Goal: Task Accomplishment & Management: Use online tool/utility

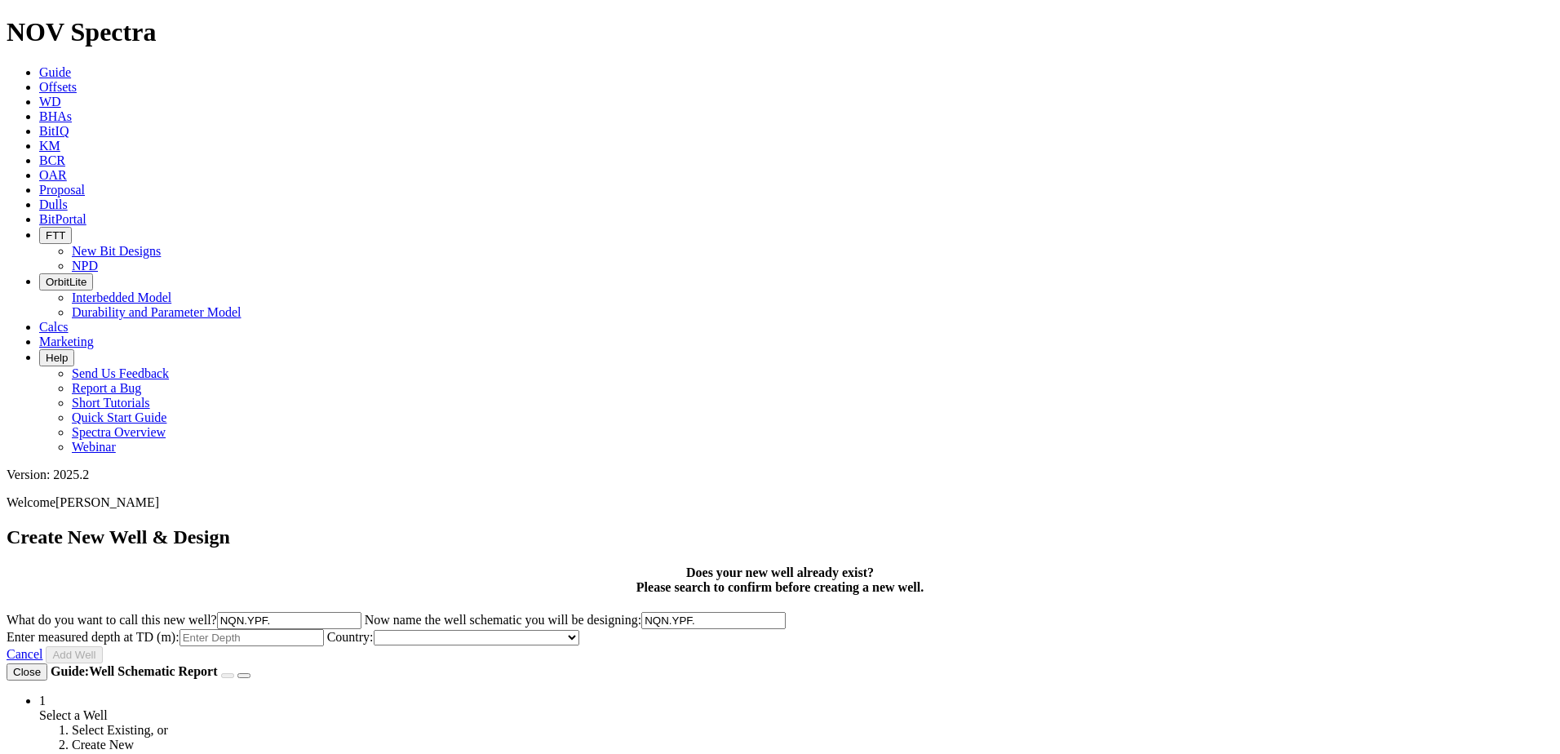
drag, startPoint x: 894, startPoint y: 247, endPoint x: 858, endPoint y: 247, distance: 35.9
click at [361, 612] on input "NQN.YPF." at bounding box center [289, 620] width 144 height 17
drag, startPoint x: 898, startPoint y: 249, endPoint x: 822, endPoint y: 257, distance: 76.3
click at [365, 613] on label "What do you want to call this new well? NQN.YPF." at bounding box center [186, 620] width 358 height 14
click at [361, 612] on input "YPF." at bounding box center [289, 620] width 144 height 17
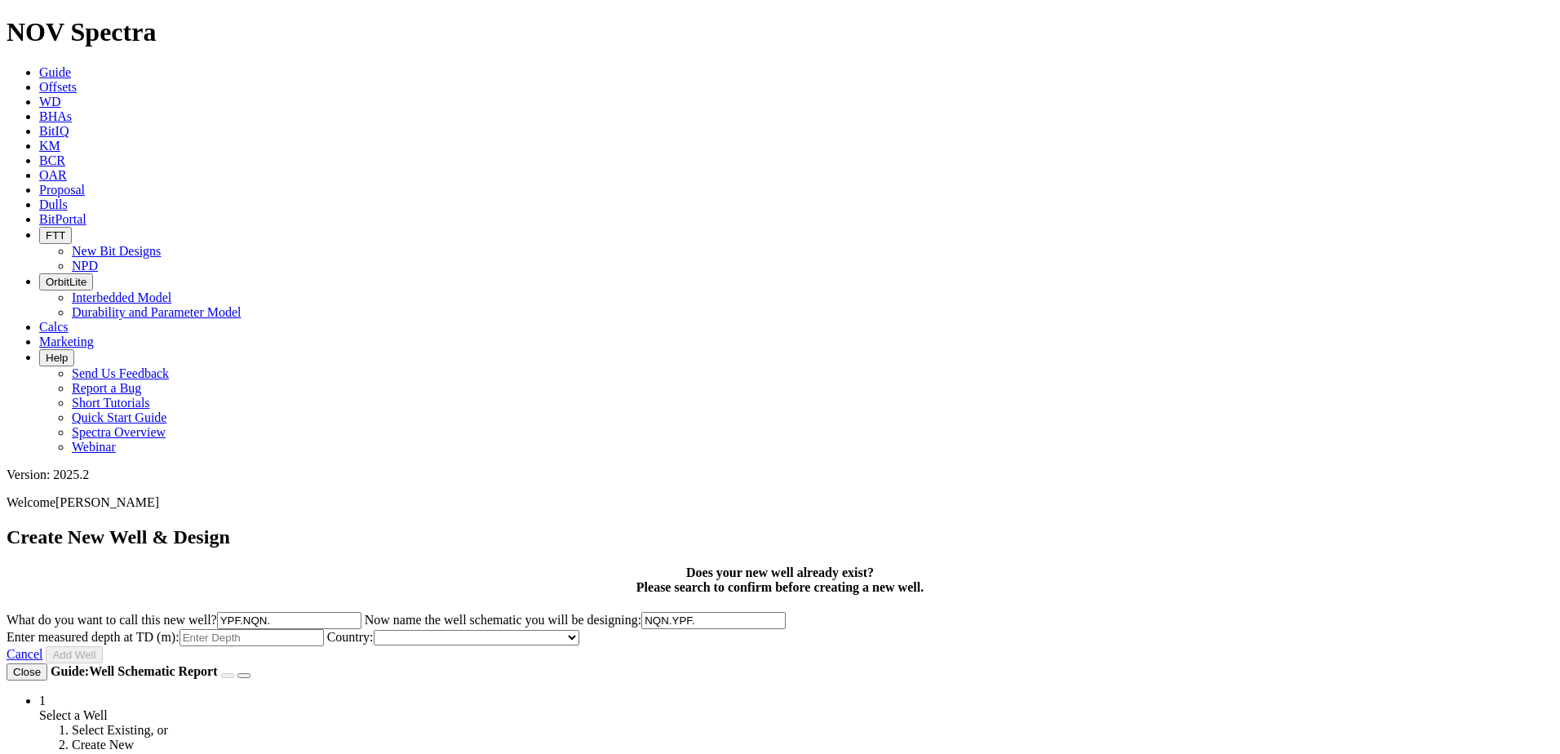
click at [361, 612] on input "YPF.NQN." at bounding box center [289, 620] width 144 height 17
click at [361, 612] on input "YPF.NQN.EL" at bounding box center [289, 620] width 144 height 17
drag, startPoint x: 1056, startPoint y: 251, endPoint x: 602, endPoint y: 281, distance: 454.5
click at [602, 526] on form "Create New Well & Design Does your new well already exist? Please search to con…" at bounding box center [780, 595] width 1547 height 138
type input "YPF.NQN.LaEj-112(h)"
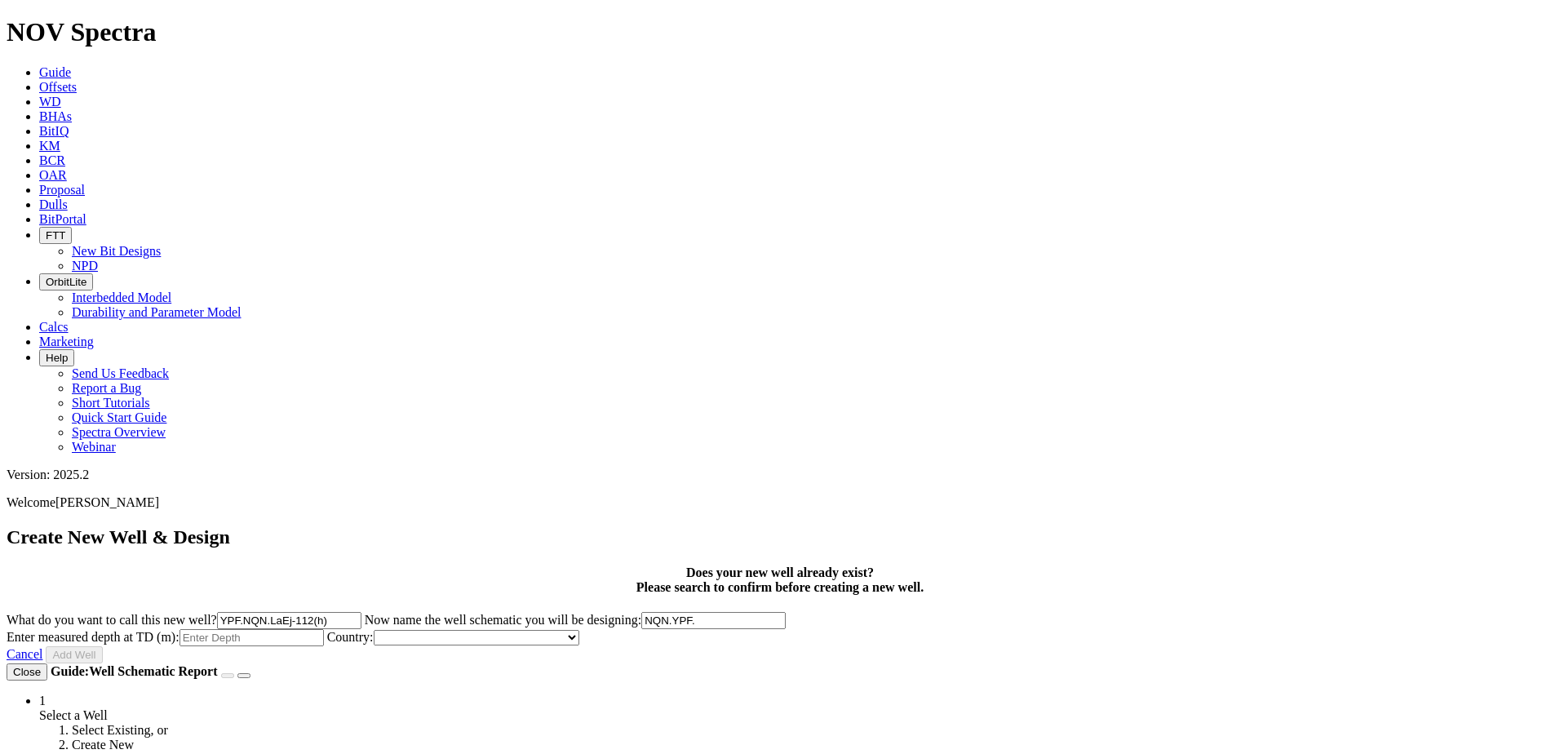
drag, startPoint x: 939, startPoint y: 321, endPoint x: 684, endPoint y: 324, distance: 255.4
click at [684, 613] on label "Now name the well schematic you will be designing: NQN.YPF." at bounding box center [575, 620] width 421 height 14
paste input "YPF.NQN.LaEj-112(h)"
type input "YPF.NQN.LaEj-112(h)"
click at [324, 629] on input "Enter measured depth at TD (m):" at bounding box center [251, 637] width 144 height 17
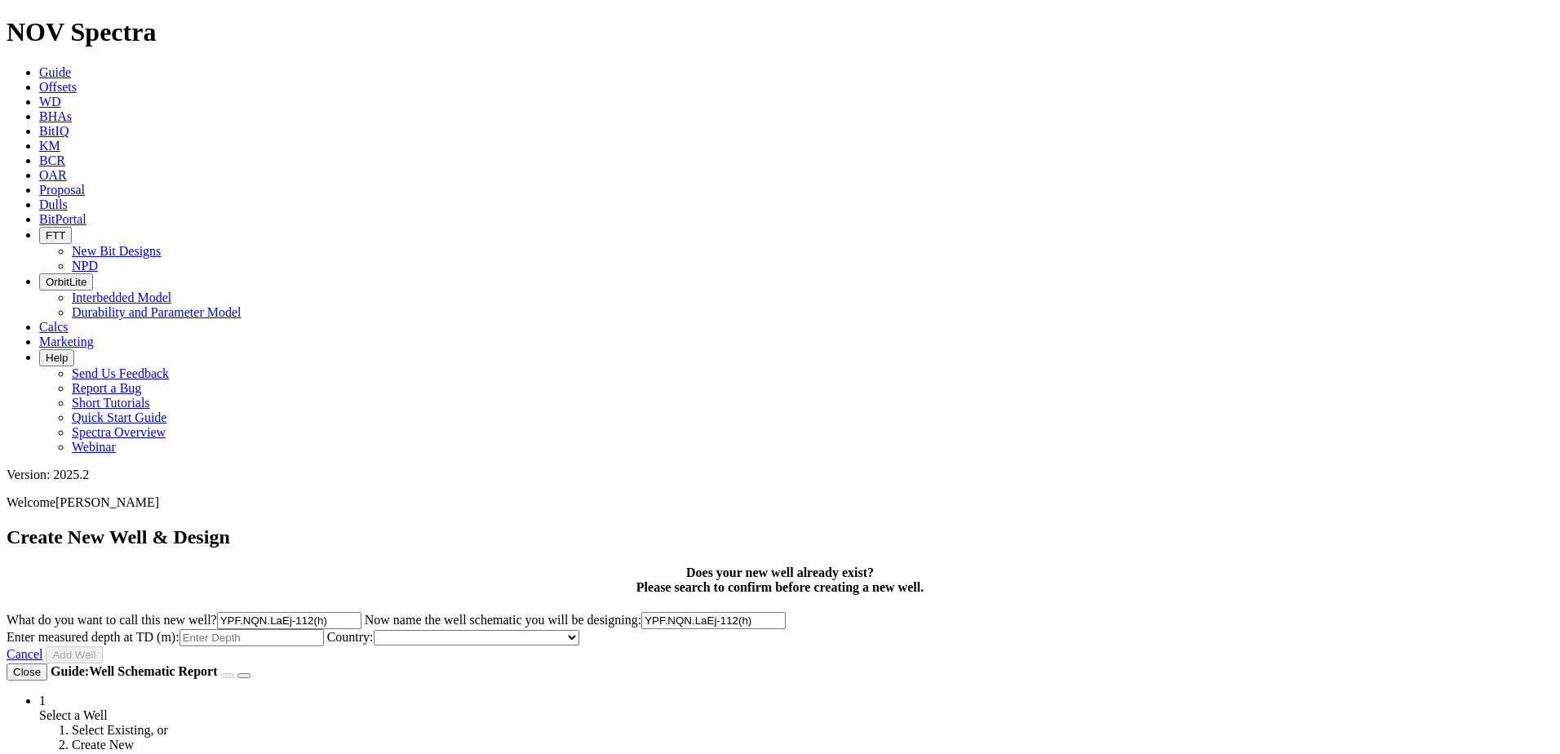
click at [361, 612] on input "YPF.NQN.LaEj-112(h)" at bounding box center [289, 620] width 144 height 17
type input "YPF.NQN.LajE-112(h)"
click at [786, 612] on input "YPF.NQN.LaEj-112(h)" at bounding box center [713, 620] width 144 height 17
click at [786, 612] on input "YPF.NQN.LajE-112(h)" at bounding box center [713, 620] width 144 height 17
type input "YPF.NQN.LajE-152(h)"
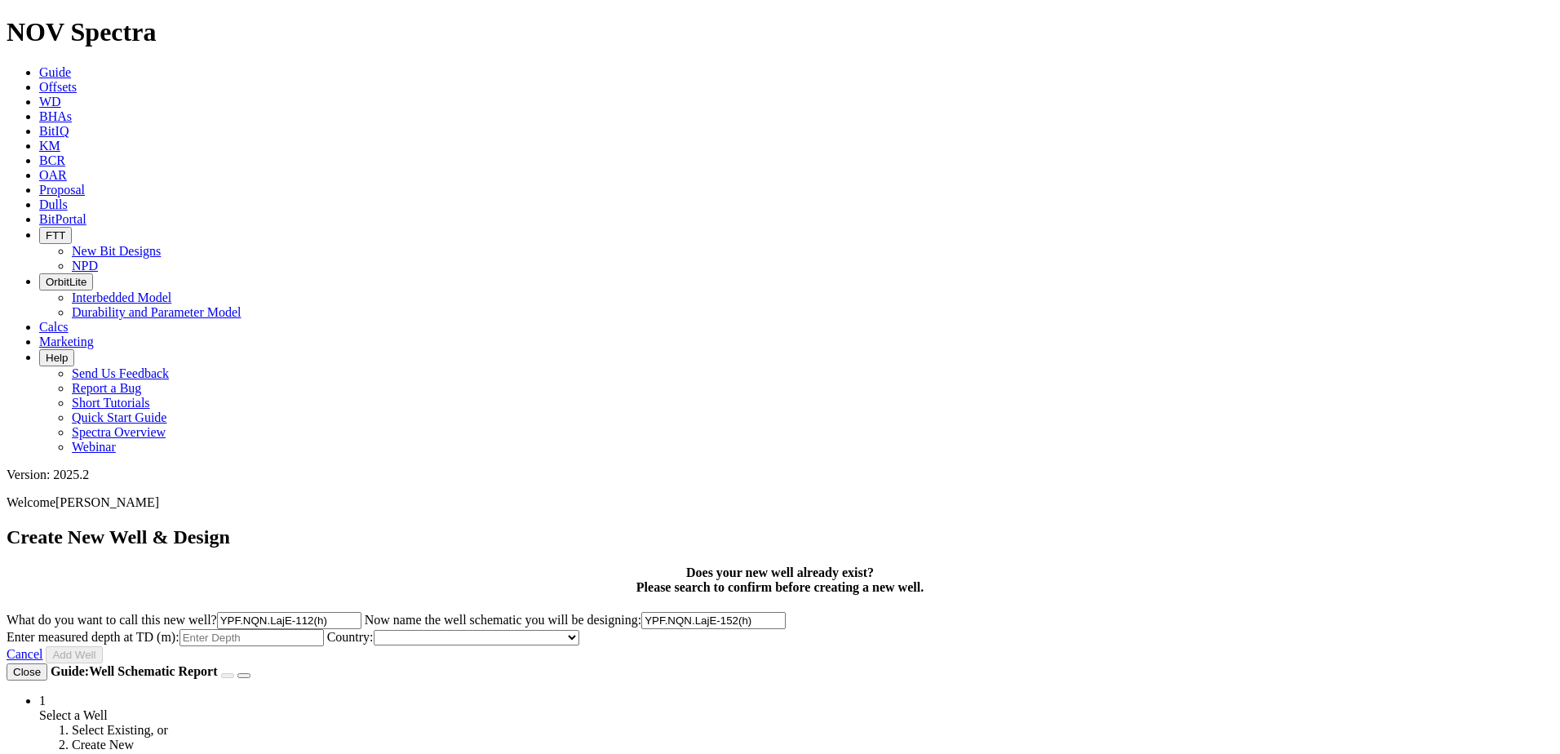
click at [361, 612] on input "YPF.NQN.LajE-112(h)" at bounding box center [289, 620] width 144 height 17
type input "YPF.NQN.LajE-152(h)"
click at [324, 629] on input "Enter measured depth at TD (m):" at bounding box center [251, 637] width 144 height 17
type input "5840"
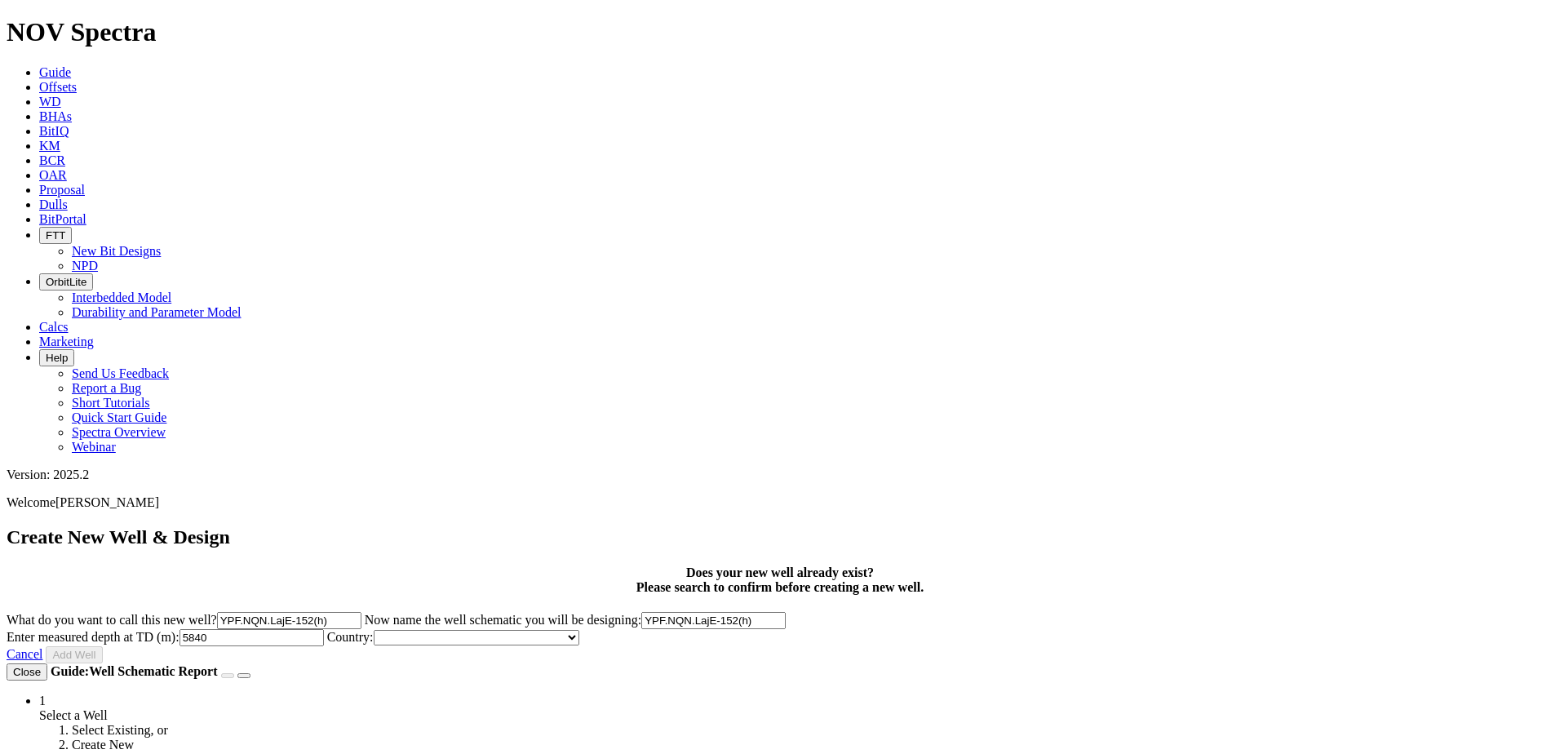
click at [579, 630] on select "[GEOGRAPHIC_DATA] [GEOGRAPHIC_DATA] [GEOGRAPHIC_DATA] [GEOGRAPHIC_DATA] [GEOGRA…" at bounding box center [477, 637] width 206 height 15
select select "object:556"
click at [579, 630] on select "[GEOGRAPHIC_DATA] [GEOGRAPHIC_DATA] [GEOGRAPHIC_DATA] [GEOGRAPHIC_DATA] [GEOGRA…" at bounding box center [477, 637] width 206 height 15
click at [102, 646] on button "Add Well" at bounding box center [74, 654] width 56 height 17
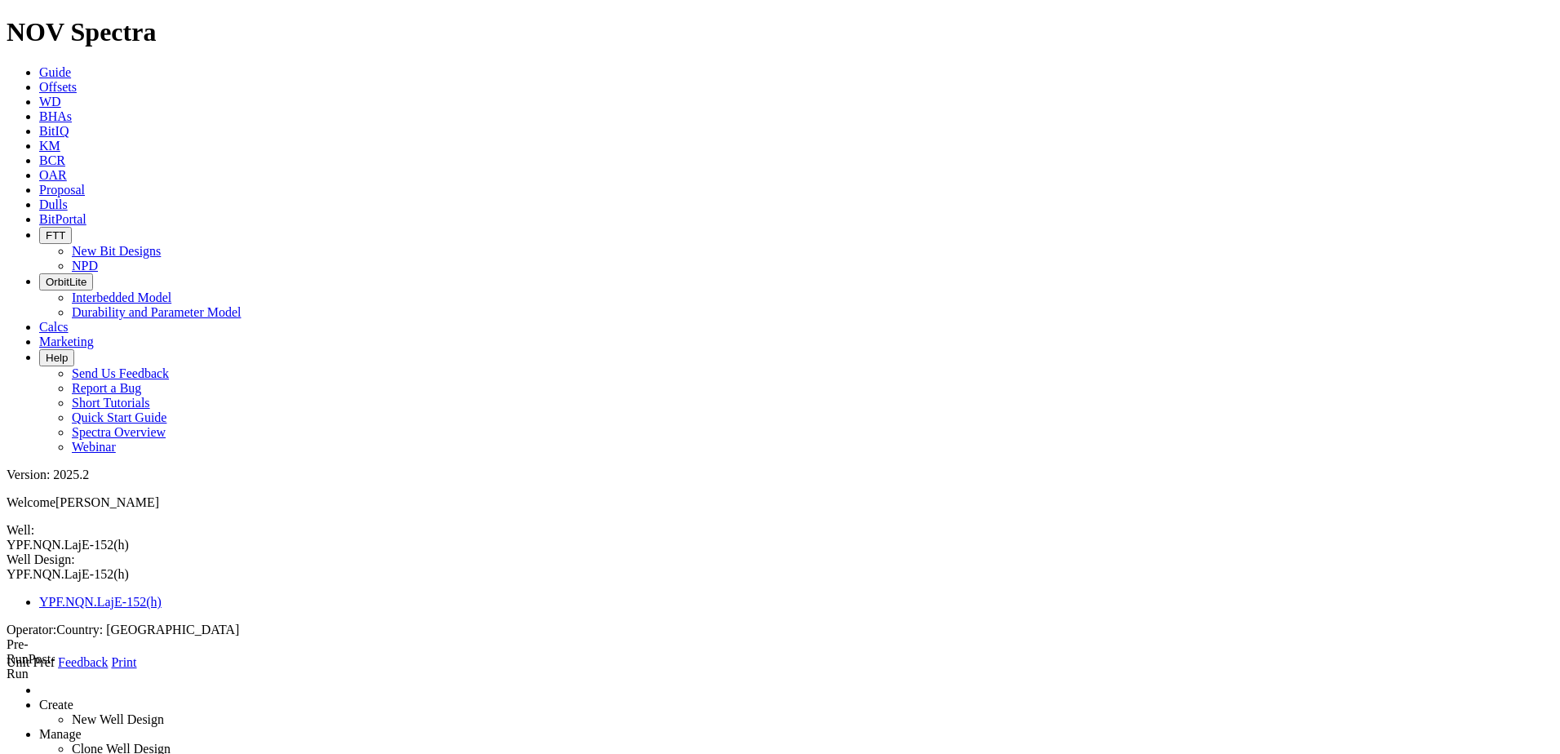
type input "New Formation"
select select "object:296"
type input "748"
drag, startPoint x: 330, startPoint y: 305, endPoint x: -95, endPoint y: 286, distance: 424.6
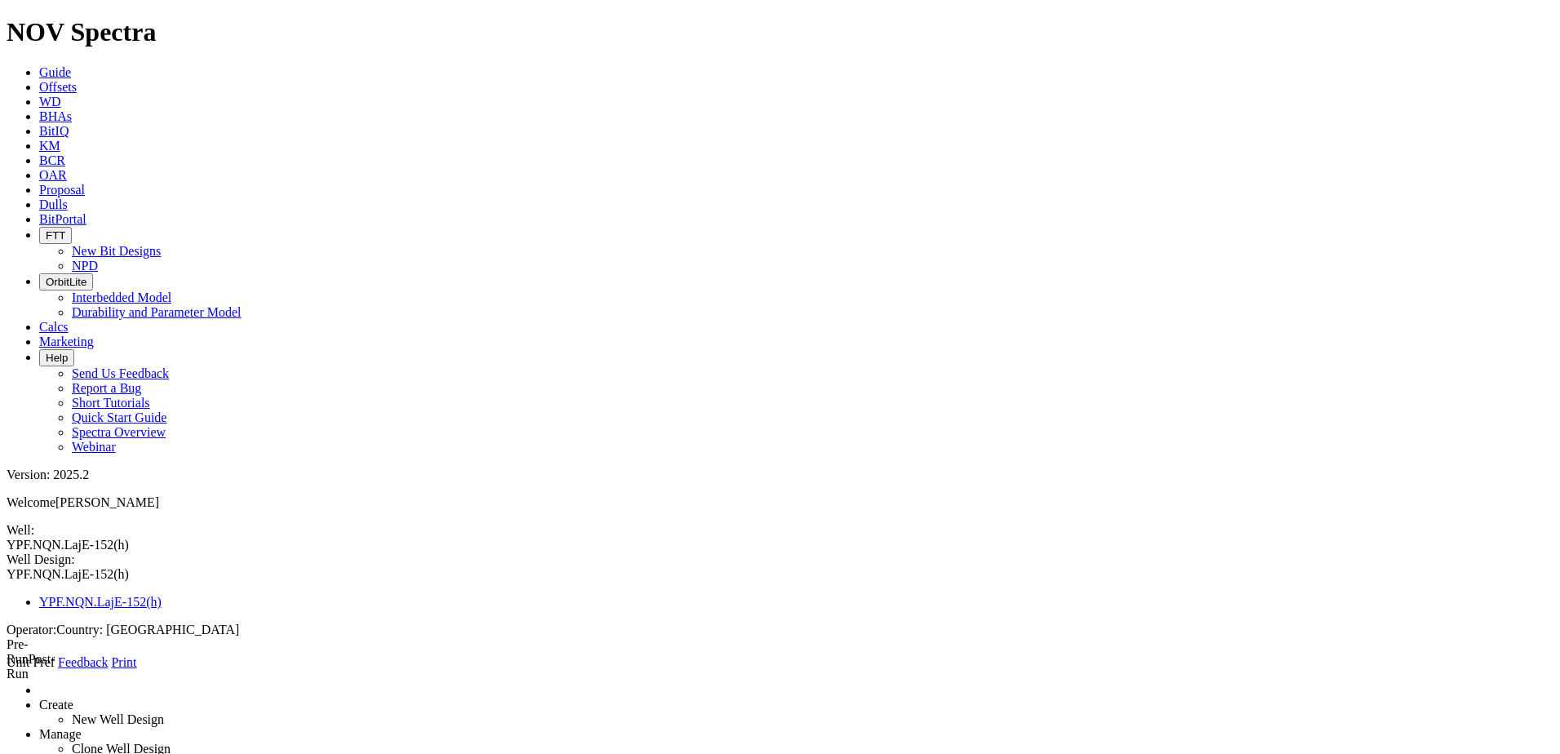
type input "<"
type input "Gr Neuquen"
select select "object:275"
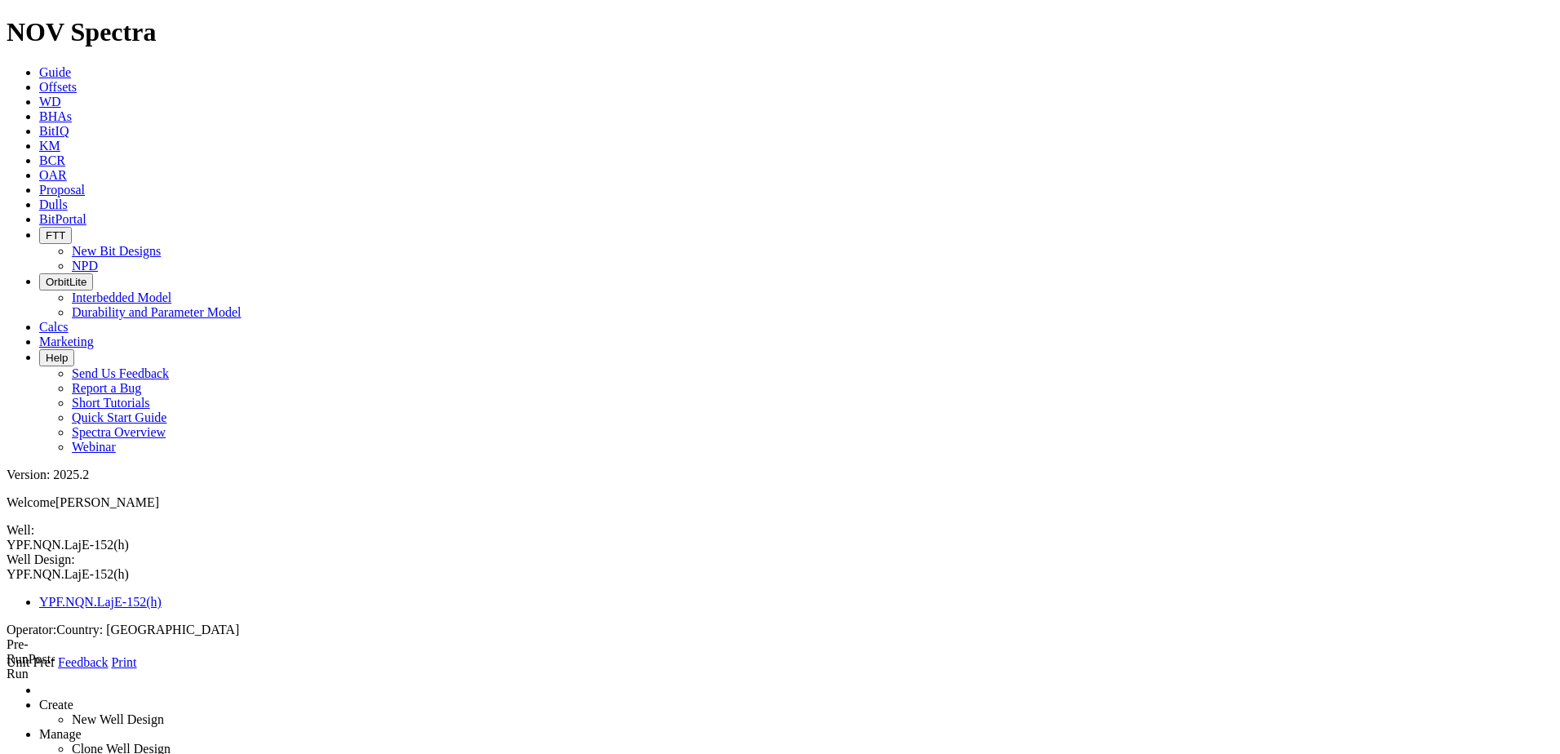
drag, startPoint x: 430, startPoint y: 373, endPoint x: 356, endPoint y: 379, distance: 73.6
type input "0"
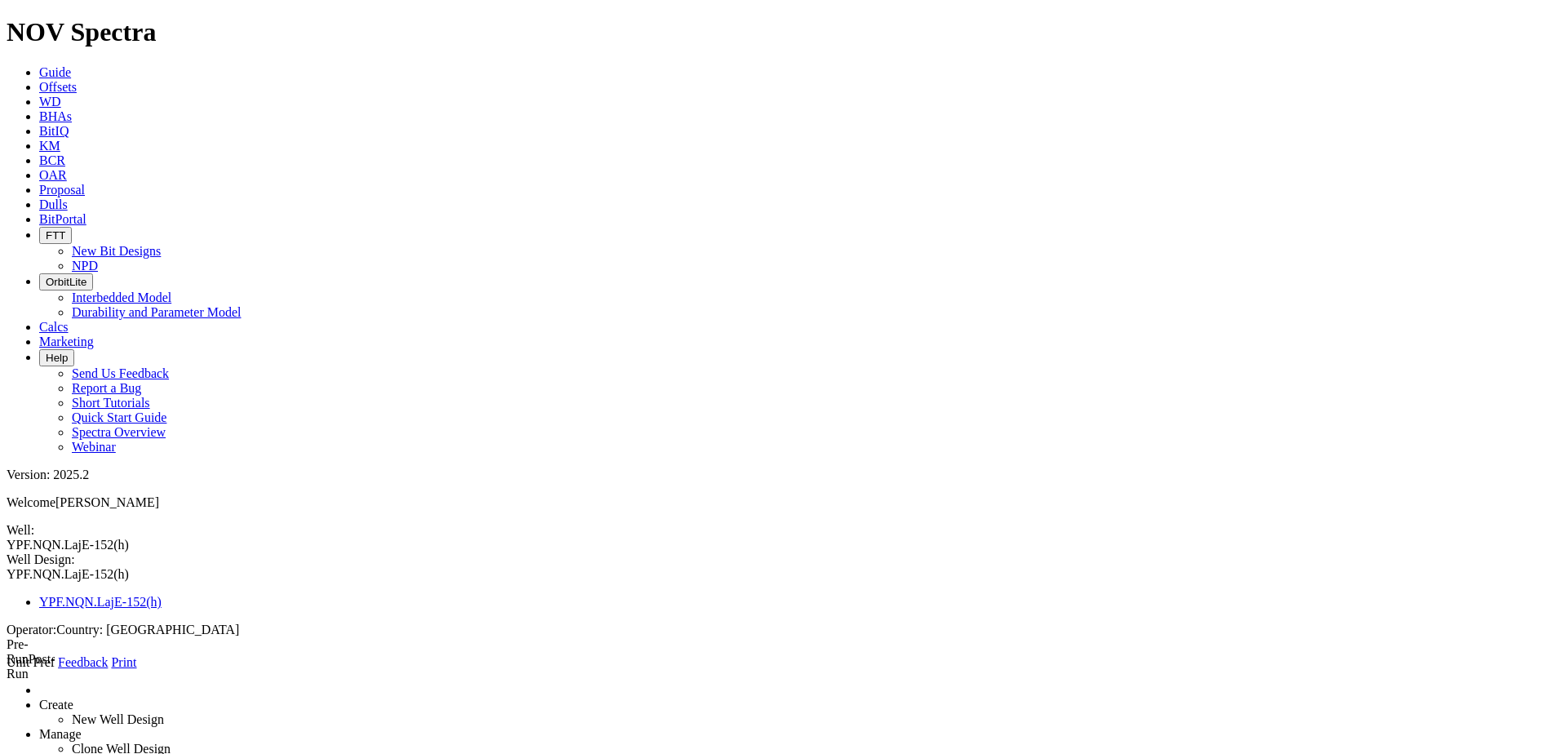
type input "New Formation"
select select "object:296"
type input "3853"
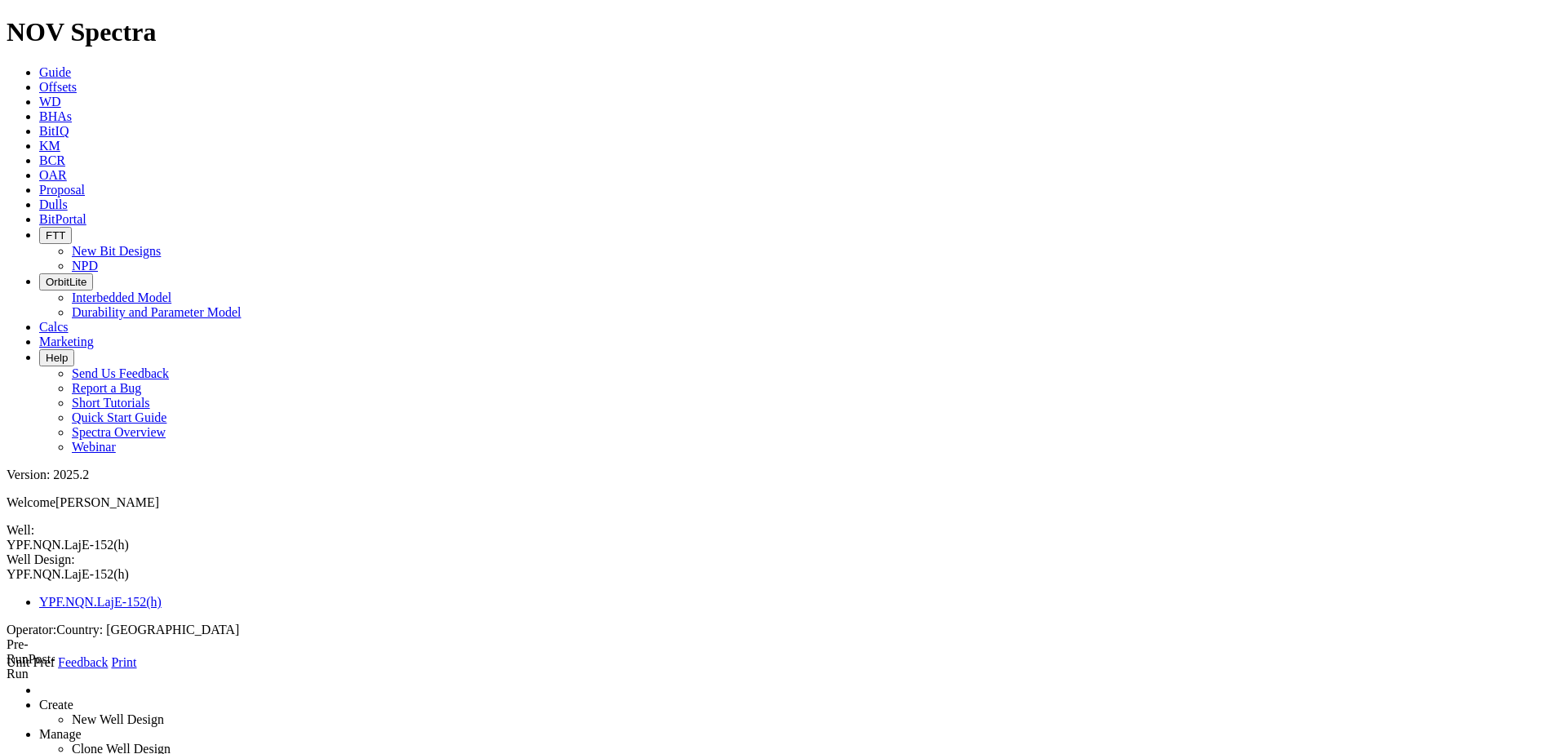
type input "New Formation"
select select "object:296"
type input "637"
drag, startPoint x: 311, startPoint y: 299, endPoint x: -101, endPoint y: 272, distance: 412.8
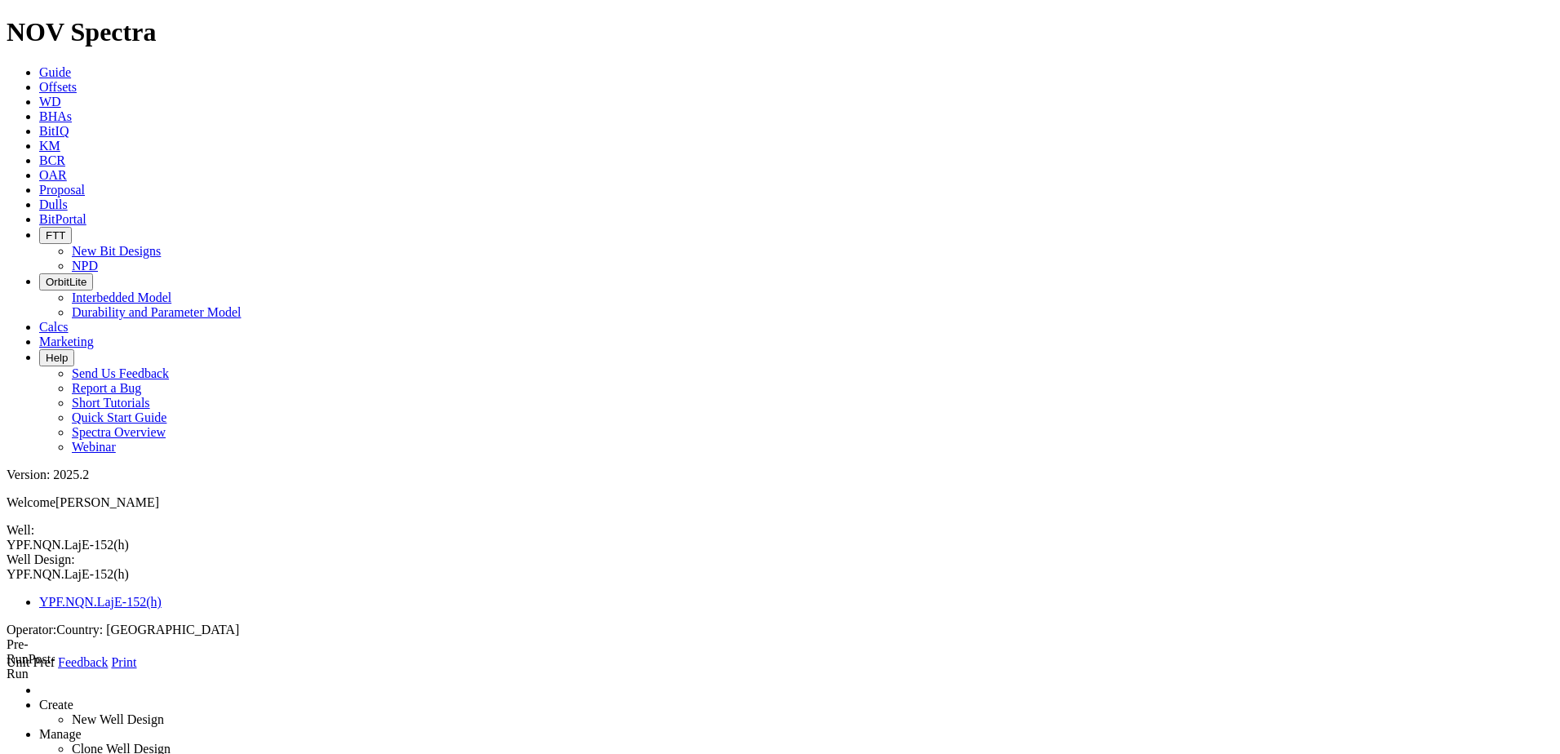
type input "Rayoso"
select select "object:290"
drag, startPoint x: 459, startPoint y: 375, endPoint x: 323, endPoint y: 374, distance: 136.2
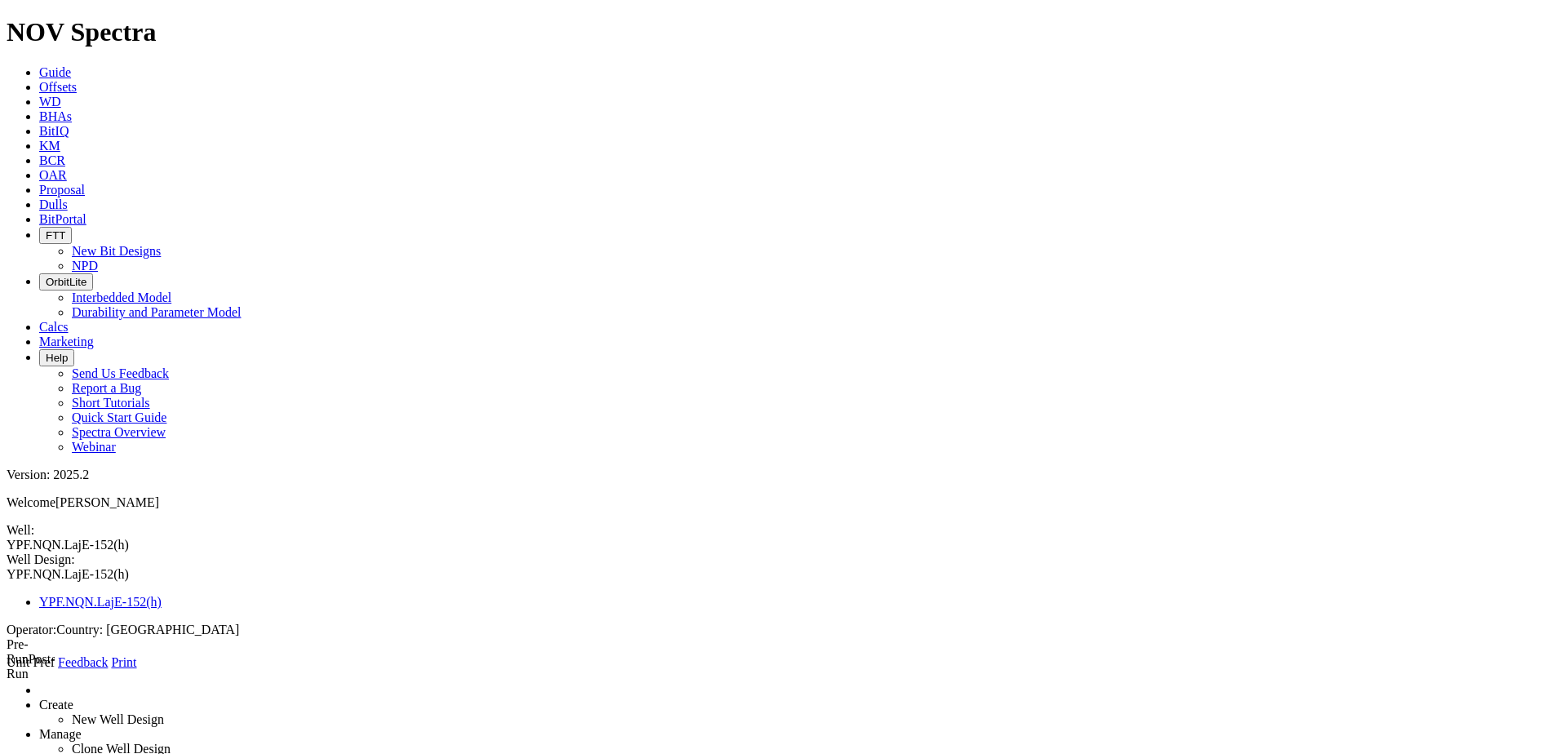
type input "867"
select select "?"
type input "New Formation"
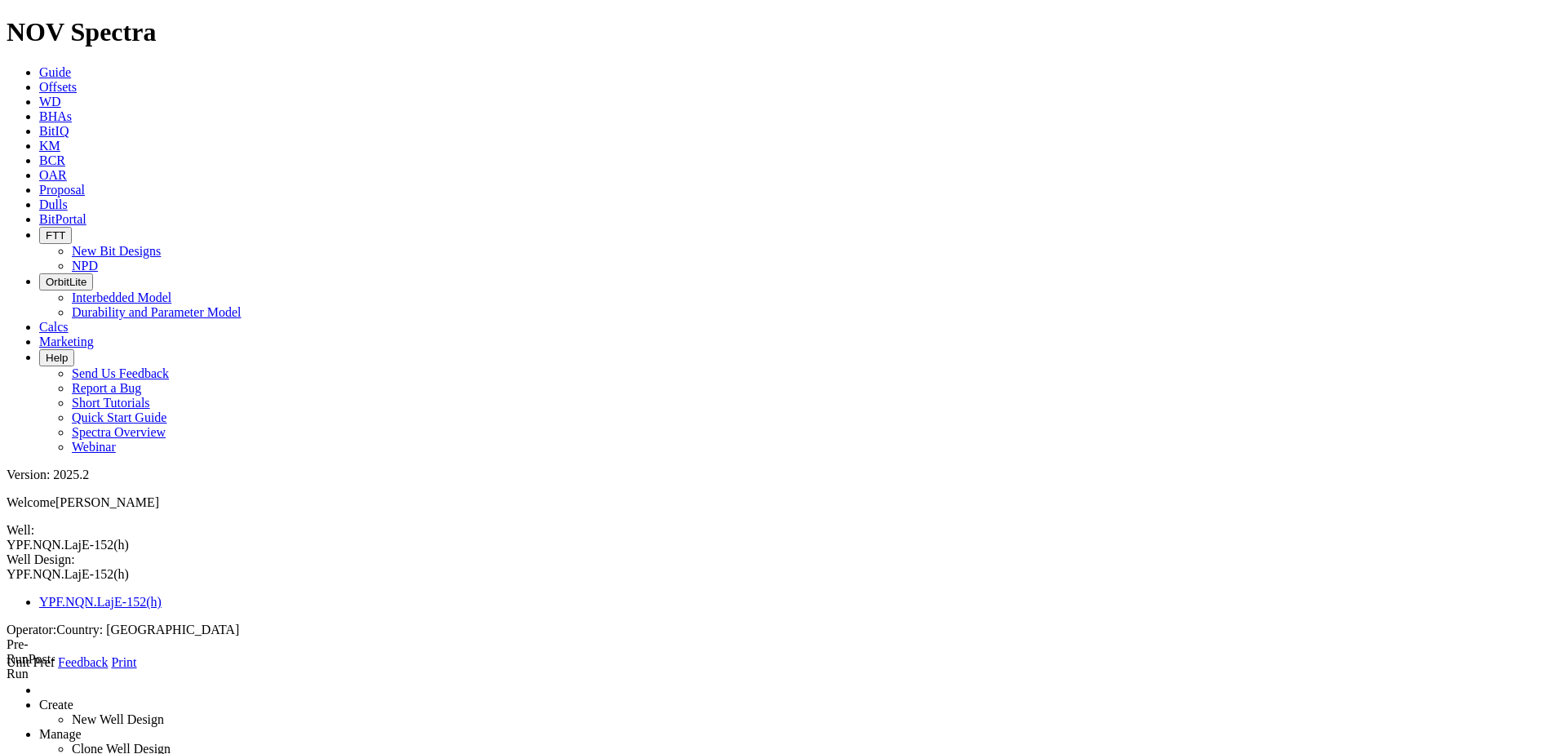
select select "object:296"
type input "3853"
type input "Centenario"
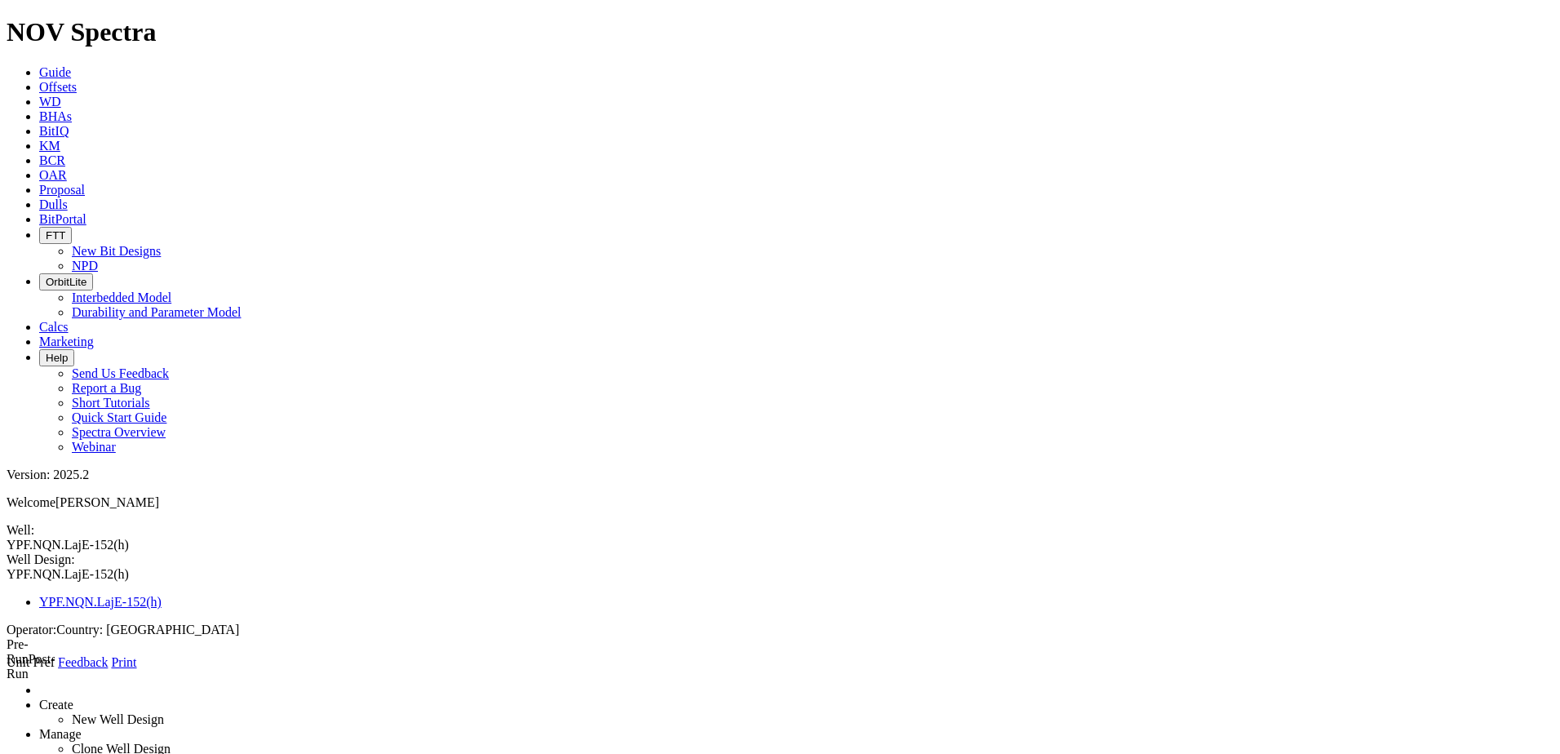
select select "object:288"
drag, startPoint x: 444, startPoint y: 375, endPoint x: 365, endPoint y: 366, distance: 79.6
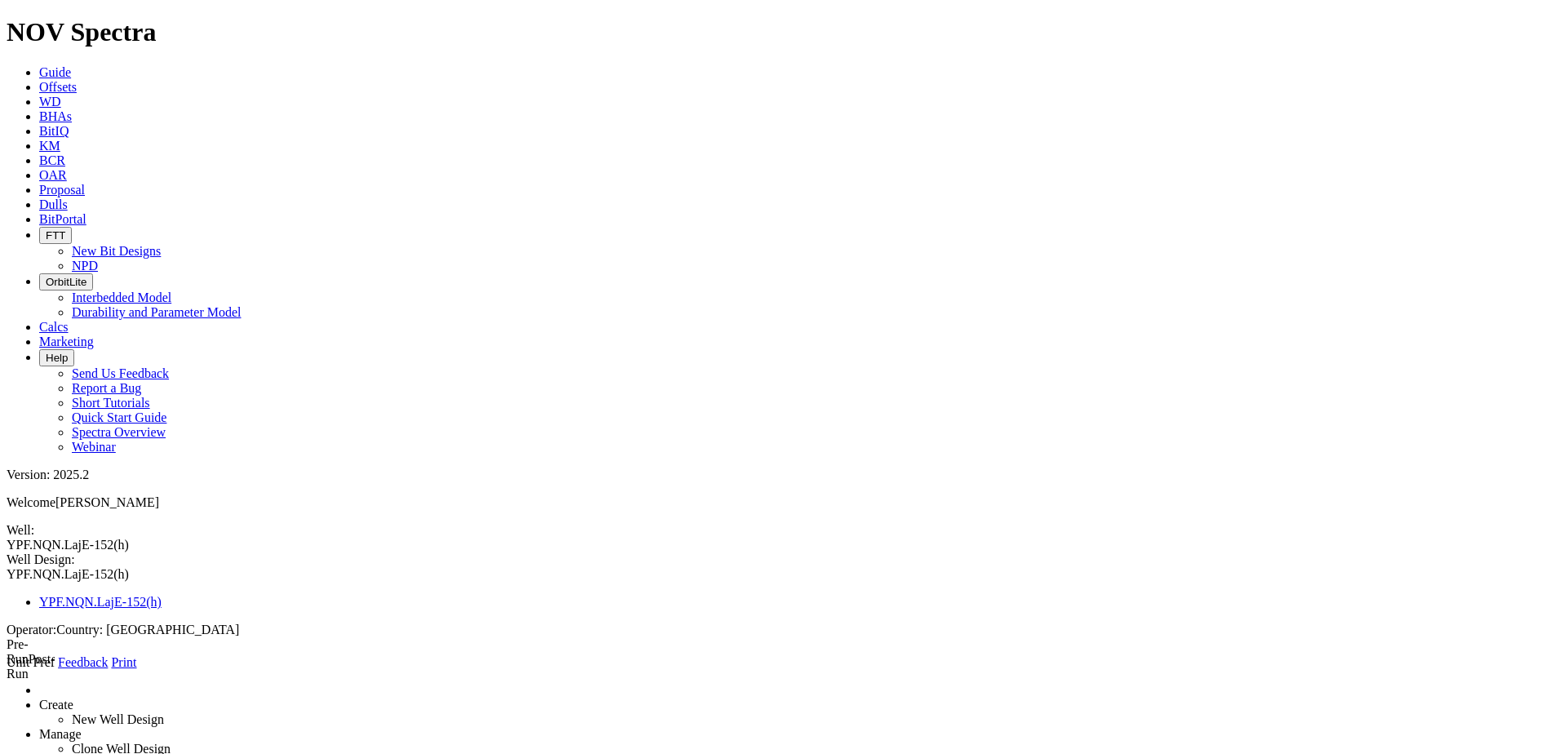
drag, startPoint x: 397, startPoint y: 376, endPoint x: 311, endPoint y: 363, distance: 87.5
type input "1000"
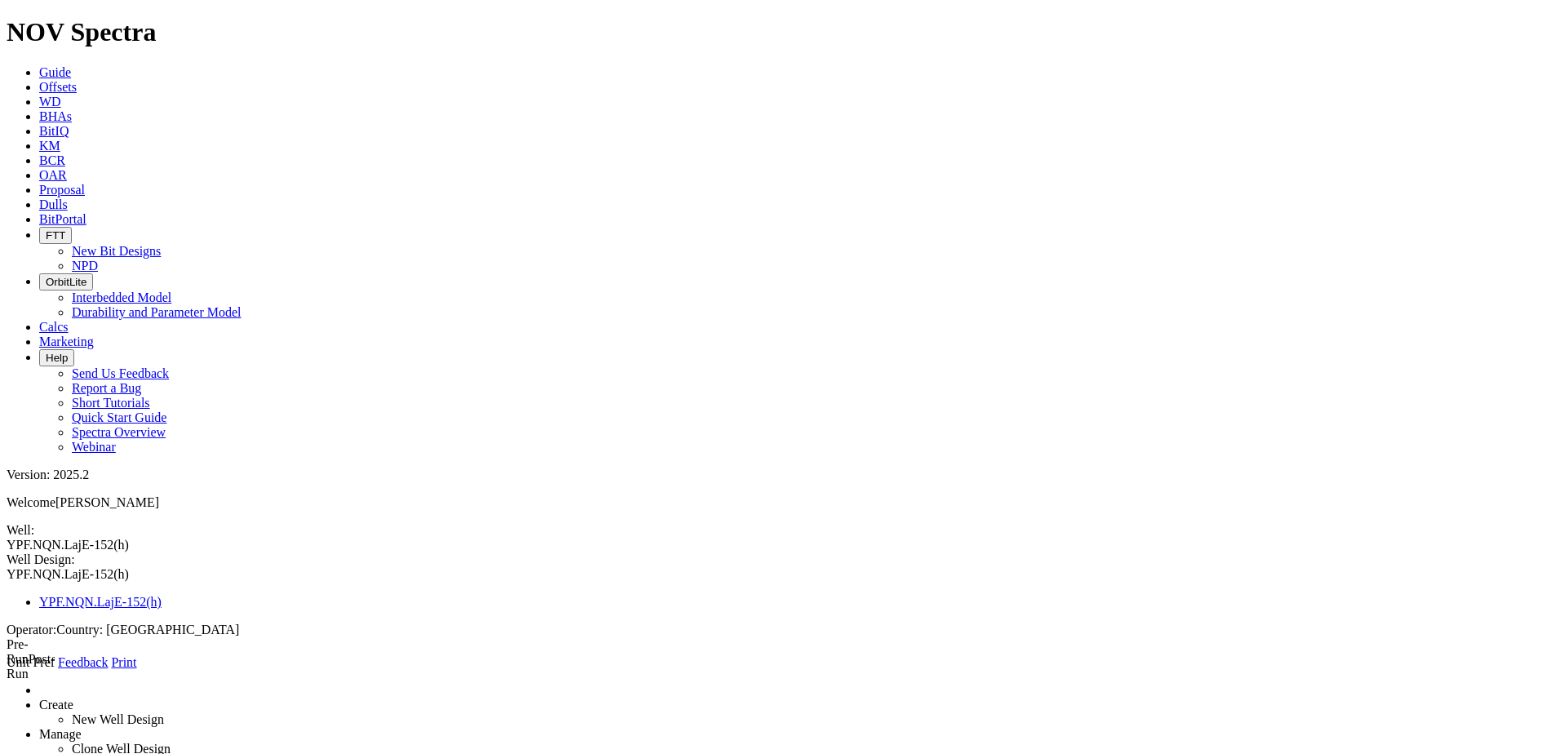
drag, startPoint x: 507, startPoint y: 208, endPoint x: 496, endPoint y: 208, distance: 10.6
select select "?"
type input "New Formation"
select select "object:296"
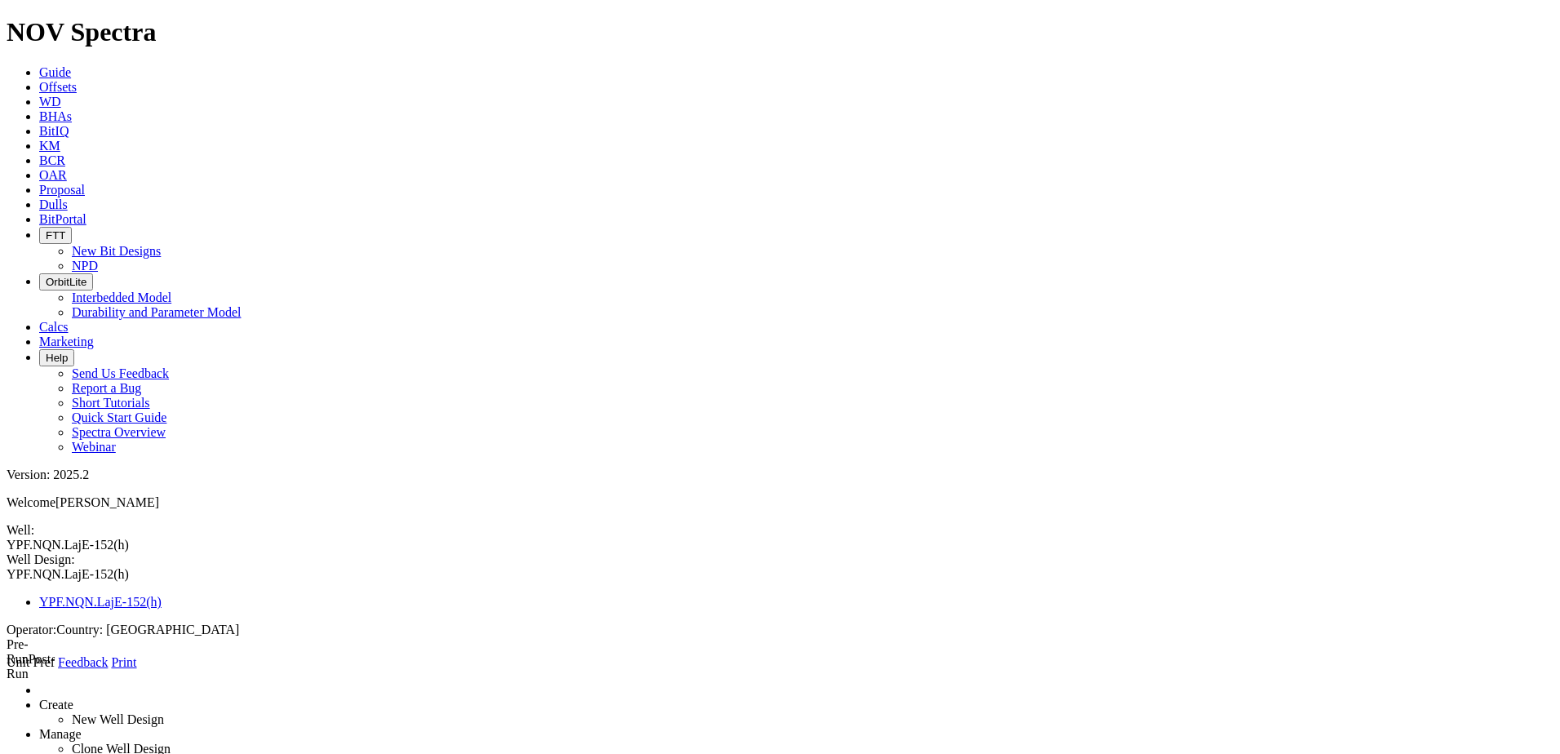
type input "2205"
type input "Mulichinco"
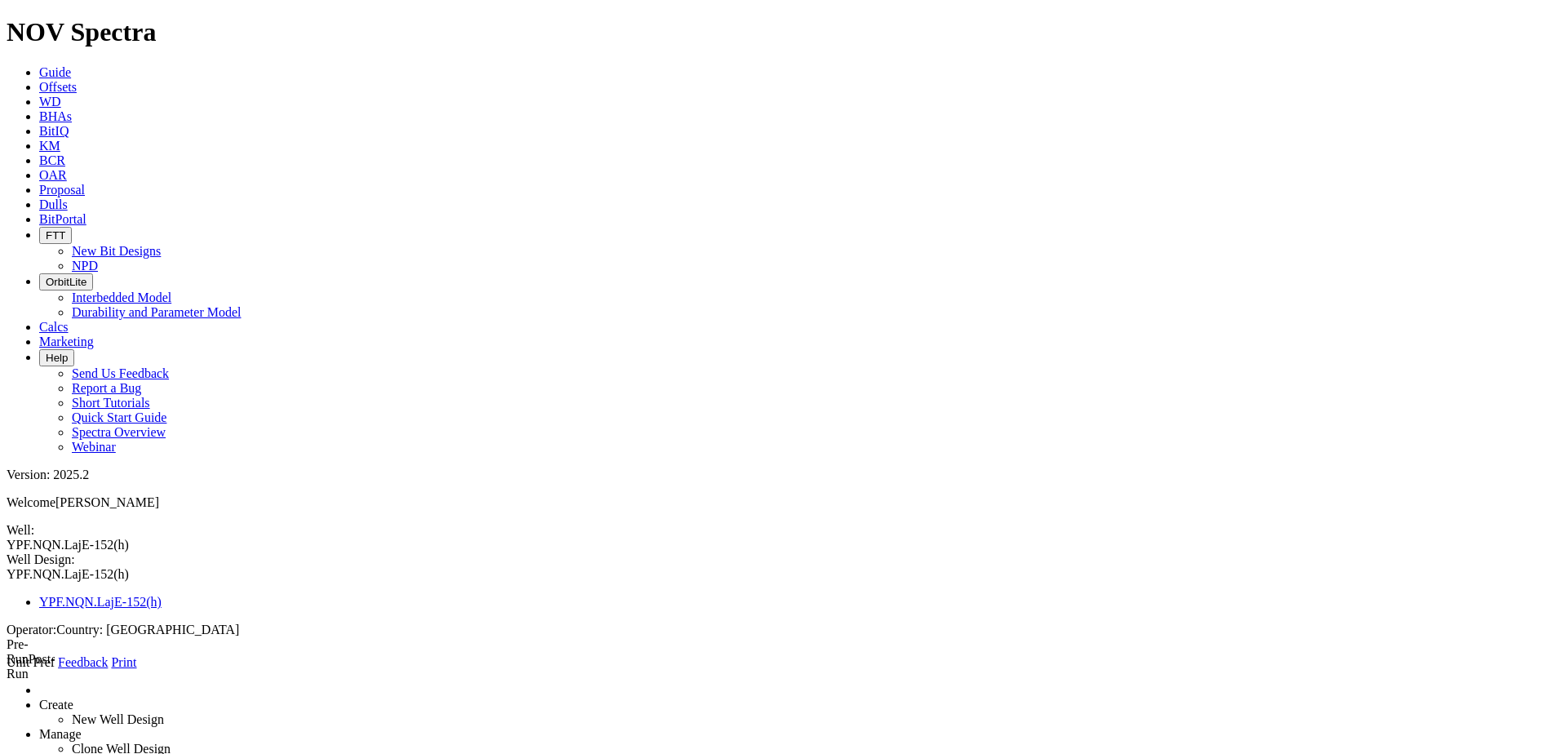
select select "object:288"
drag, startPoint x: 428, startPoint y: 373, endPoint x: 345, endPoint y: 368, distance: 83.4
type input "1700"
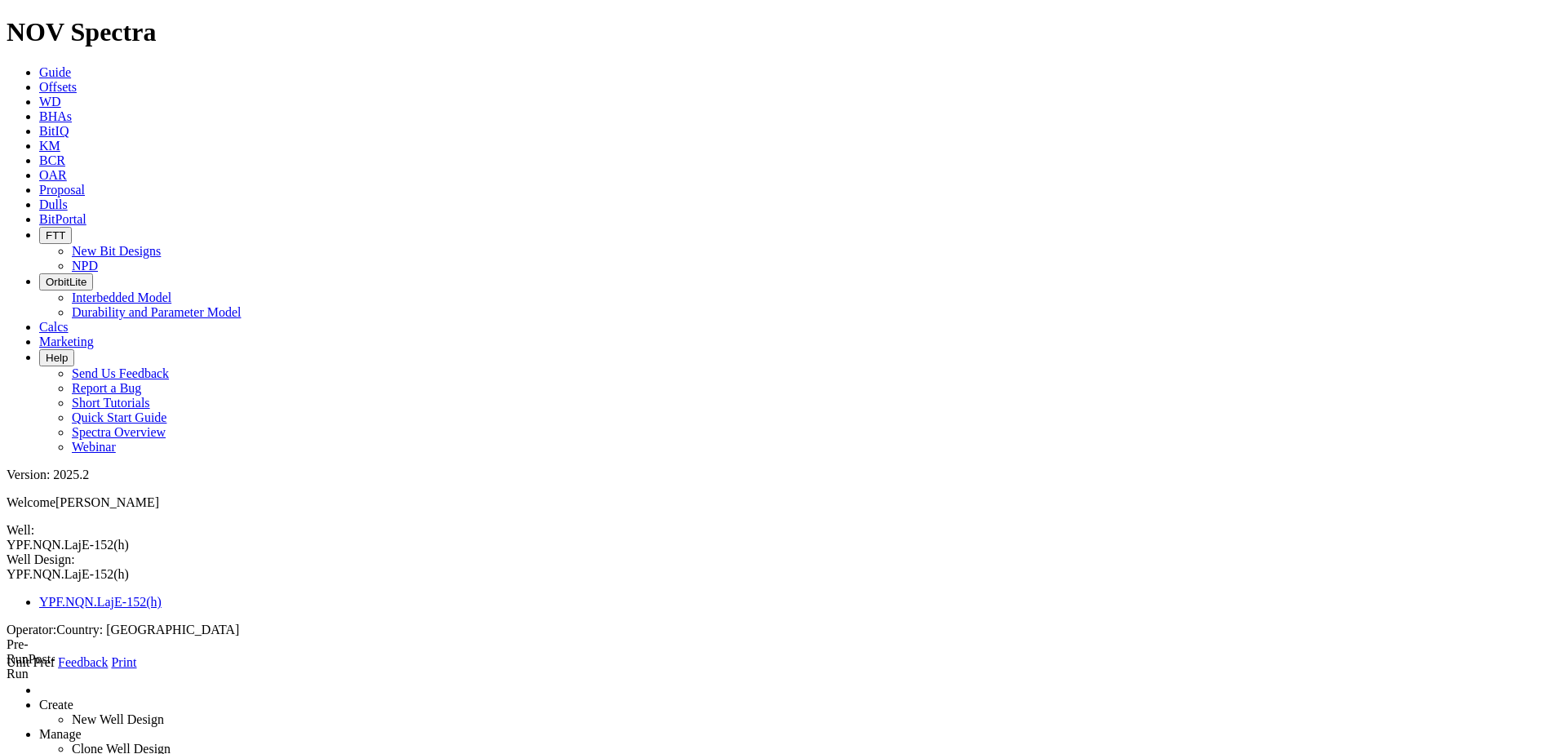
type input "New Formation"
select select "object:296"
type input "1193"
drag, startPoint x: 315, startPoint y: 301, endPoint x: 19, endPoint y: 286, distance: 296.5
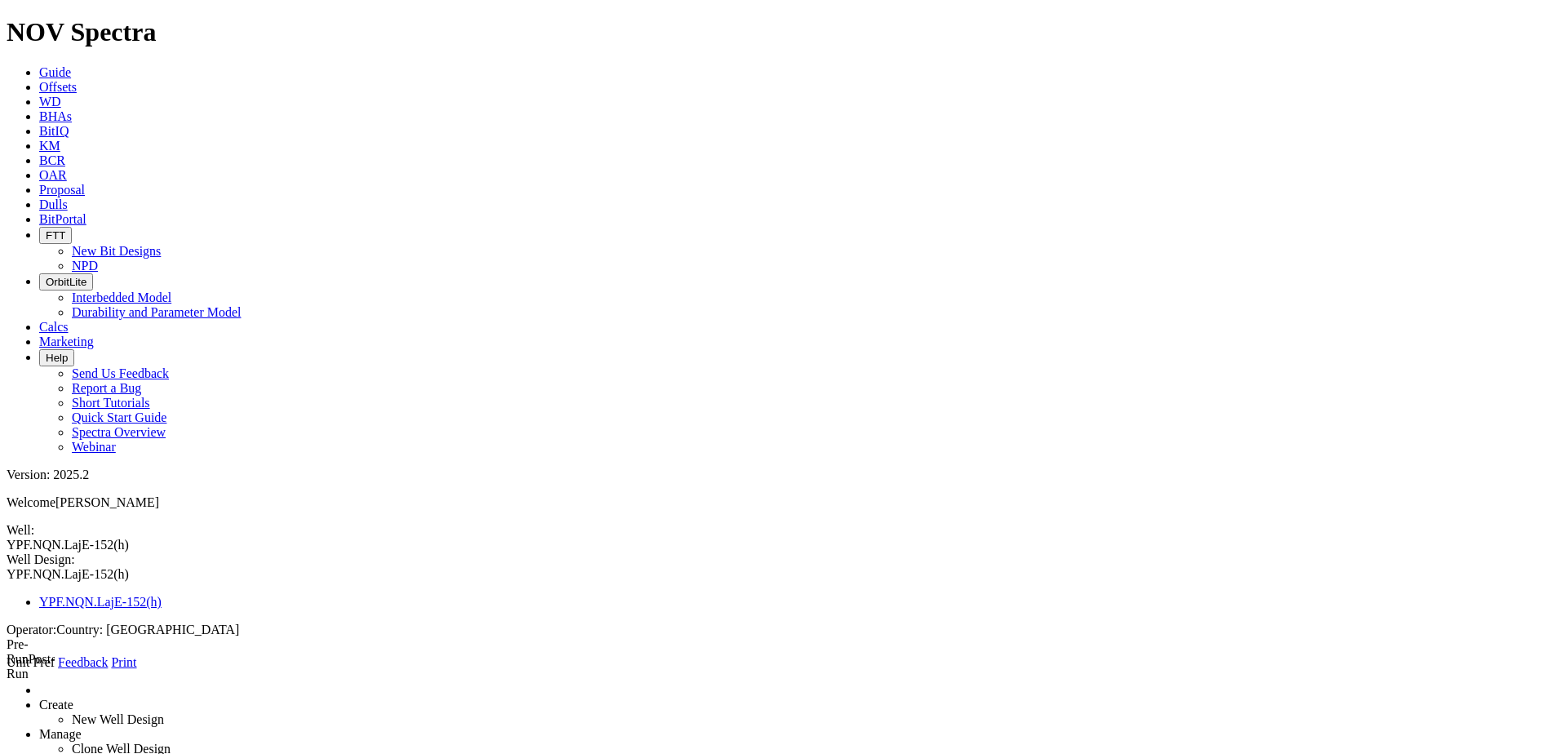
type input "Quintuco"
select select "object:283"
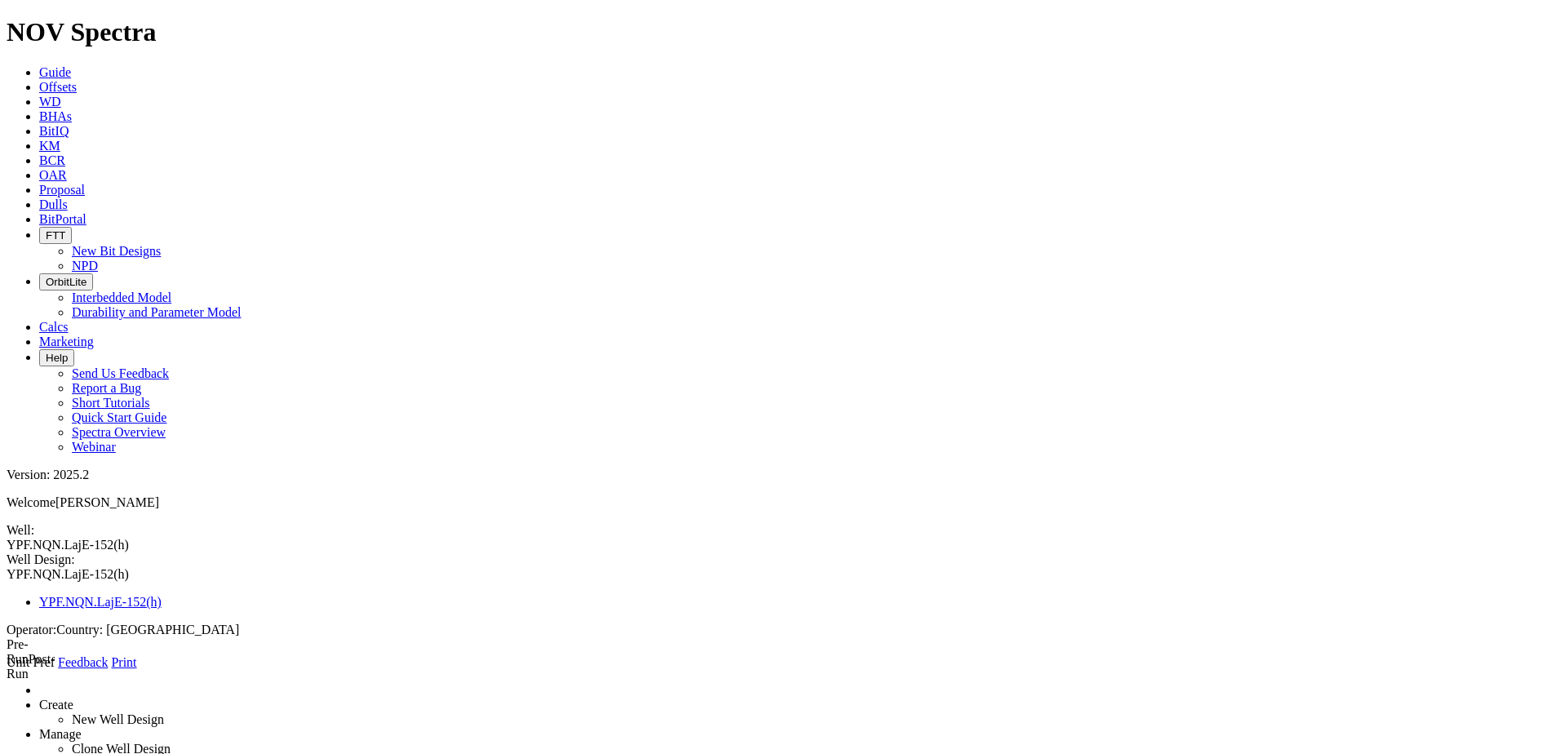
drag, startPoint x: 412, startPoint y: 368, endPoint x: 251, endPoint y: 359, distance: 161.0
type input "1818"
select select "object:332"
type input "1818"
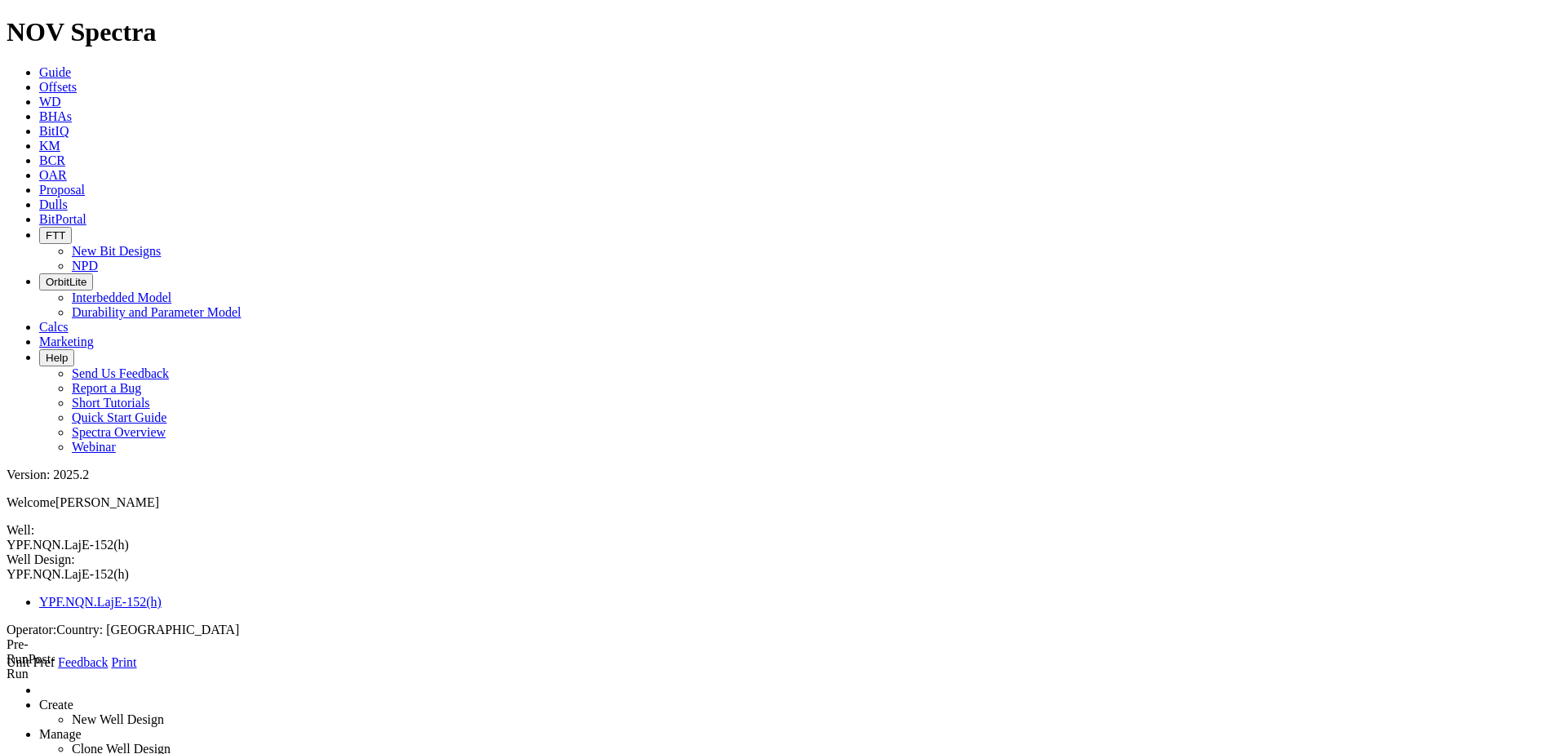
type input "New Formation"
select select "object:296"
type input "3145"
drag, startPoint x: 329, startPoint y: 299, endPoint x: -173, endPoint y: 242, distance: 504.9
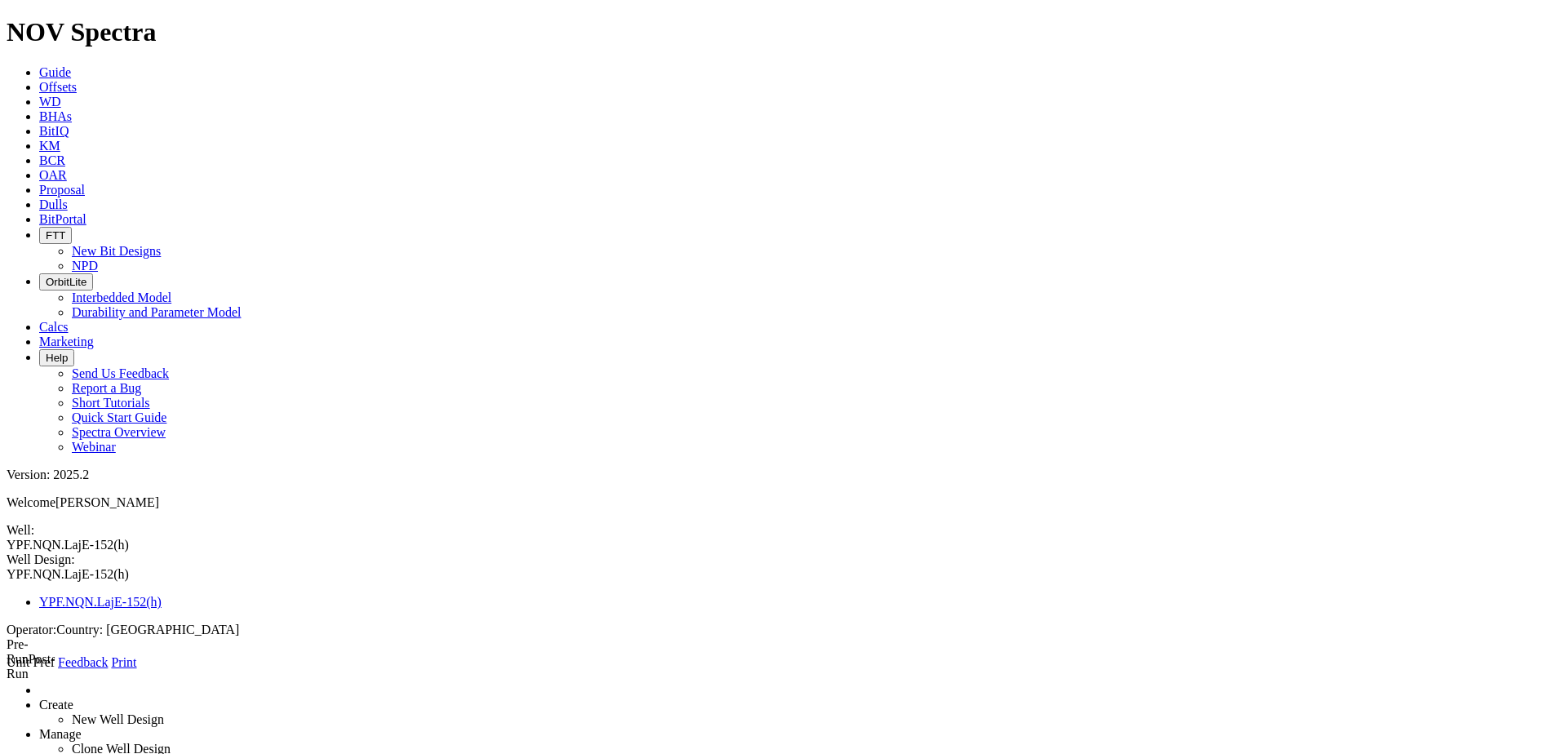
type input "[PERSON_NAME] Muerta"
select select "object:290"
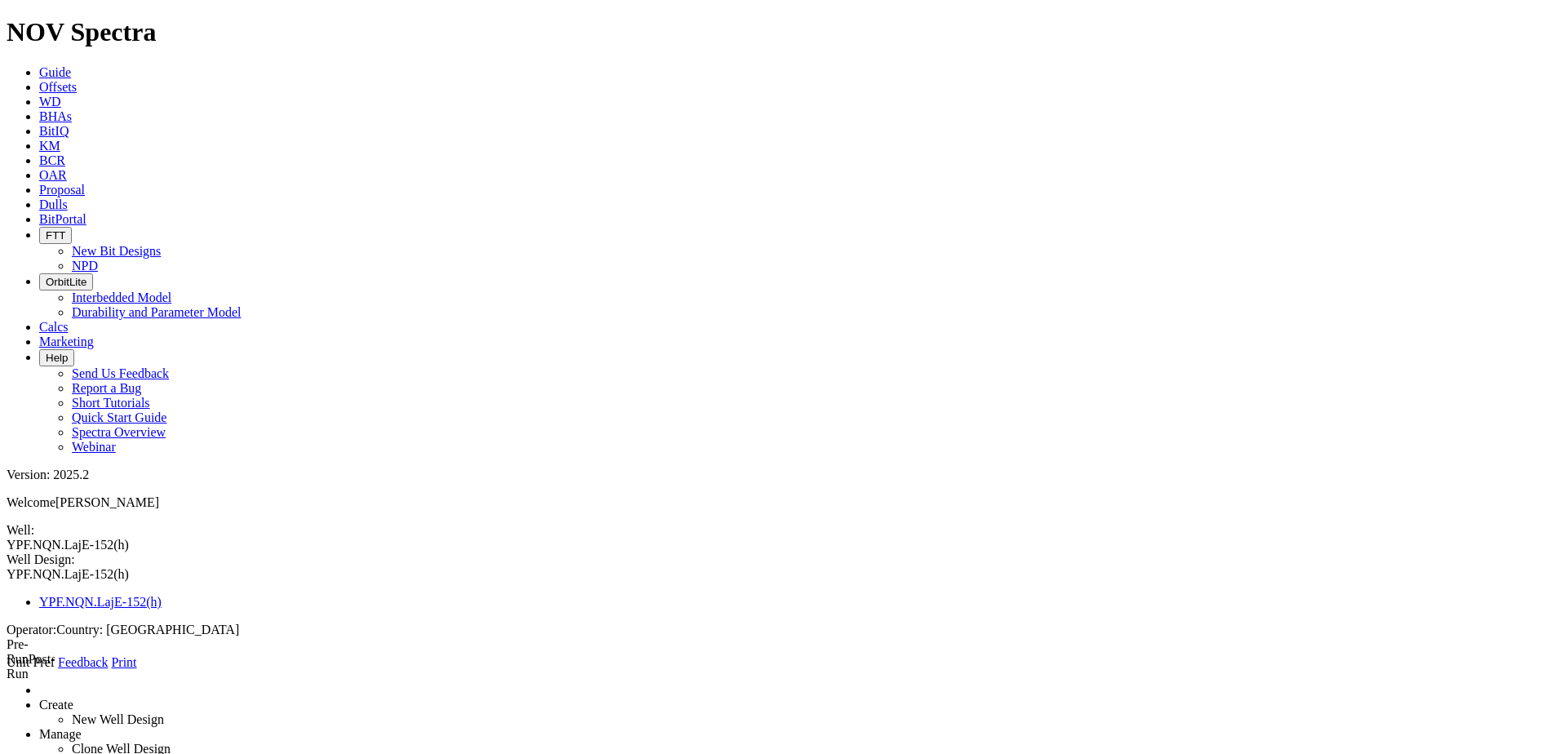
drag, startPoint x: 416, startPoint y: 379, endPoint x: 330, endPoint y: 366, distance: 86.6
type input "2408"
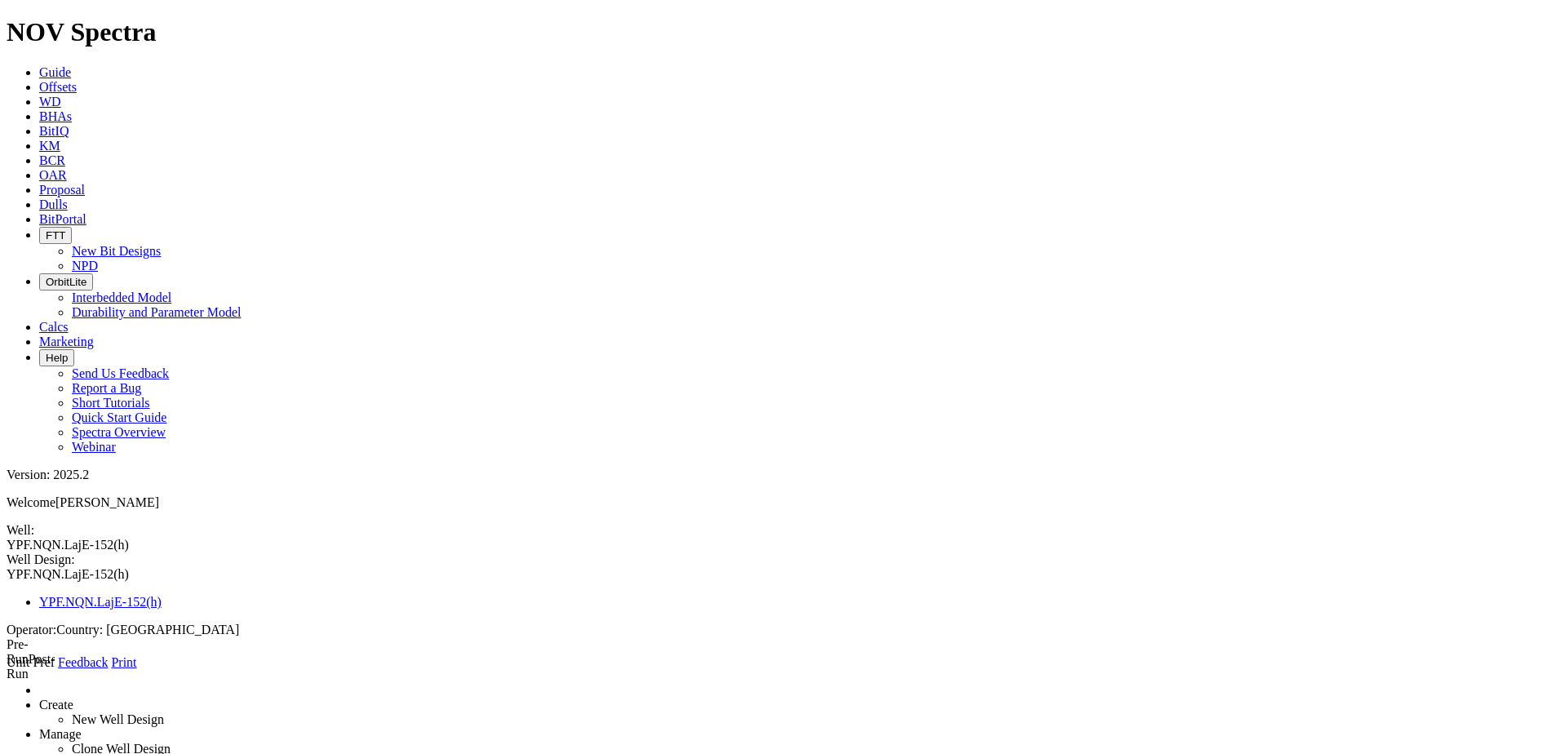
select select "number:3"
type input "0"
type input "536"
type input "0"
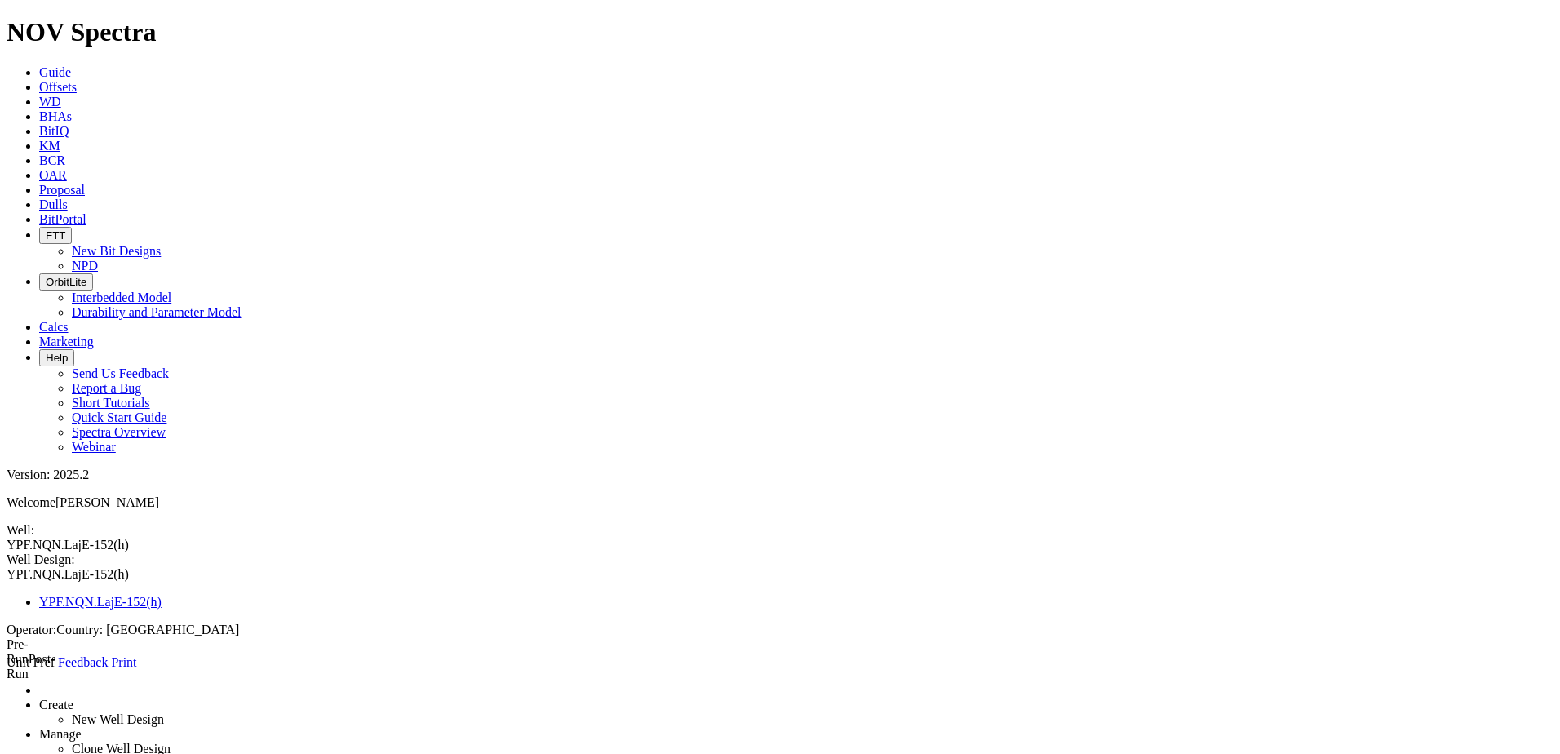
type input "12"
type input "13"
type input "13.5"
type input "930"
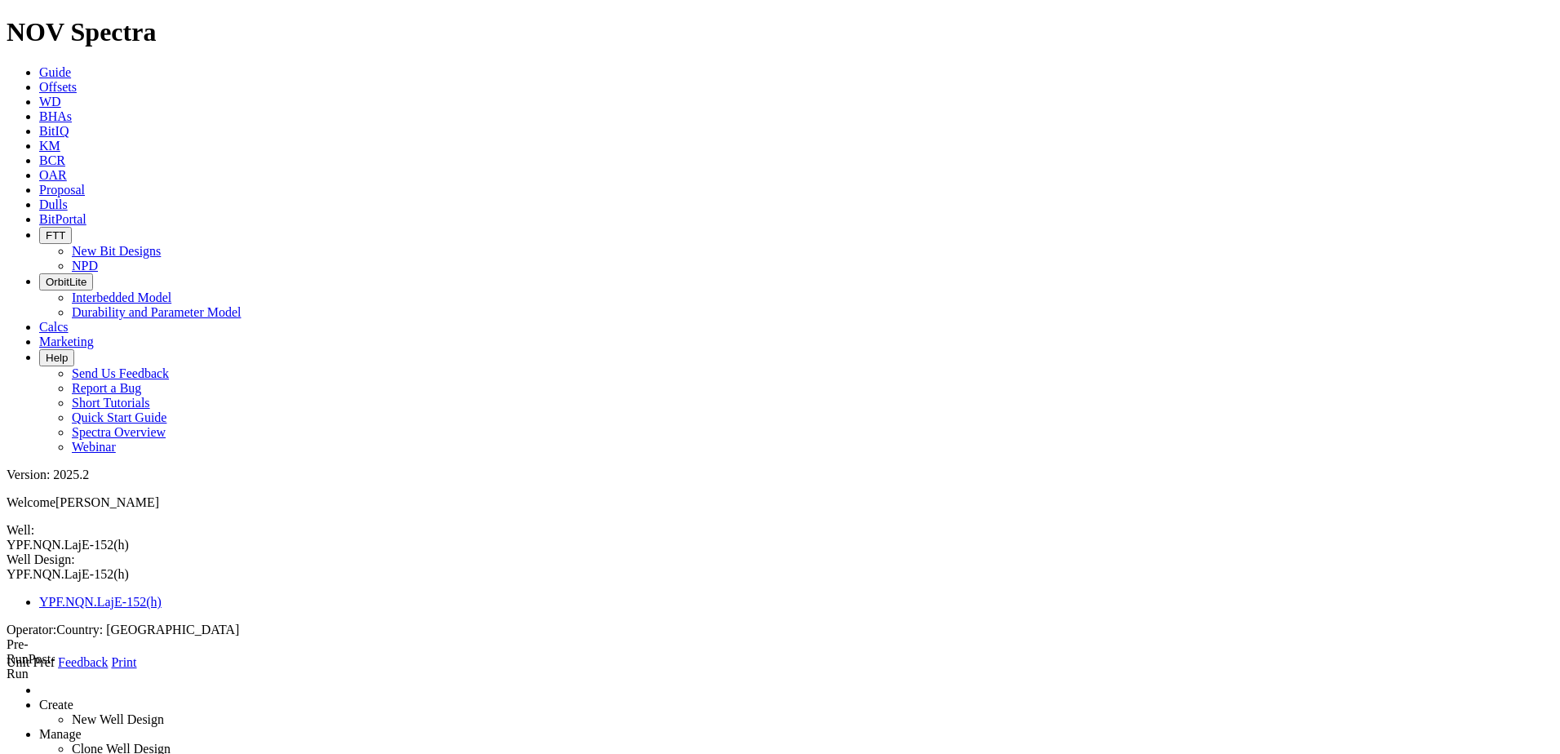
select select "number:9.625"
type input "8.90675"
select select "number:8.921"
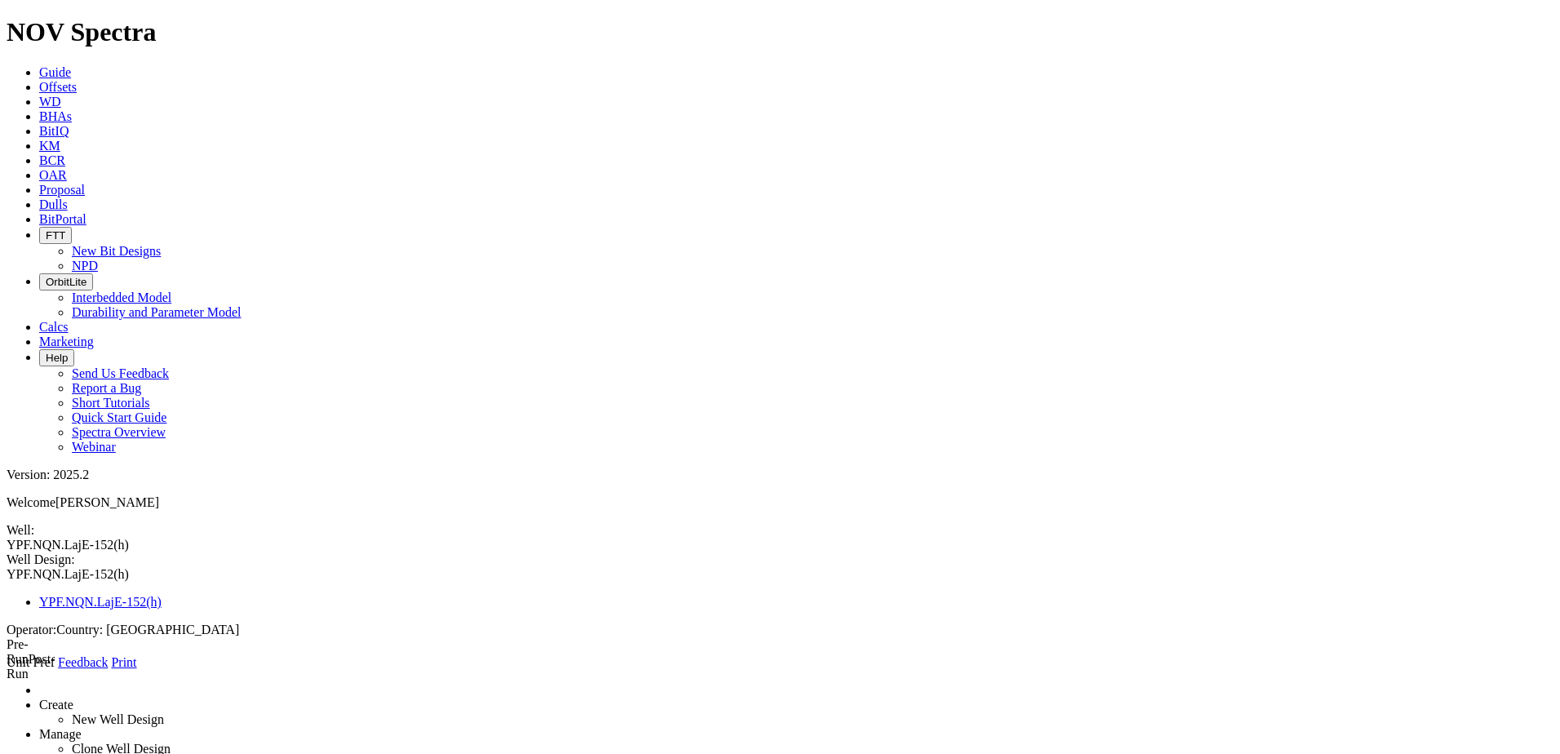
type input "8.76475"
select select "number:9.001"
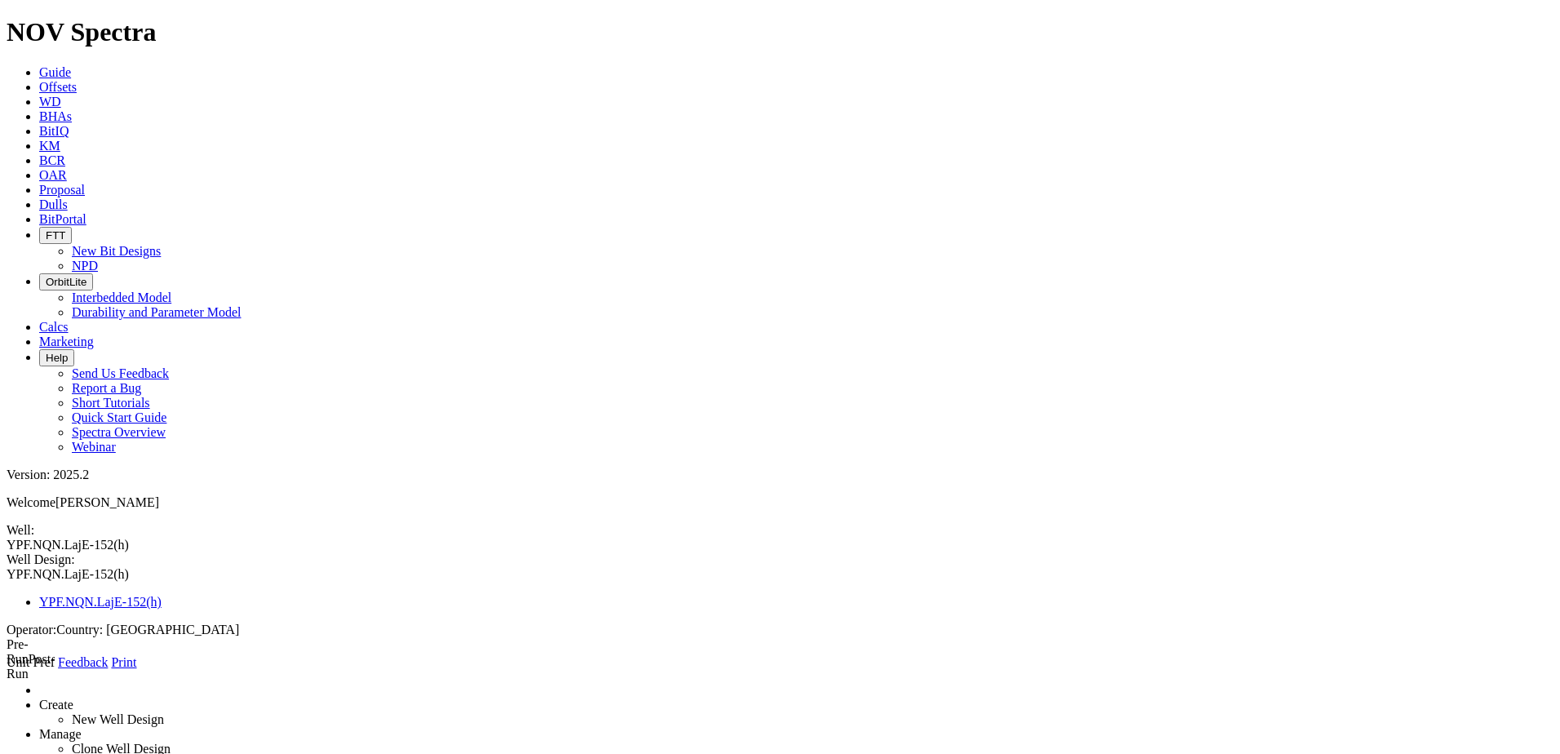
type input "8.84475"
select select "?"
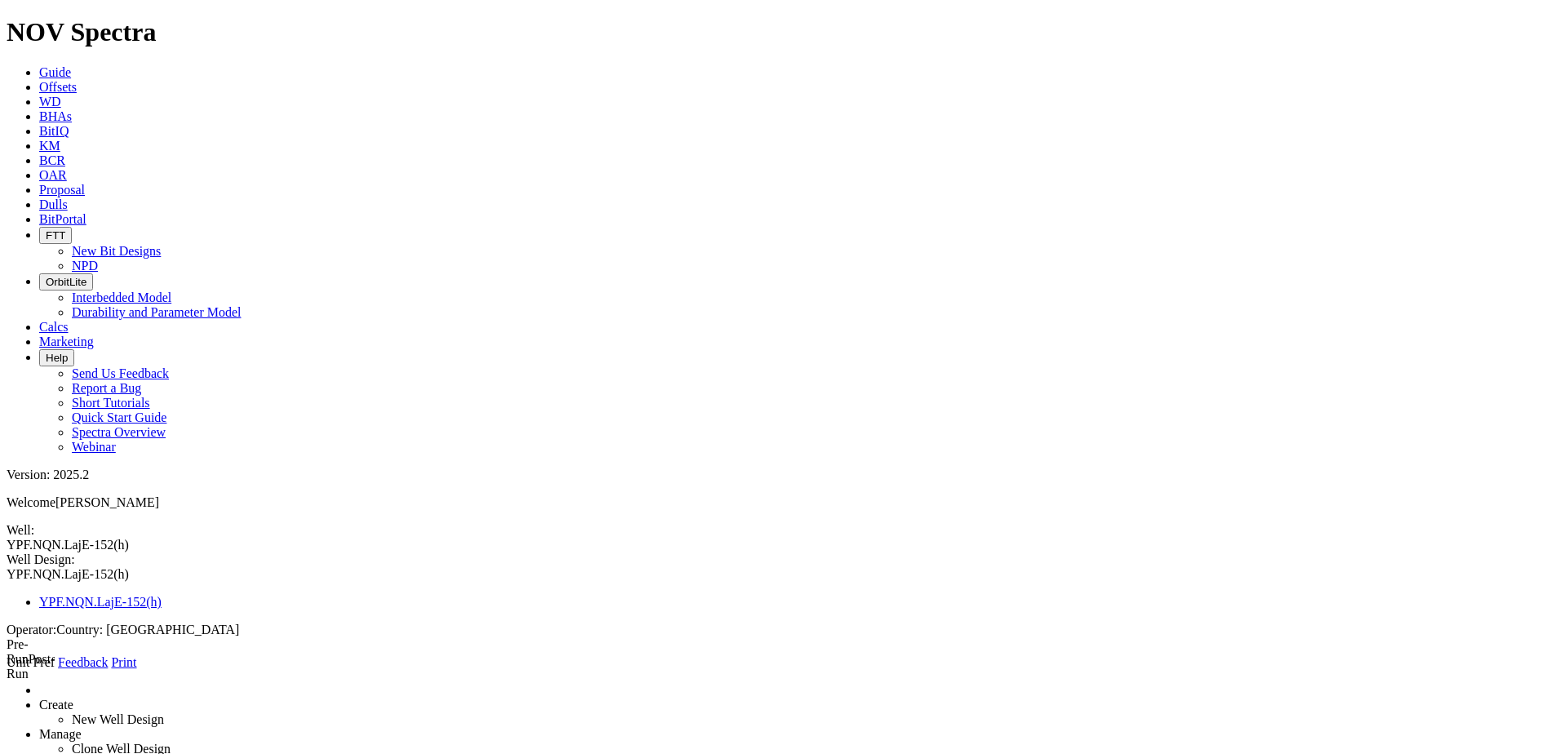
select select "number:3"
type input "0"
type input "1416"
type input "0"
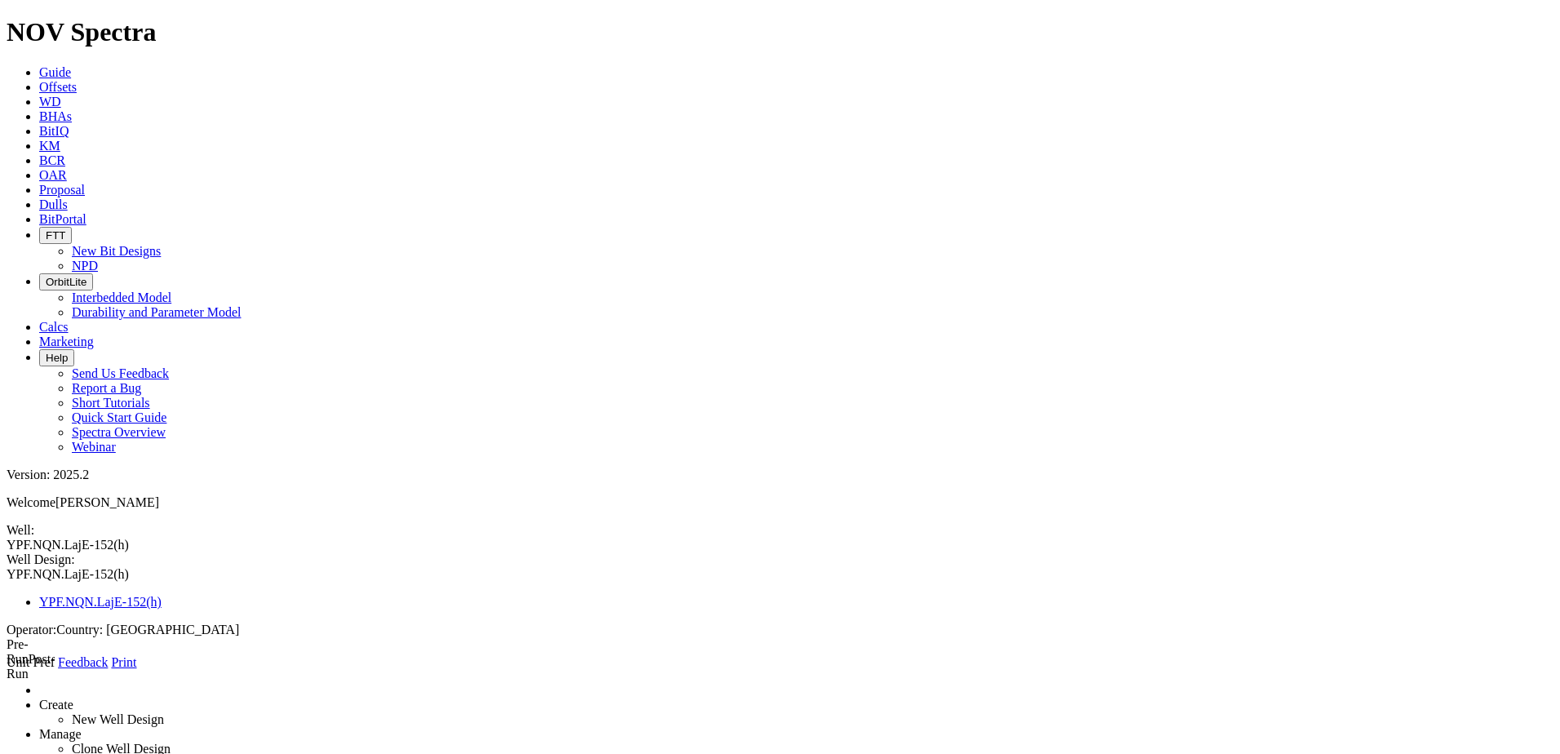
type input "8"
type input "8.75"
type input "1878"
select select "number:7.625"
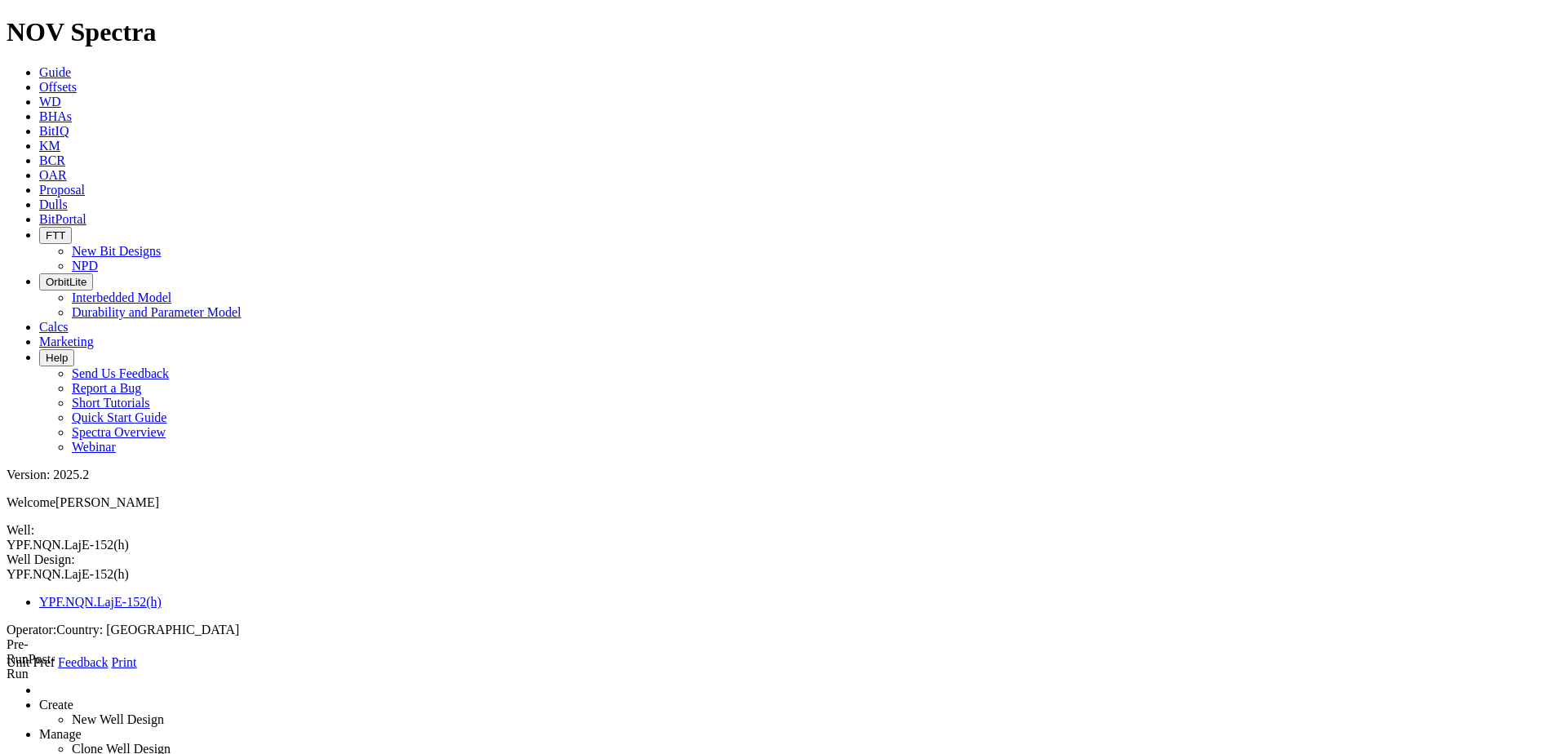
type input "7"
select select "number:7.025"
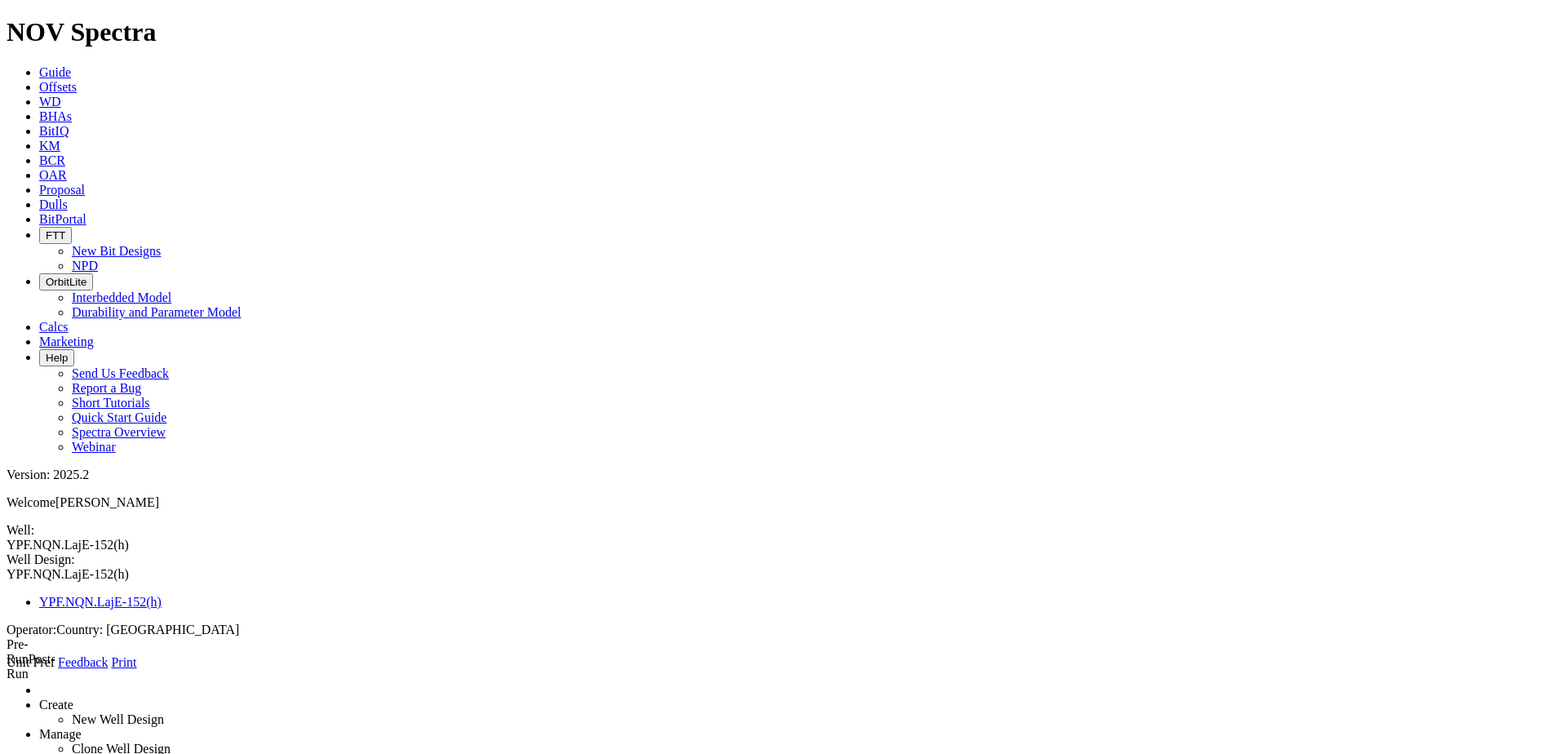
type input "6.9"
select select "number:6.875"
type input "6.75"
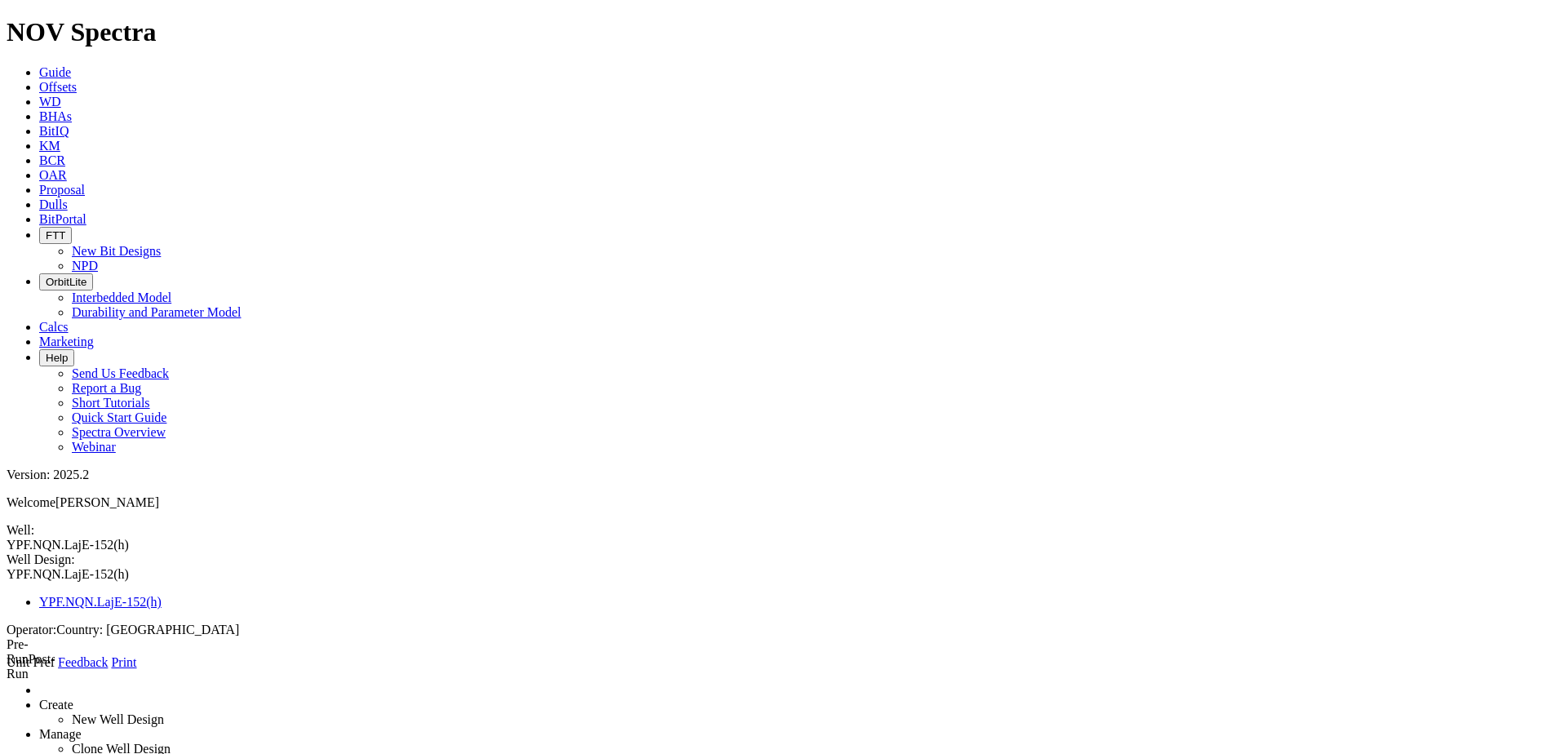
select select "?"
select select "number:3"
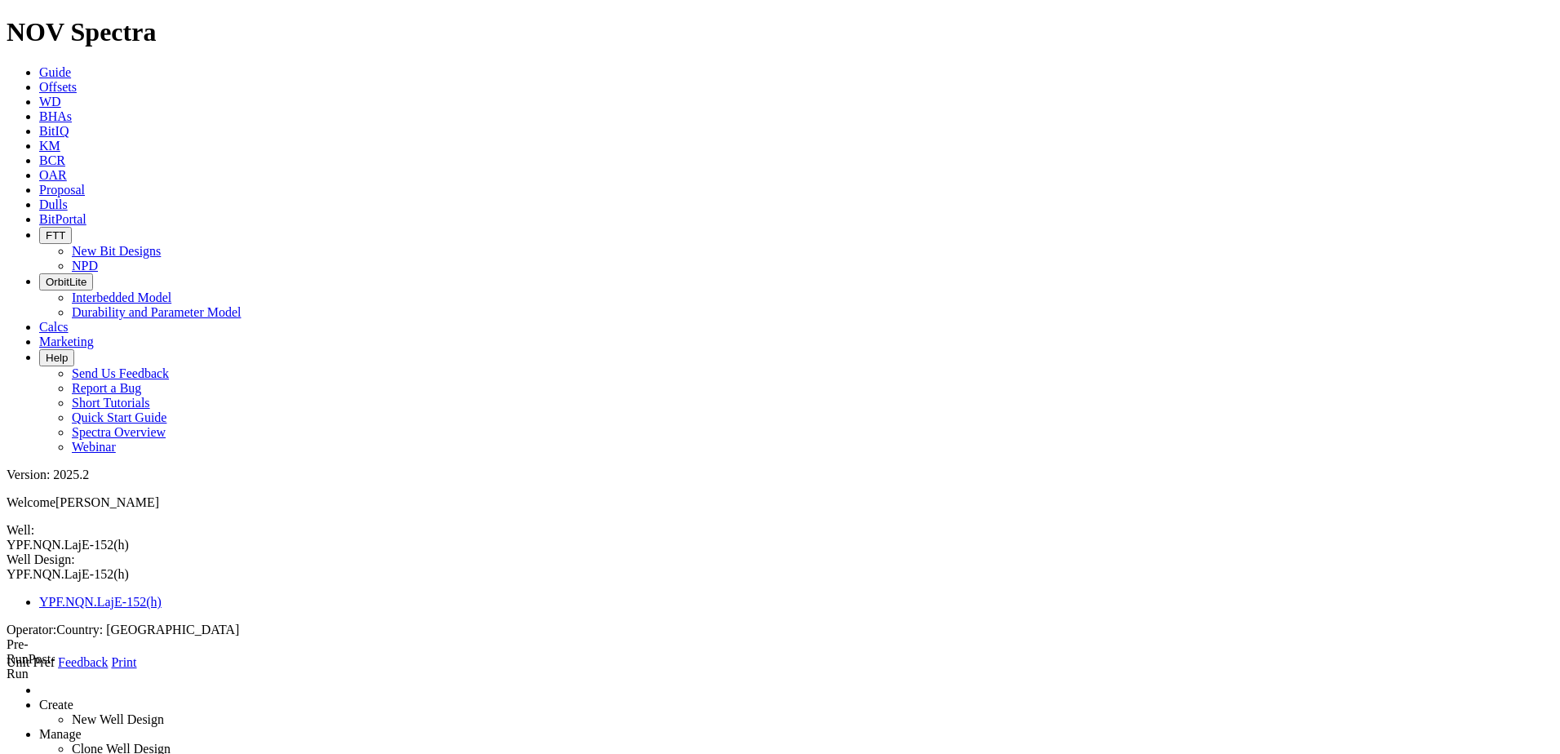
type input "0"
type input "3620"
type input "0"
type input "6"
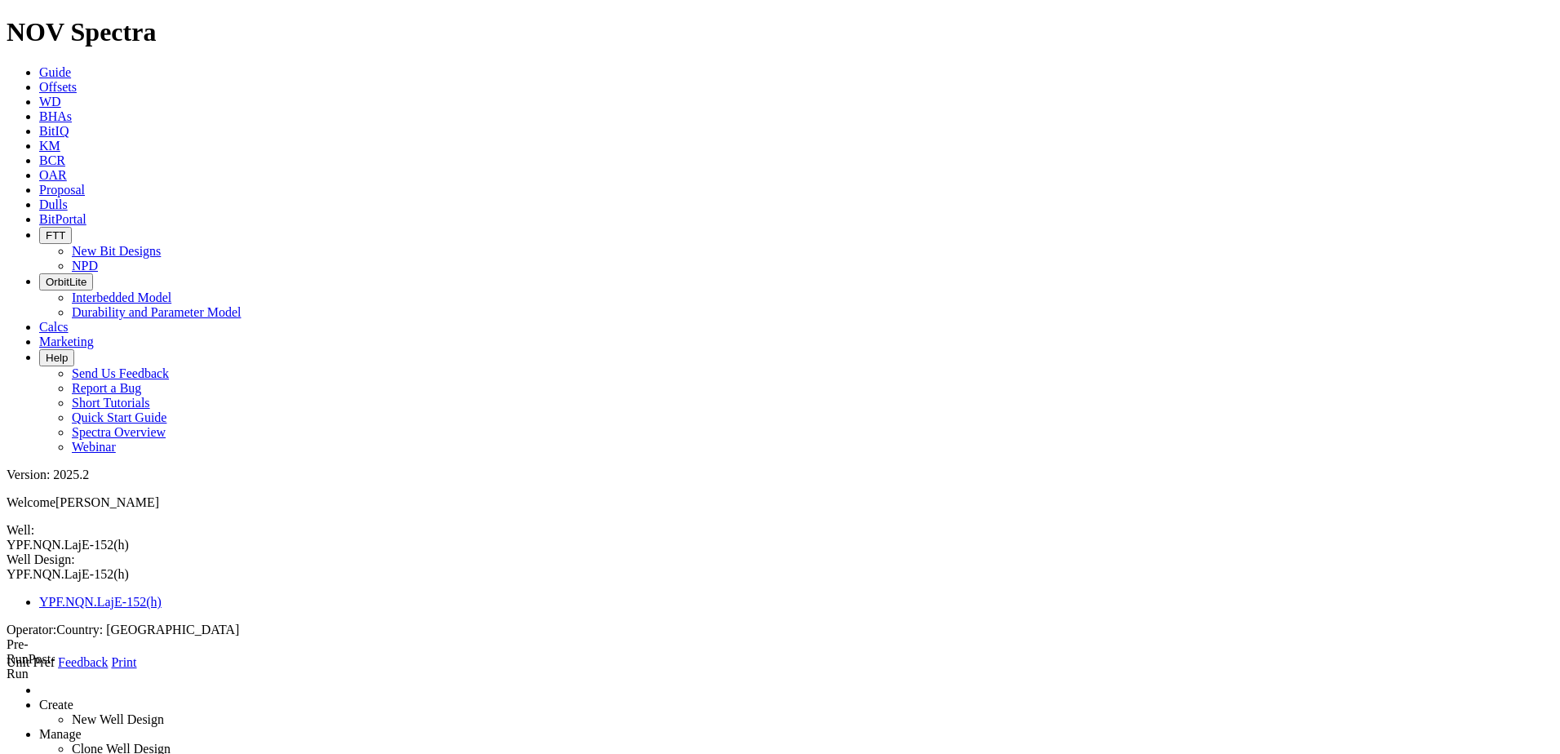
type input "6.75"
drag, startPoint x: 436, startPoint y: 342, endPoint x: 342, endPoint y: 329, distance: 94.7
type input "5840"
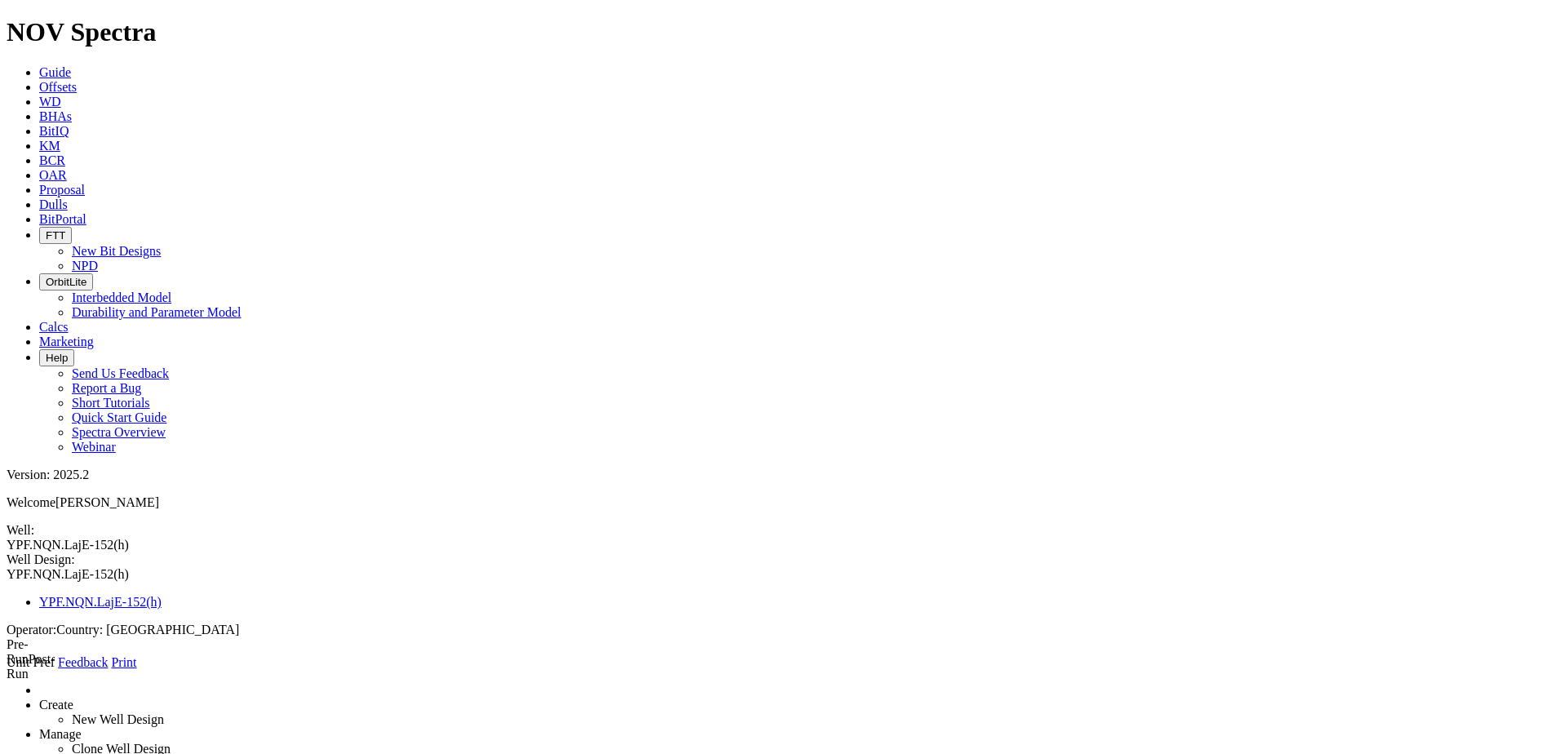
select select "number:5"
type input "4.435"
select select "number:4.56"
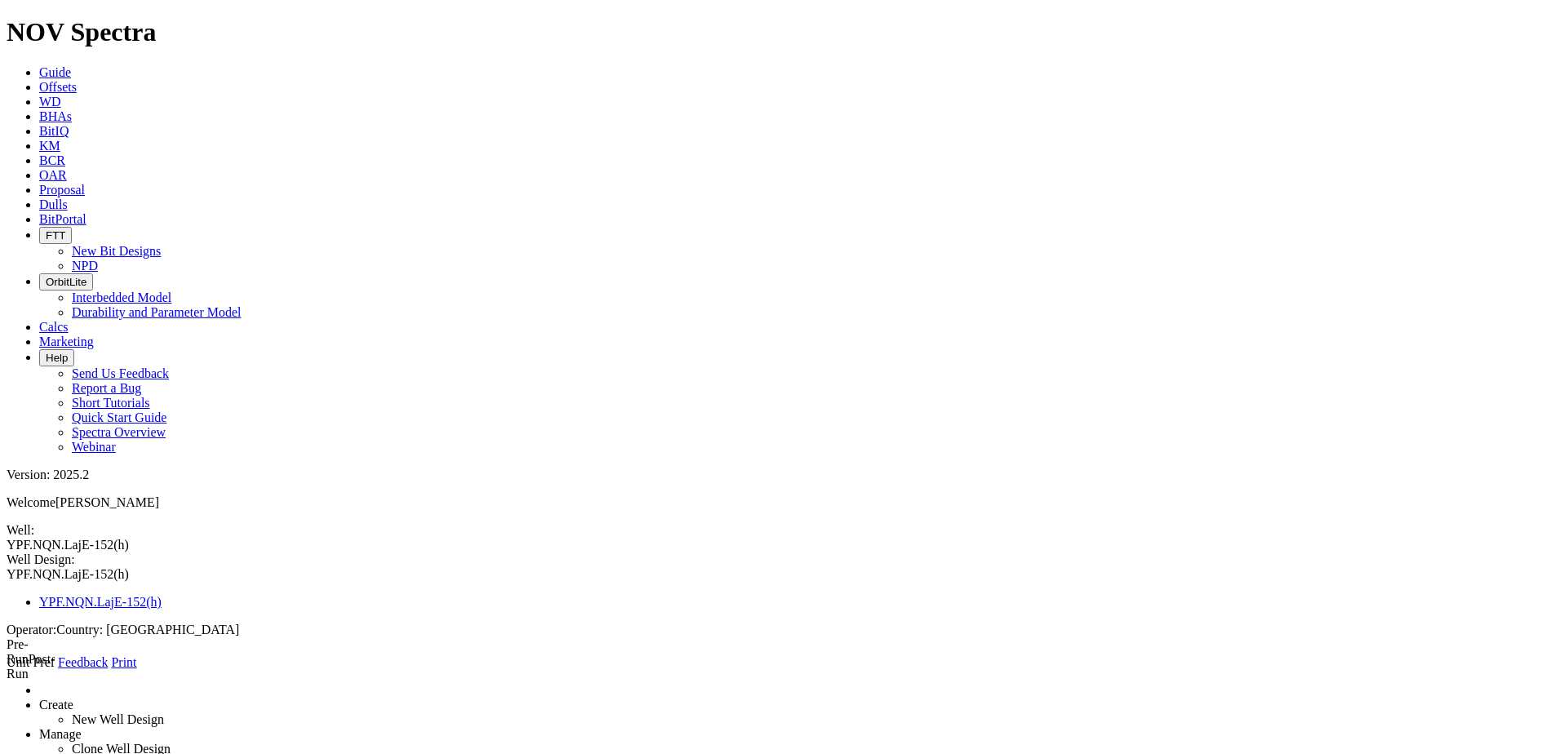
type input "1163"
type input "0"
drag, startPoint x: 430, startPoint y: 234, endPoint x: 250, endPoint y: 219, distance: 181.0
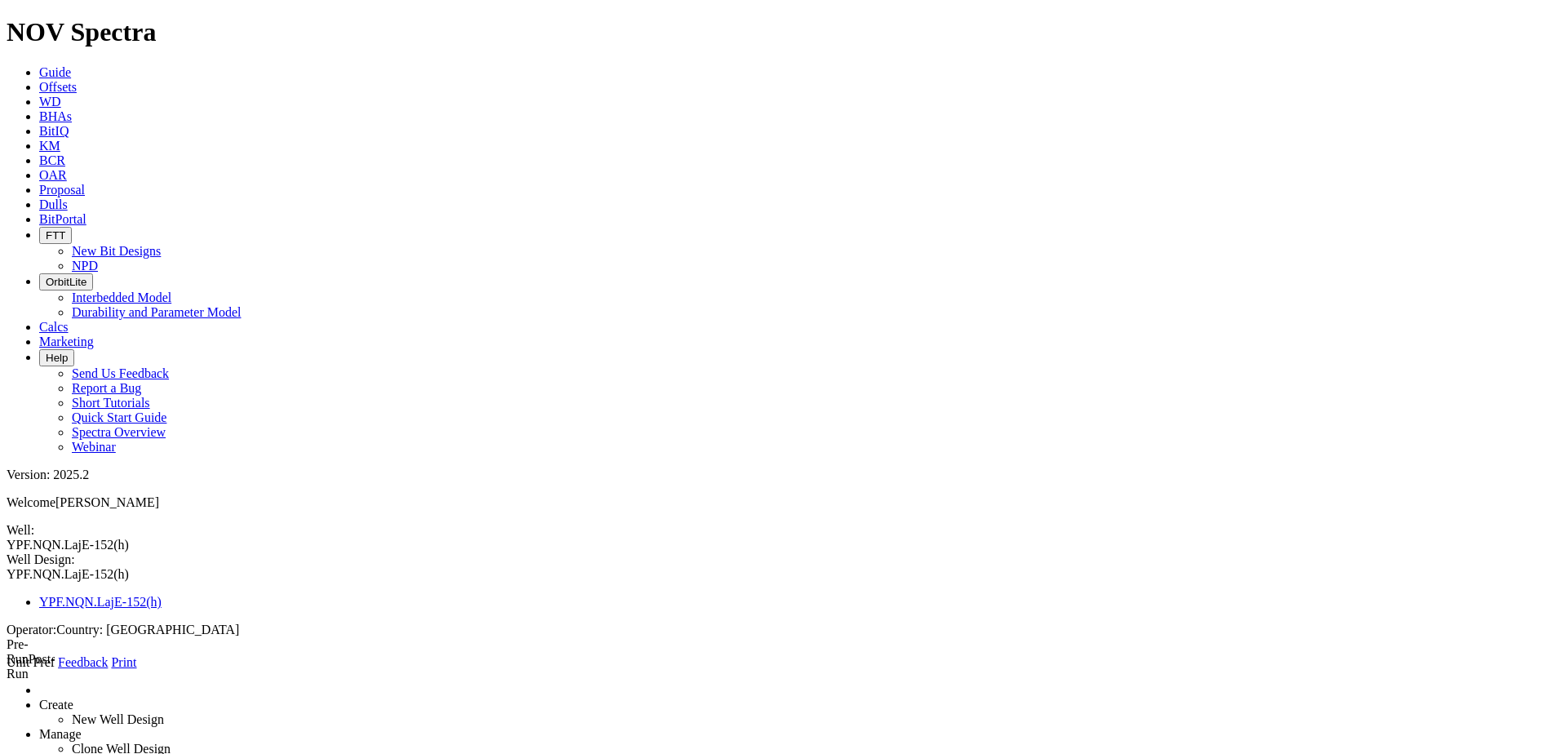
type input "0"
type input "WBM"
type input "8"
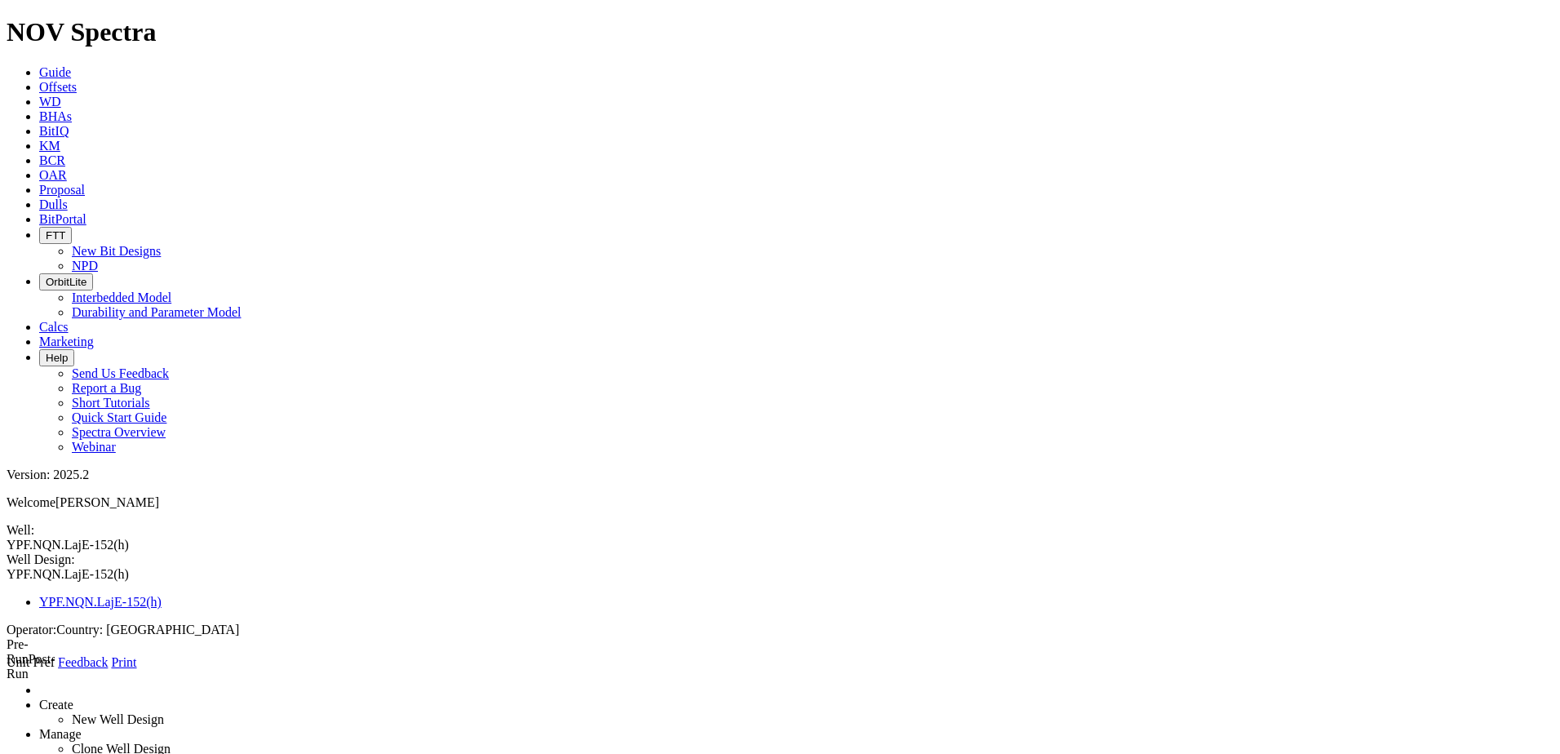
type input "8.6"
type input "12"
type input "16"
type input "1102"
type input "0"
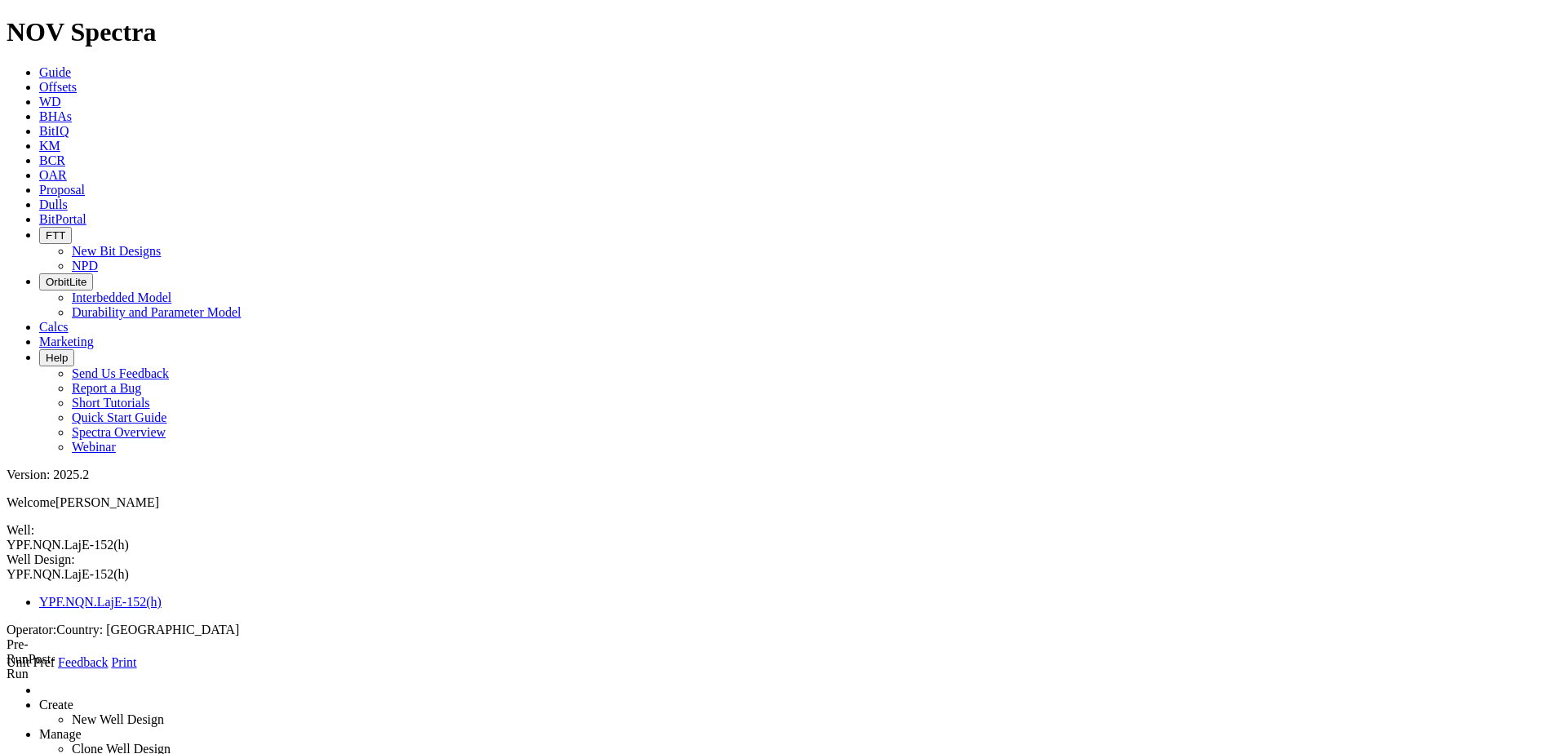
type input "867"
type input "OBM"
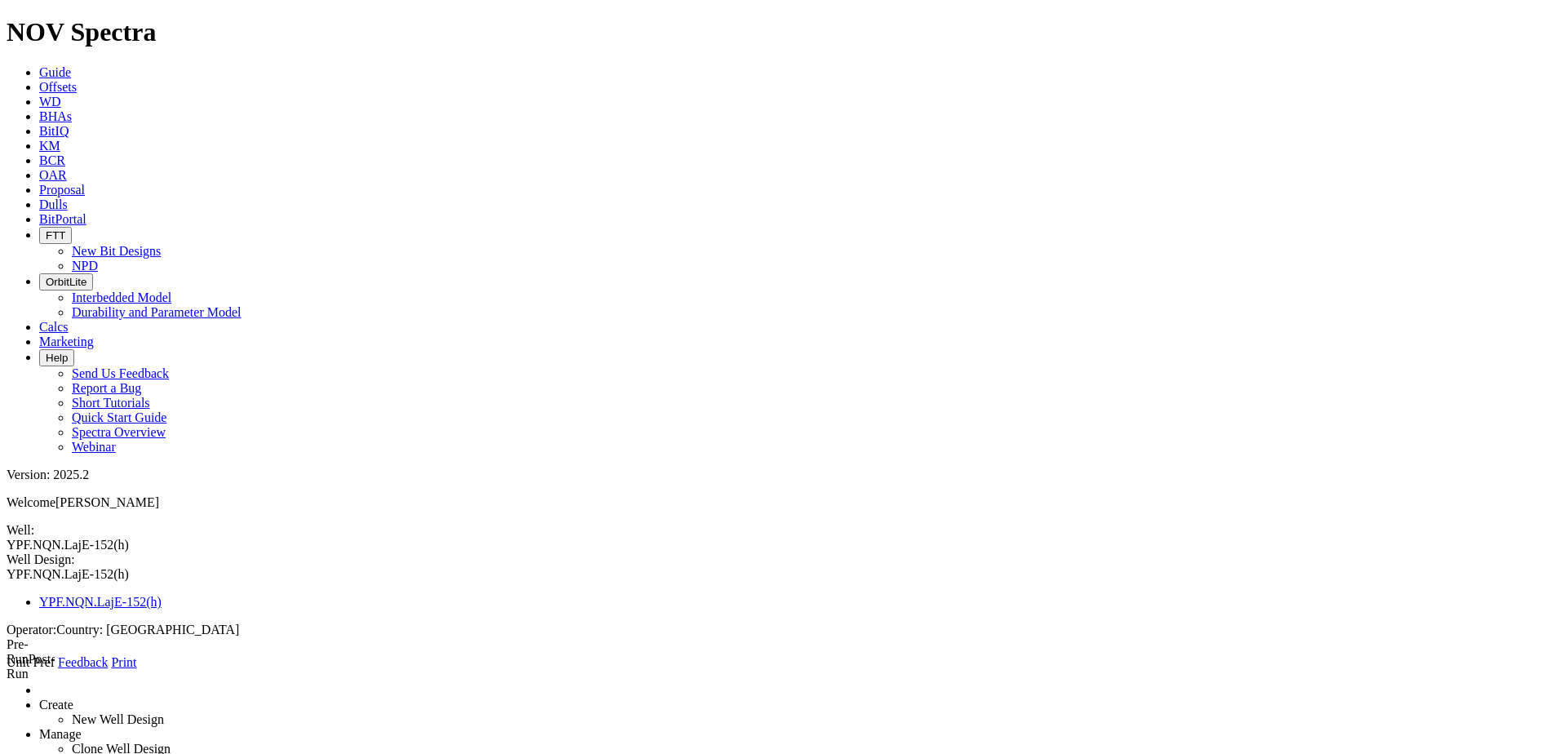
type input "9"
type input "9.2"
type input "16"
type input "10"
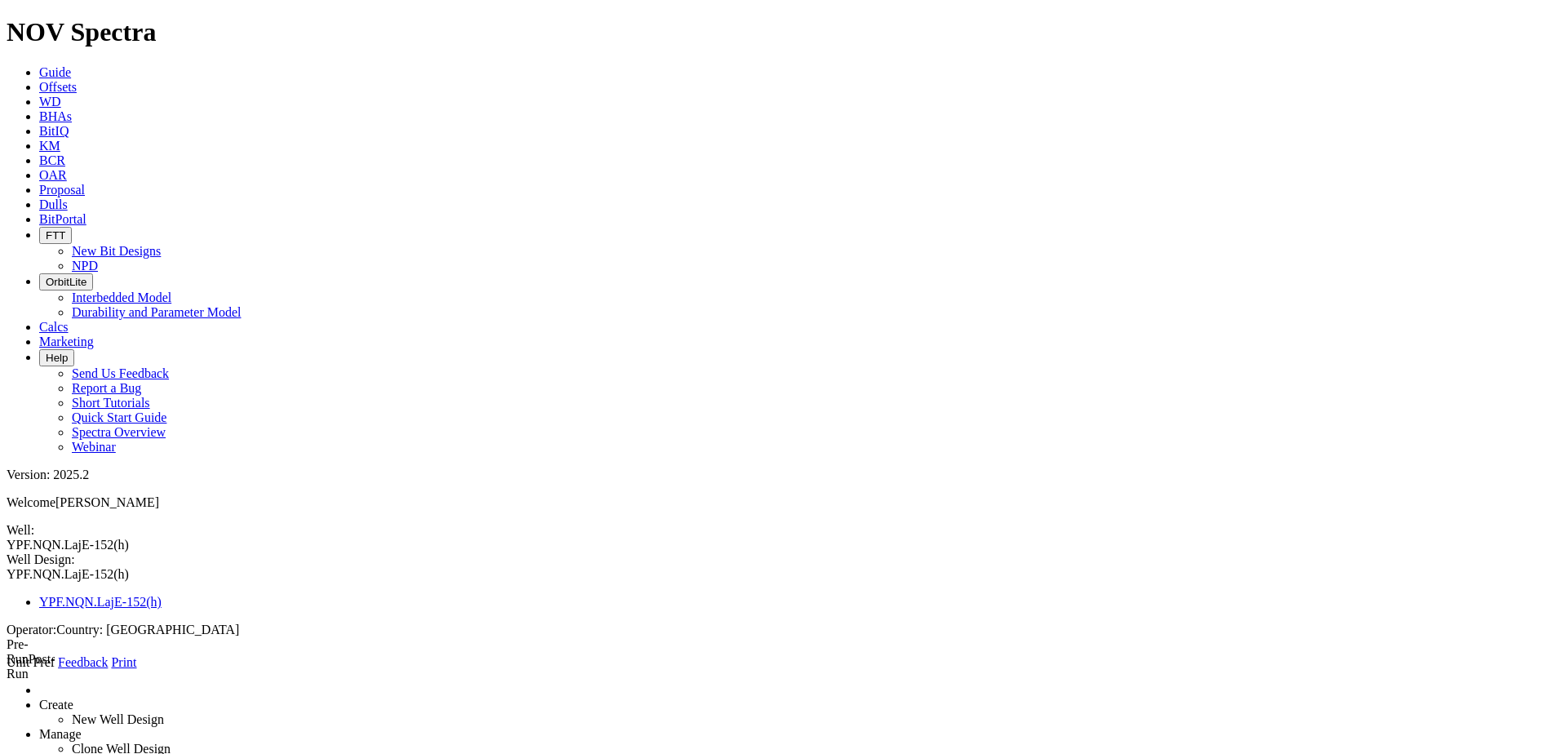
radio input "true"
select select "object:345"
radio input "false"
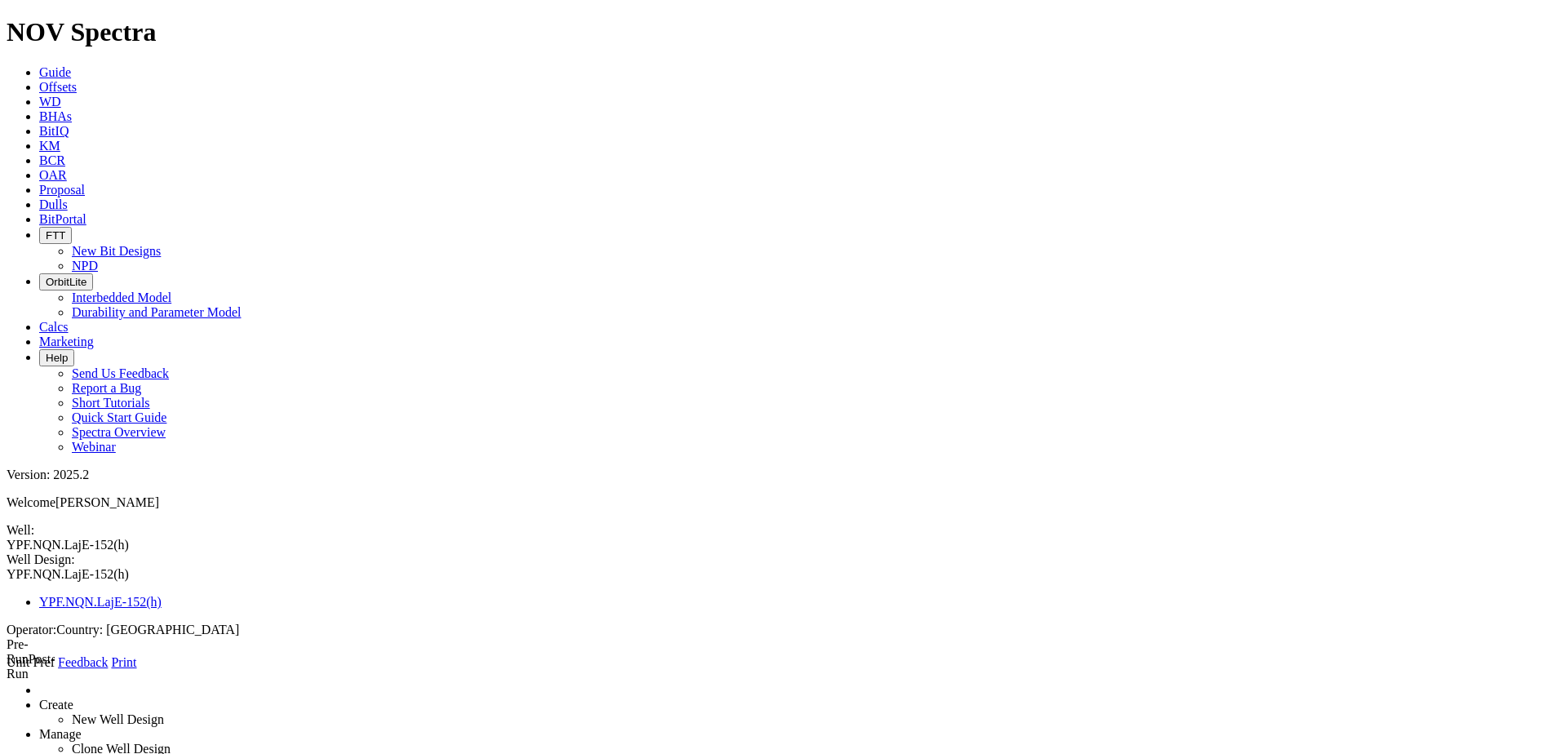
radio input "true"
type input "1982"
type input "0"
drag, startPoint x: 430, startPoint y: 231, endPoint x: 251, endPoint y: 231, distance: 178.7
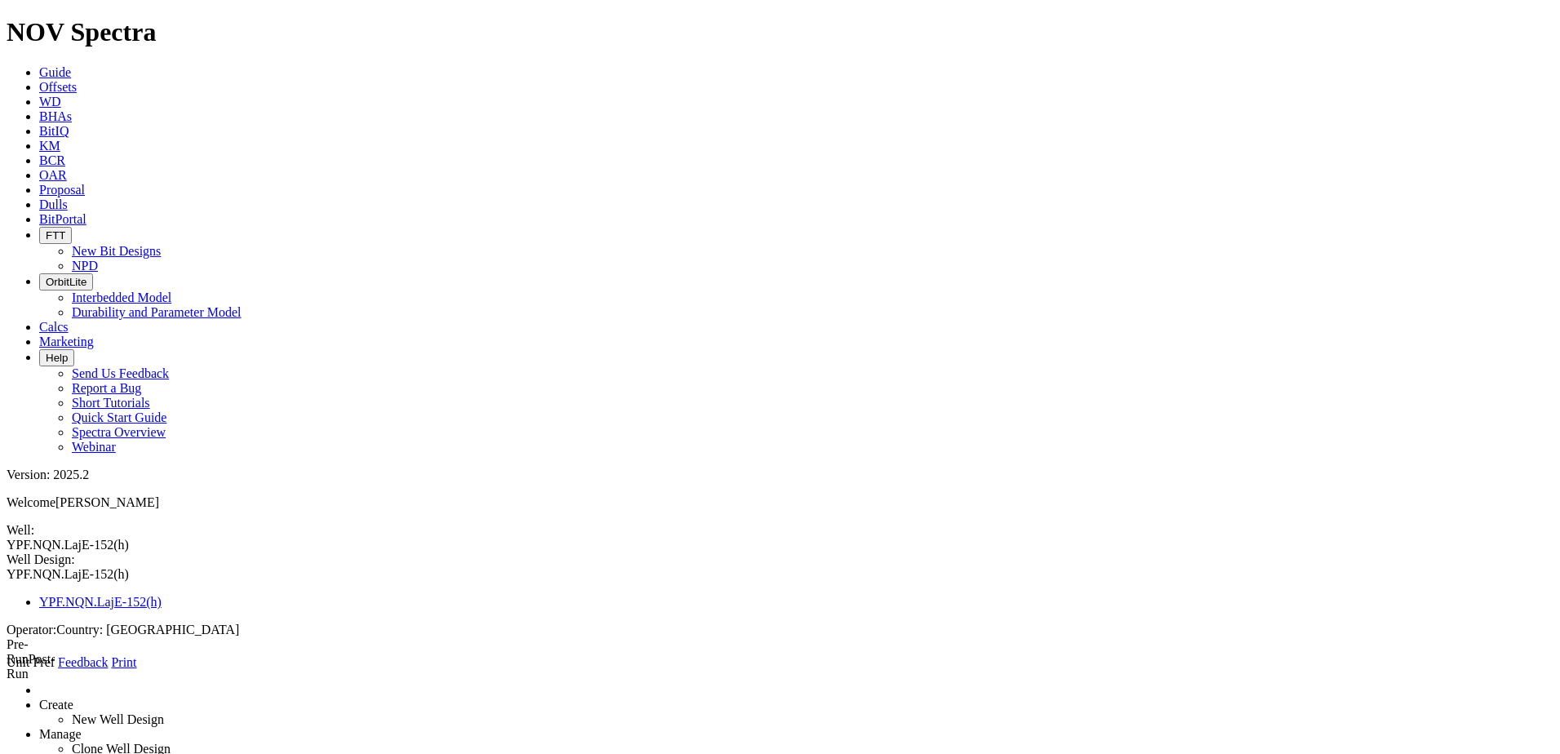
type input "1818"
type input "OMB"
type input "[PERSON_NAME] Muerta"
select select "object:332"
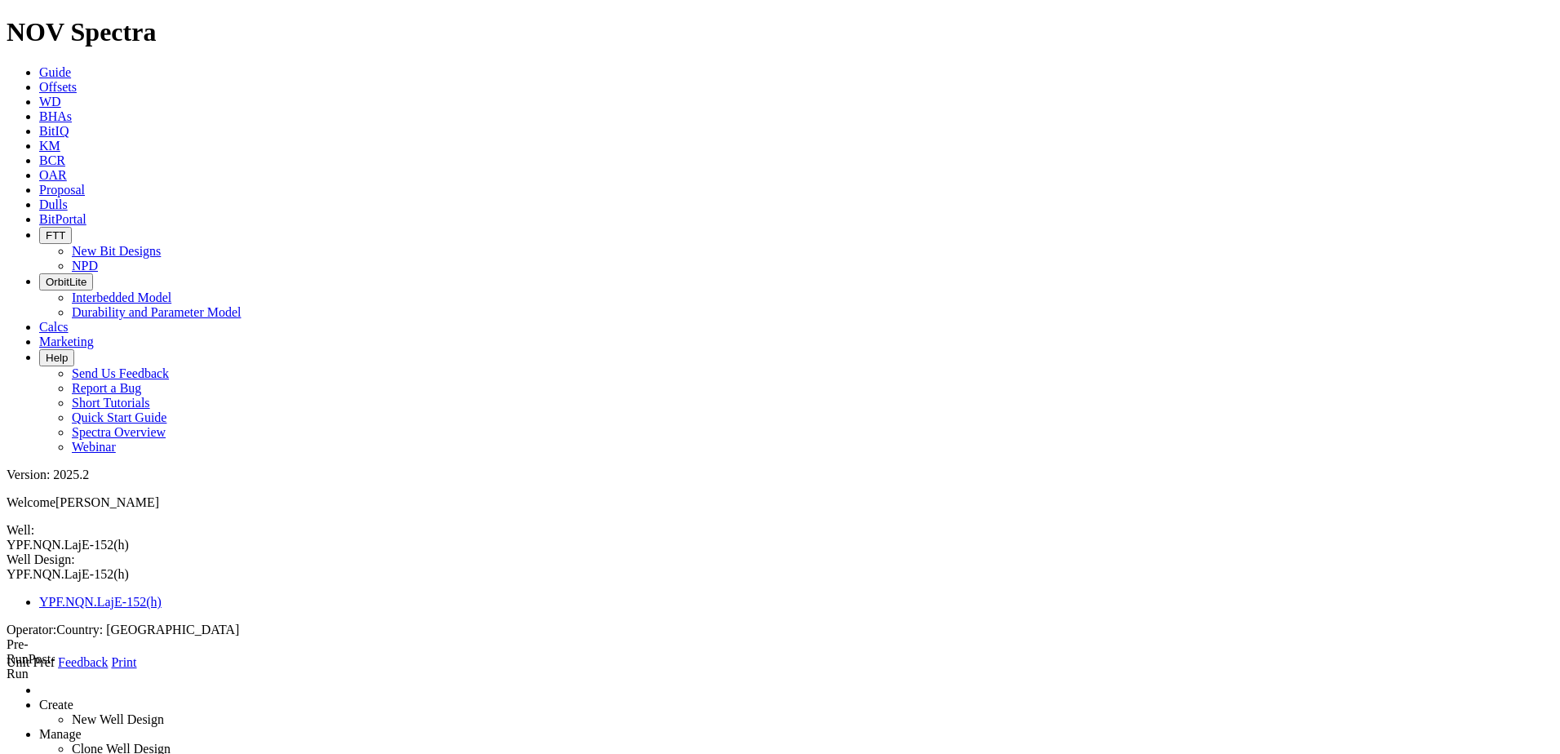
select select "object:290"
type input "2408"
type input "1818"
type input "OMB"
type input "0"
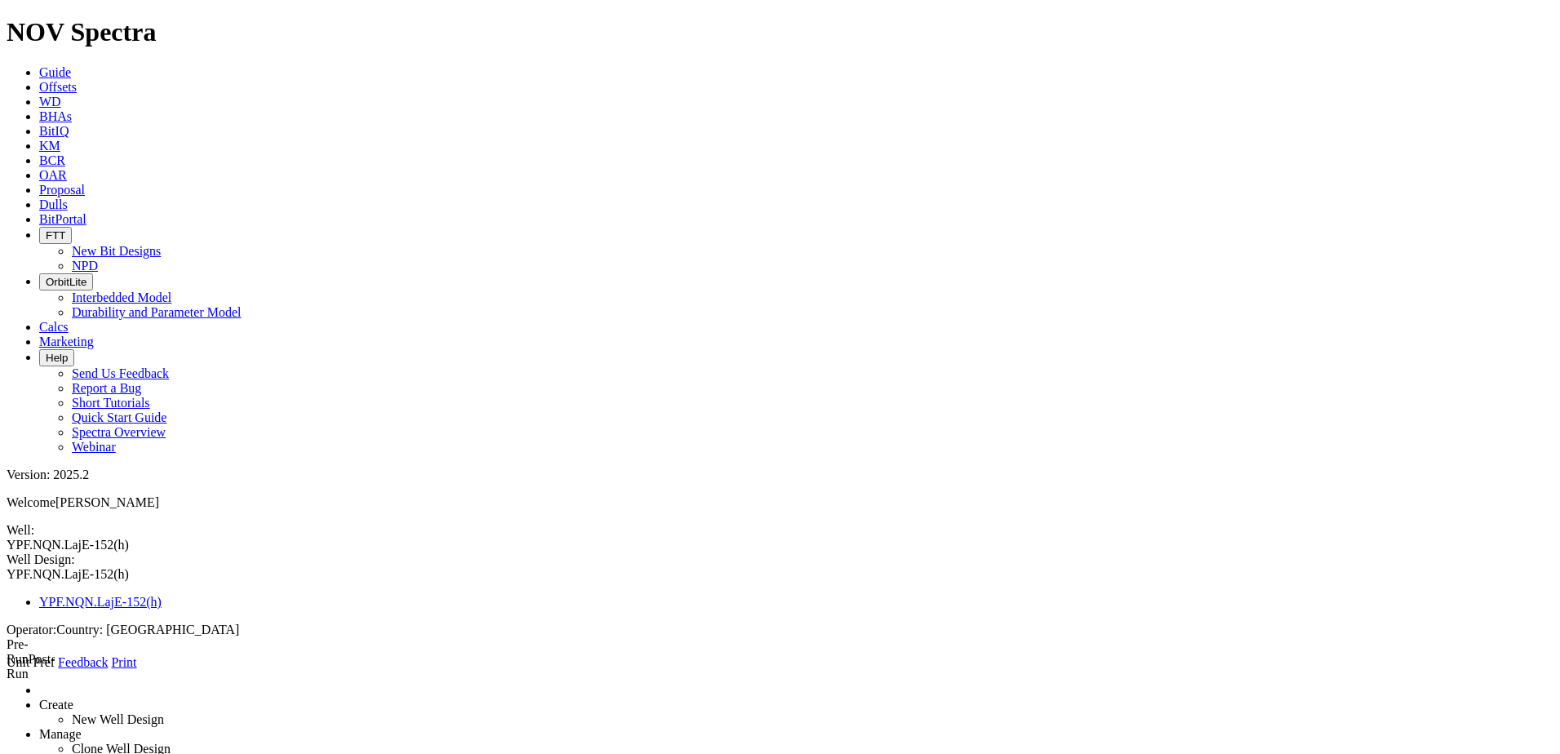
type input "13"
type input "16"
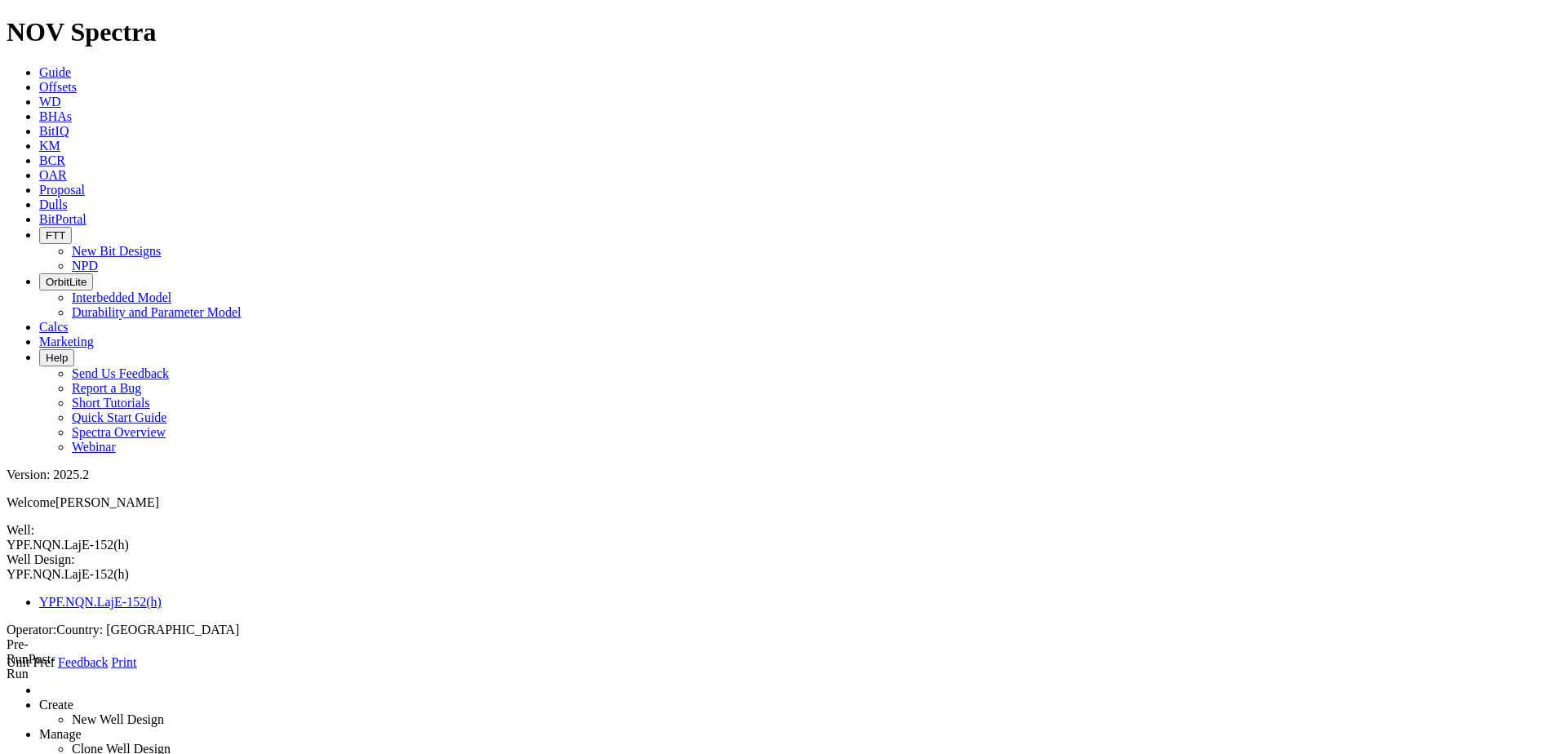
radio input "true"
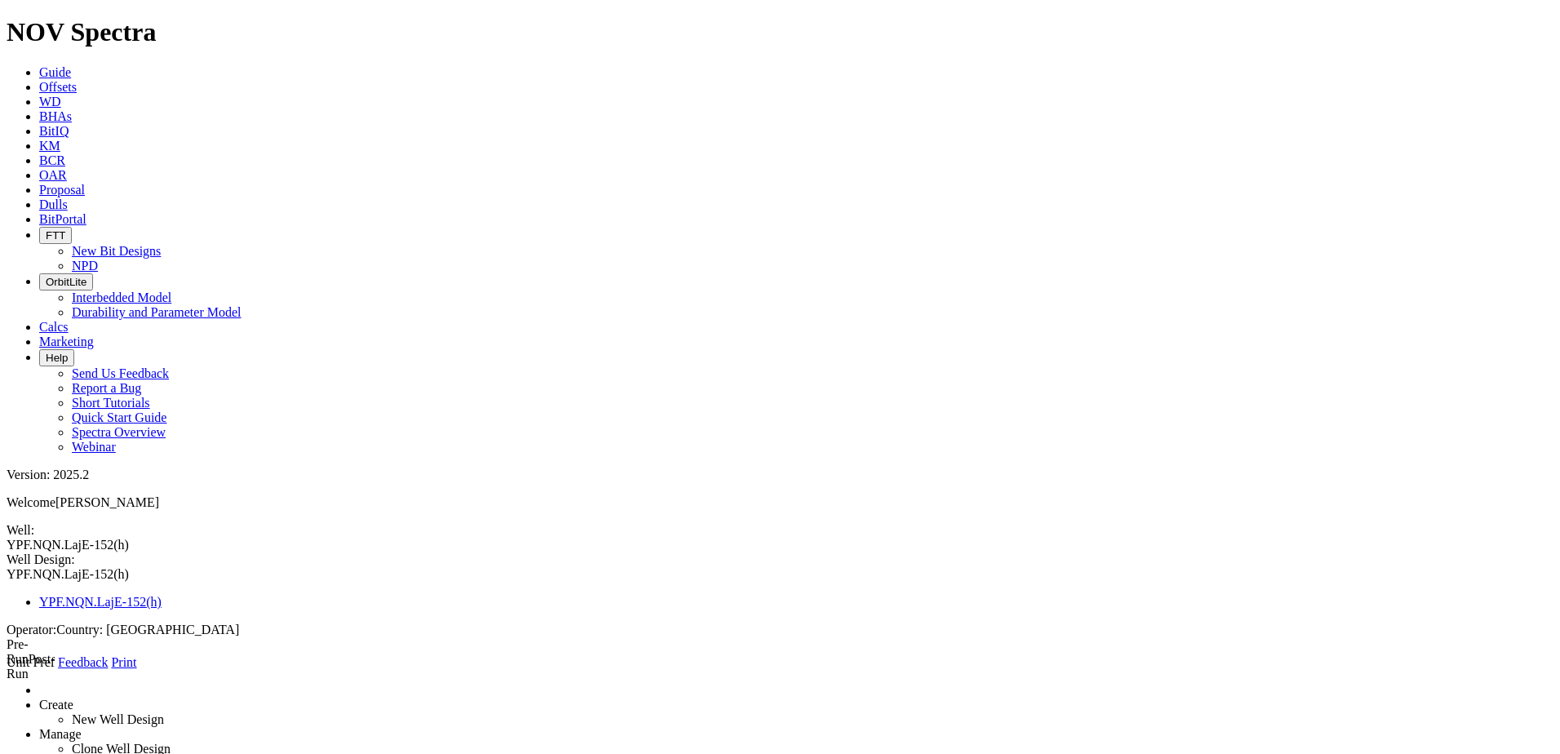
select select "object:345"
drag, startPoint x: 407, startPoint y: 428, endPoint x: 310, endPoint y: 416, distance: 97.8
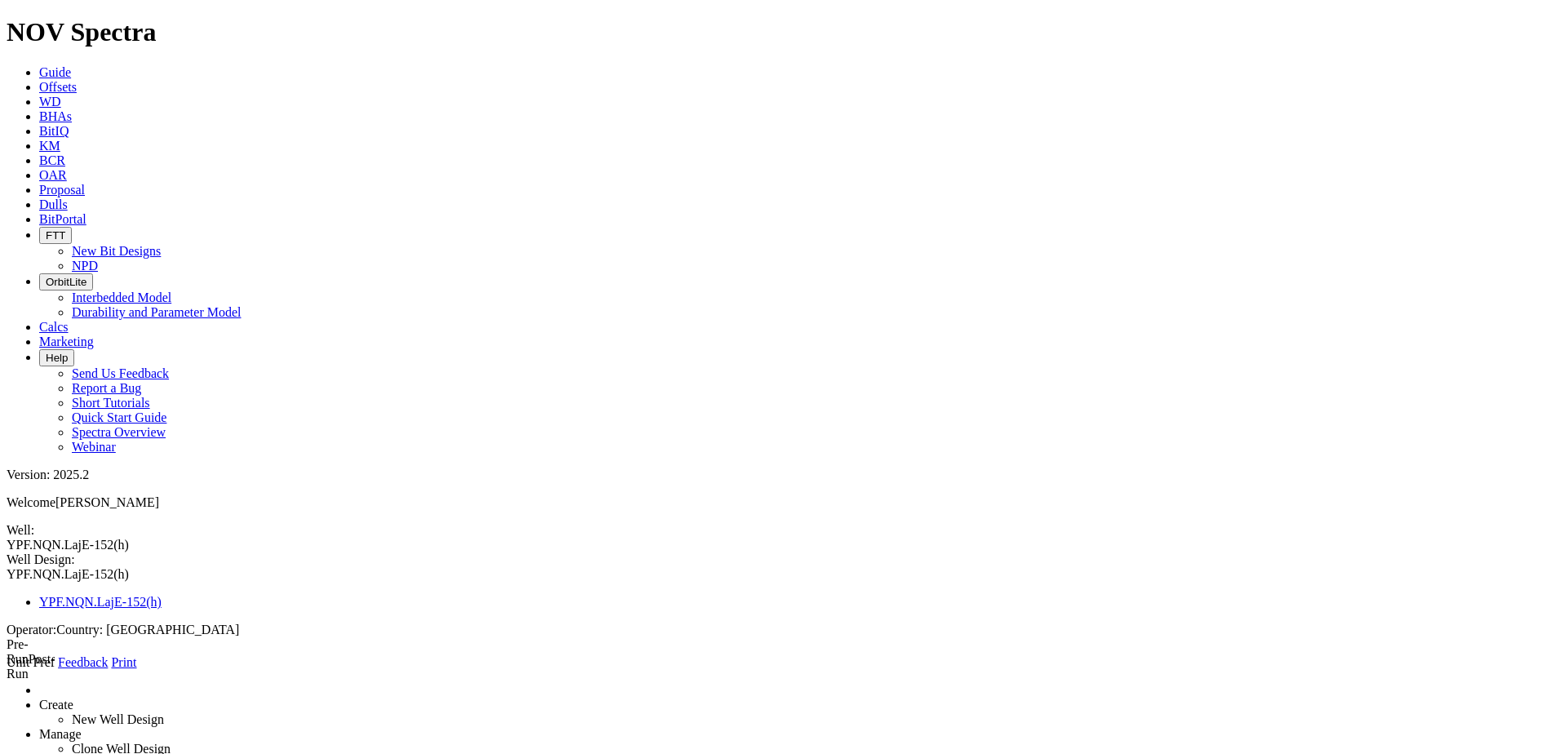
type input "9"
type input "1"
type input "0"
drag, startPoint x: 428, startPoint y: 326, endPoint x: 374, endPoint y: 324, distance: 54.7
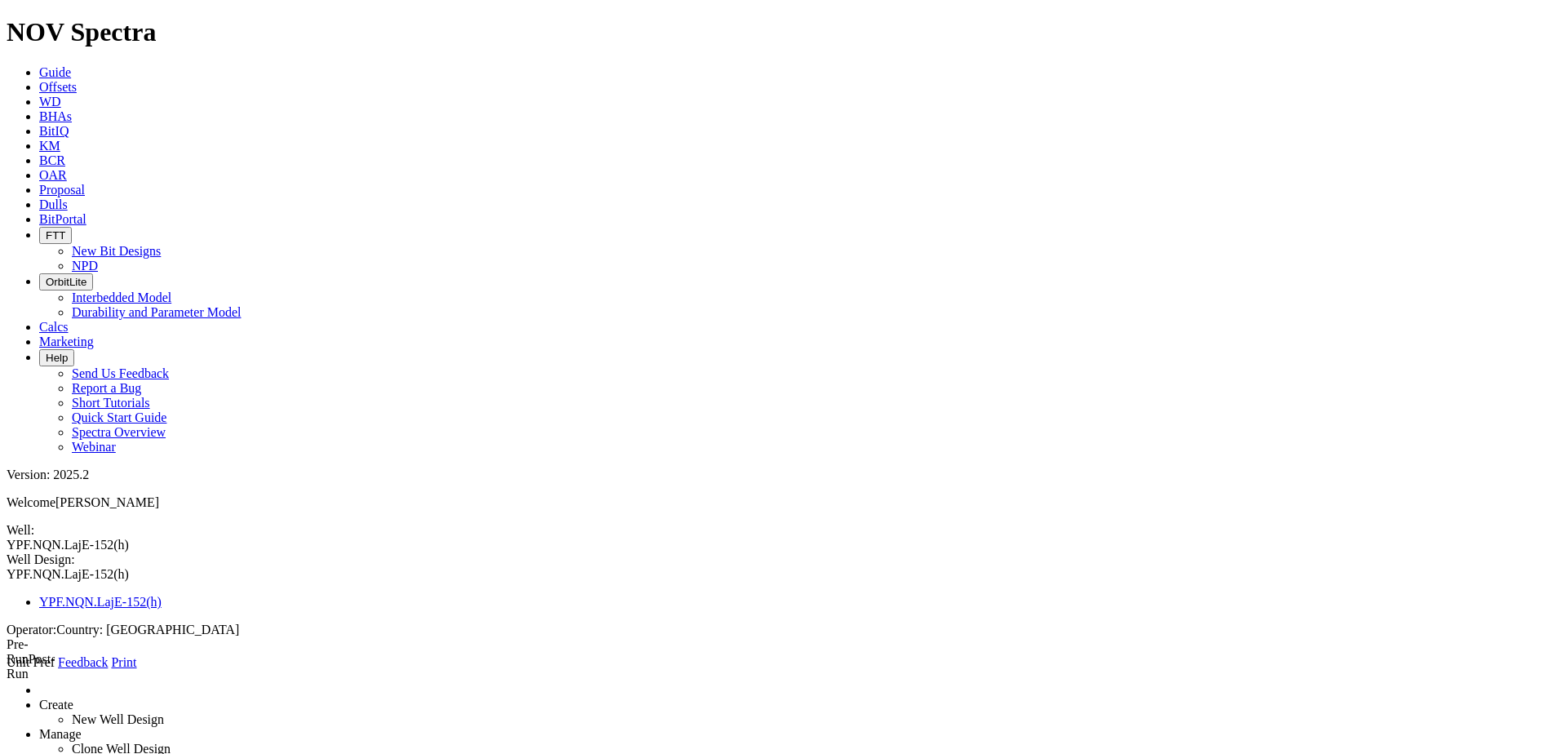
type input "600"
select select "object:941"
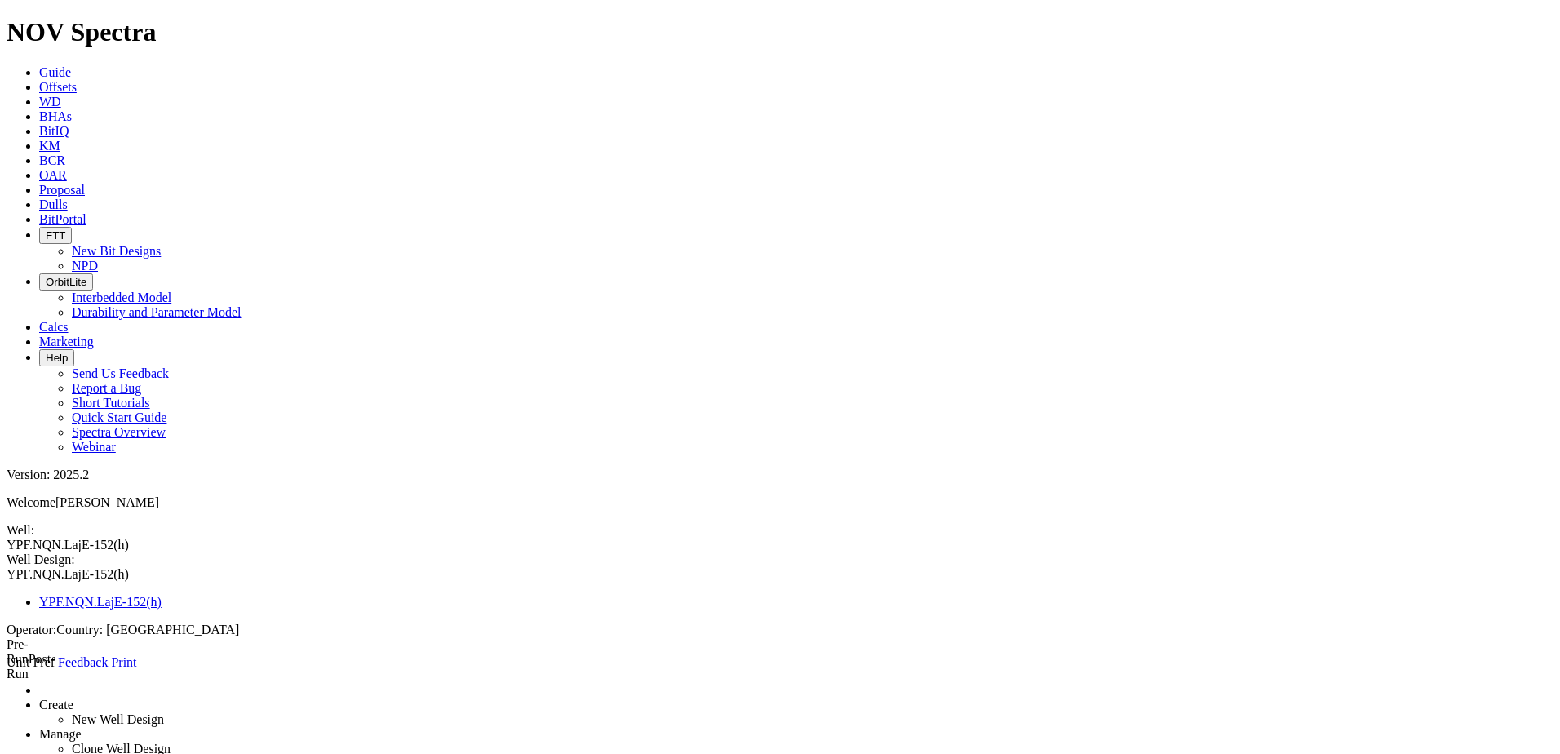
type input "C"
type input "BHA PDM"
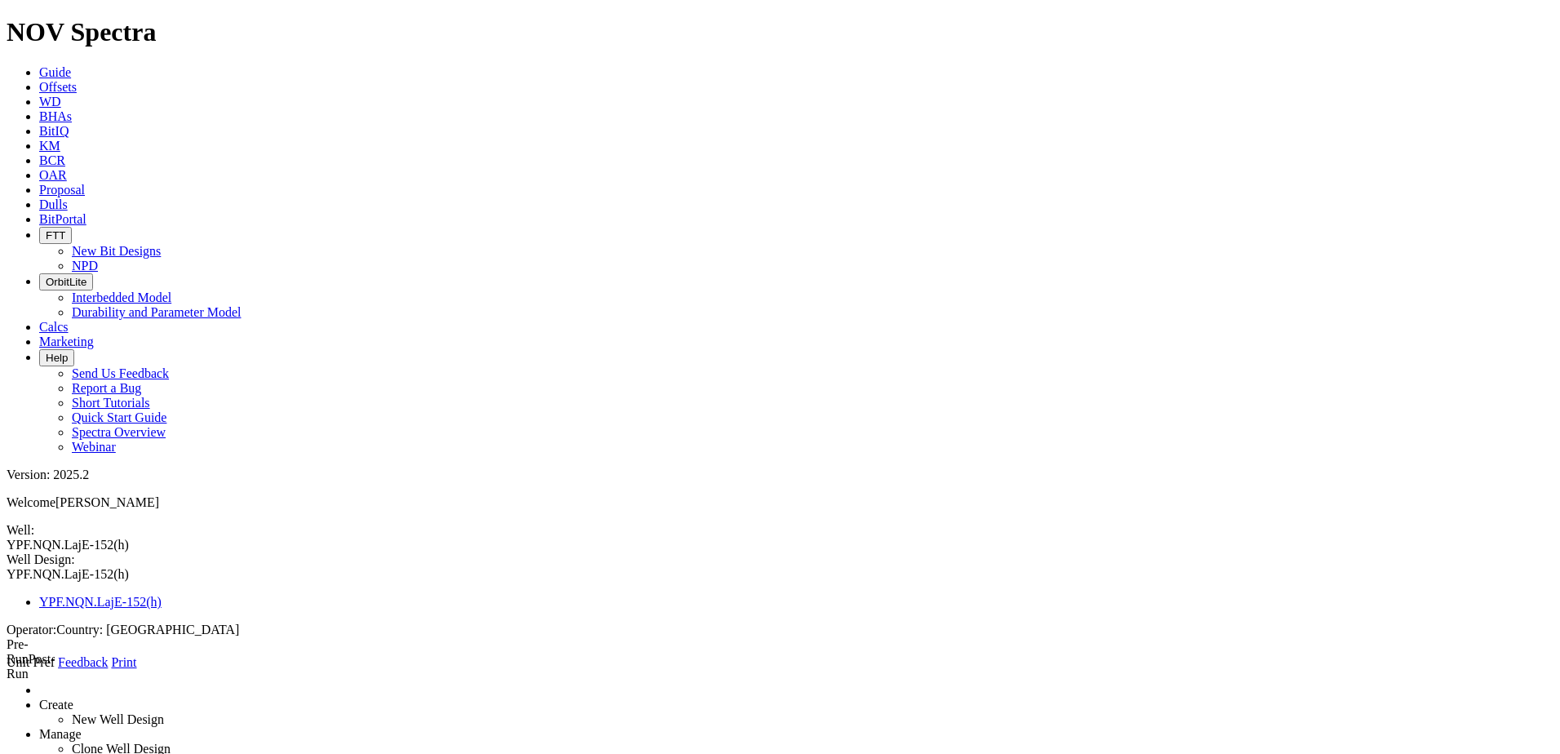
type input "1"
type input "0"
type input "600"
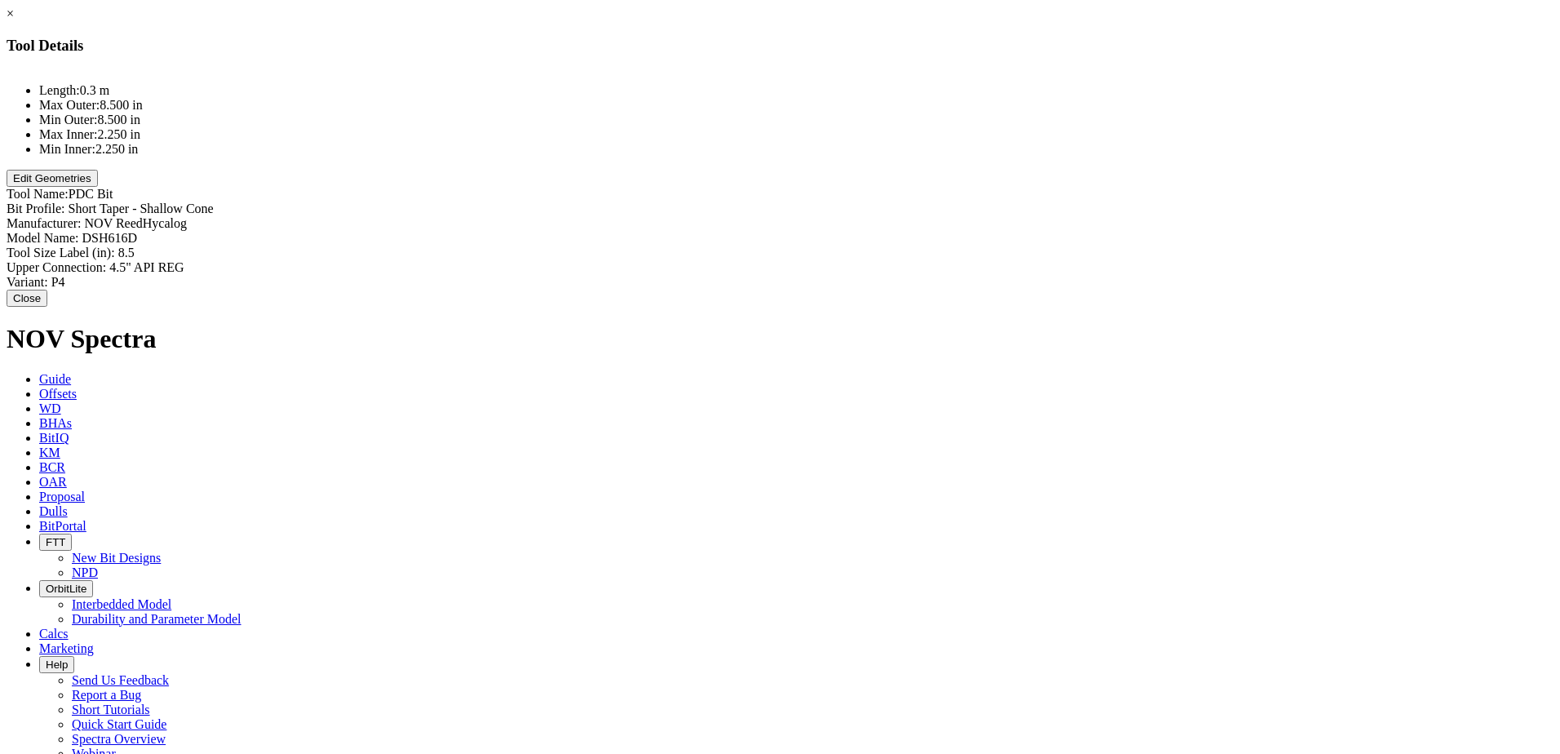
click at [977, 231] on div "Model Name: DSH616D DSH616D" at bounding box center [780, 238] width 1547 height 15
type input "TK59"
type input "13.5"
click at [254, 260] on input "4.5" API REG" at bounding box center [181, 268] width 144 height 17
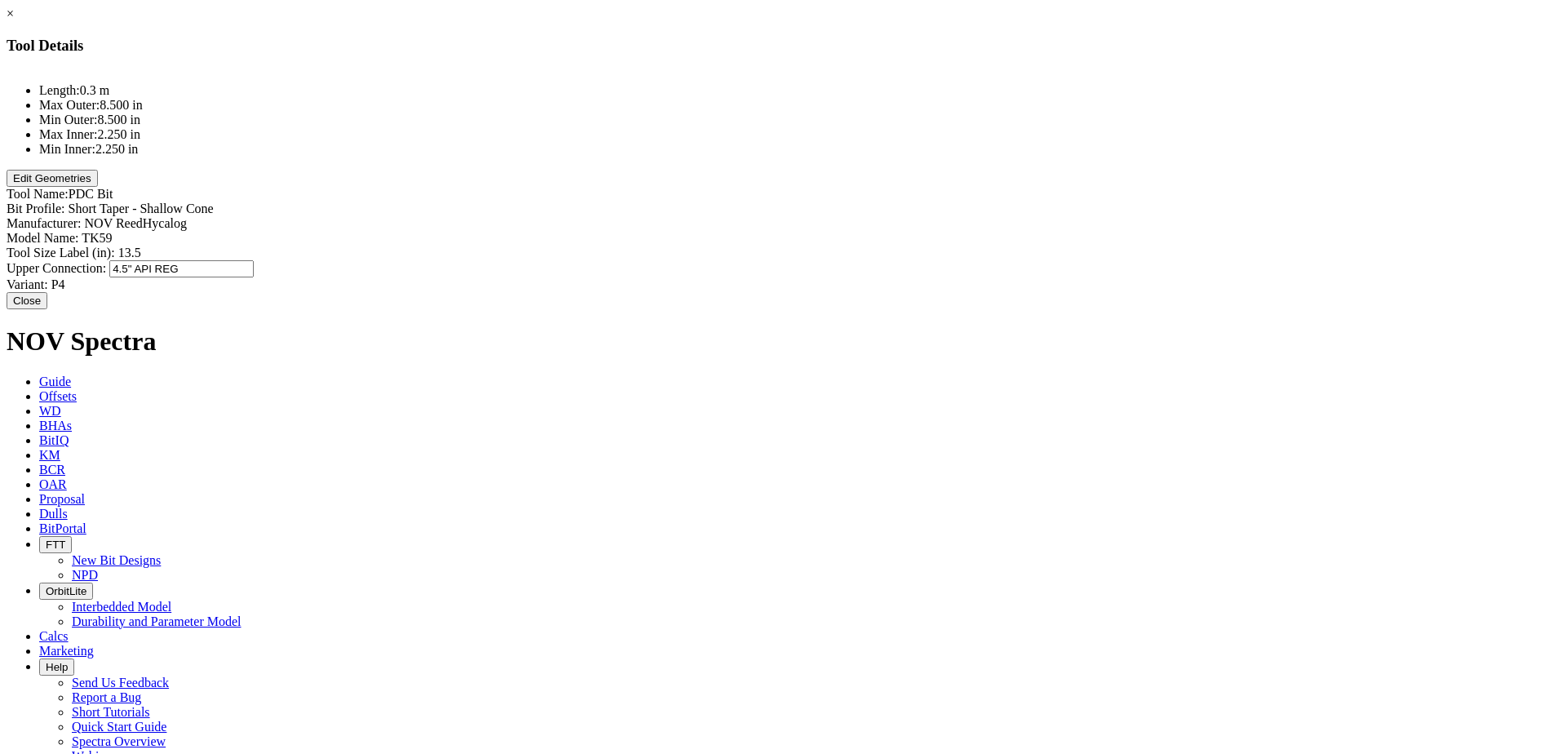
click at [254, 260] on input "4.5" API REG" at bounding box center [181, 268] width 144 height 17
drag, startPoint x: 932, startPoint y: 193, endPoint x: 771, endPoint y: 198, distance: 161.6
click at [771, 260] on div "Upper Connection: 4.5" API REG 4.5" API REG" at bounding box center [780, 268] width 1547 height 17
type input "6.625" API REG"
type input "P4"
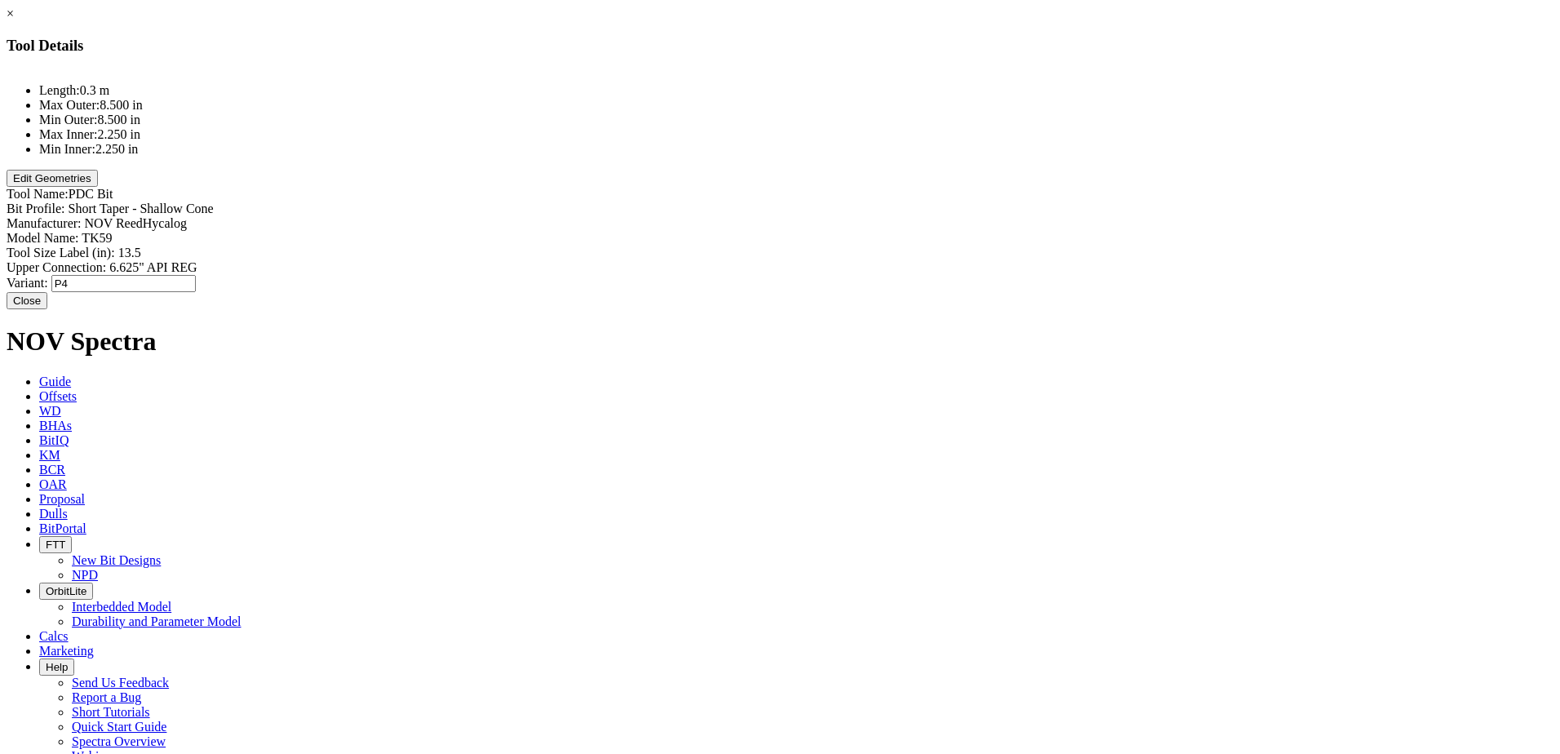
click at [98, 187] on button "Edit Geometries" at bounding box center [52, 178] width 91 height 17
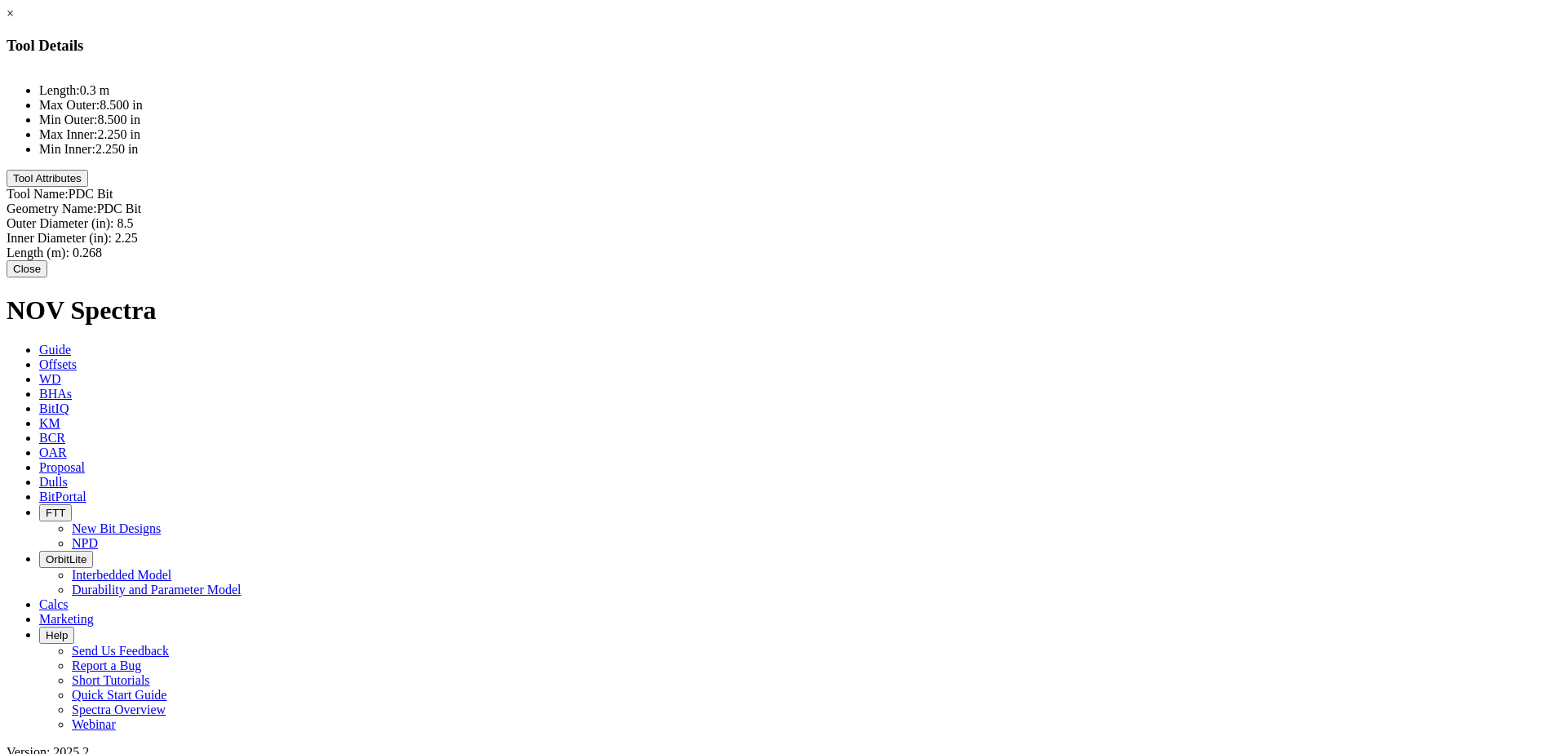
click at [920, 216] on div "Outer Diameter (in): 8.5 8.5" at bounding box center [780, 223] width 1547 height 15
click at [262, 216] on input "8.5" at bounding box center [189, 224] width 144 height 17
drag, startPoint x: 923, startPoint y: 122, endPoint x: 912, endPoint y: 123, distance: 10.6
click at [912, 216] on div "Outer Diameter (in): 8.5 8.5" at bounding box center [780, 224] width 1547 height 17
type input "13.5"
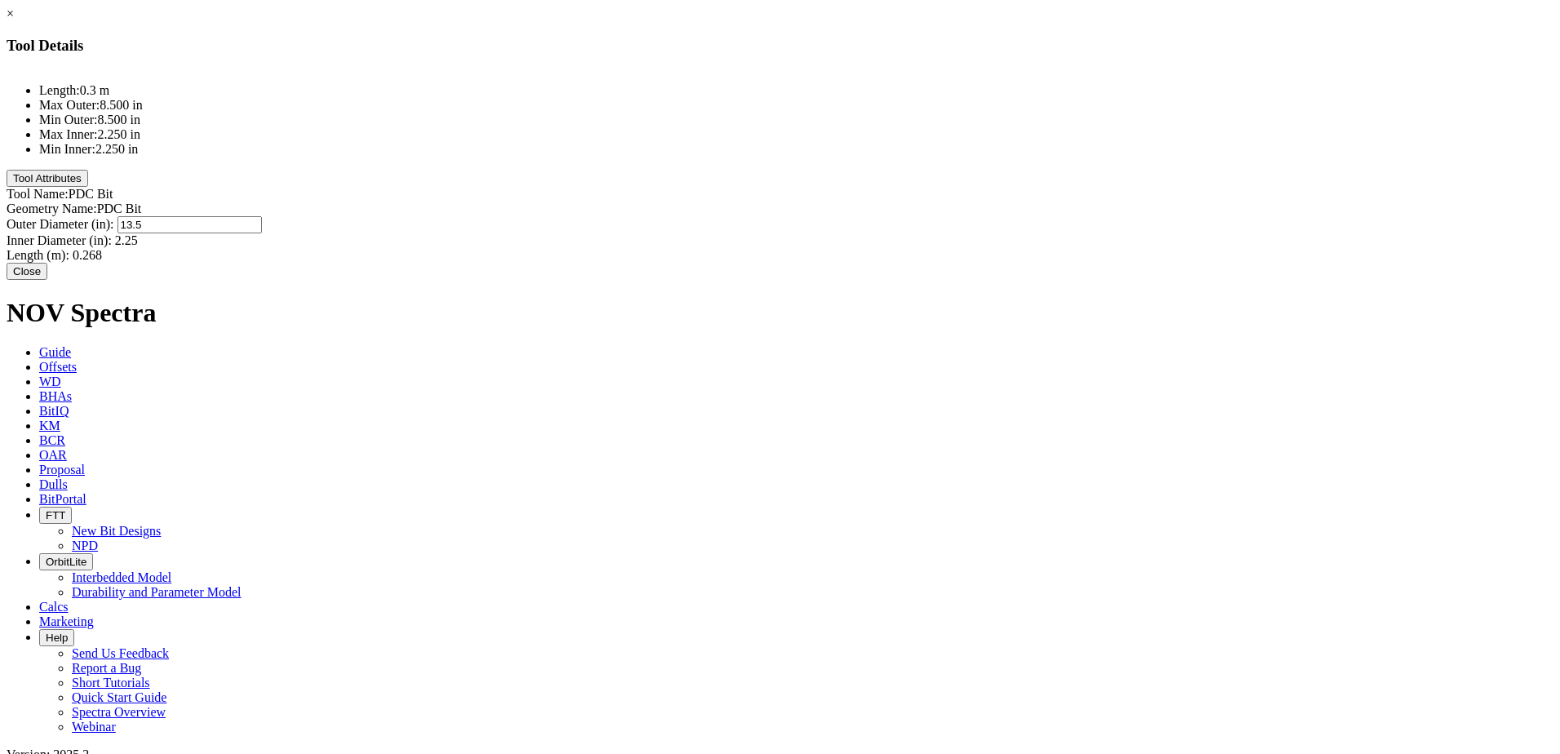
click at [932, 237] on div "Length: 0.3 m Max Outer: 8.500 in Min Outer: 8.500 in Max Inner: 2.250 in Min I…" at bounding box center [780, 165] width 1547 height 193
click at [47, 276] on button "Close" at bounding box center [27, 268] width 41 height 17
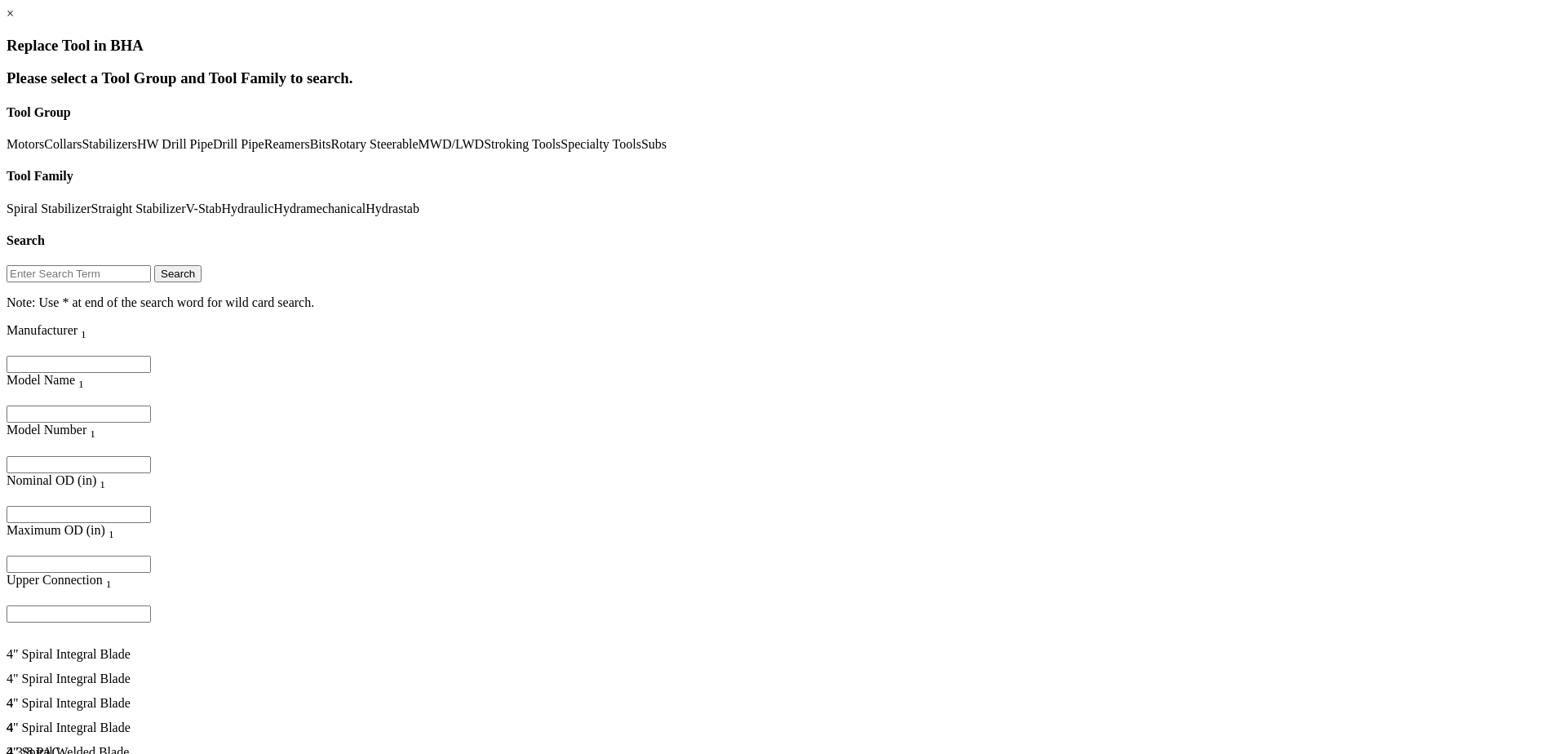
click at [44, 144] on link "Motors" at bounding box center [26, 144] width 38 height 14
click at [232, 201] on link "Stabilized Bent" at bounding box center [193, 208] width 80 height 14
click at [201, 265] on button "Search" at bounding box center [177, 273] width 47 height 17
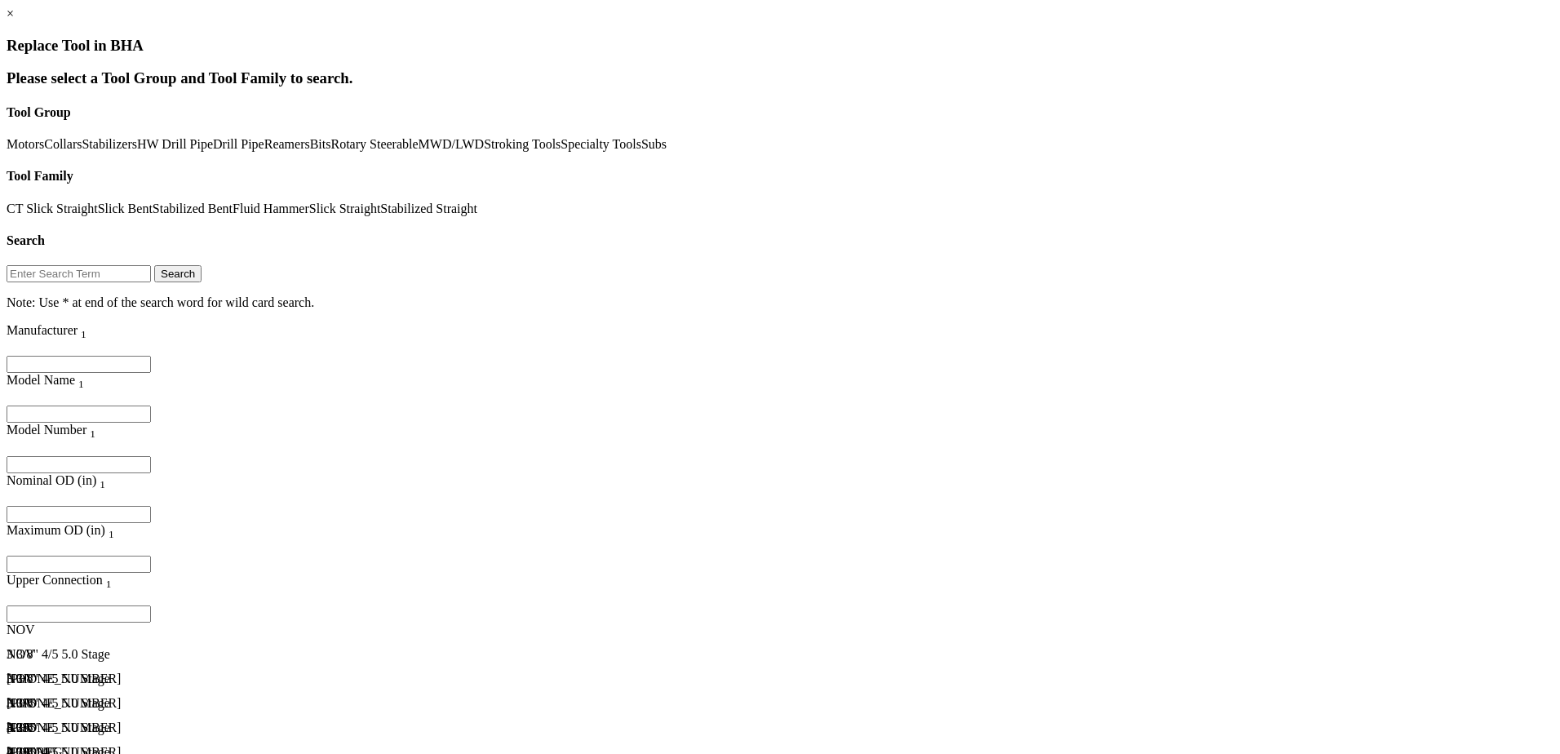
click at [108, 151] on link "Stabilizers" at bounding box center [109, 144] width 55 height 14
click at [91, 201] on link "Spiral Stabilizer" at bounding box center [49, 208] width 85 height 14
click at [201, 265] on button "Search" at bounding box center [177, 273] width 47 height 17
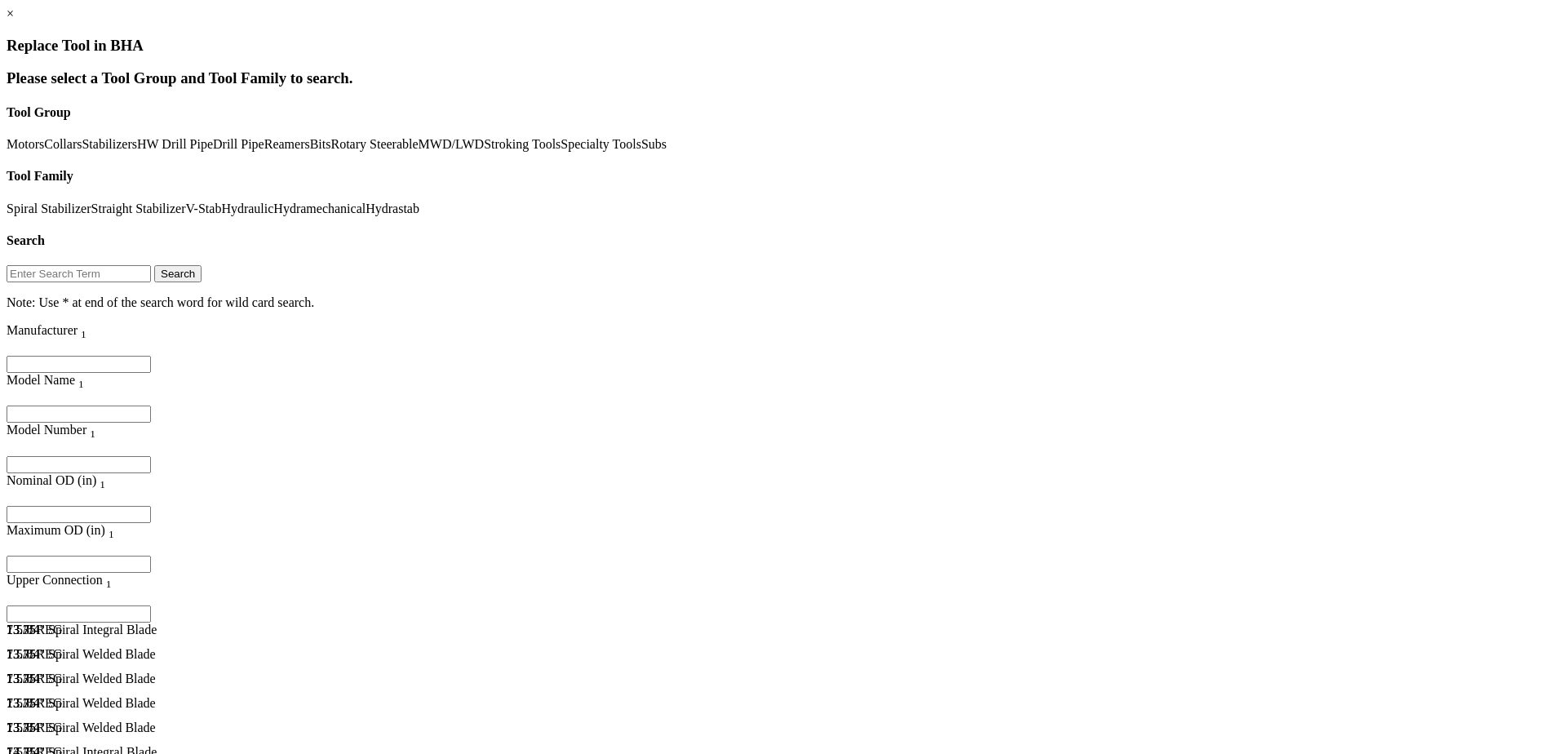
scroll to position [9137, 0]
click at [302, 688] on div "12 1/4" Spiral Welded Blade" at bounding box center [209, 695] width 404 height 15
click at [341, 639] on div "12 1/4" Spiral Welded Blade" at bounding box center [209, 646] width 404 height 15
click at [353, 688] on div "12 1/4" Spiral Integral Blade" at bounding box center [209, 695] width 404 height 15
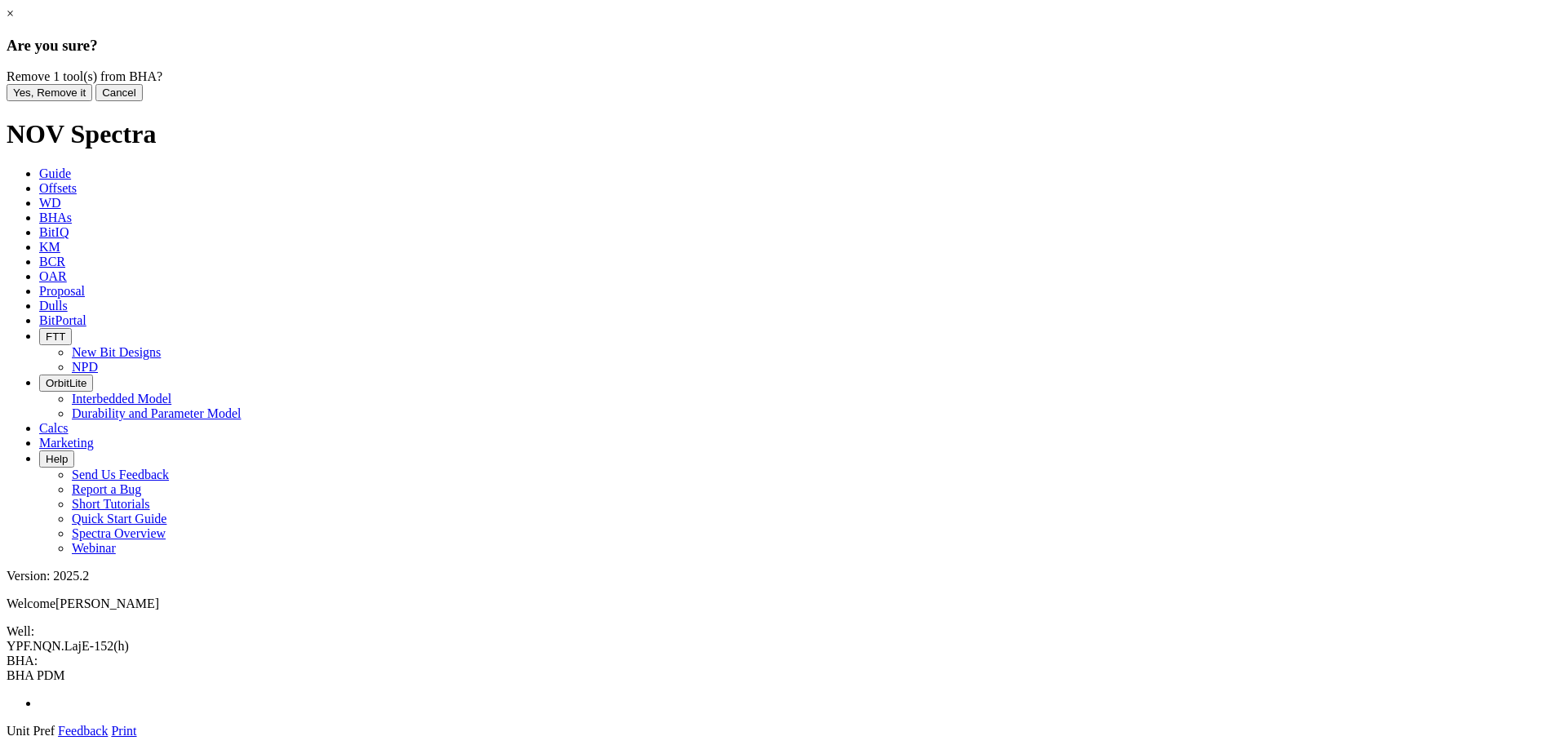
click at [92, 101] on button "Yes, Remove it" at bounding box center [50, 92] width 86 height 17
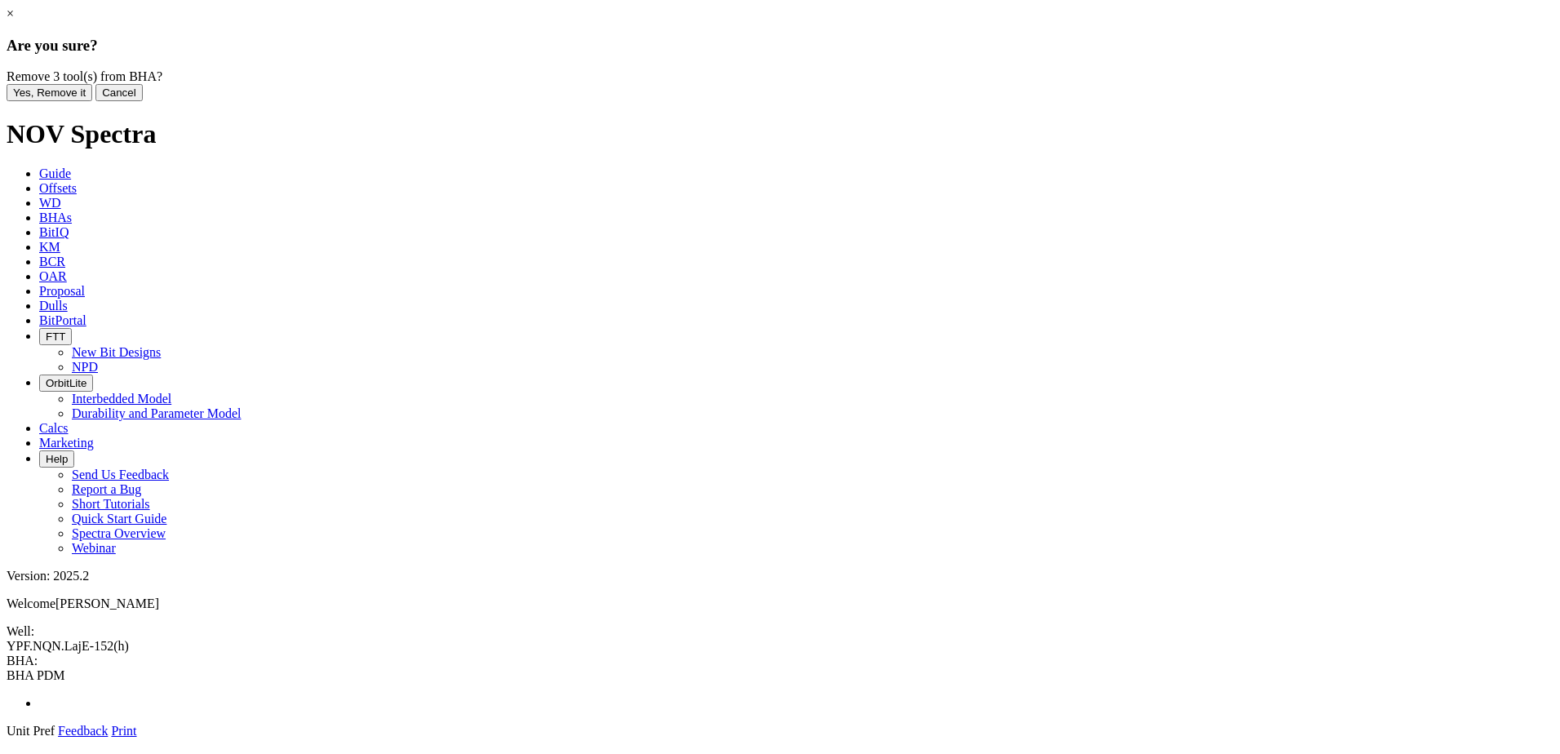
click at [92, 101] on button "Yes, Remove it" at bounding box center [50, 92] width 86 height 17
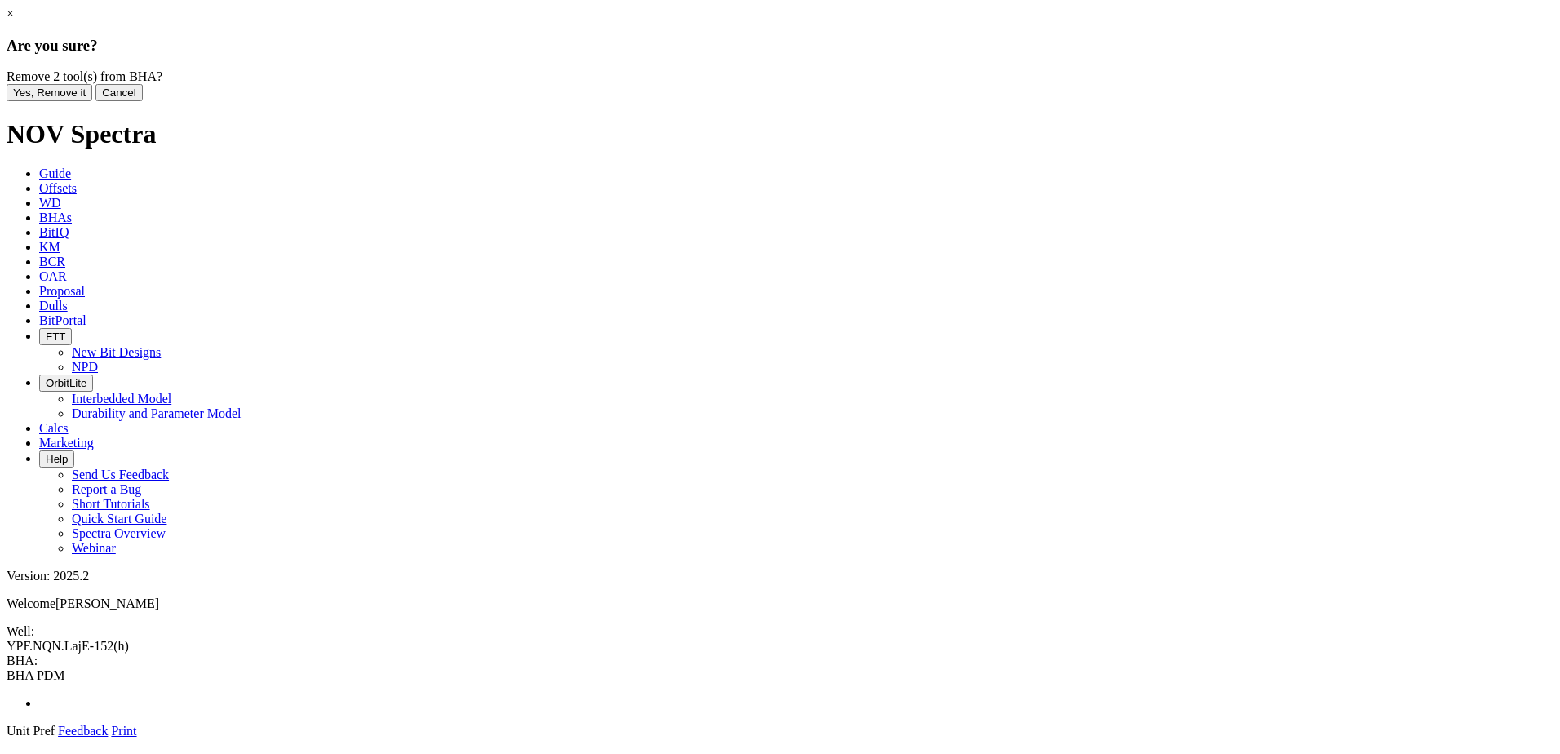
click at [92, 101] on button "Yes, Remove it" at bounding box center [50, 92] width 86 height 17
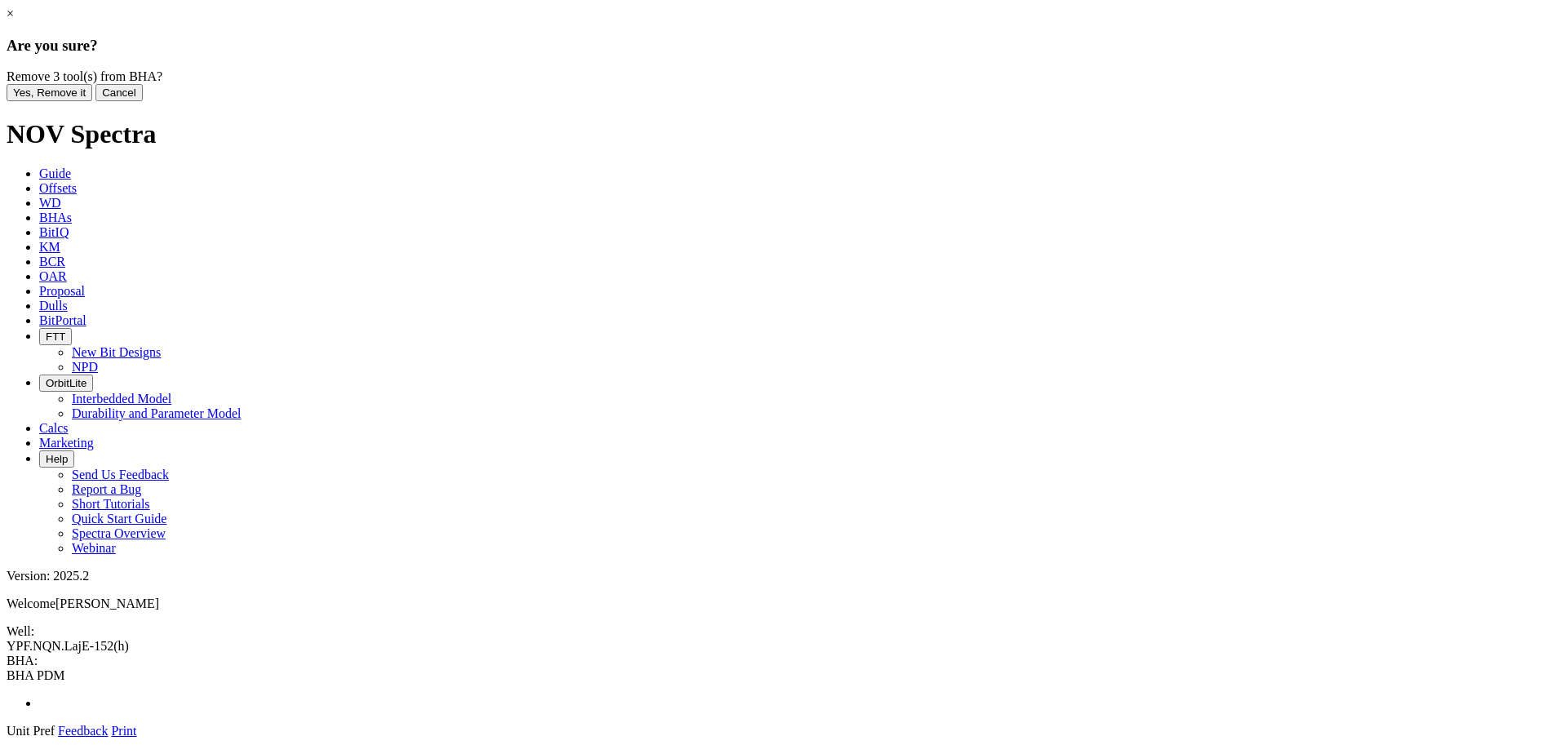
click at [92, 101] on button "Yes, Remove it" at bounding box center [50, 92] width 86 height 17
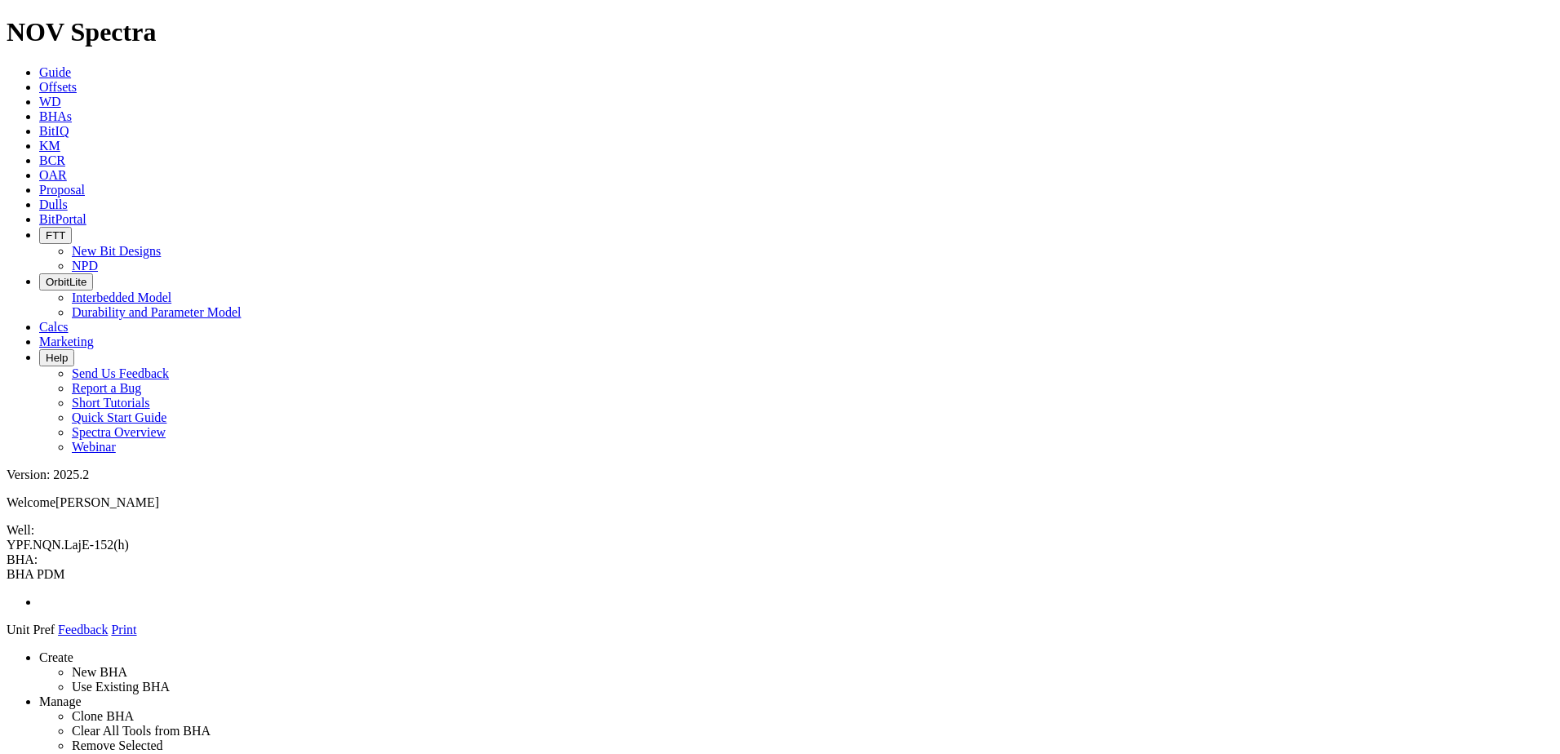
drag, startPoint x: 1338, startPoint y: 400, endPoint x: 662, endPoint y: 121, distance: 730.8
drag, startPoint x: 1342, startPoint y: 408, endPoint x: 691, endPoint y: 240, distance: 672.3
drag, startPoint x: 1339, startPoint y: 391, endPoint x: 755, endPoint y: 105, distance: 649.4
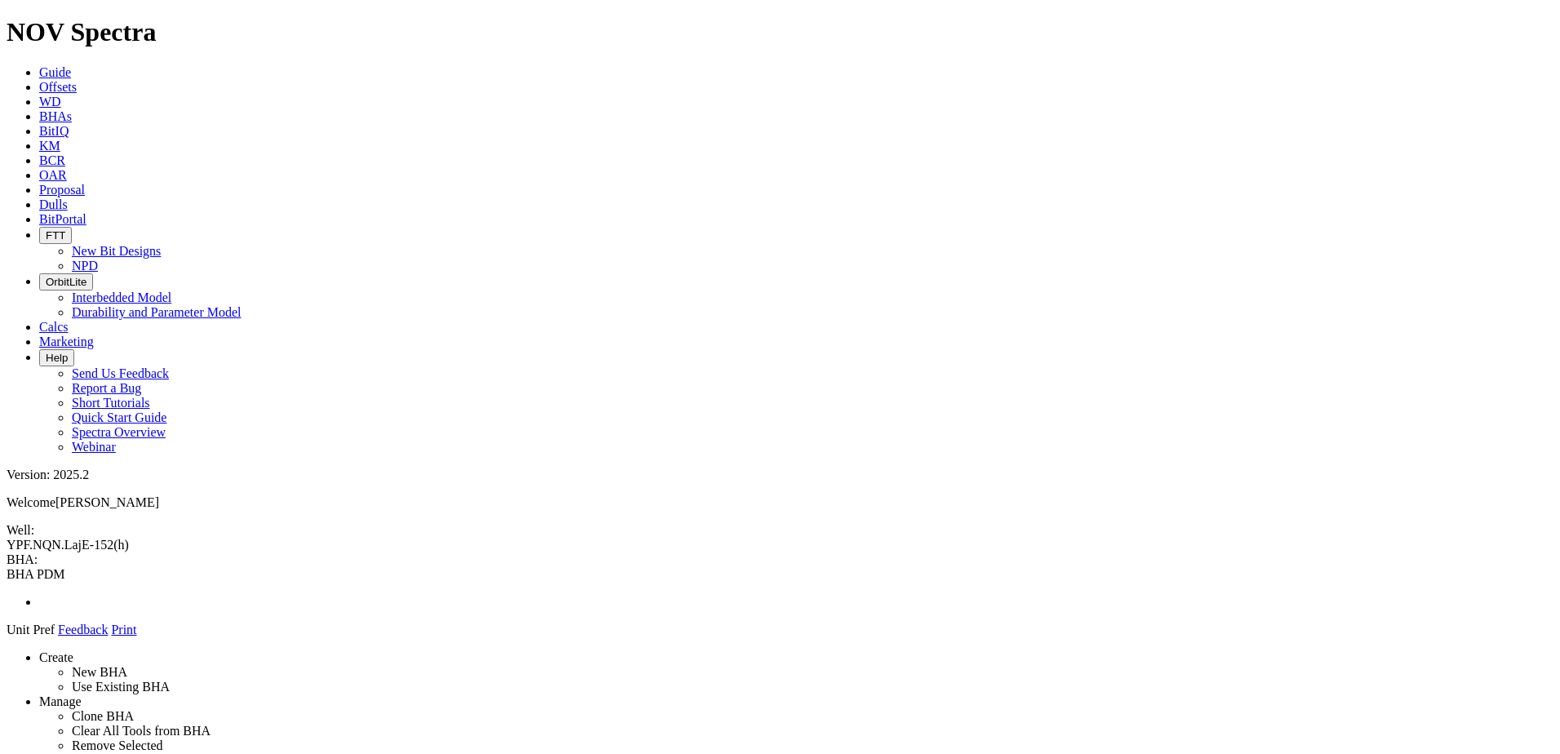
drag, startPoint x: 1326, startPoint y: 403, endPoint x: 740, endPoint y: 261, distance: 602.7
drag, startPoint x: 679, startPoint y: 259, endPoint x: 683, endPoint y: 145, distance: 113.5
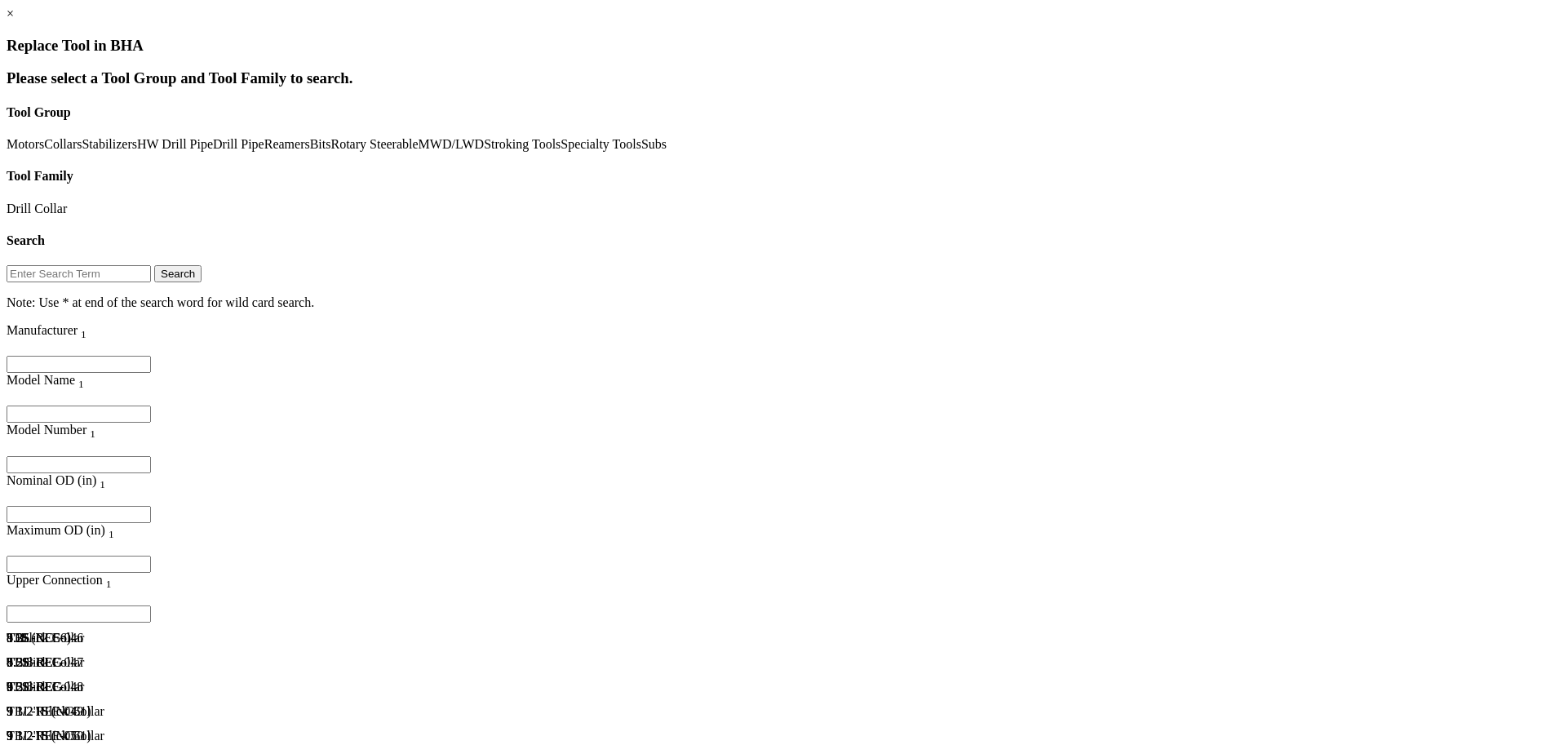
scroll to position [979, 0]
click at [290, 696] on div "8" Slick Collar" at bounding box center [209, 703] width 404 height 15
click at [303, 671] on div "8" Slick Collar" at bounding box center [209, 678] width 404 height 15
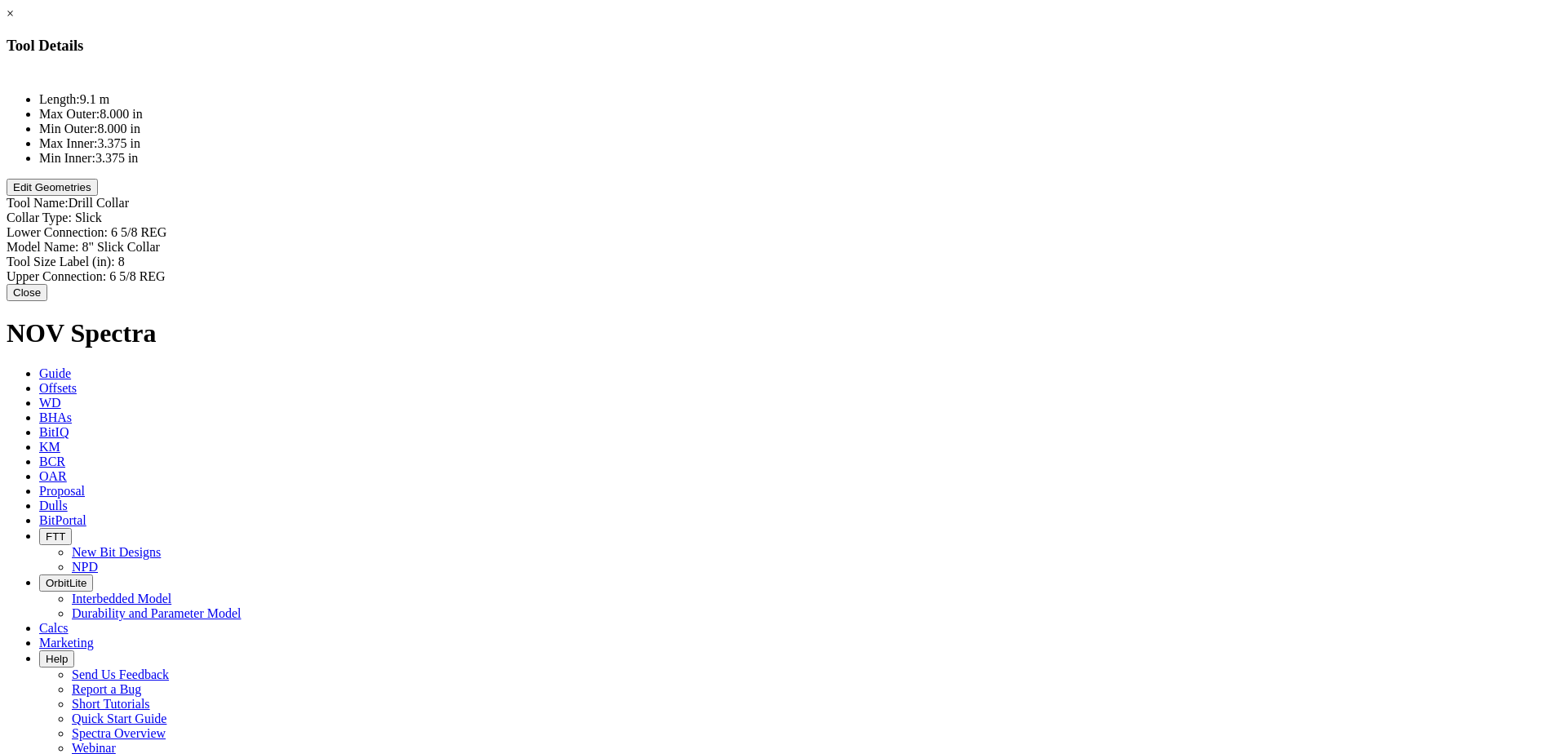
type input "Slick"
click at [954, 210] on div "Collar Type: Slick Slick" at bounding box center [780, 218] width 1547 height 17
type input "8" Slick Collar"
click at [969, 242] on div "Model Name: 8" Slick Collar 8" Slick Collar" at bounding box center [780, 249] width 1547 height 15
click at [226, 240] on input "8" Slick Collar" at bounding box center [154, 248] width 144 height 17
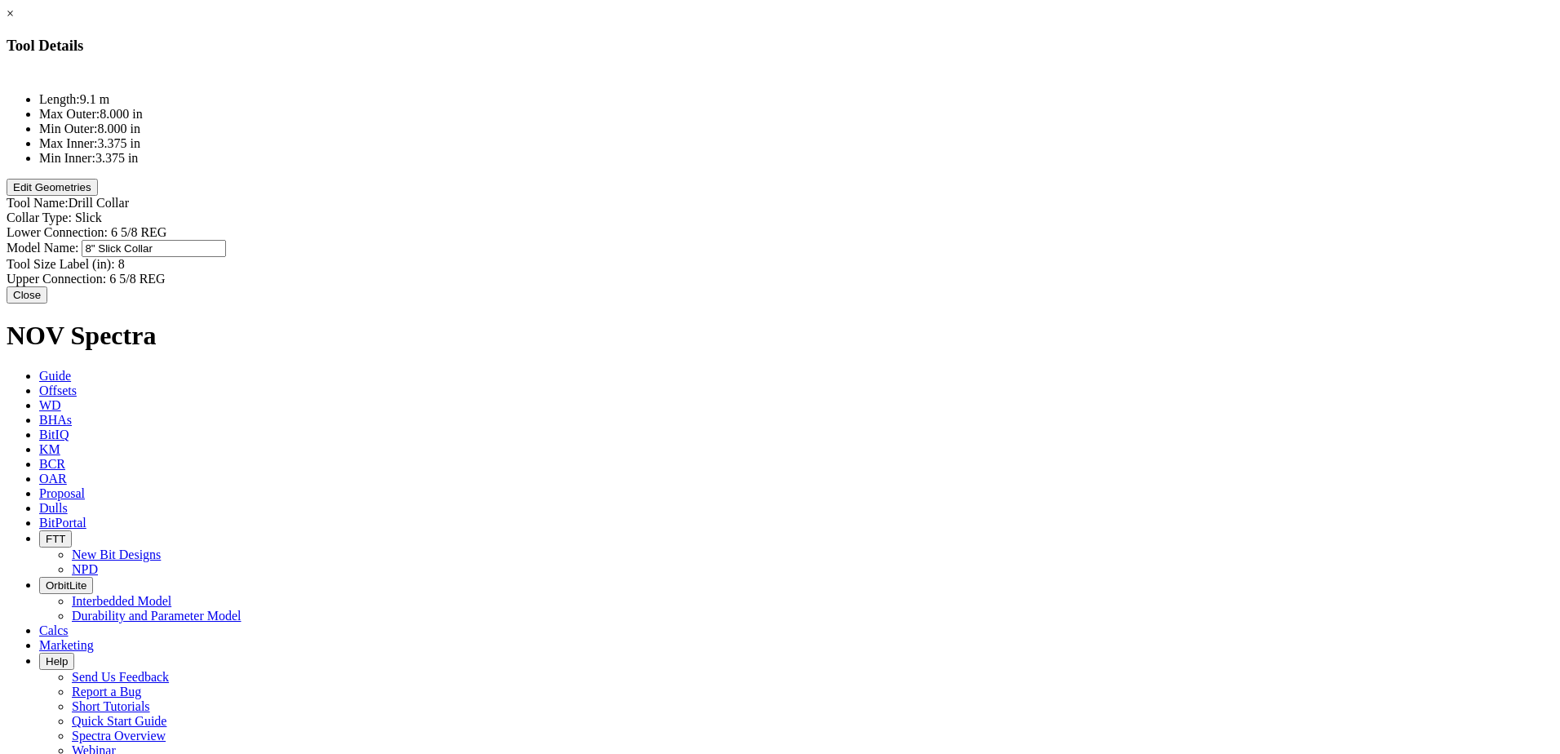
drag, startPoint x: 931, startPoint y: 136, endPoint x: 1179, endPoint y: 130, distance: 248.1
click at [1179, 130] on div "× Tool Details Length: 9.1 m Max Outer: 8.000 in Min Outer: 8.000 in Max Inner:…" at bounding box center [780, 155] width 1547 height 297
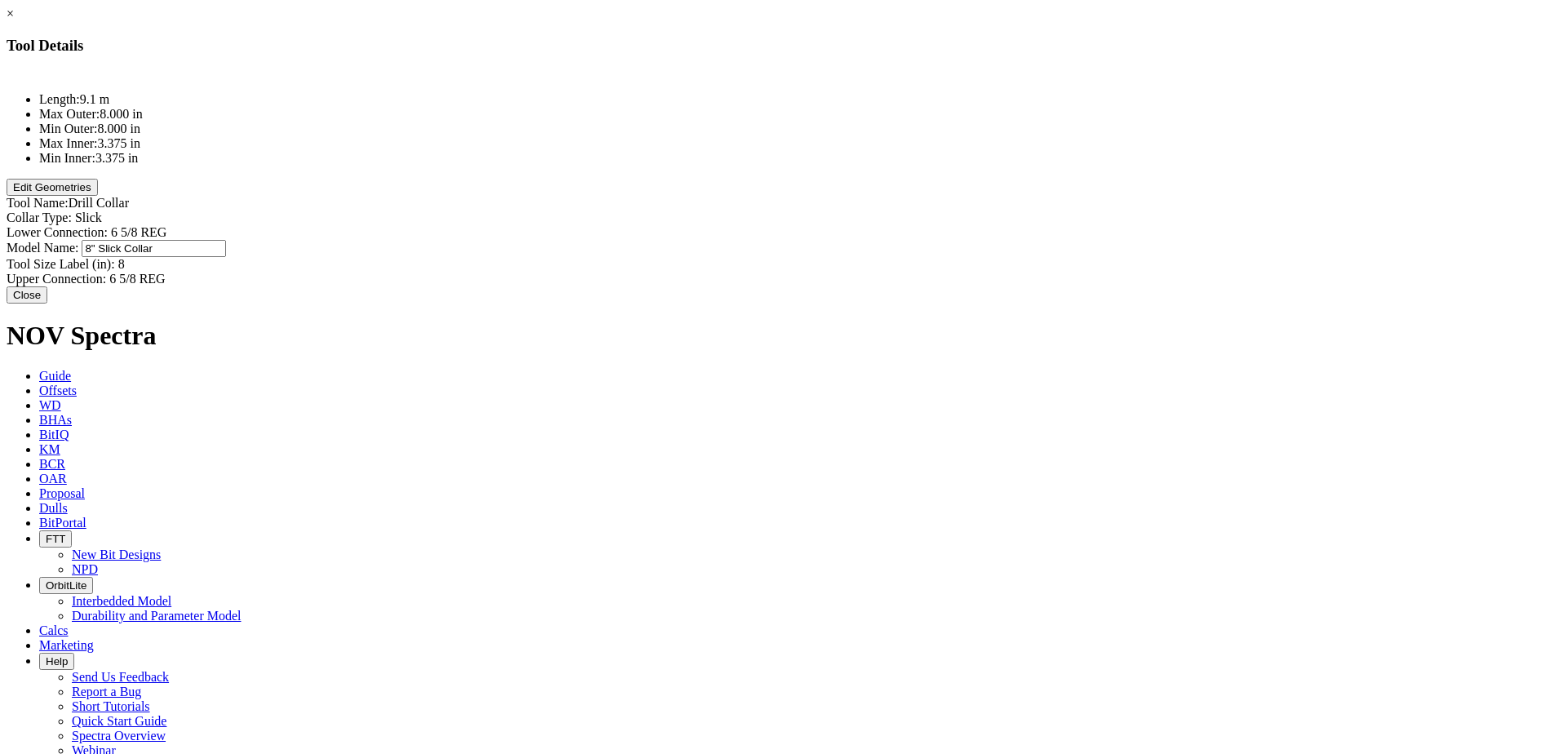
click at [954, 240] on div "Model Name: 8" Slick Collar 8" Slick Collar" at bounding box center [780, 248] width 1547 height 17
click at [226, 240] on input "8" Slick Collar" at bounding box center [154, 248] width 144 height 17
click at [938, 225] on div "Lower Connection: 6 5/8 REG" at bounding box center [780, 232] width 1547 height 15
click at [935, 240] on div "Model Name: 8" Slick Collar 8" Slick Collar" at bounding box center [780, 247] width 1547 height 15
click at [226, 240] on input "8" Slick Collar" at bounding box center [154, 248] width 144 height 17
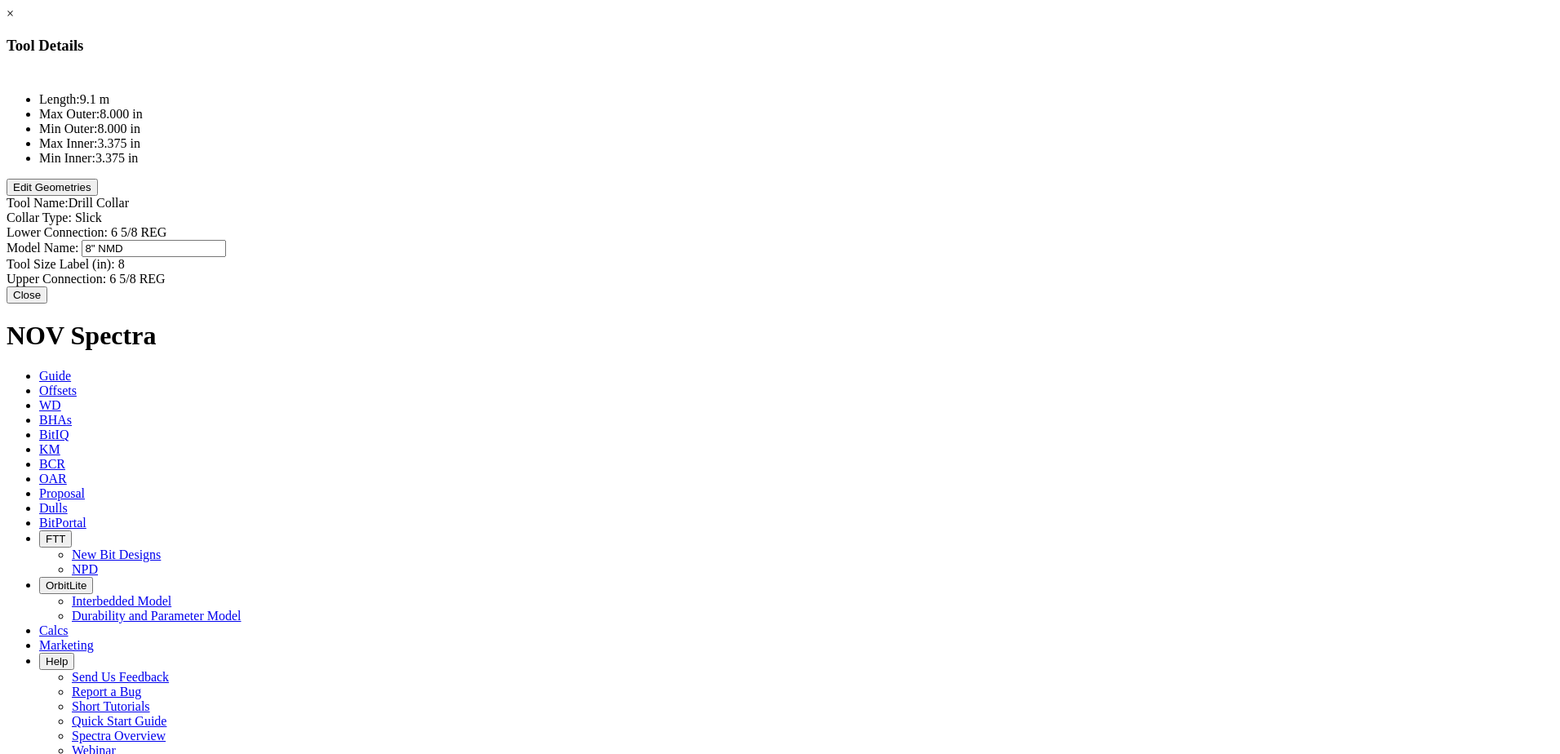
type input "8" NMDC"
click at [98, 196] on button "Edit Geometries" at bounding box center [52, 187] width 91 height 17
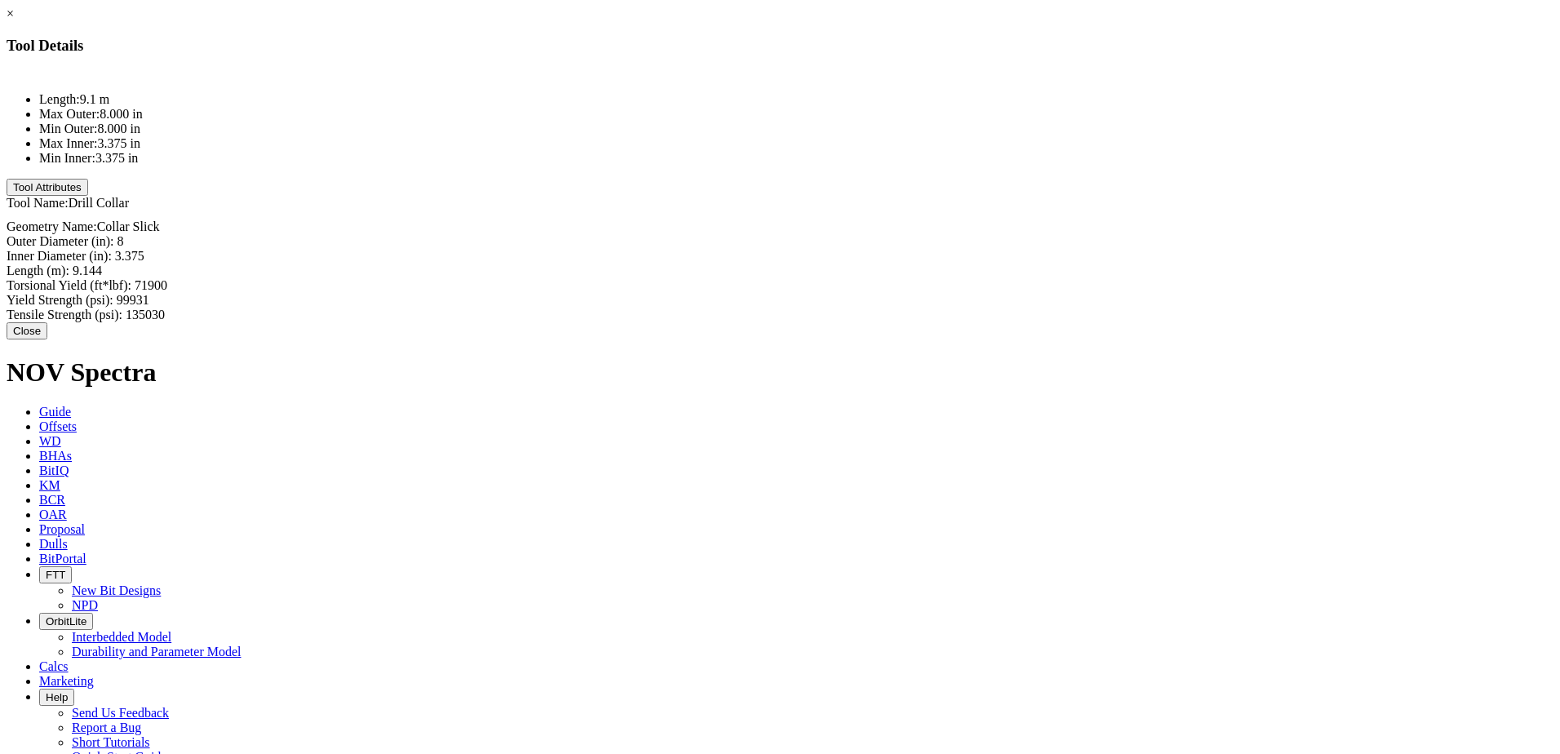
click at [47, 322] on button "Close" at bounding box center [27, 330] width 41 height 17
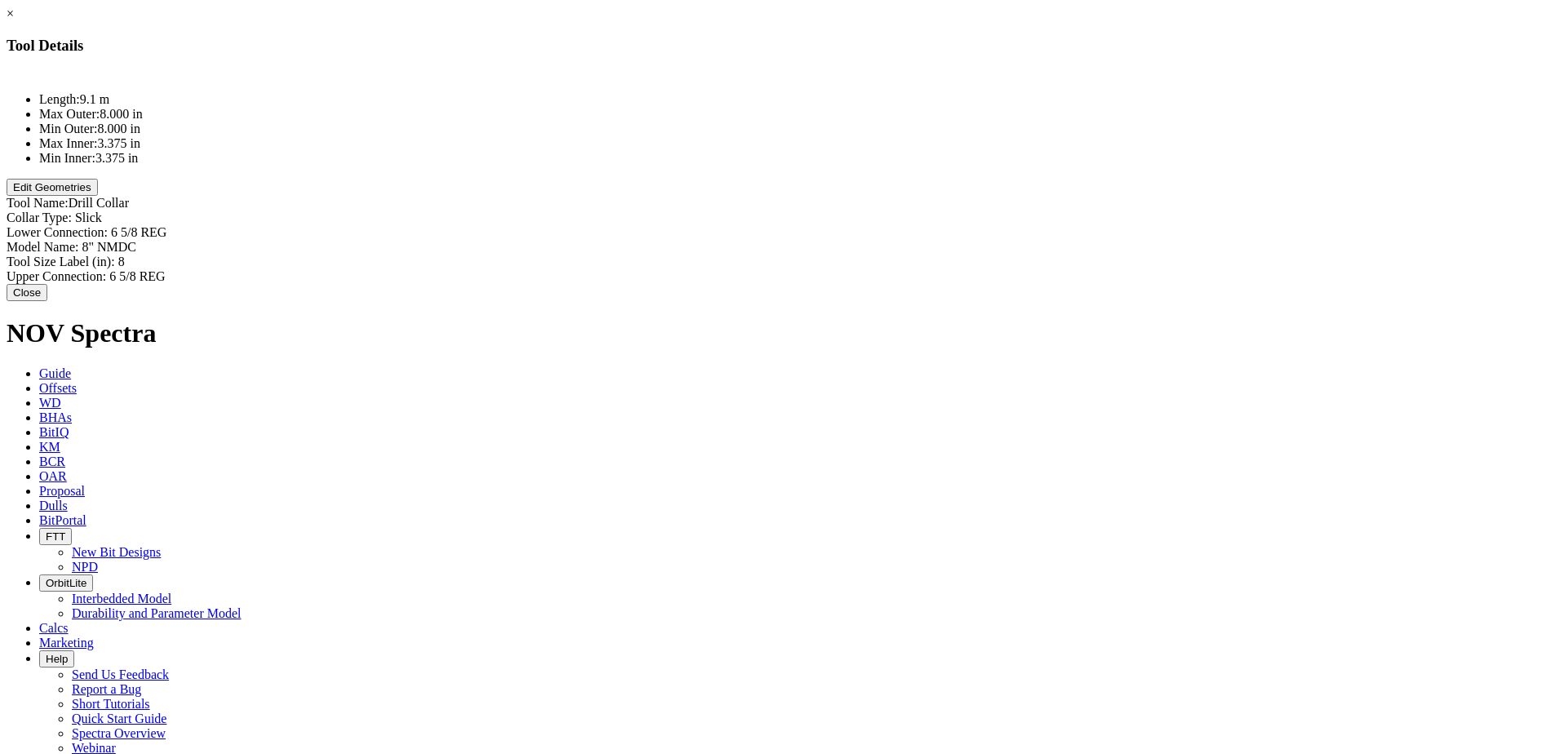
click at [98, 196] on button "Edit Geometries" at bounding box center [52, 187] width 91 height 17
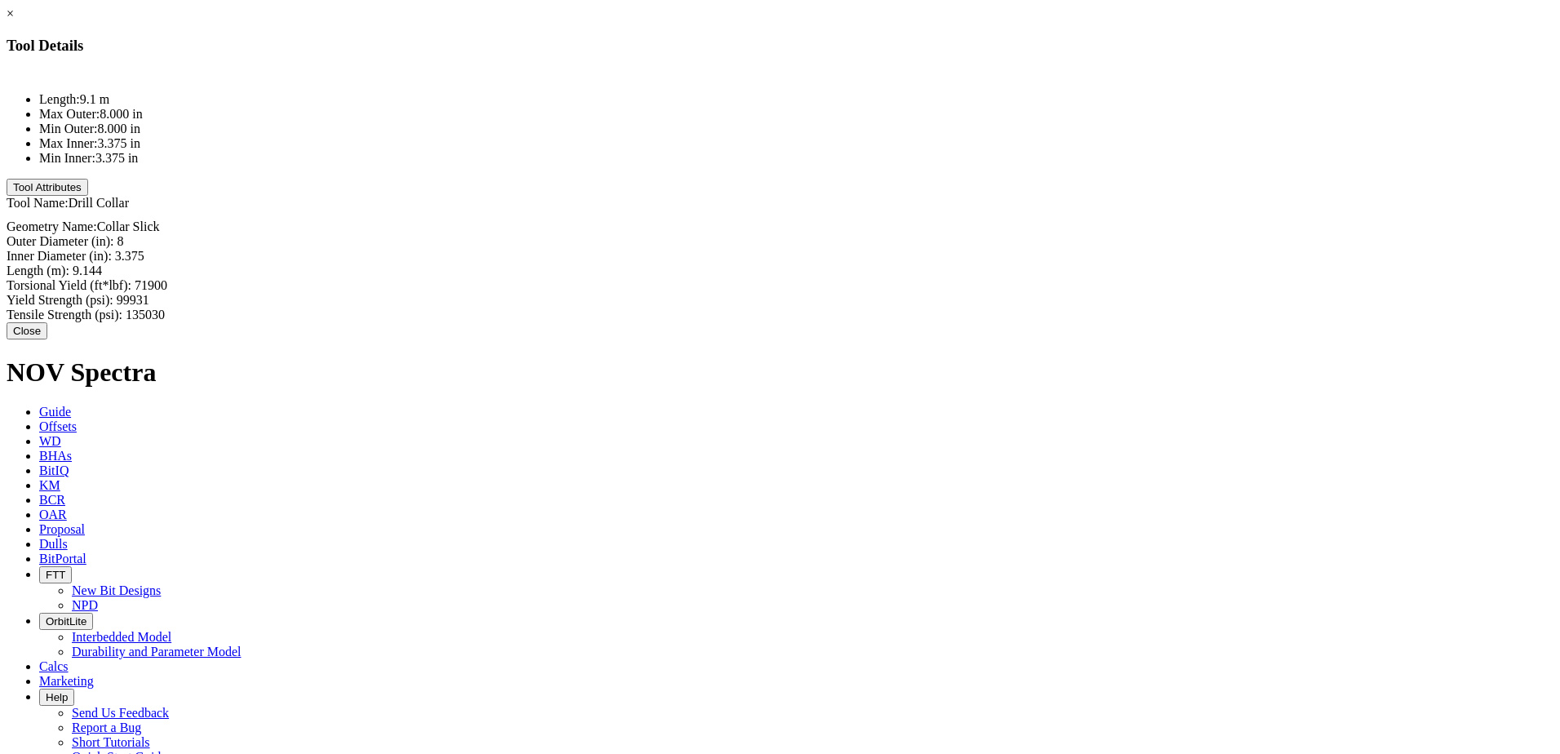
click at [47, 322] on button "Close" at bounding box center [27, 330] width 41 height 17
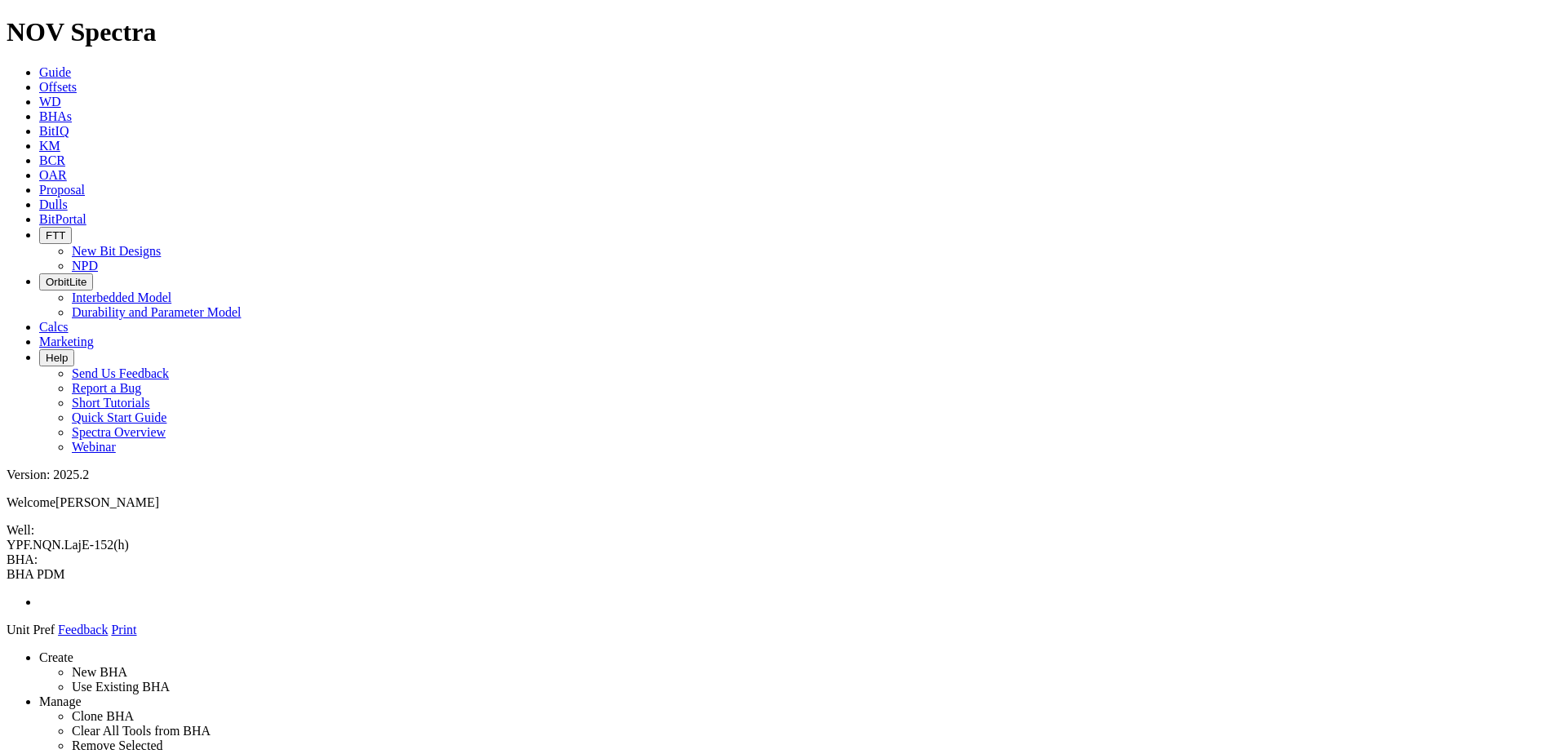
drag, startPoint x: 1340, startPoint y: 400, endPoint x: 755, endPoint y: 140, distance: 639.1
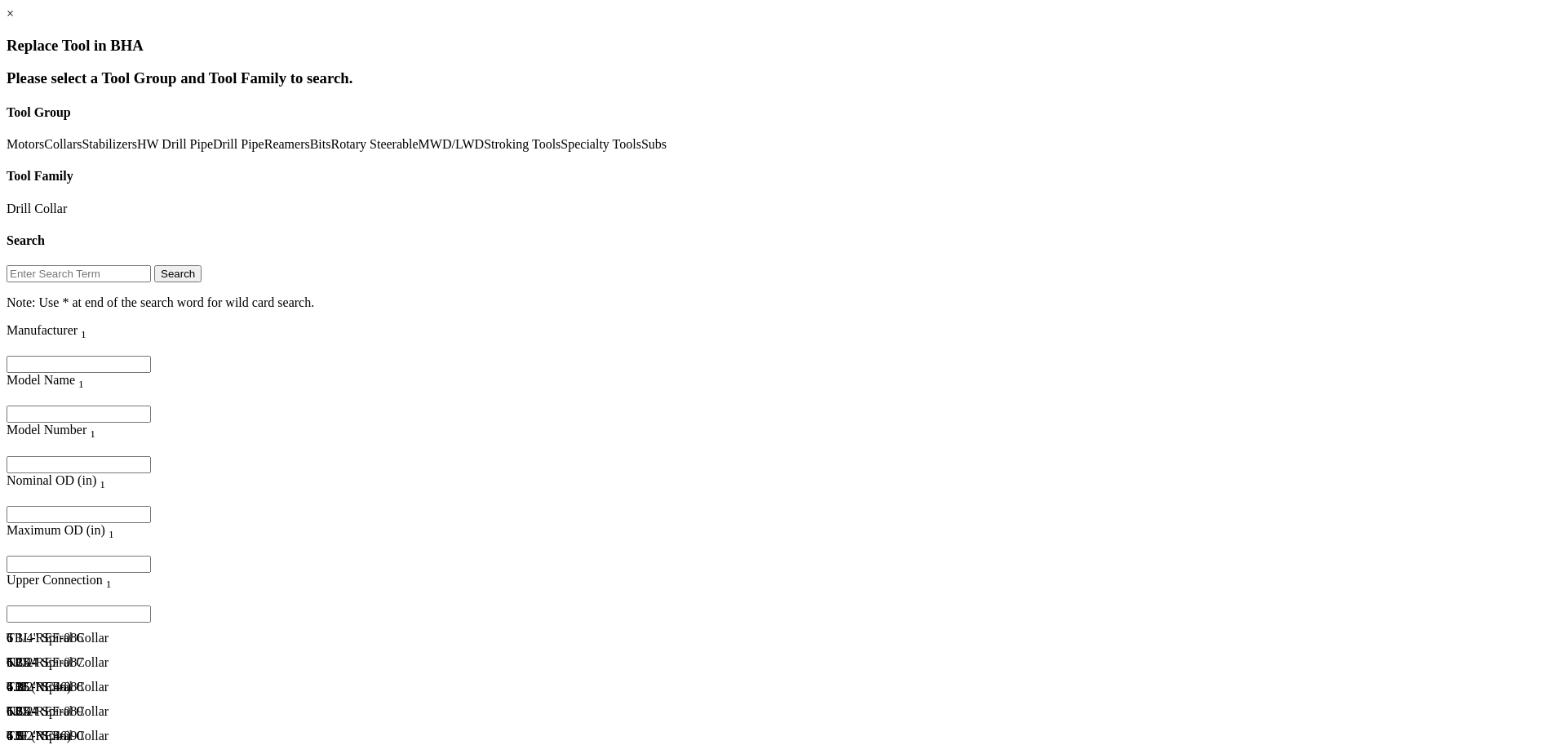
scroll to position [2203, 0]
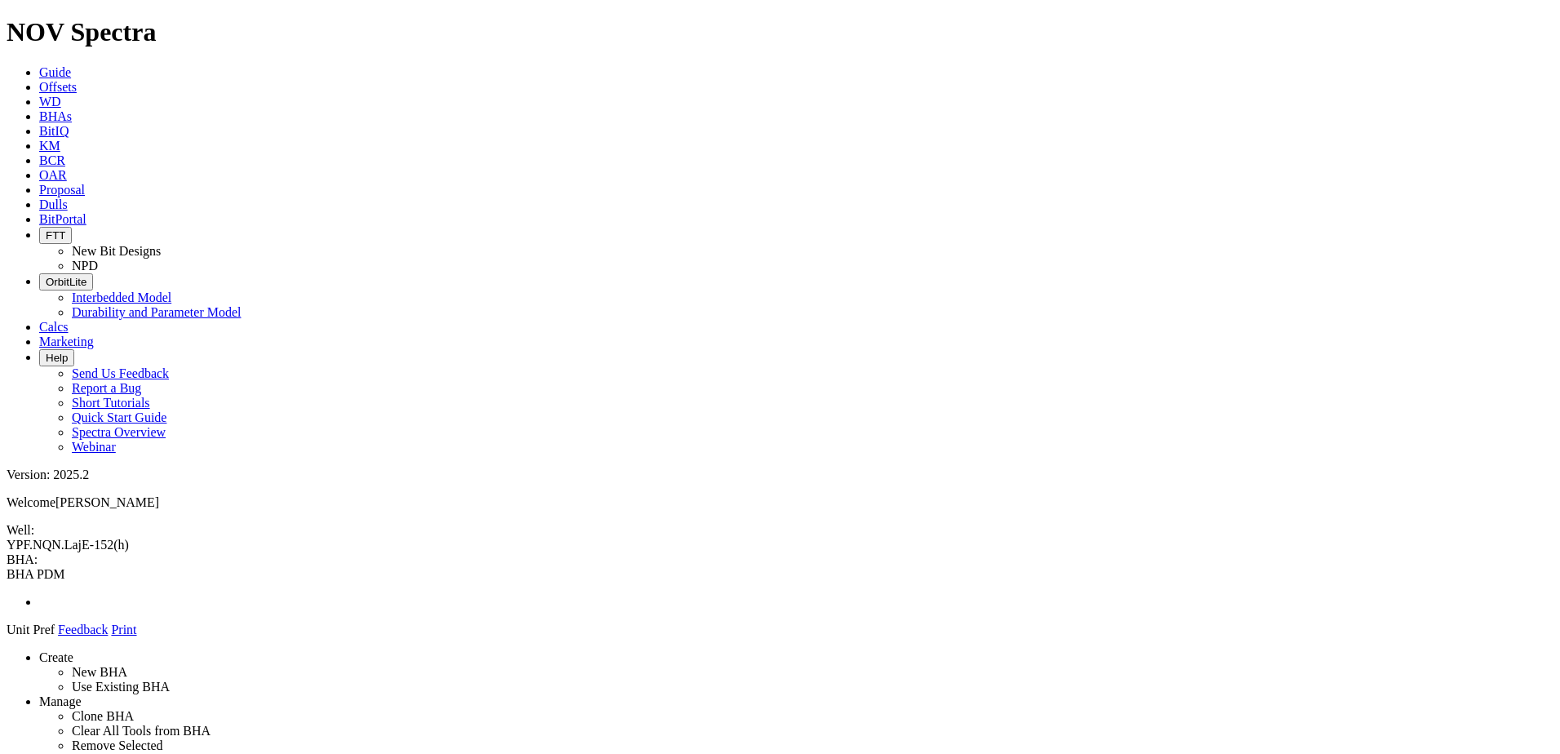
drag, startPoint x: 1340, startPoint y: 401, endPoint x: 754, endPoint y: 126, distance: 646.7
drag, startPoint x: 1337, startPoint y: 393, endPoint x: 746, endPoint y: 223, distance: 614.7
drag, startPoint x: 738, startPoint y: 291, endPoint x: 744, endPoint y: 181, distance: 110.3
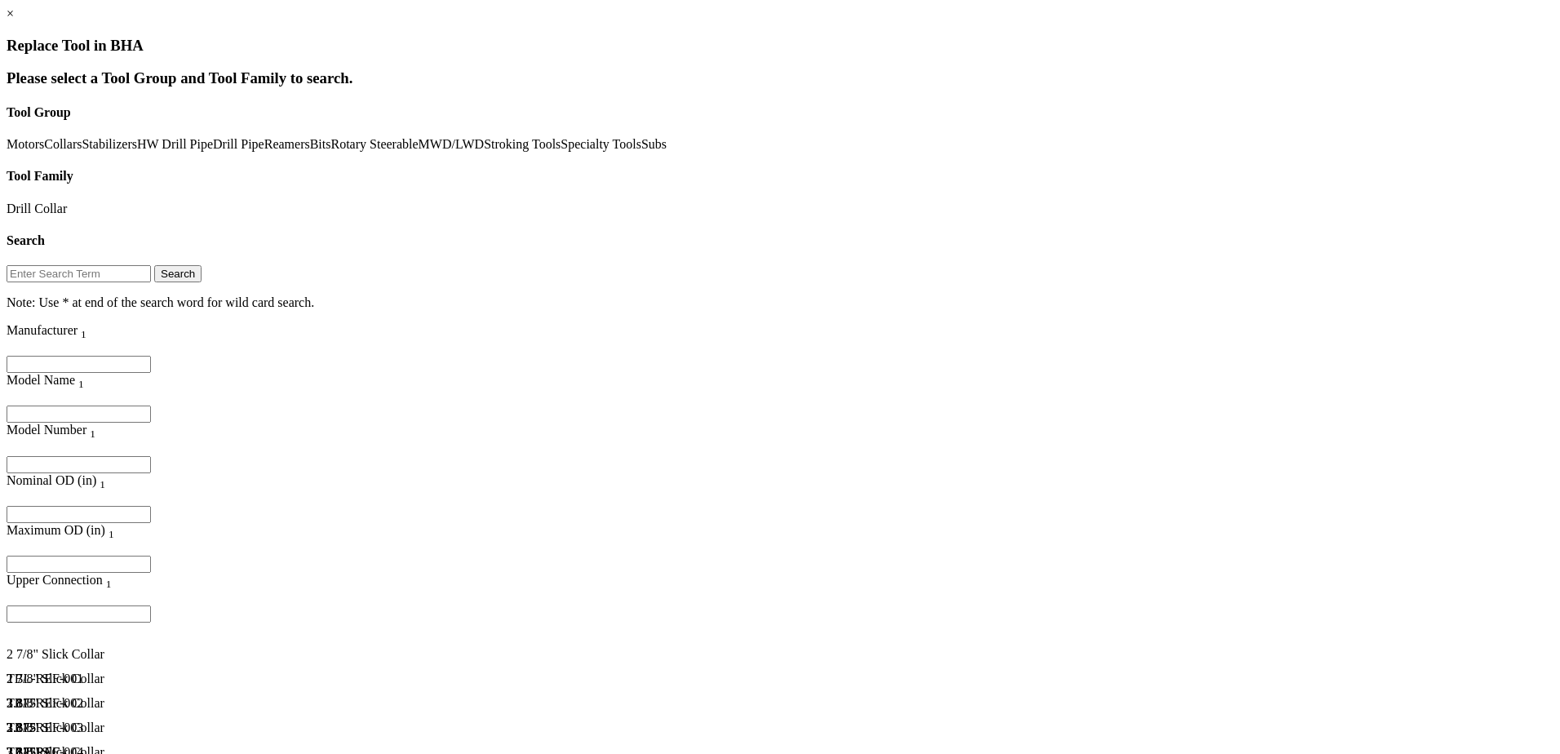
scroll to position [104, 0]
click at [641, 151] on link "Subs" at bounding box center [653, 144] width 25 height 14
click at [60, 201] on link "Crossover" at bounding box center [33, 208] width 53 height 14
click at [201, 265] on button "Search" at bounding box center [177, 273] width 47 height 17
click at [300, 647] on div "Crossover Sub" at bounding box center [209, 654] width 404 height 15
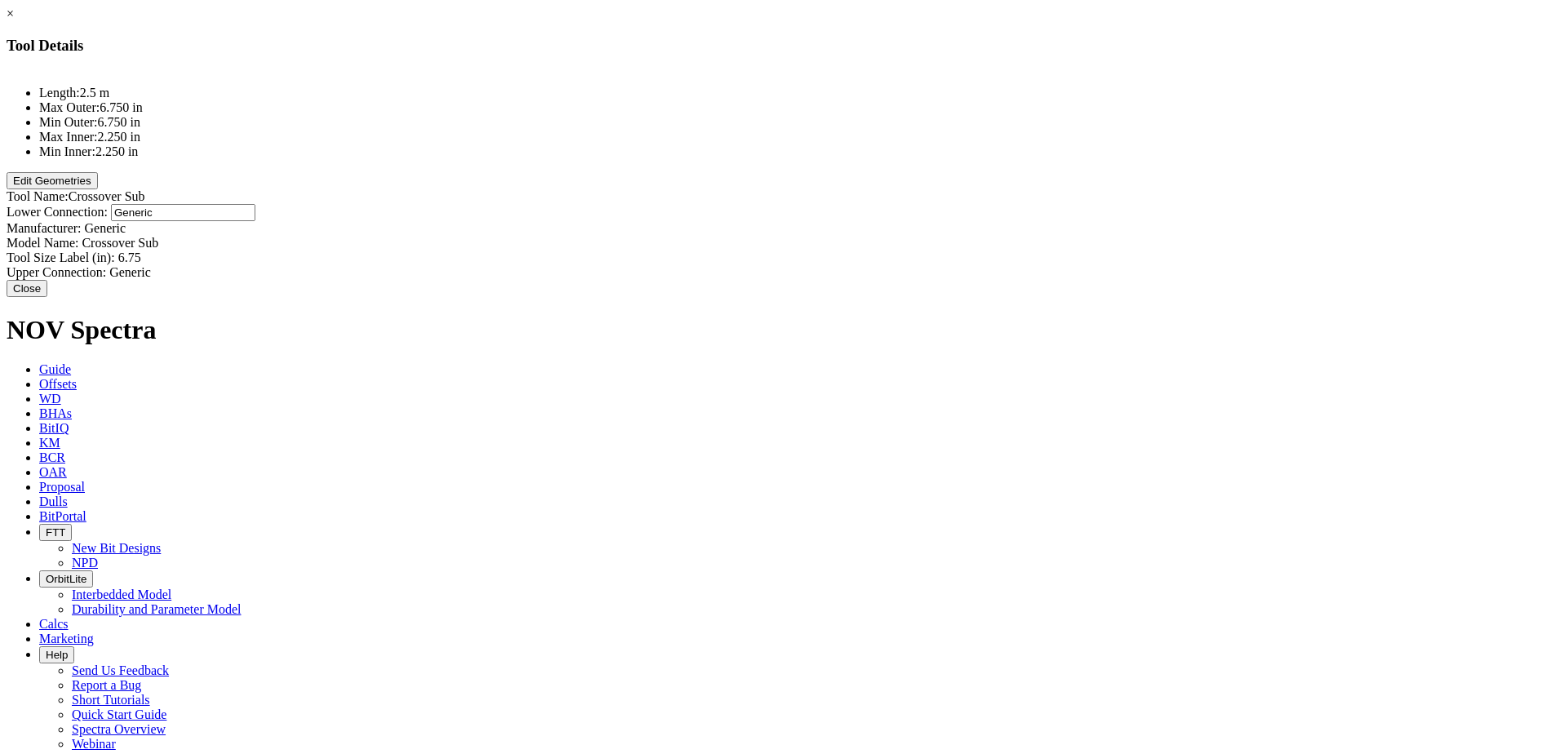
click at [974, 204] on div "Lower Connection: Generic Generic" at bounding box center [780, 212] width 1547 height 17
type input "6.625 REG"
type input "Generic"
type input "Crossover Sub"
type input "6.75"
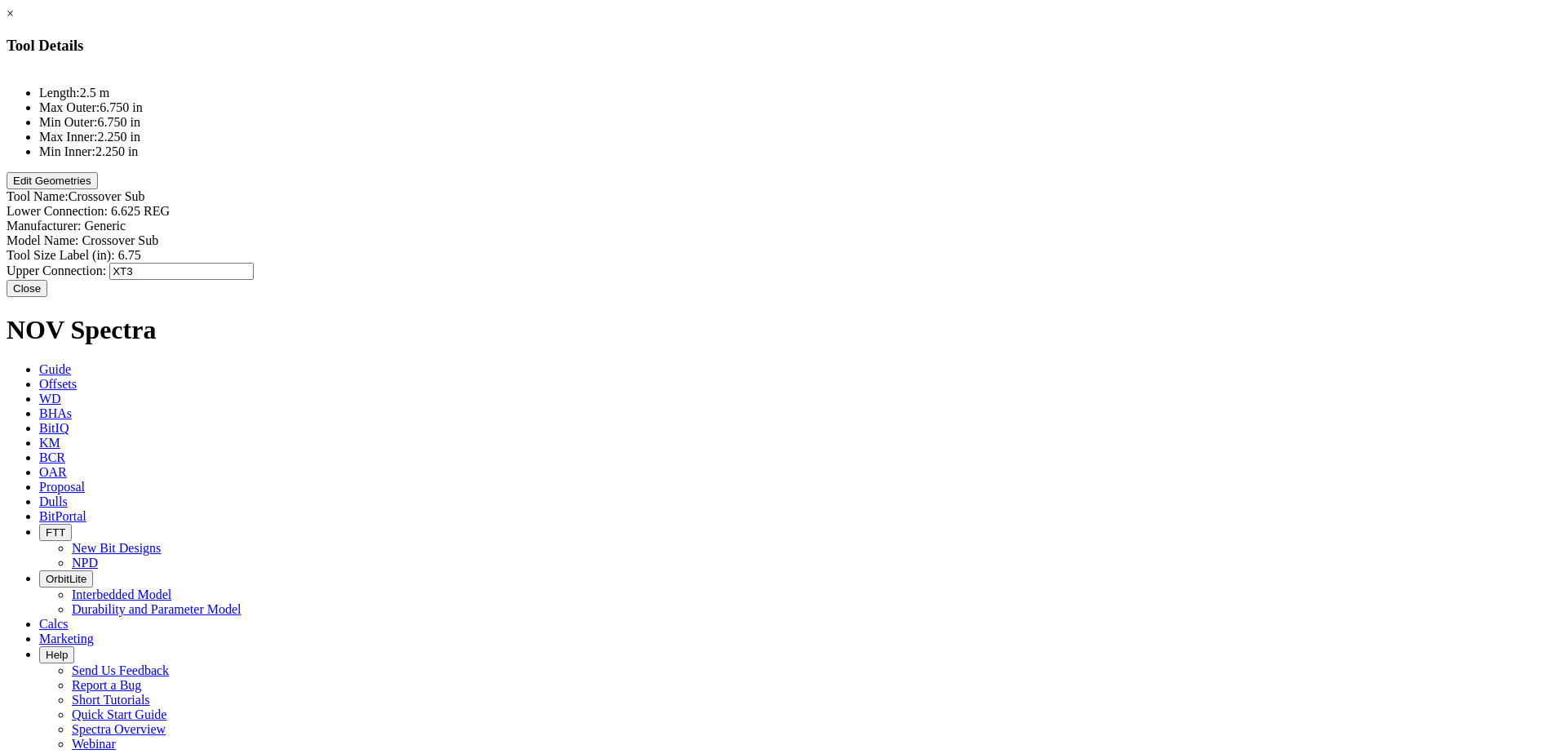
type input "XT39"
click at [98, 189] on button "Edit Geometries" at bounding box center [52, 180] width 91 height 17
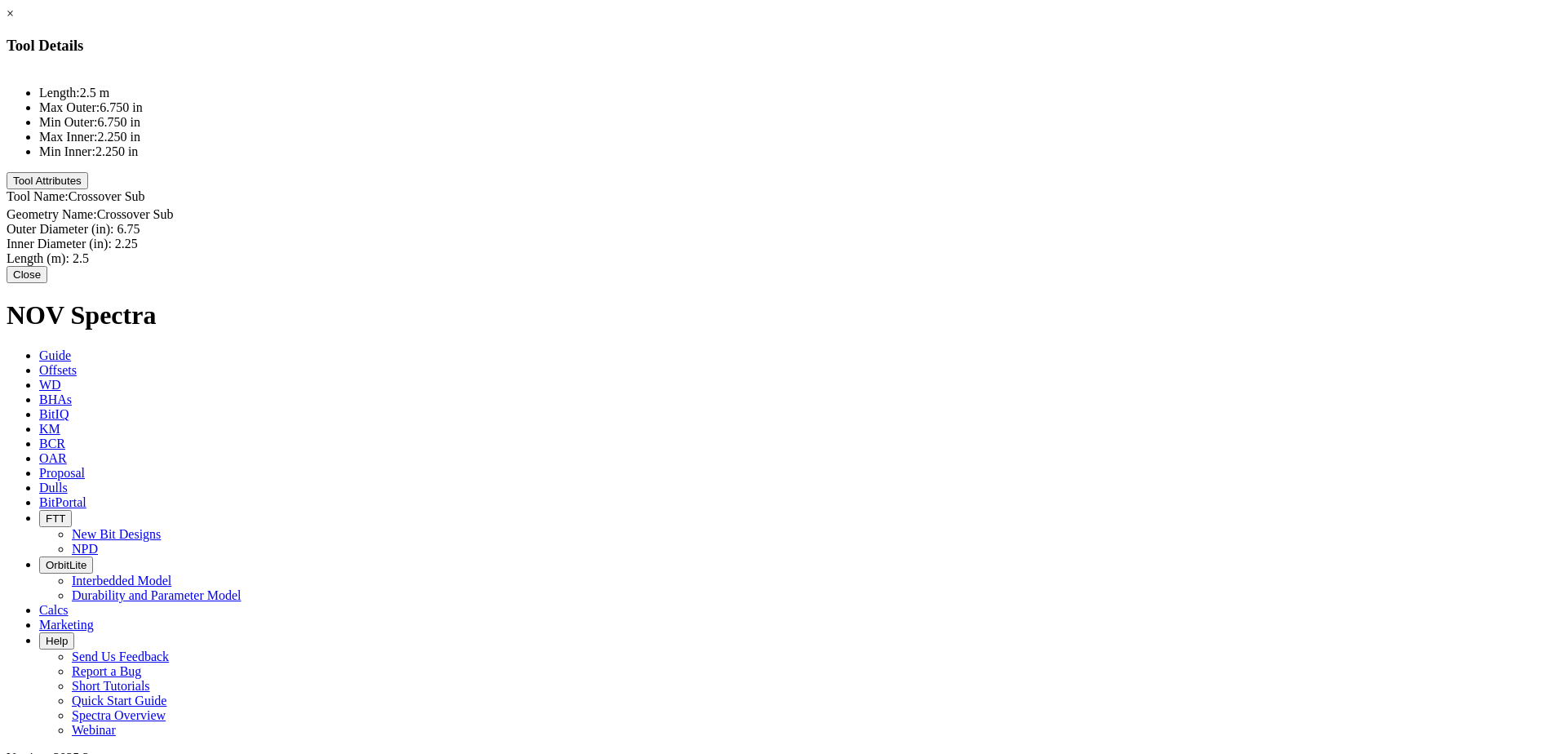
click at [47, 282] on button "Close" at bounding box center [27, 274] width 41 height 17
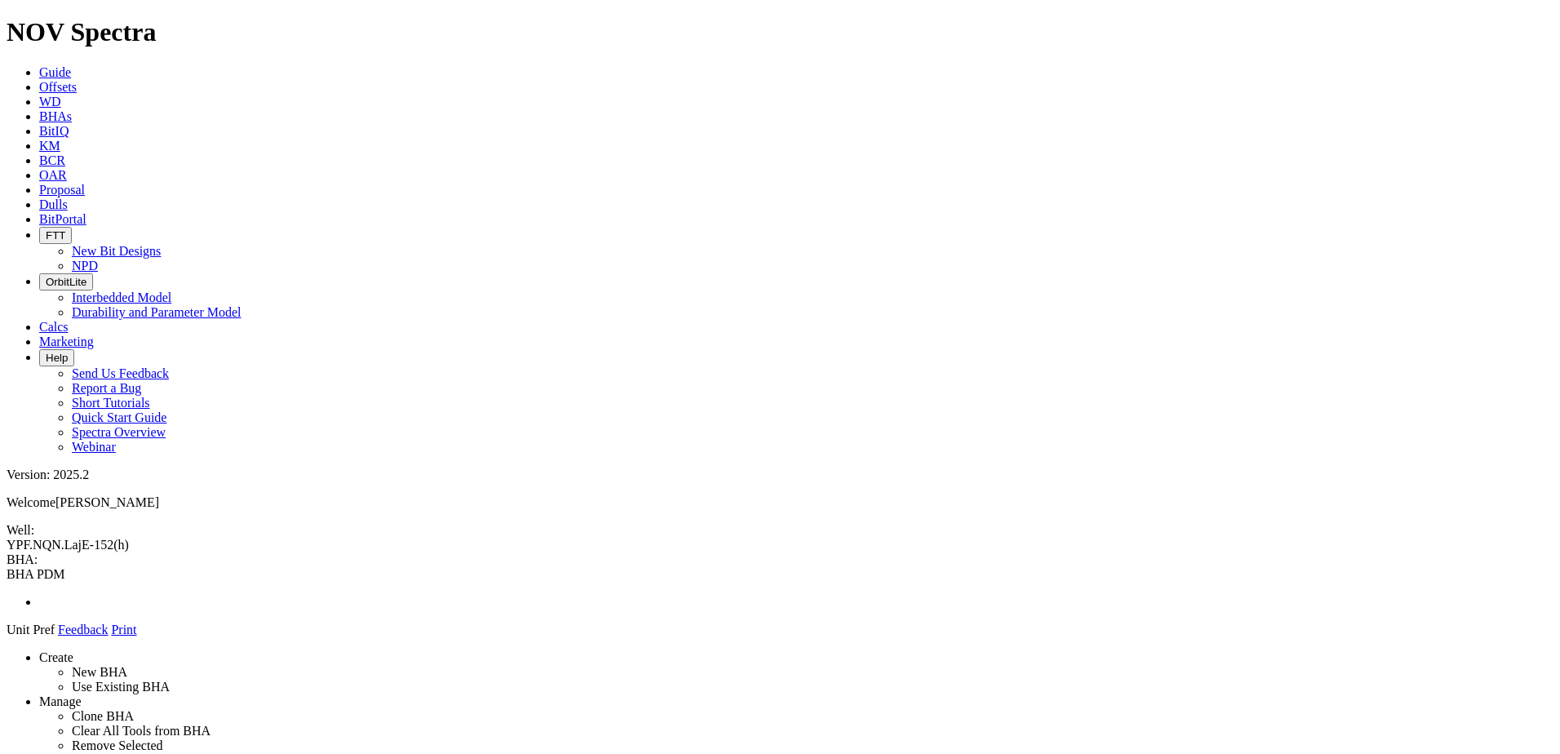
drag, startPoint x: 1342, startPoint y: 232, endPoint x: 740, endPoint y: 105, distance: 615.3
drag, startPoint x: 1327, startPoint y: 239, endPoint x: 728, endPoint y: 145, distance: 606.9
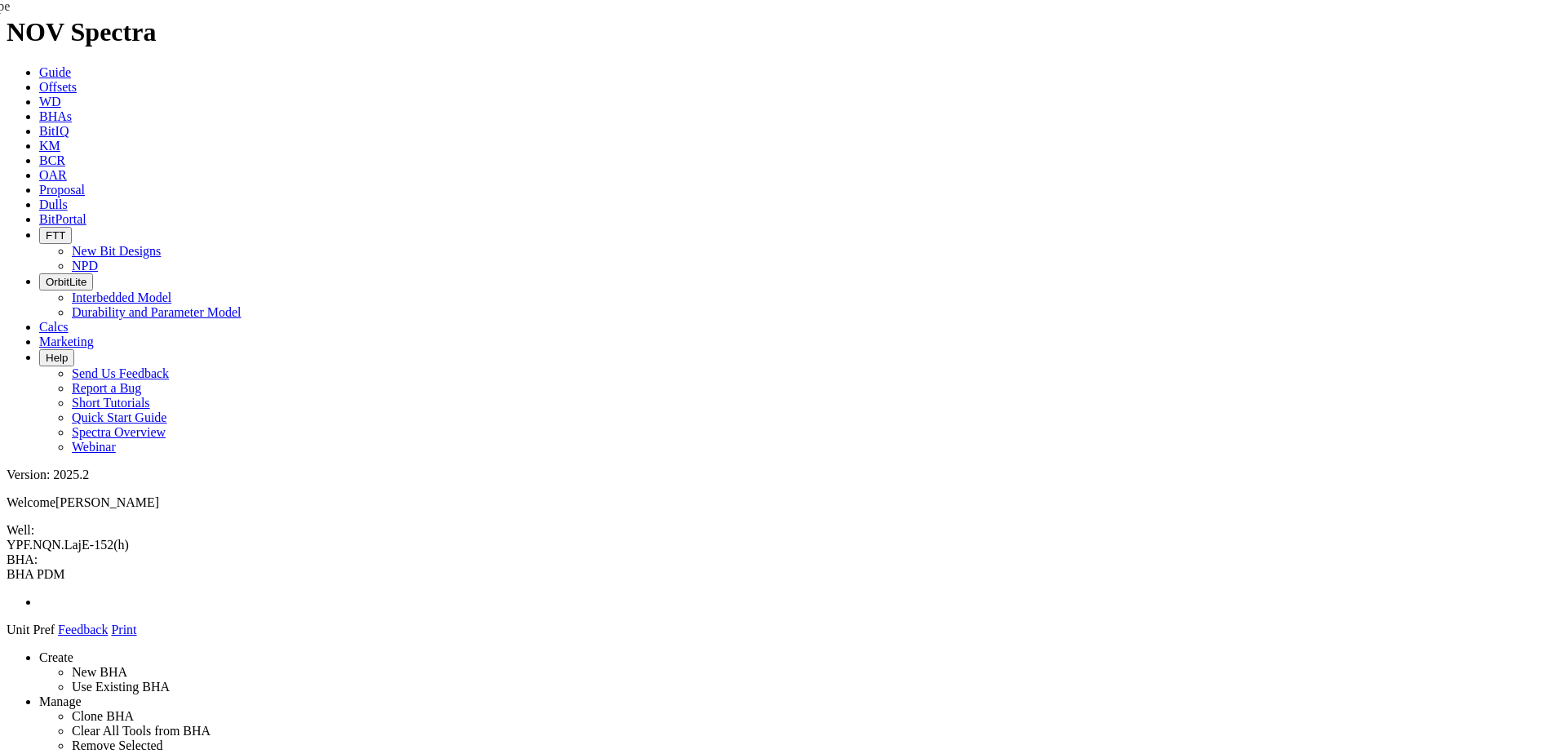
drag, startPoint x: 742, startPoint y: 199, endPoint x: 741, endPoint y: 171, distance: 27.7
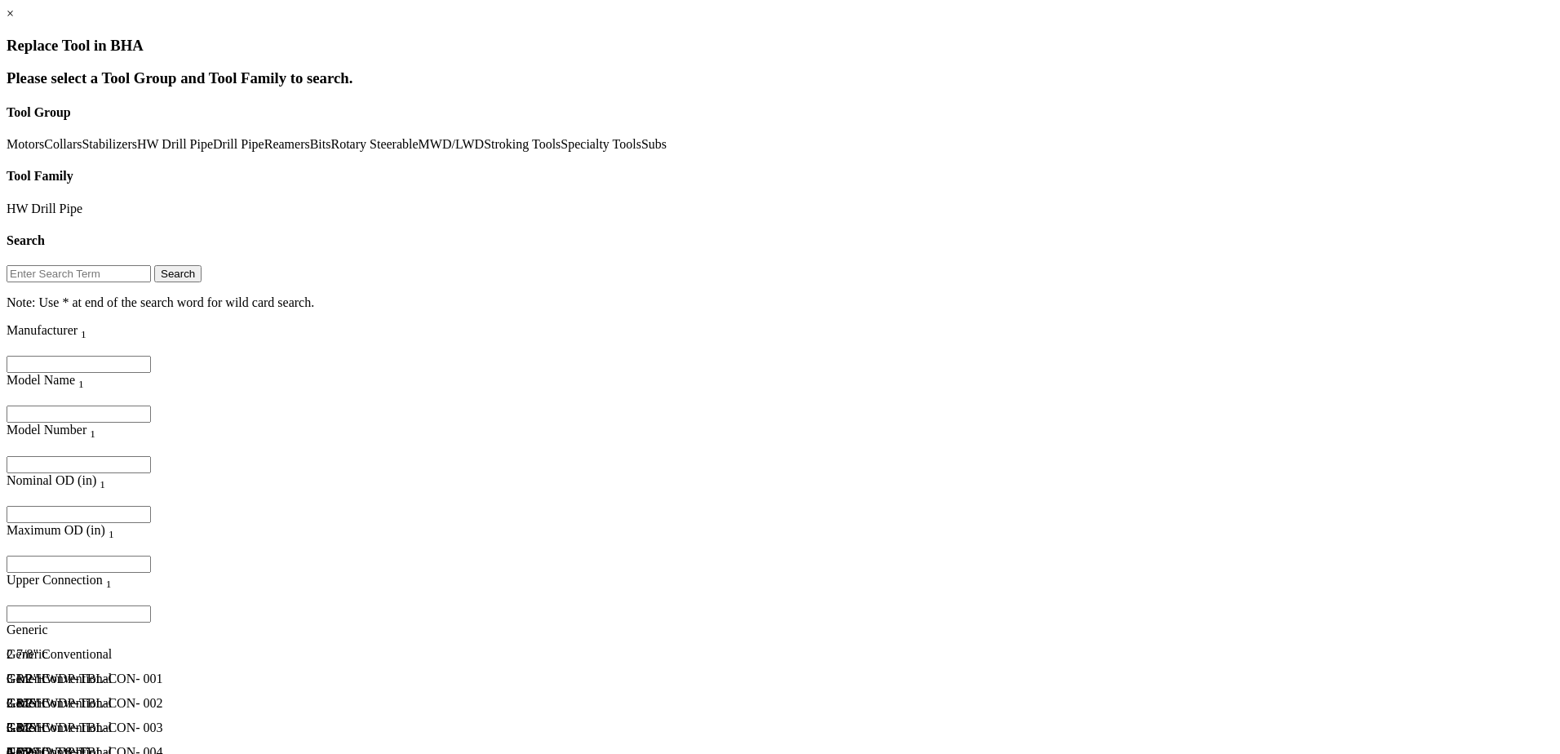
click at [137, 151] on link "HW Drill Pipe" at bounding box center [175, 144] width 76 height 14
click at [82, 201] on link "HW Drill Pipe" at bounding box center [45, 208] width 76 height 14
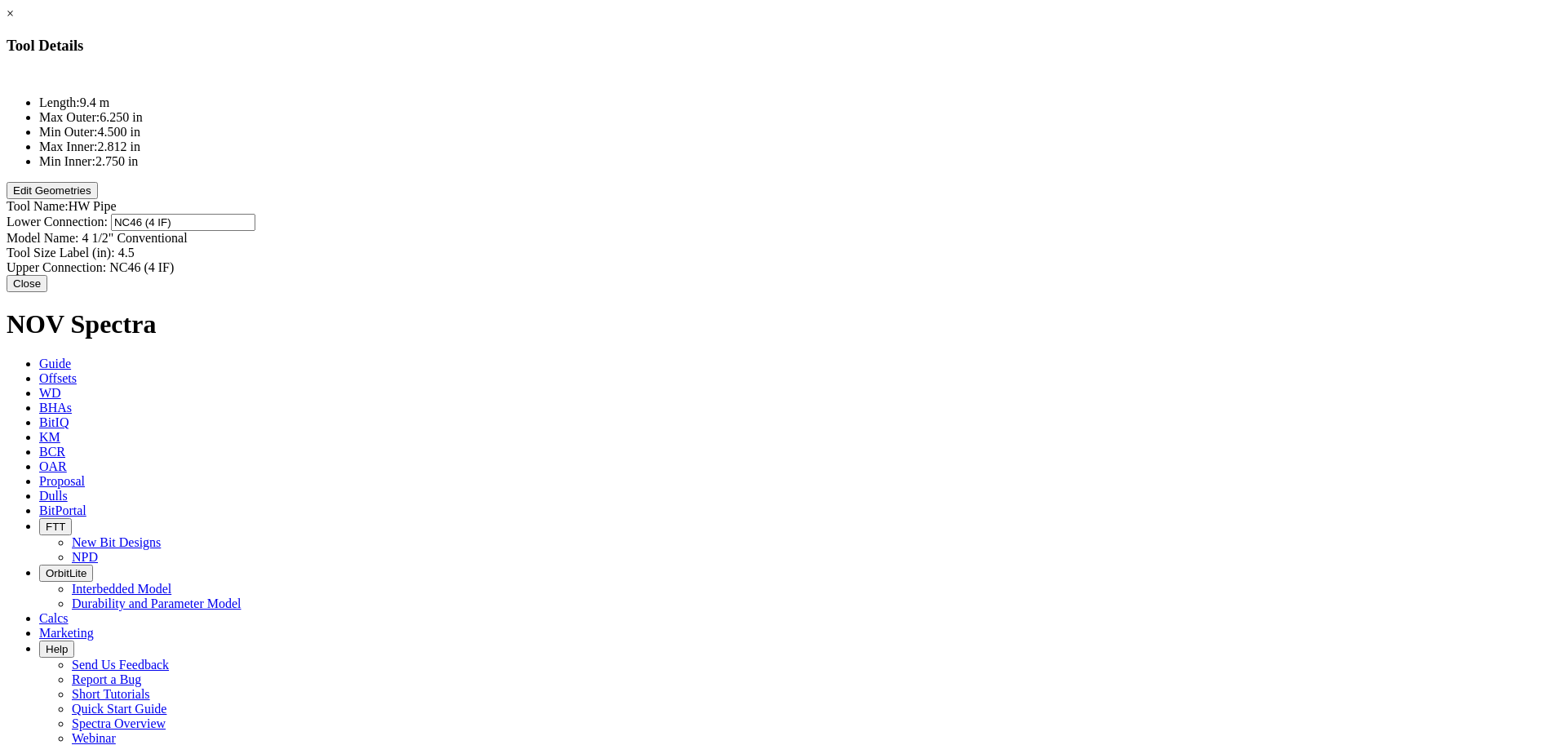
click at [953, 214] on div "Lower Connection: NC46 (4 IF) NC46 (4 IF)" at bounding box center [780, 222] width 1547 height 17
type input "XT39"
click at [945, 260] on div "Upper Connection: NC46 (4 IF) NC46 (4 IF)" at bounding box center [780, 267] width 1547 height 15
type input "XT39"
click at [98, 199] on button "Edit Geometries" at bounding box center [52, 190] width 91 height 17
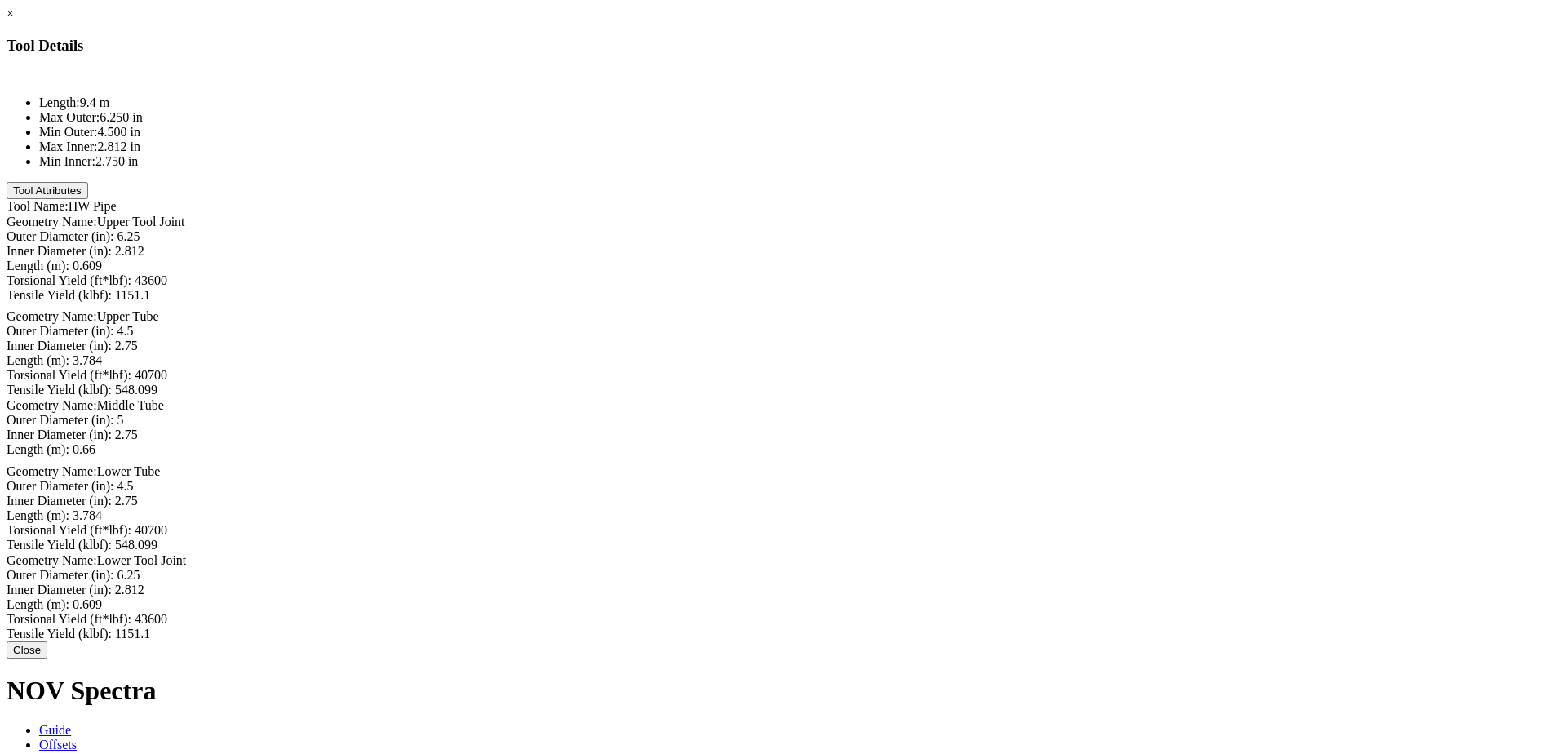
click at [88, 199] on button "Tool Attributes" at bounding box center [48, 190] width 82 height 17
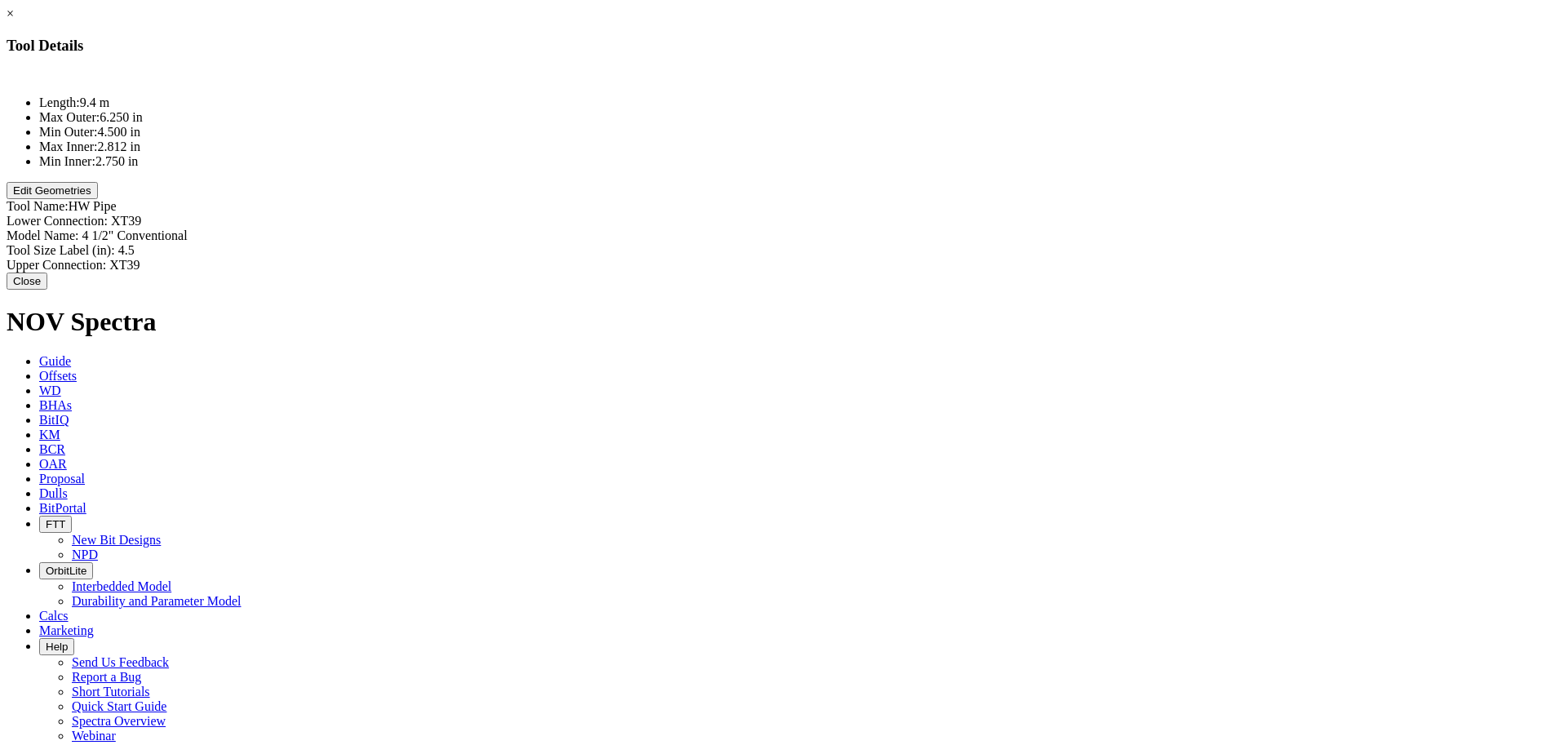
click at [98, 199] on button "Edit Geometries" at bounding box center [52, 190] width 91 height 17
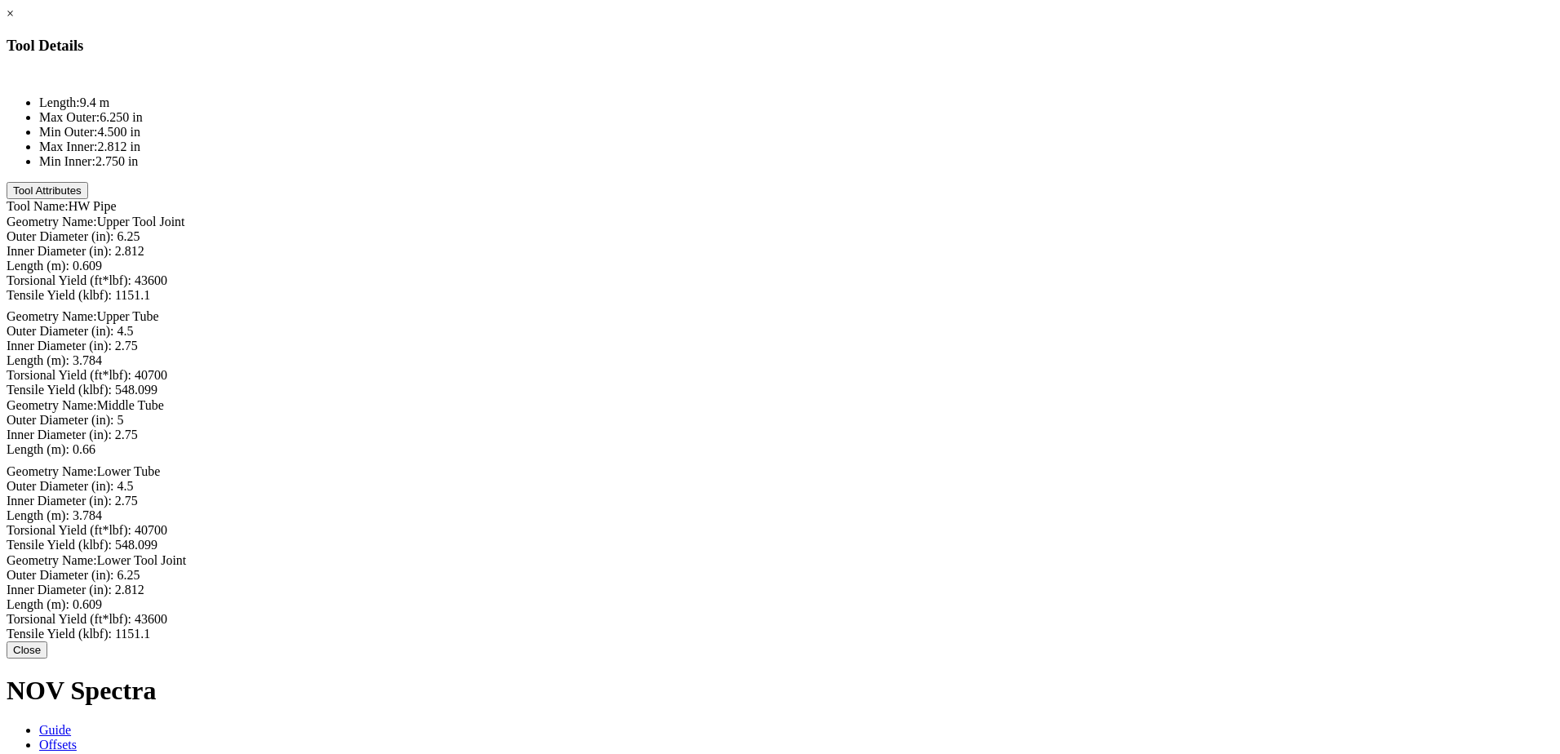
click at [613, 125] on li "Max Outer: 6.250 in" at bounding box center [796, 117] width 1514 height 15
click at [610, 110] on li "Length: 9.4 m" at bounding box center [796, 102] width 1514 height 15
click at [14, 20] on link "×" at bounding box center [10, 14] width 7 height 14
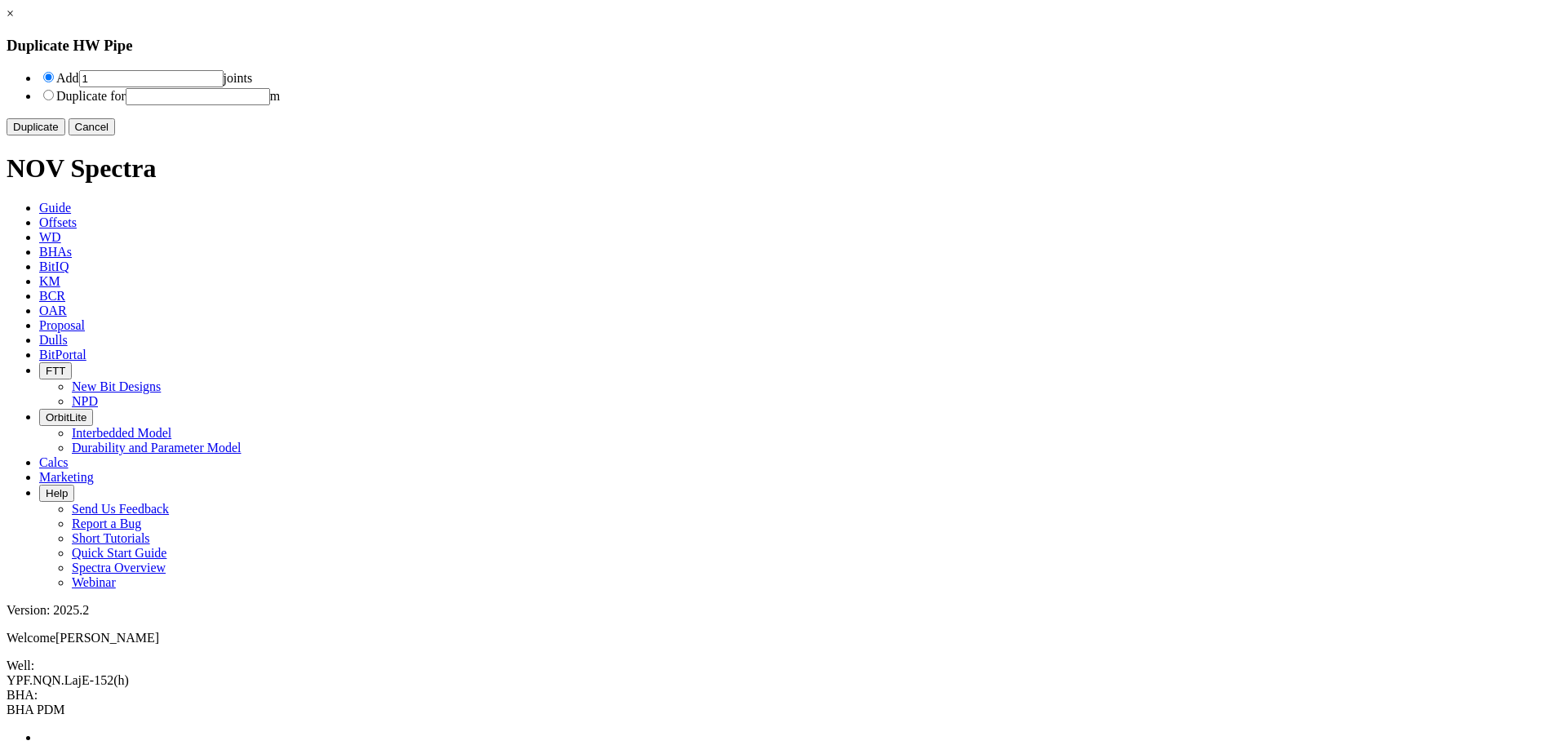
click at [270, 104] on input "number" at bounding box center [198, 96] width 144 height 17
click at [224, 75] on input "1" at bounding box center [151, 78] width 144 height 17
type input "11"
click at [65, 135] on button "Duplicate" at bounding box center [36, 126] width 59 height 17
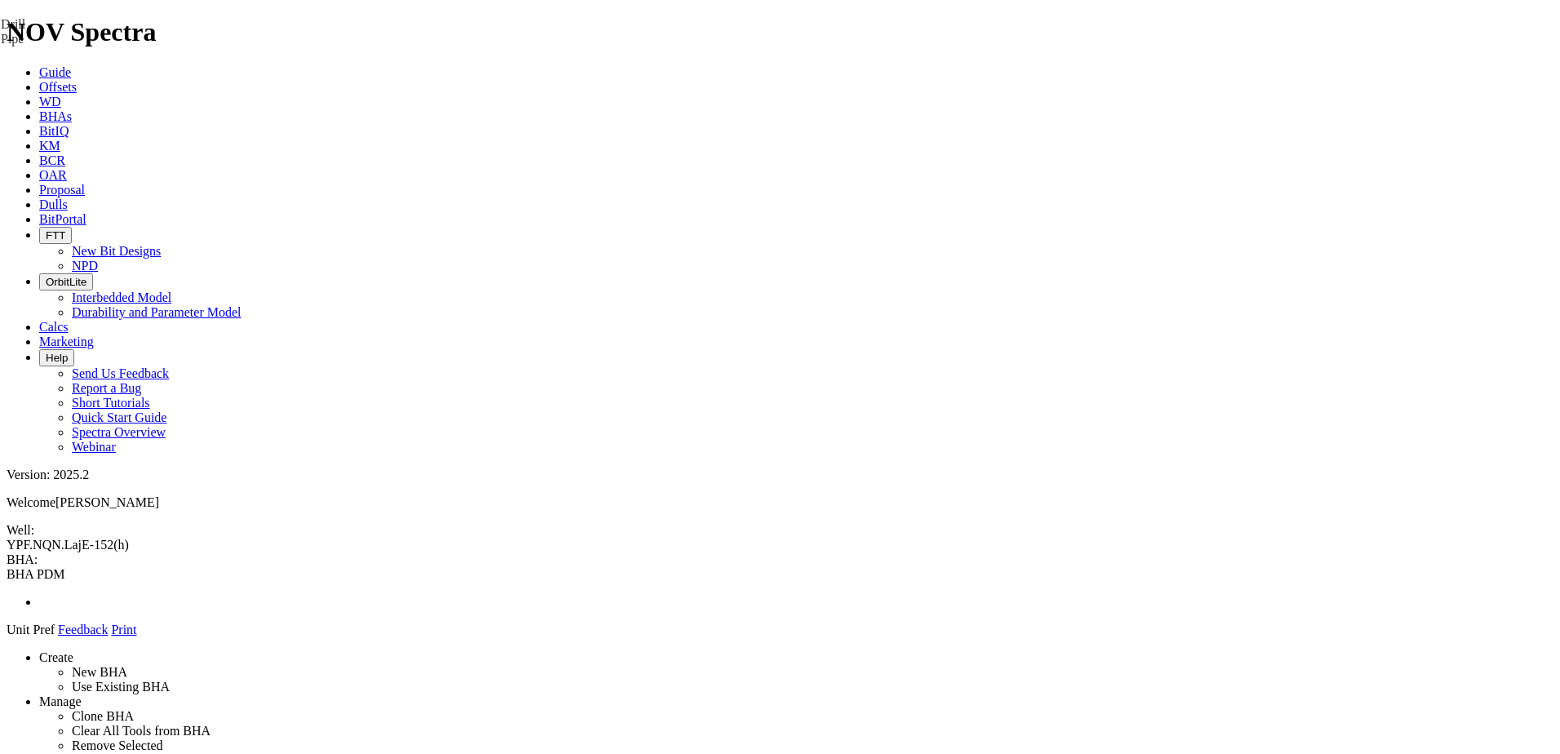
drag, startPoint x: 1329, startPoint y: 147, endPoint x: 745, endPoint y: 173, distance: 584.7
drag, startPoint x: 741, startPoint y: 250, endPoint x: 749, endPoint y: 162, distance: 87.7
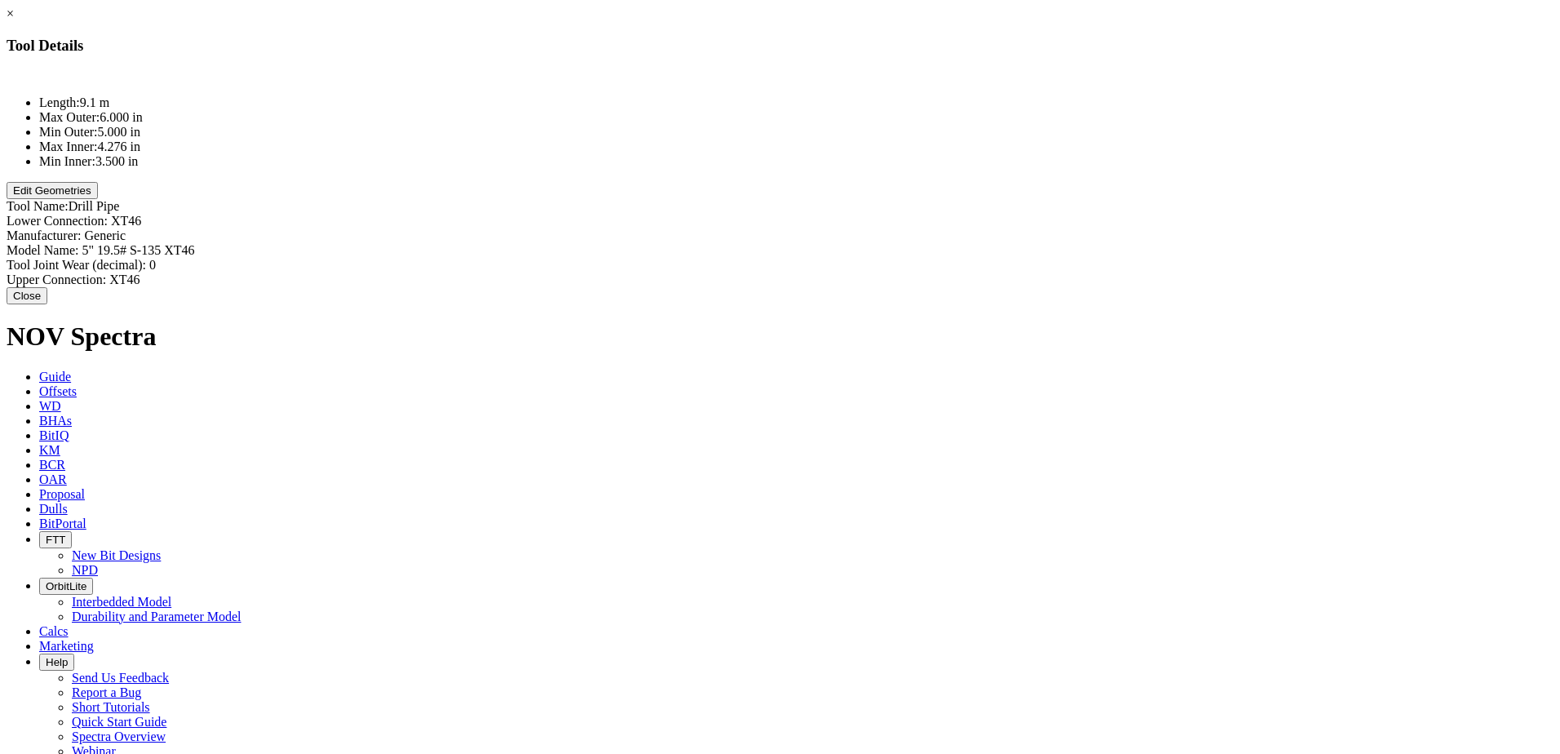
click at [47, 288] on button "Close" at bounding box center [27, 295] width 41 height 17
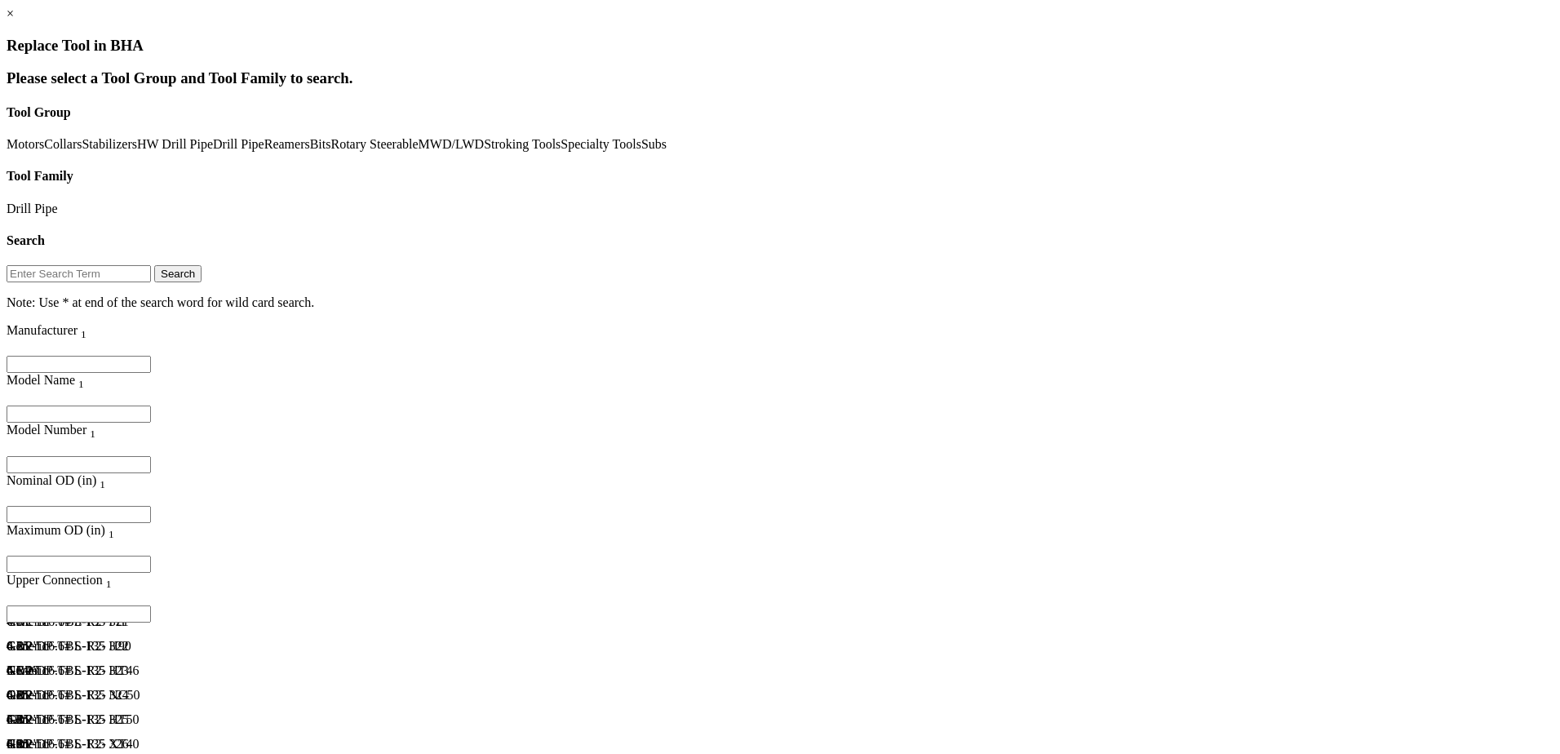
scroll to position [7995, 0]
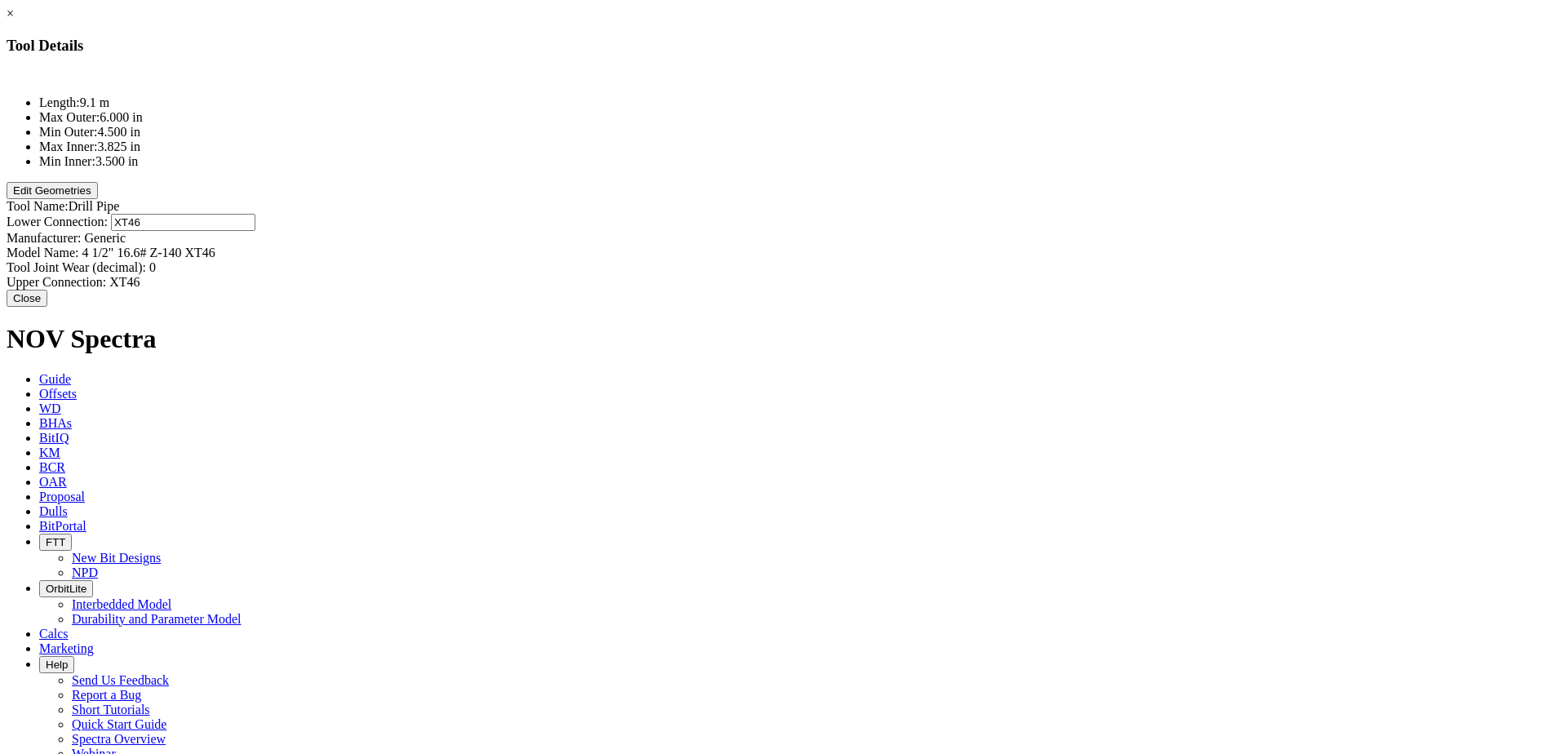
click at [970, 214] on div "Lower Connection: XT46 XT46" at bounding box center [780, 222] width 1547 height 17
click at [255, 214] on input "XT46" at bounding box center [183, 222] width 144 height 17
type input "XT39"
click at [943, 275] on div "Upper Connection: XT46 XT46" at bounding box center [780, 282] width 1547 height 15
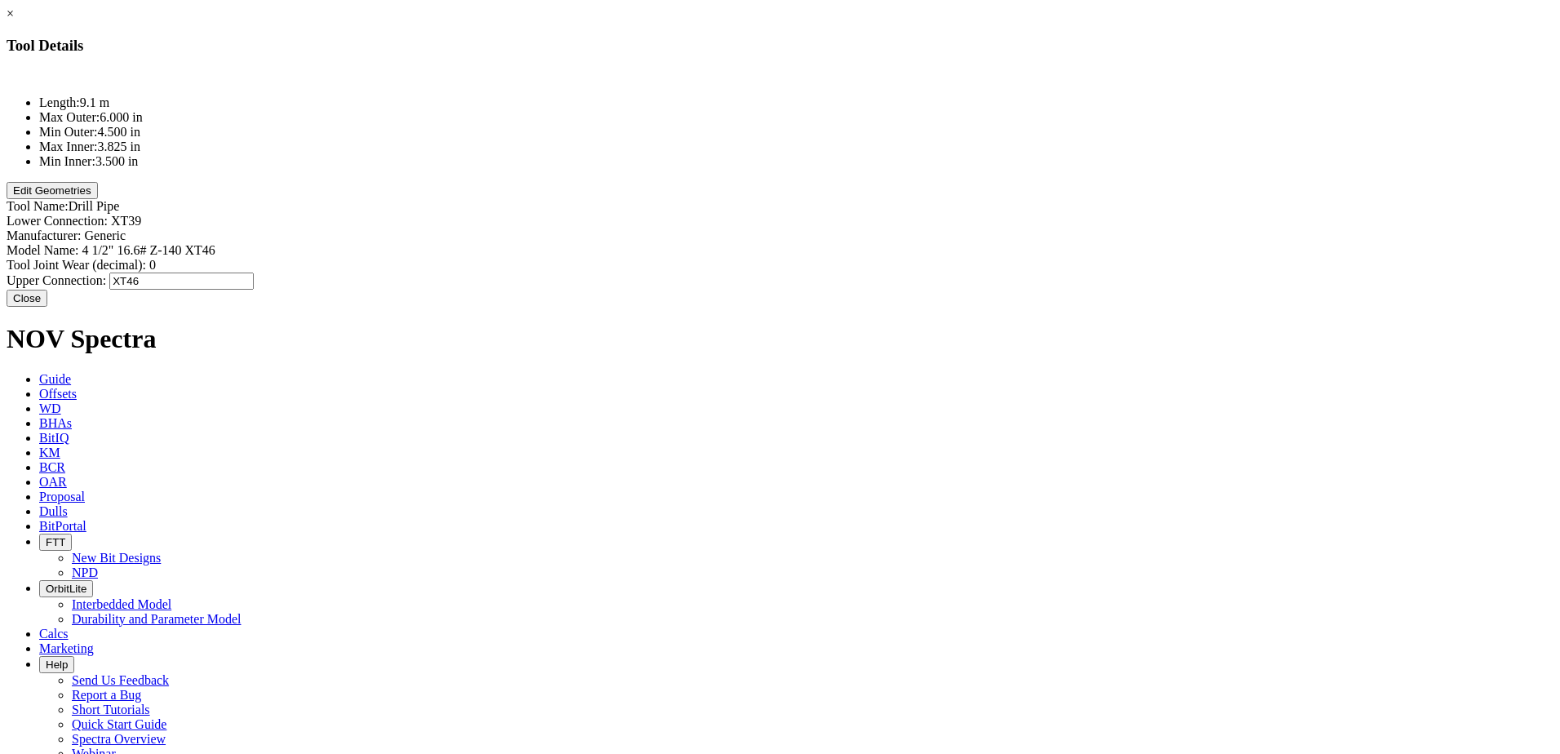
click at [945, 272] on div "Upper Connection: XT46 XT46" at bounding box center [780, 280] width 1547 height 17
click at [254, 272] on input "XT46" at bounding box center [181, 280] width 144 height 17
type input "XT39"
type input "4 1/2" 16.6# Z-140 XT46"
click at [963, 214] on div "Lower Connection: XT39 XT39 Manufacturer: Generic Model Name: 4 1/2" 16.6# Z-14…" at bounding box center [780, 252] width 1547 height 76
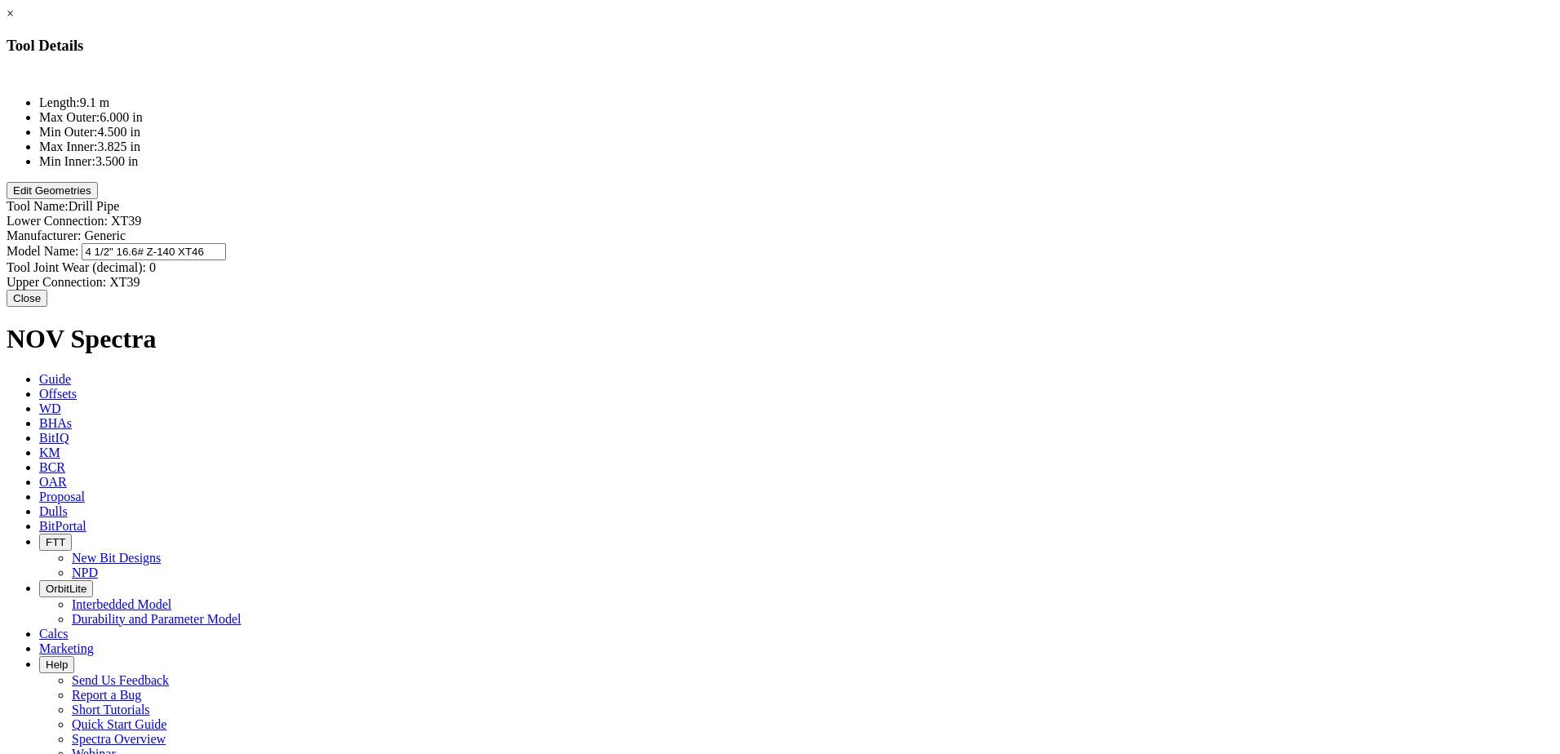
click at [47, 290] on button "Close" at bounding box center [27, 298] width 41 height 17
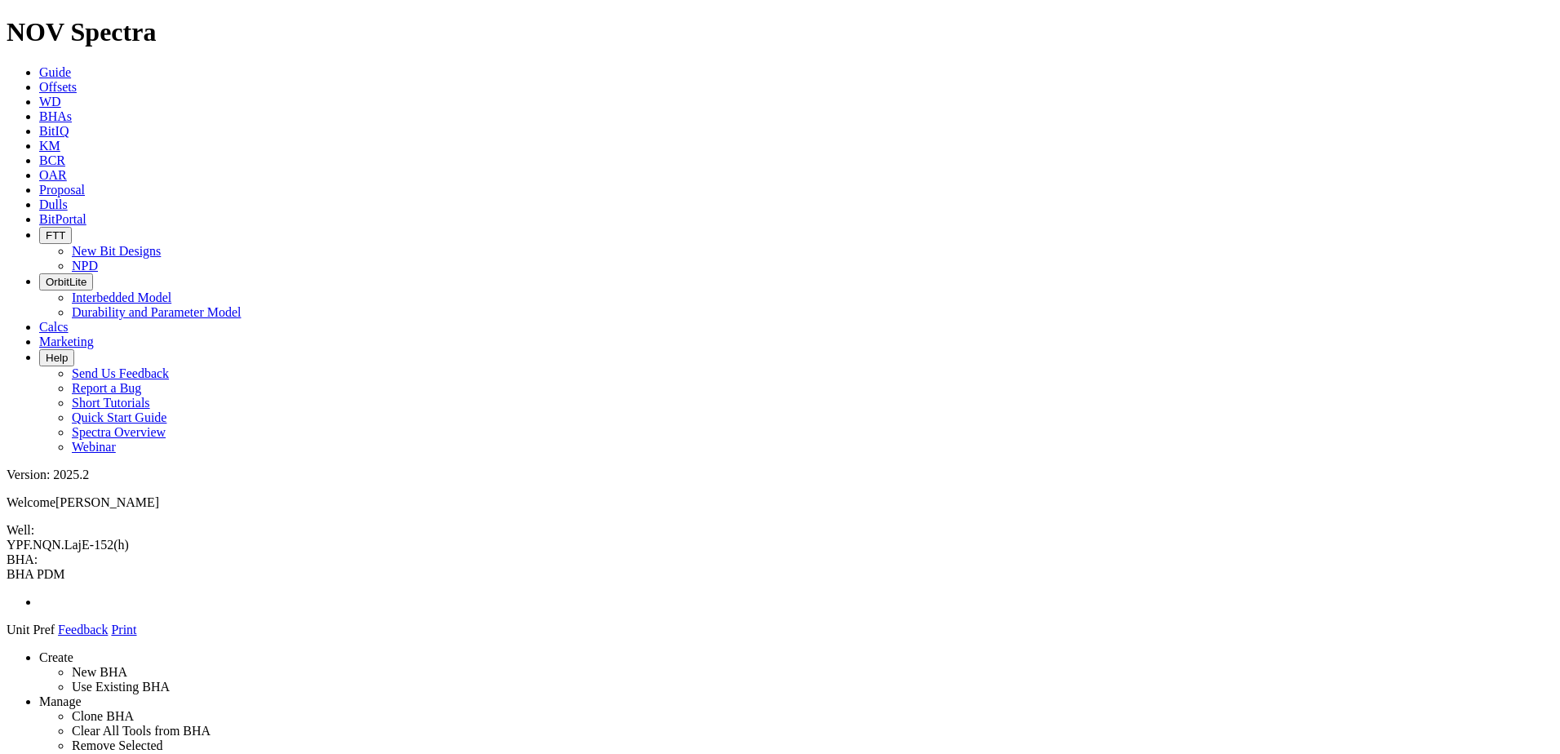
click at [7, 637] on icon at bounding box center [7, 637] width 0 height 0
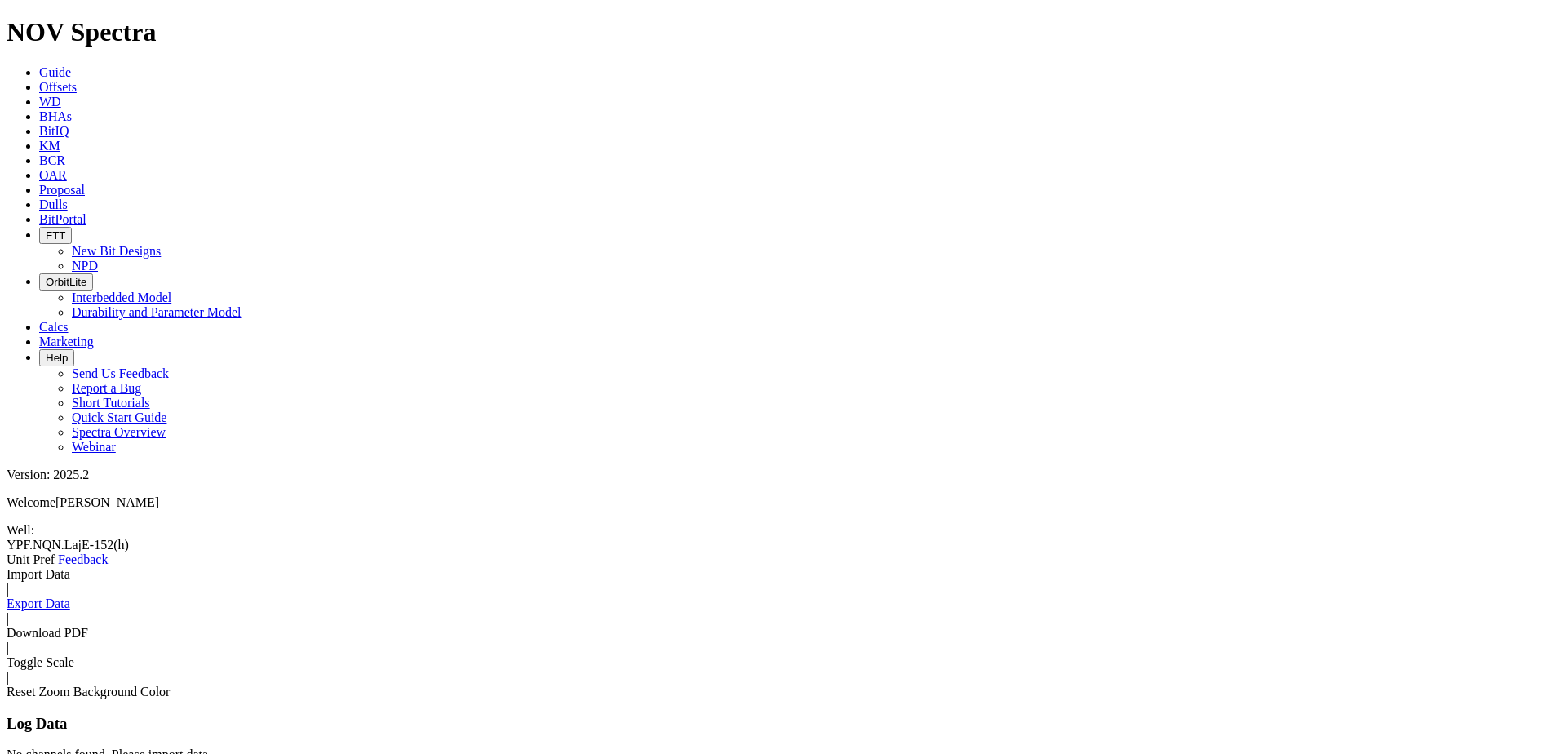
click at [7, 567] on icon at bounding box center [7, 567] width 0 height 0
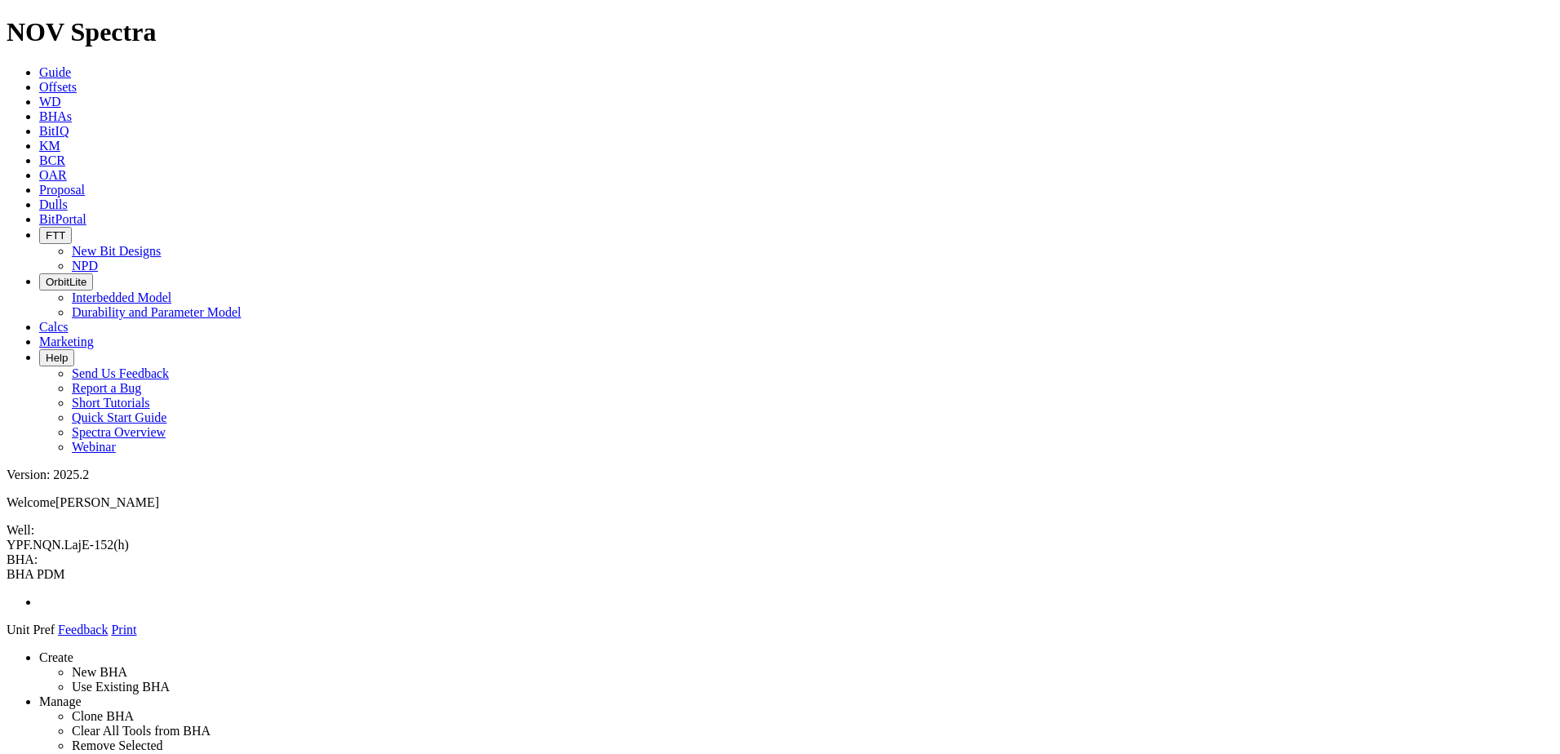
click at [7, 637] on icon at bounding box center [7, 637] width 0 height 0
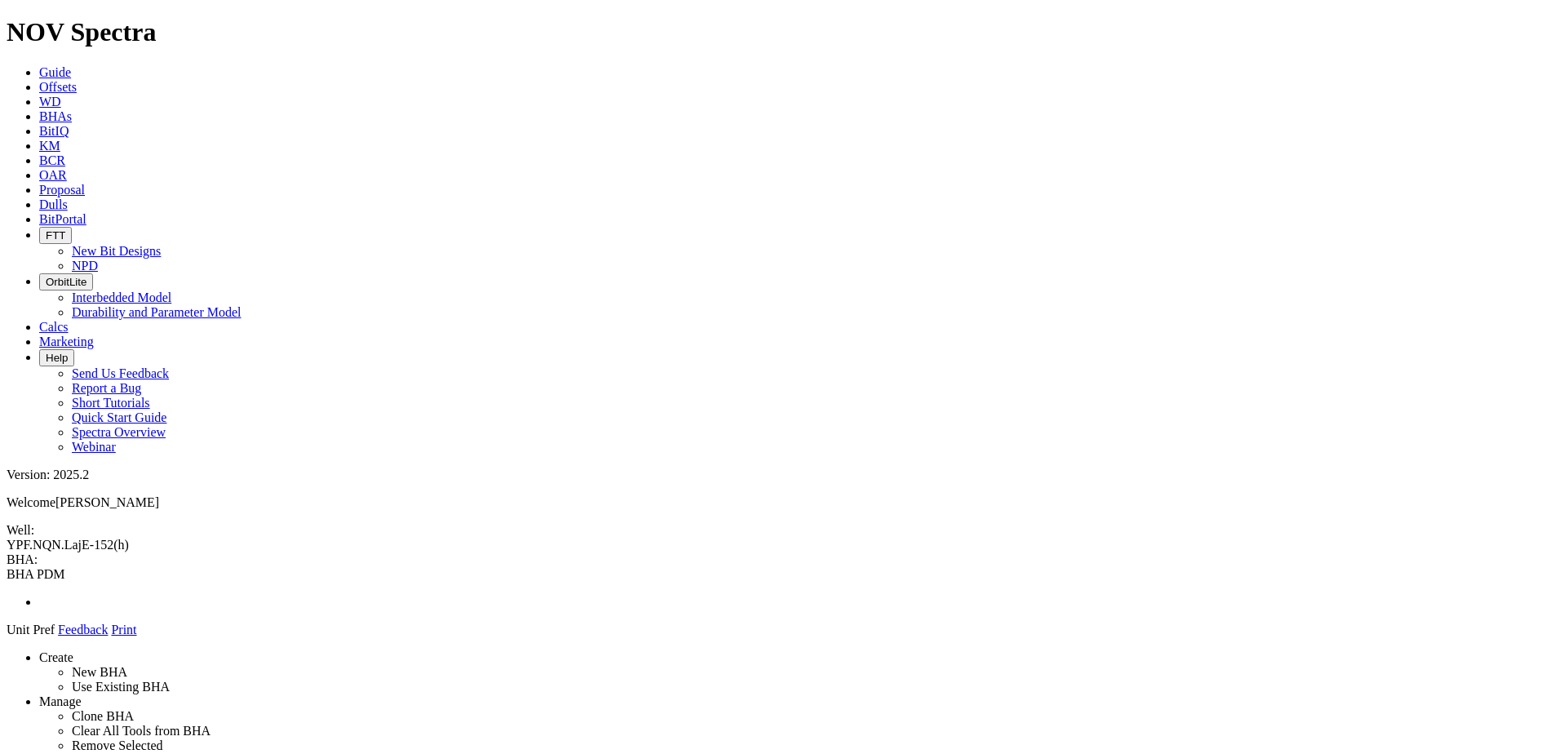
click at [7, 637] on icon at bounding box center [7, 637] width 0 height 0
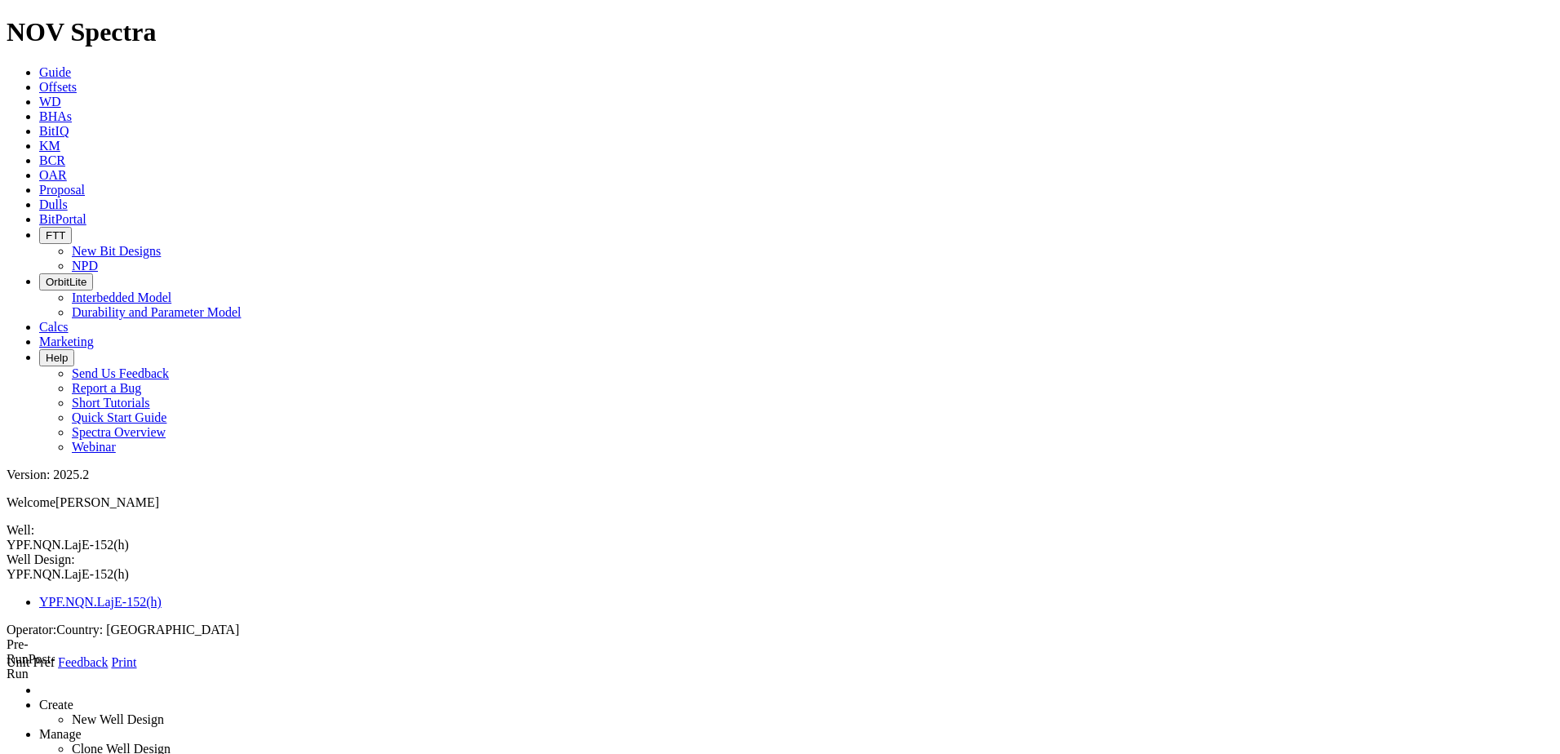
type input "2"
type input "847"
type input "5840"
drag, startPoint x: 414, startPoint y: 288, endPoint x: 328, endPoint y: 272, distance: 87.0
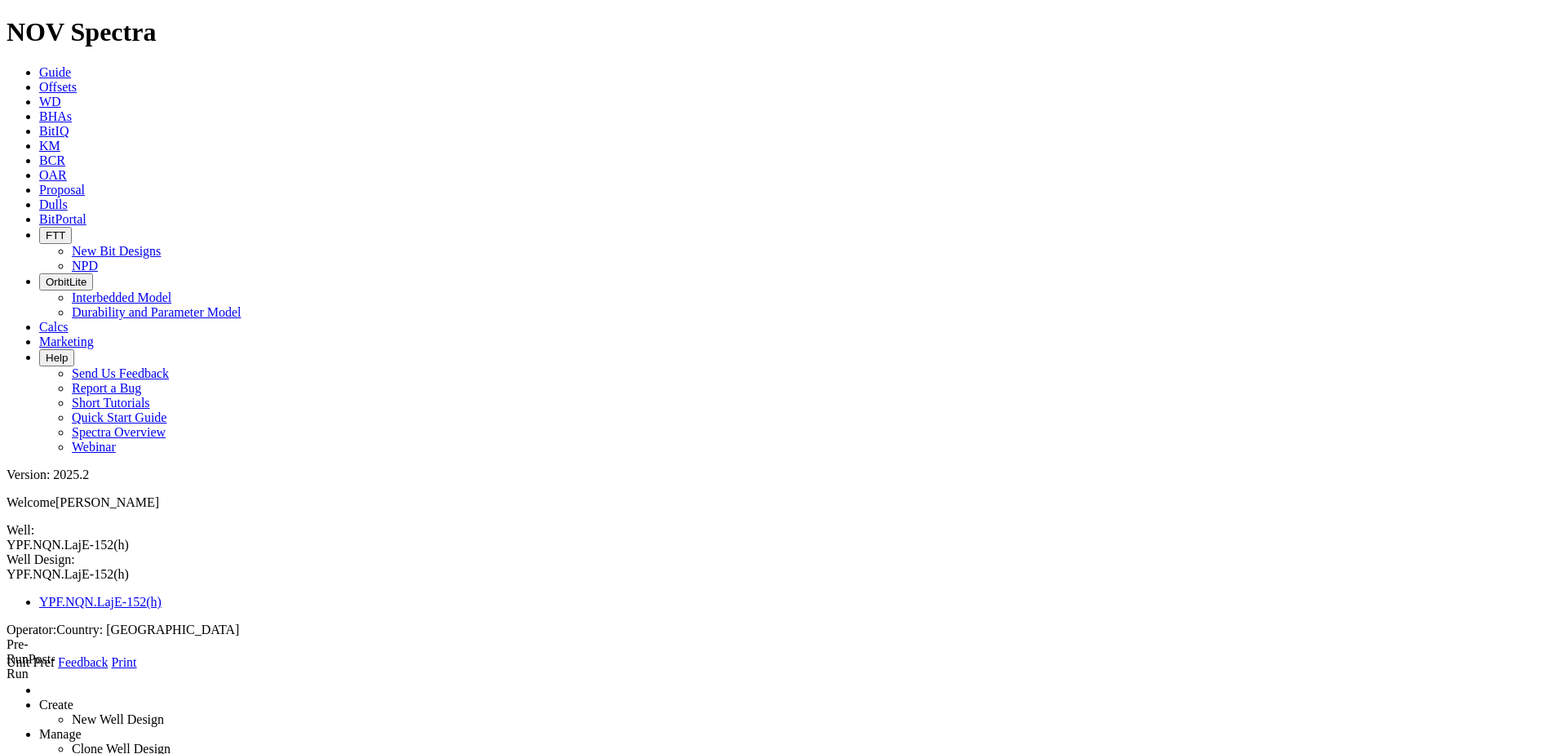
type input "600"
drag, startPoint x: 401, startPoint y: 328, endPoint x: 329, endPoint y: 311, distance: 73.8
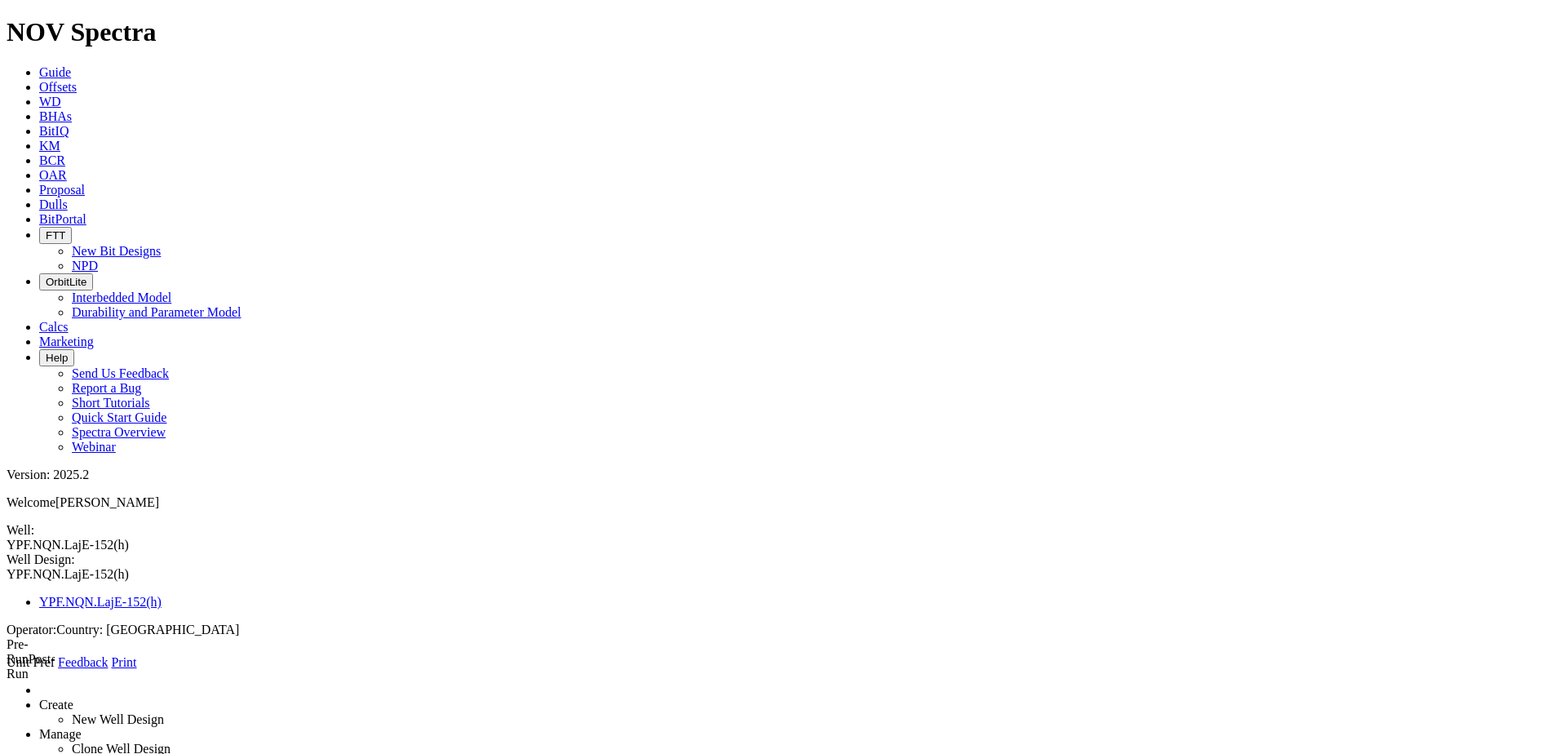
type input "867"
radio input "true"
radio input "false"
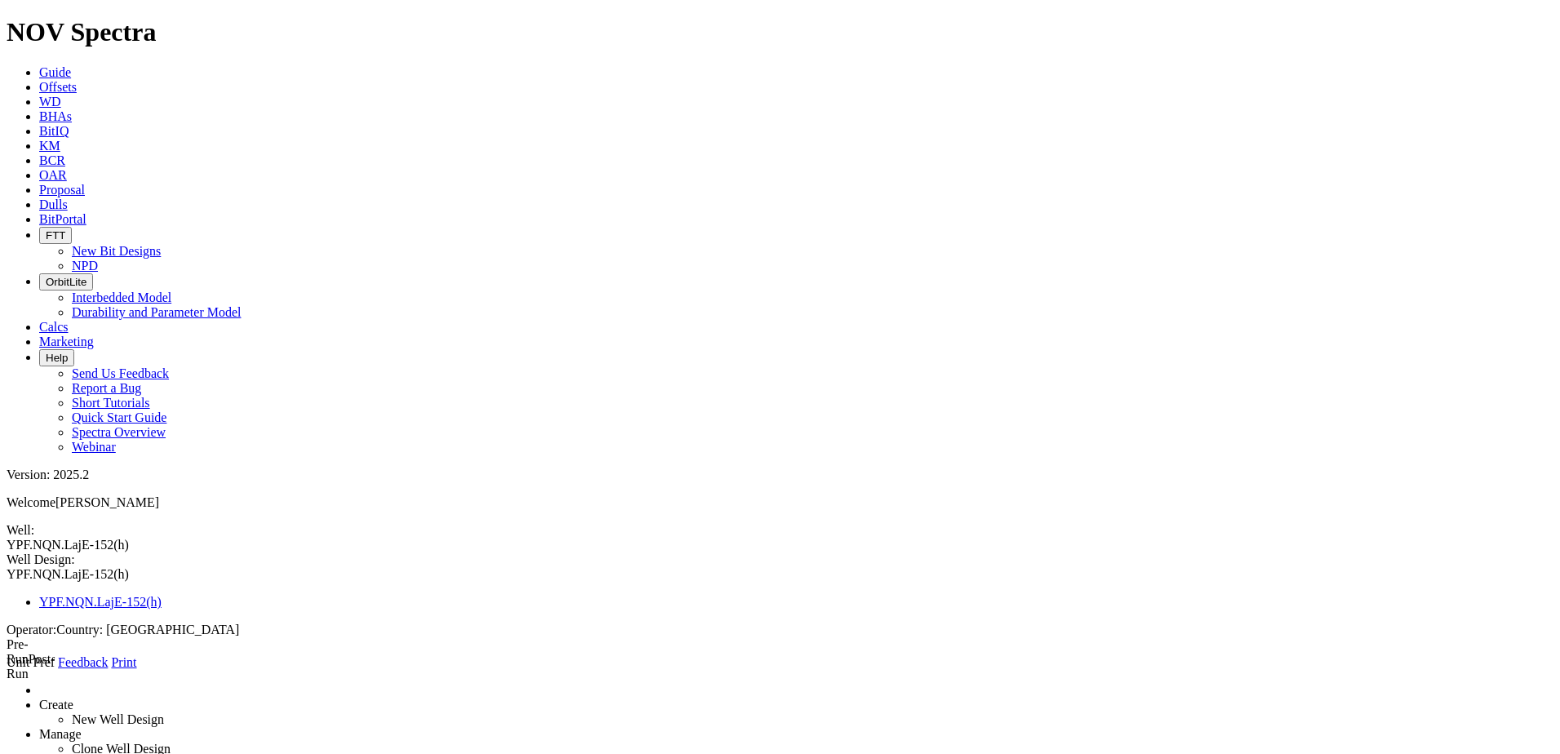
type input "CWD"
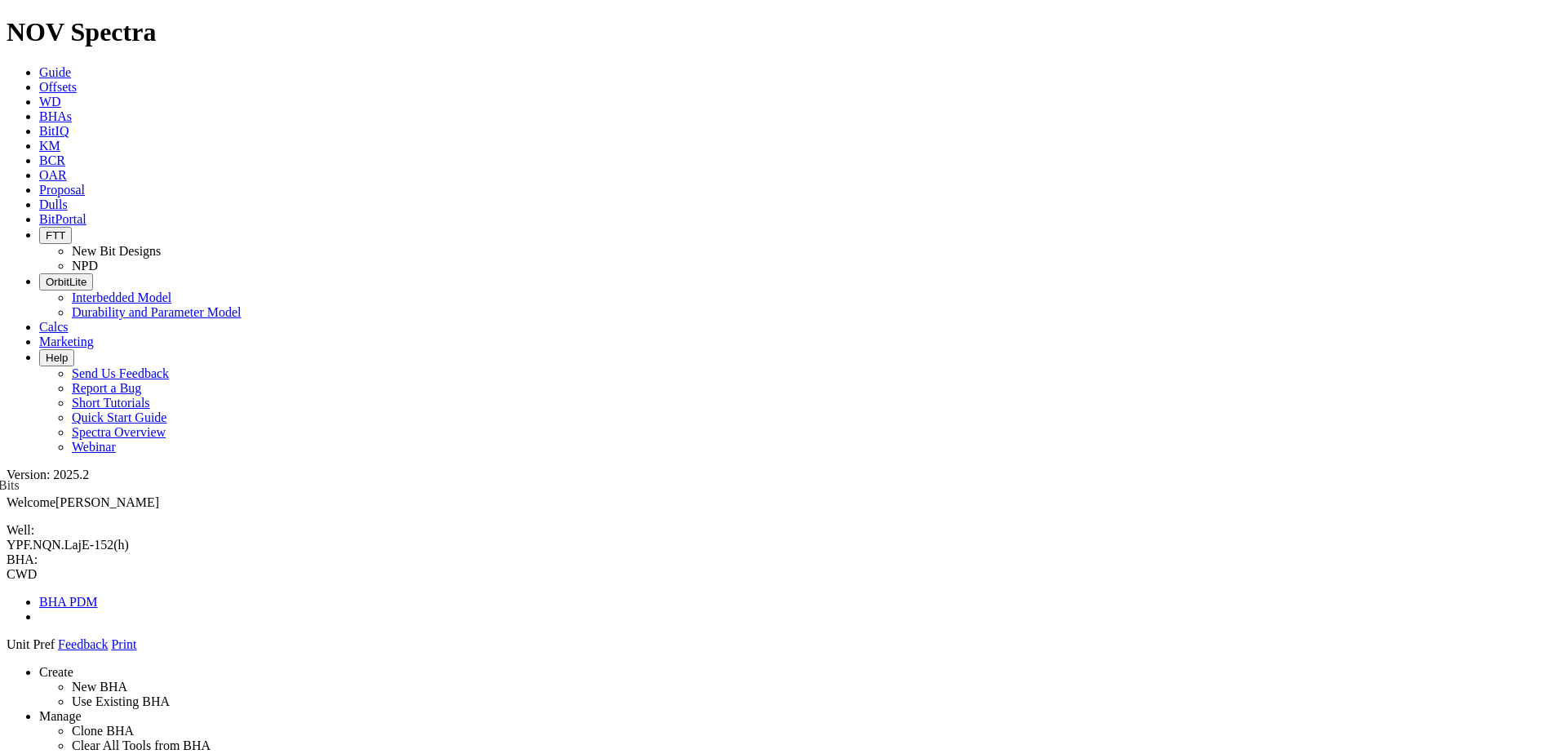
drag, startPoint x: 1339, startPoint y: 554, endPoint x: 751, endPoint y: 630, distance: 593.1
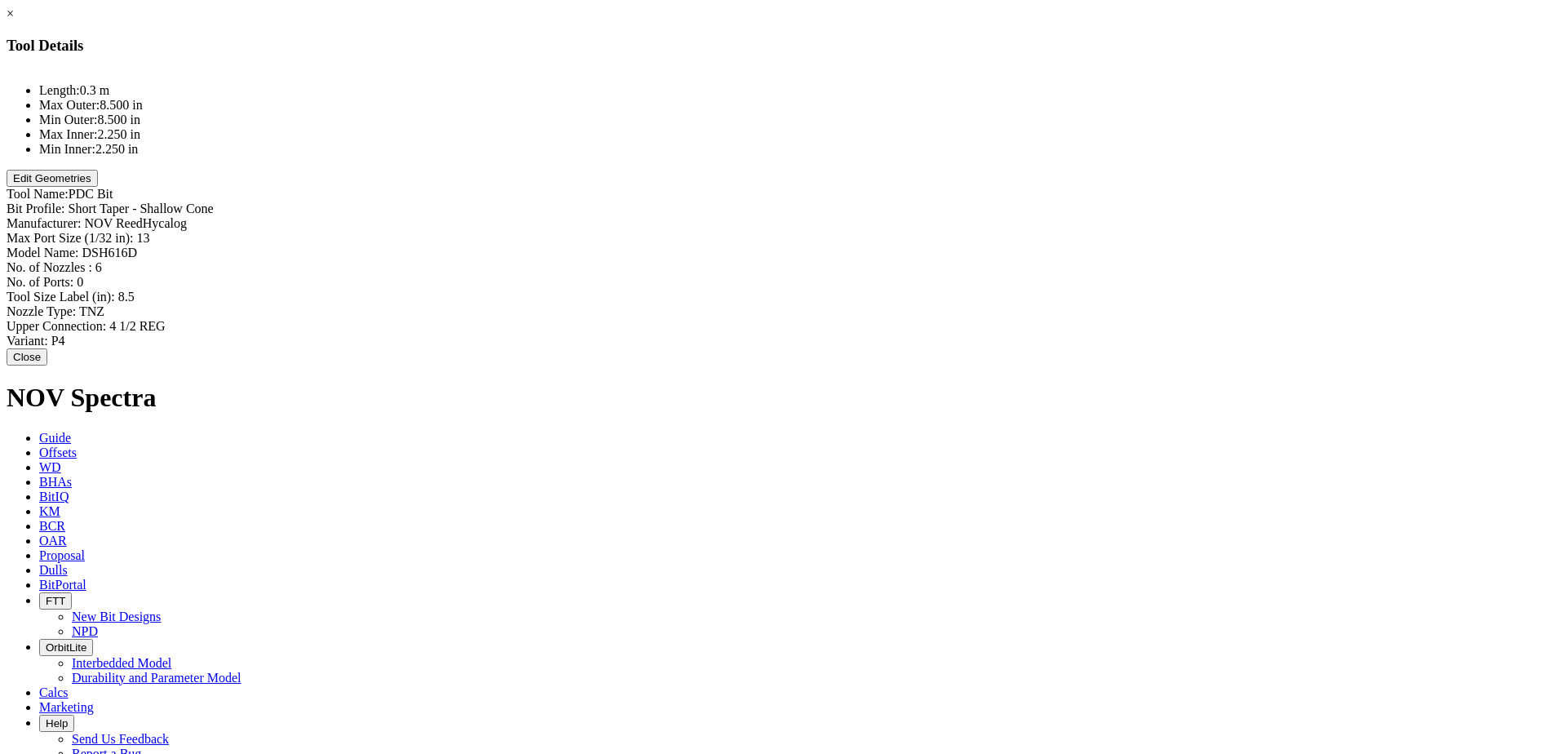
click at [950, 246] on div "Model Name: DSH616D DSH616D" at bounding box center [780, 253] width 1547 height 15
type input "SCB59"
type input "5"
type input "0"
type input "12.25"
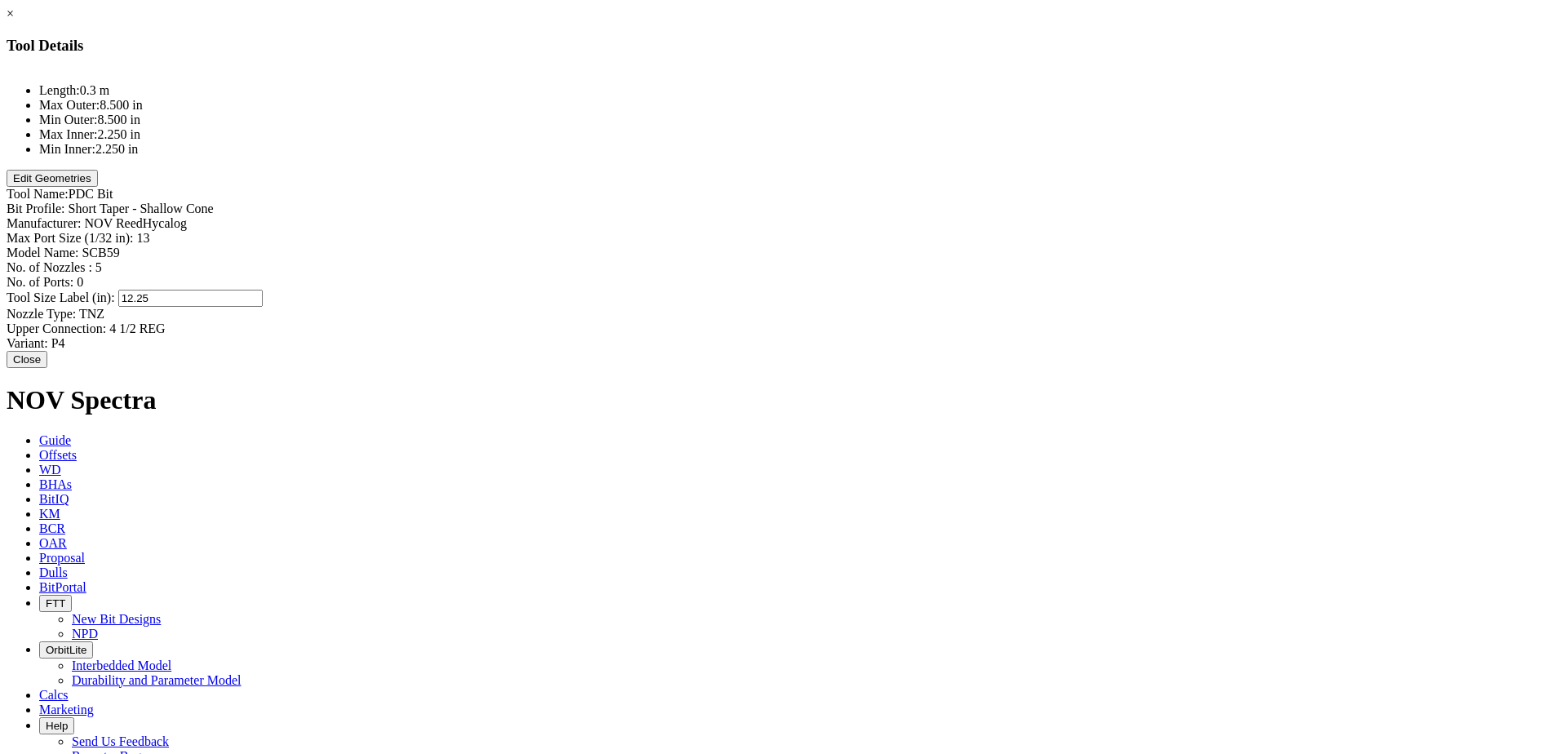
type input "TNZ"
type input "TXP"
click at [98, 187] on button "Edit Geometries" at bounding box center [52, 178] width 91 height 17
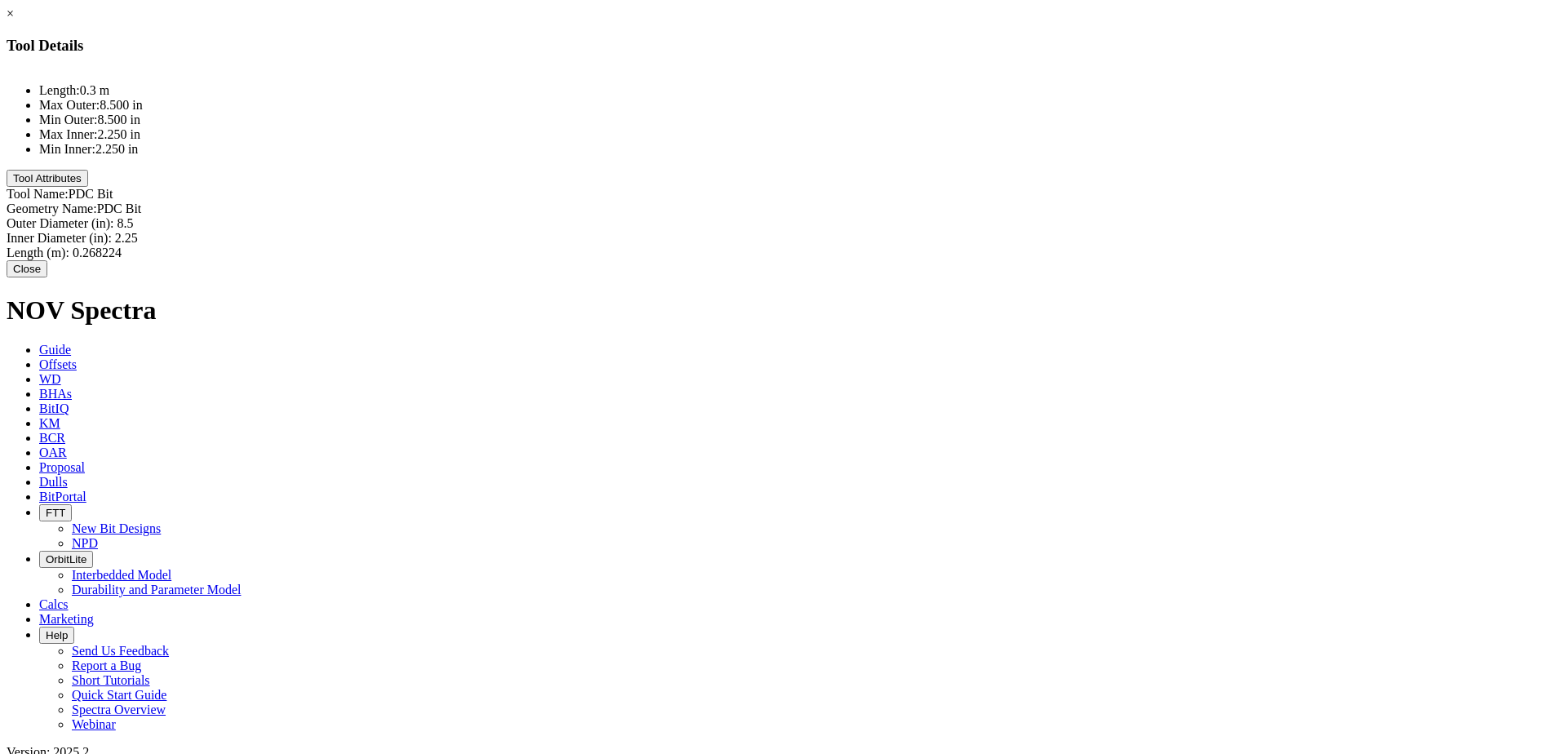
click at [938, 216] on div "Outer Diameter (in): 8.5 8.5" at bounding box center [780, 223] width 1547 height 15
type input "12.25"
type input "8.75"
type input "1.5"
click at [47, 277] on button "Close" at bounding box center [27, 270] width 41 height 17
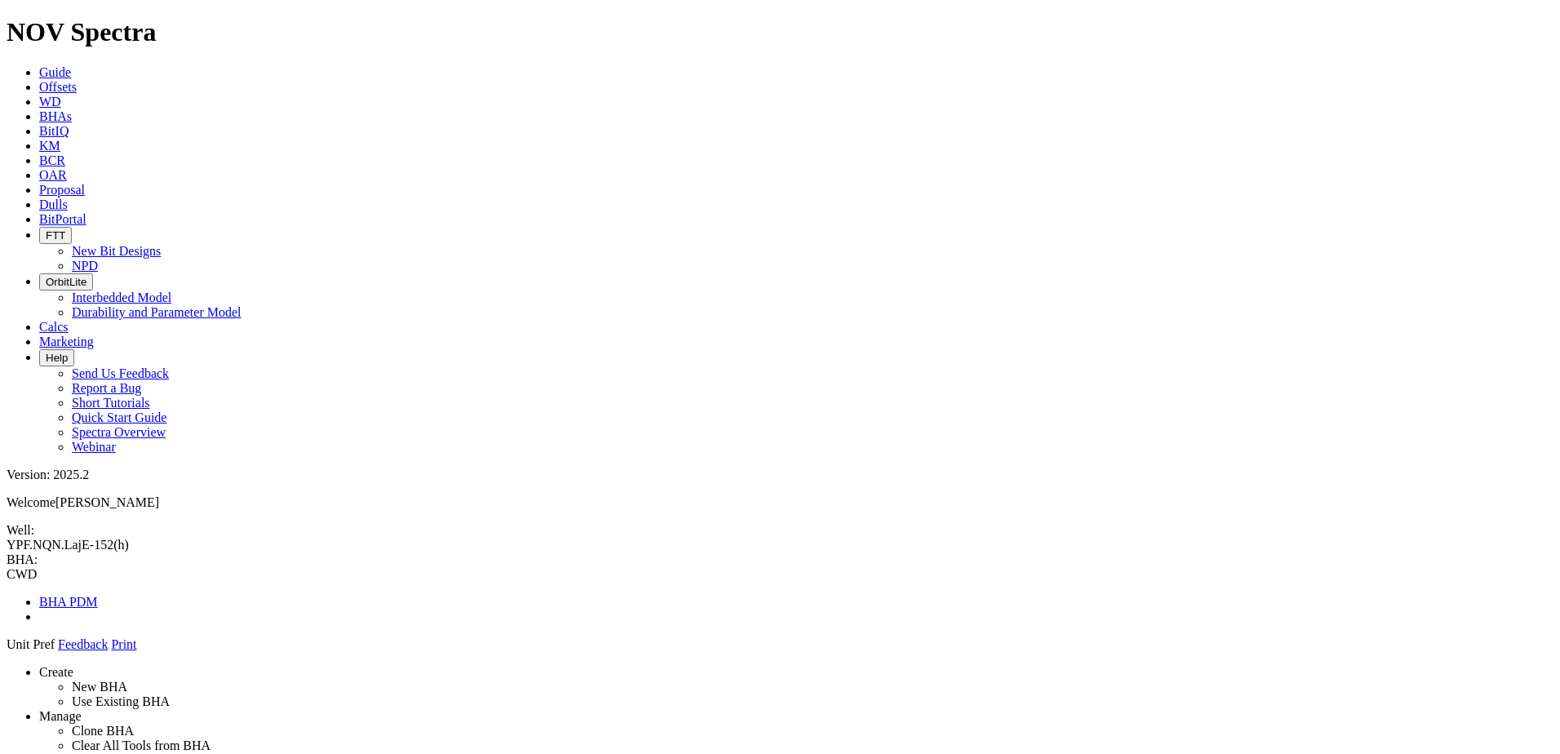
drag, startPoint x: 882, startPoint y: 478, endPoint x: 891, endPoint y: 478, distance: 9.0
drag, startPoint x: 1338, startPoint y: 388, endPoint x: 755, endPoint y: 509, distance: 595.6
drag, startPoint x: 739, startPoint y: 214, endPoint x: 760, endPoint y: 658, distance: 444.3
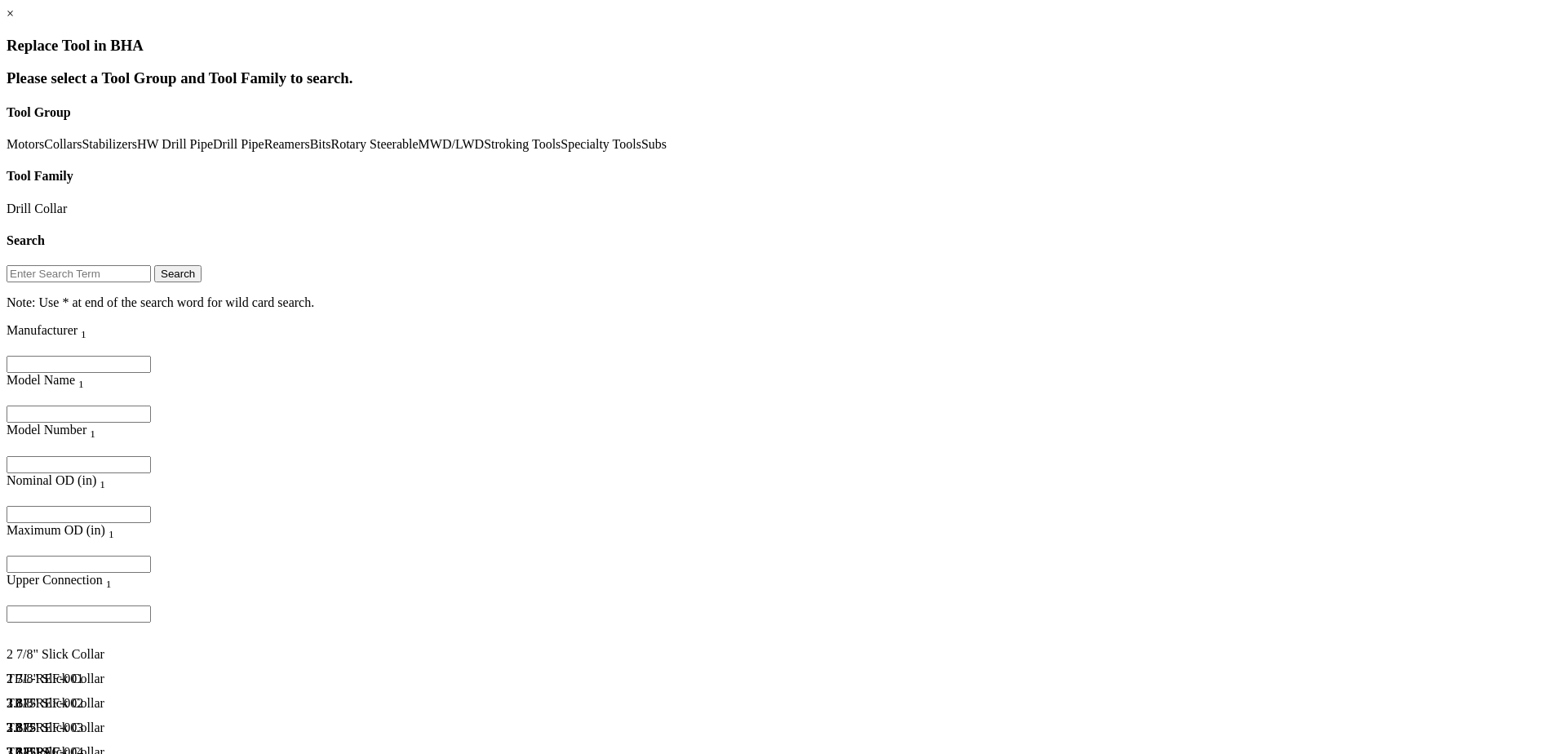
scroll to position [22, 0]
click at [82, 138] on link "Collars" at bounding box center [63, 144] width 38 height 14
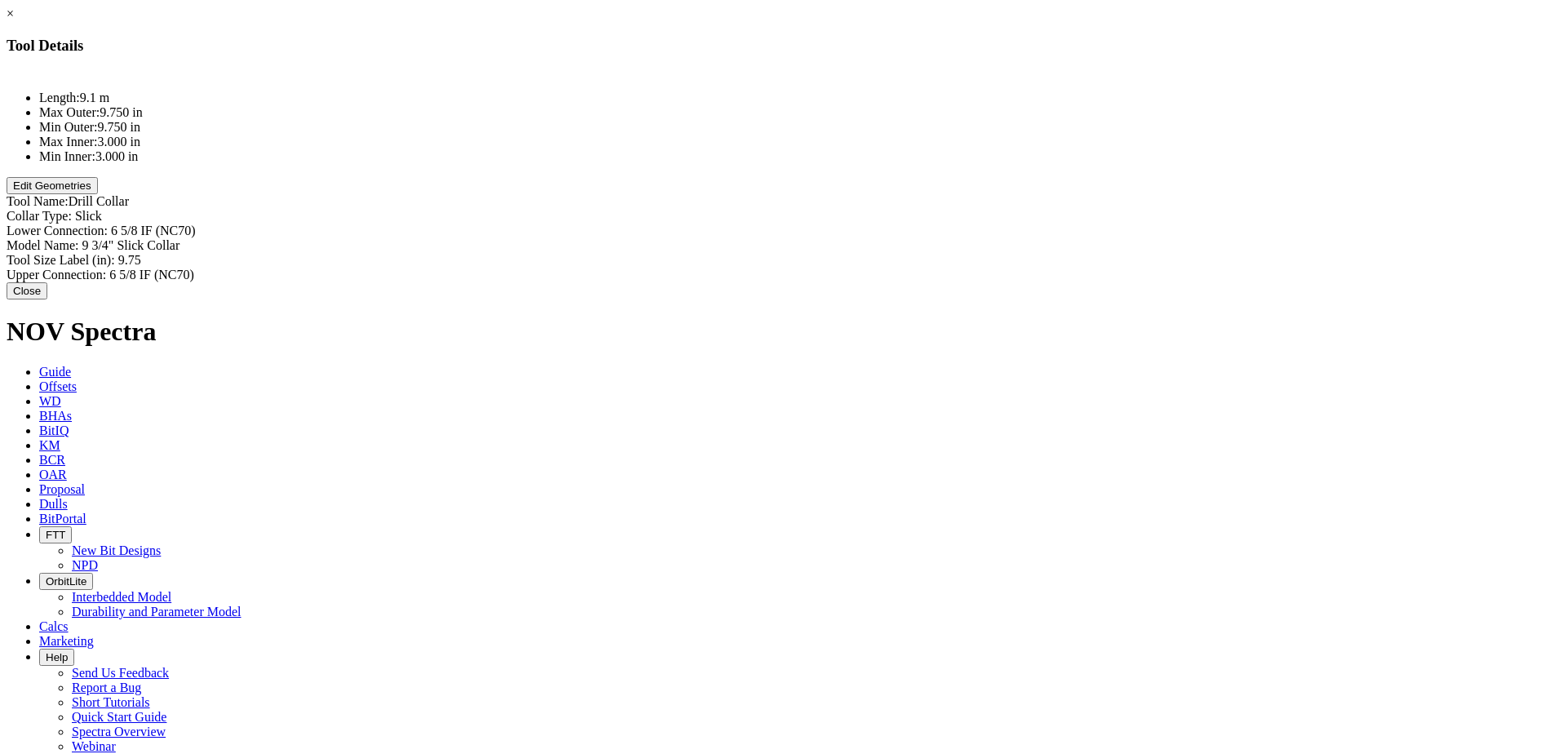
click at [947, 209] on div "Collar Type: Slick Slick" at bounding box center [780, 216] width 1547 height 15
type input "C"
type input "9.625 Casing"
type input "TXP"
click at [98, 194] on button "Edit Geometries" at bounding box center [52, 185] width 91 height 17
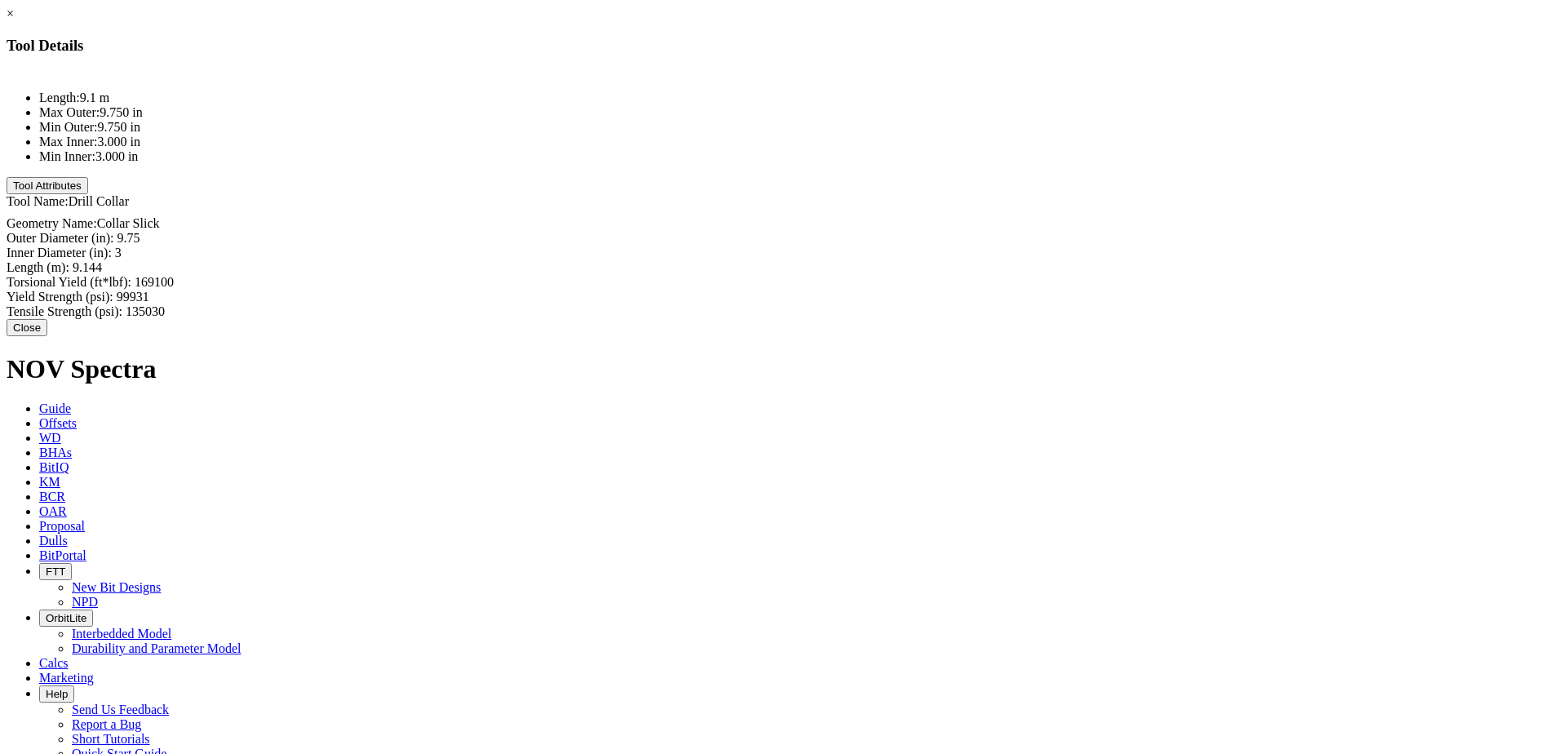
click at [952, 246] on div "Inner Diameter (in): 3 3" at bounding box center [780, 253] width 1547 height 15
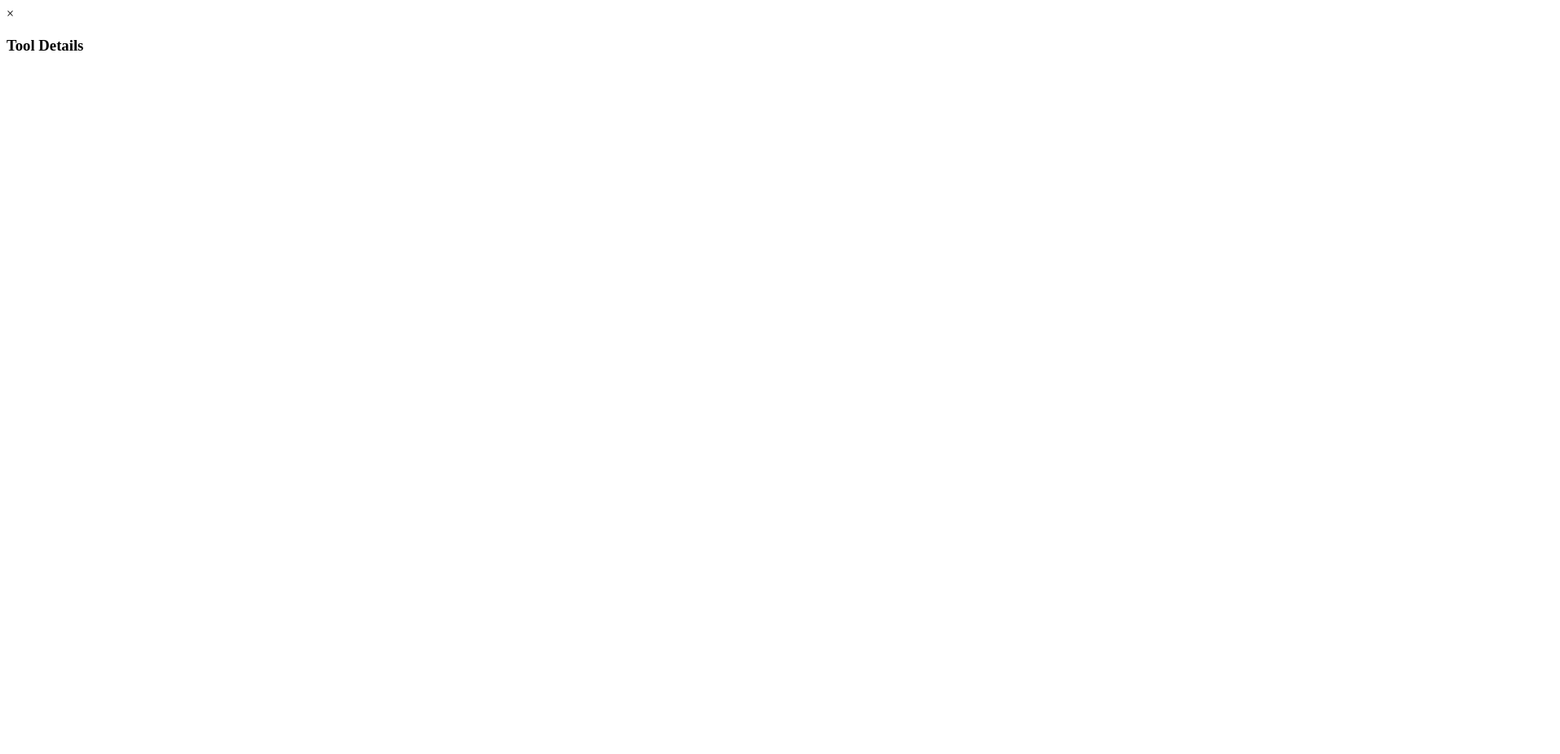
scroll to position [238, 0]
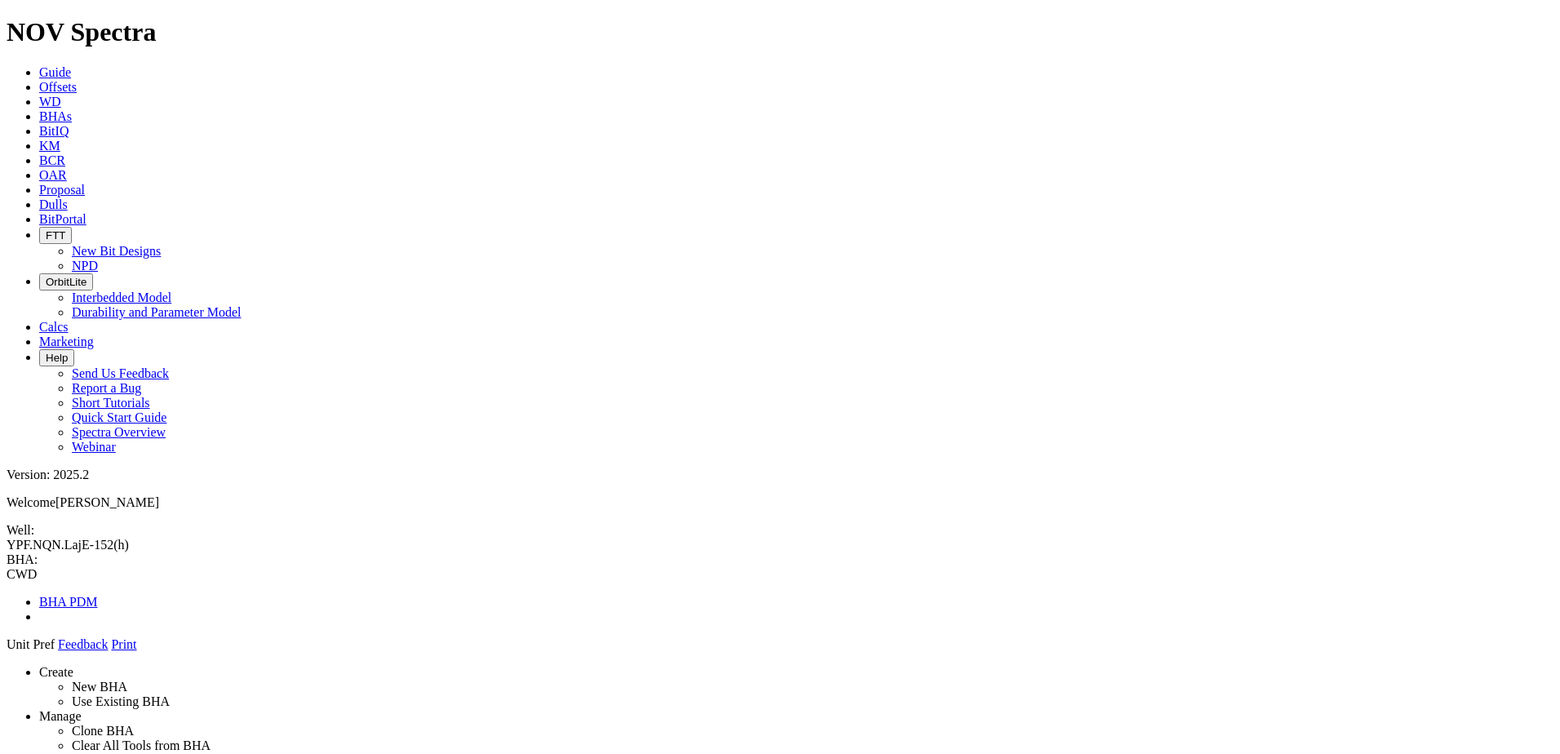
click at [7, 652] on icon at bounding box center [7, 652] width 0 height 0
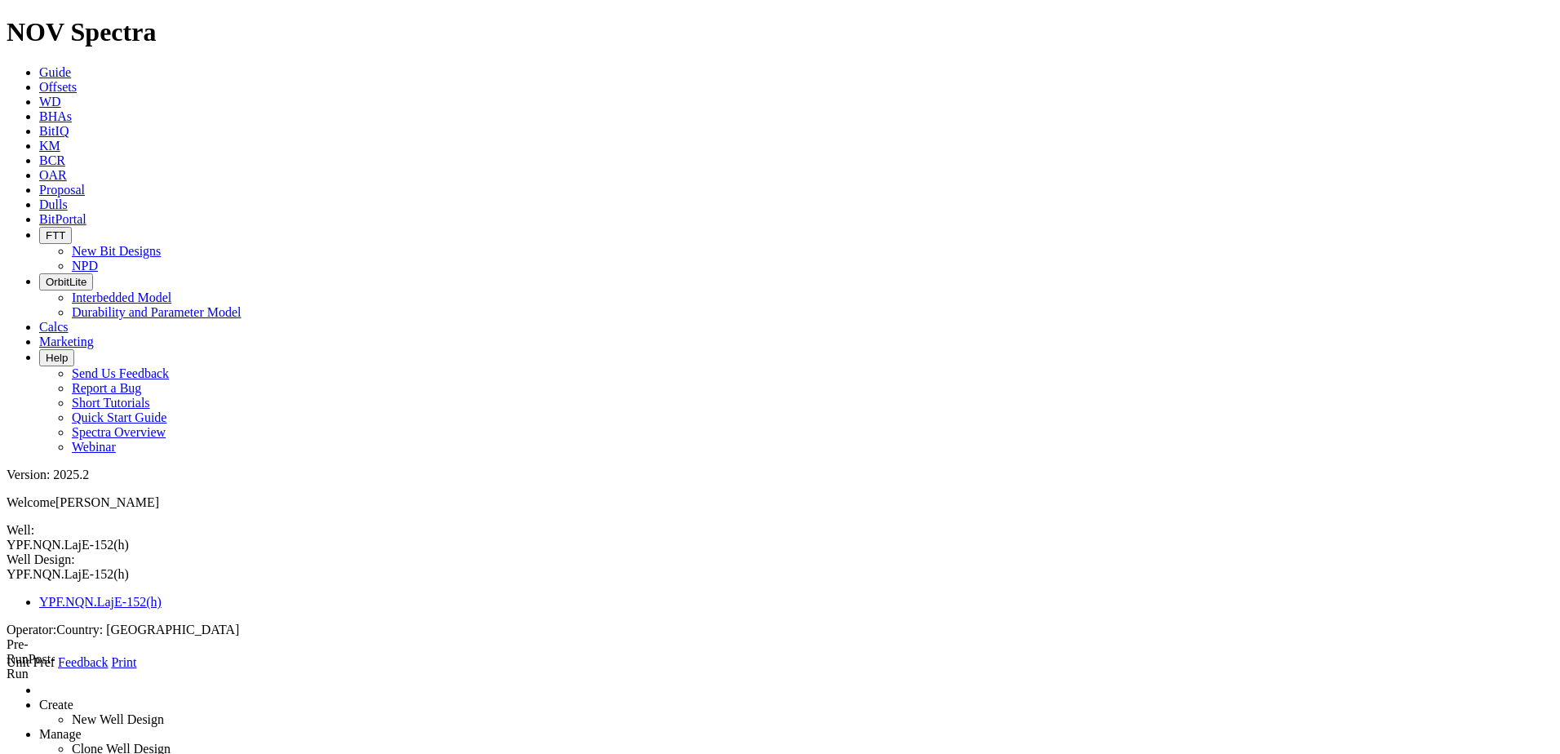
click at [136, 655] on link "Print" at bounding box center [123, 662] width 25 height 14
drag, startPoint x: 416, startPoint y: 275, endPoint x: 290, endPoint y: 274, distance: 126.4
drag, startPoint x: 399, startPoint y: 330, endPoint x: 341, endPoint y: 319, distance: 58.9
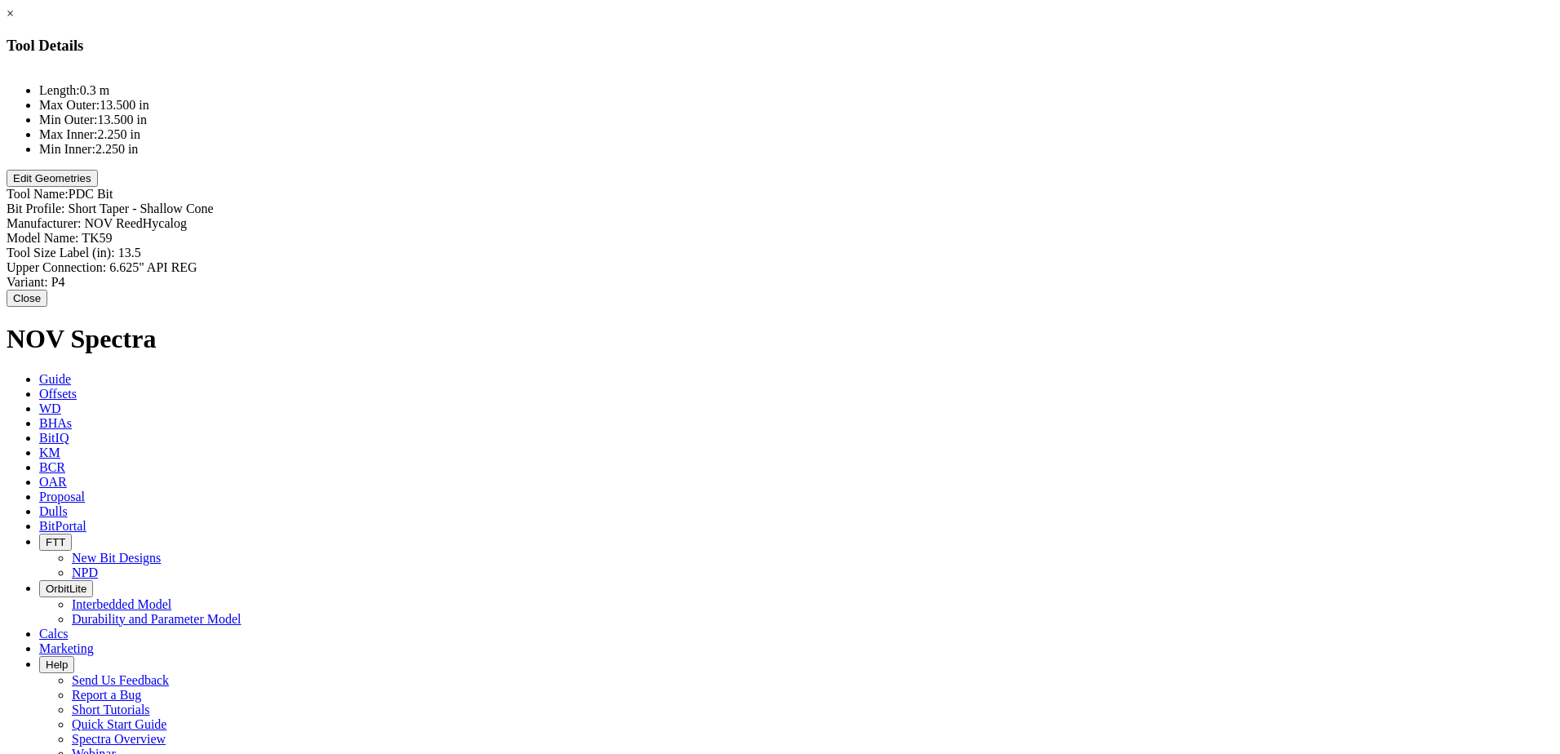
drag, startPoint x: 978, startPoint y: 277, endPoint x: 961, endPoint y: 349, distance: 74.6
click at [47, 290] on button "Close" at bounding box center [27, 298] width 41 height 17
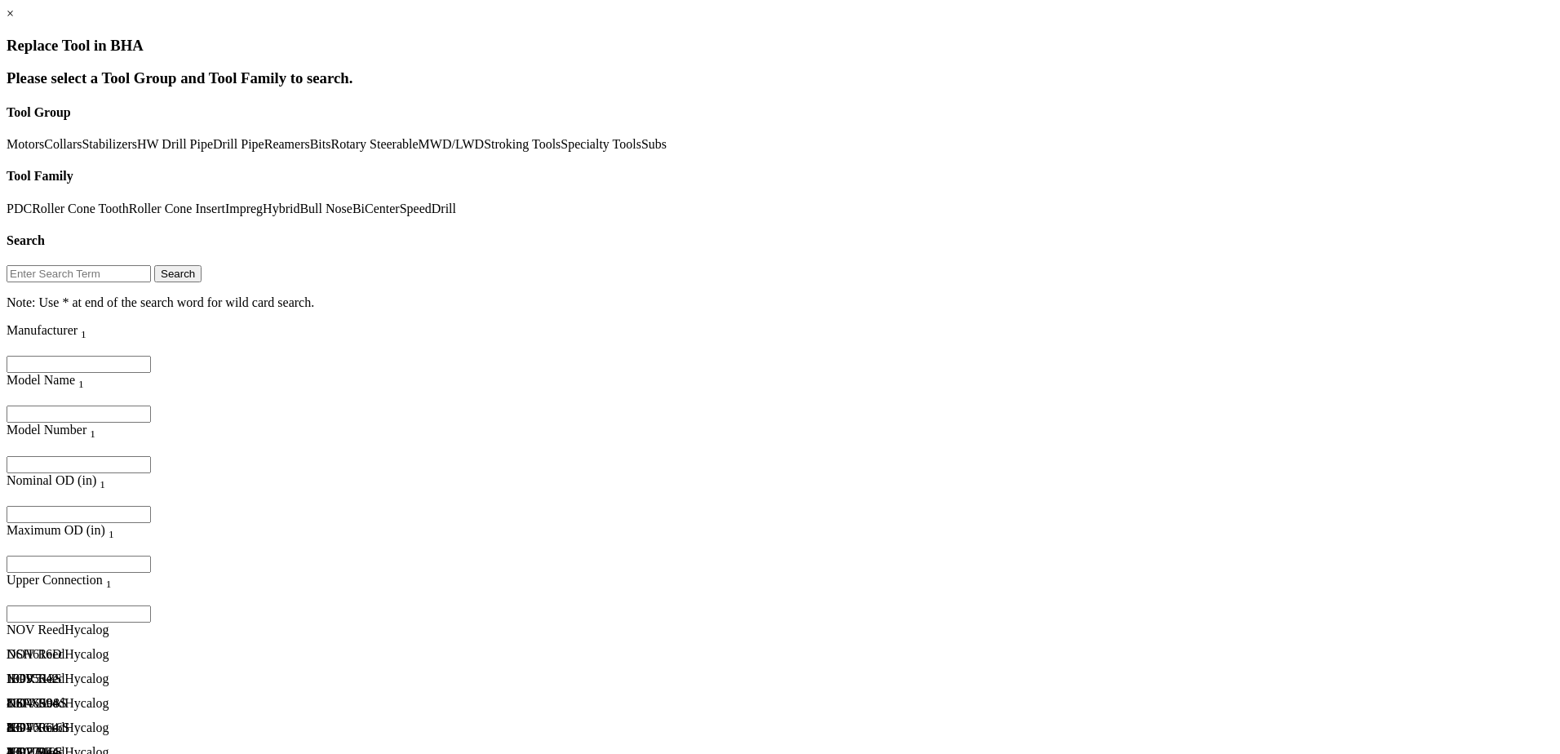
click at [32, 201] on link "PDC" at bounding box center [19, 208] width 25 height 14
click at [201, 265] on button "Search" at bounding box center [177, 273] width 47 height 17
click at [151, 506] on input "Filter for column" at bounding box center [79, 514] width 144 height 17
click at [10, 491] on icon "Column Menu" at bounding box center [8, 498] width 3 height 14
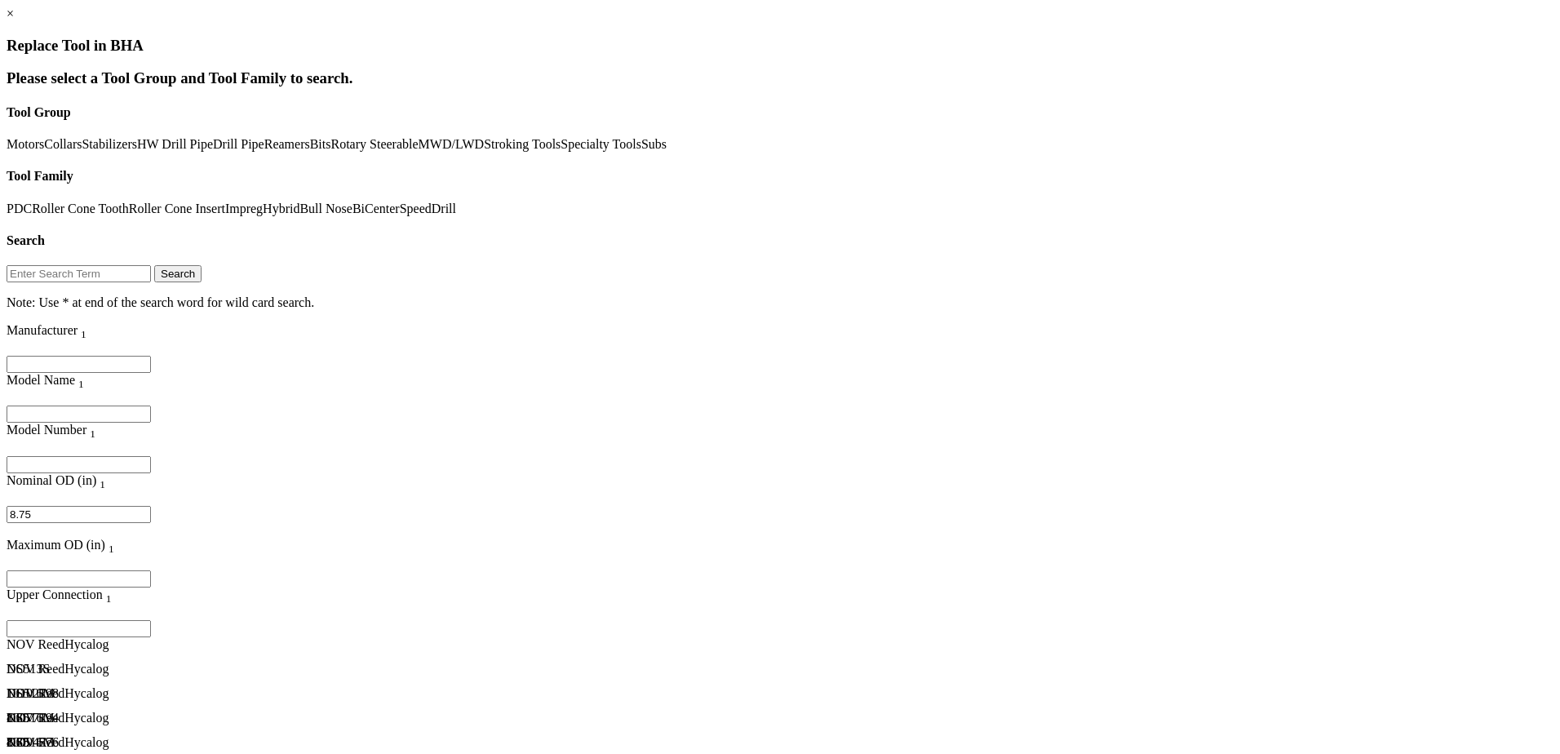
click at [261, 686] on div "DS516M" at bounding box center [209, 693] width 404 height 15
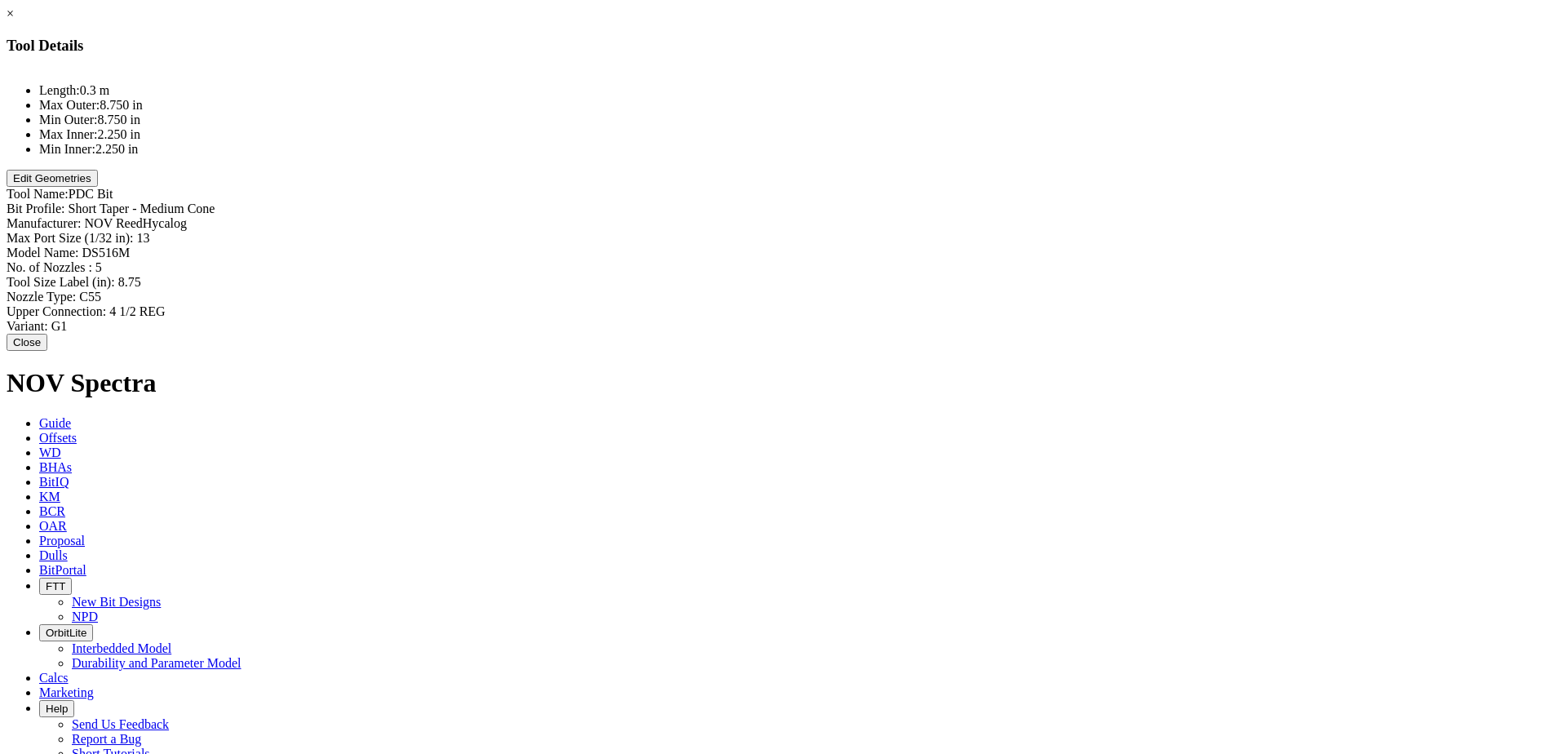
click at [932, 246] on div "Model Name: DS516M DS516M" at bounding box center [780, 253] width 1547 height 15
click at [98, 187] on button "Edit Geometries" at bounding box center [52, 178] width 91 height 17
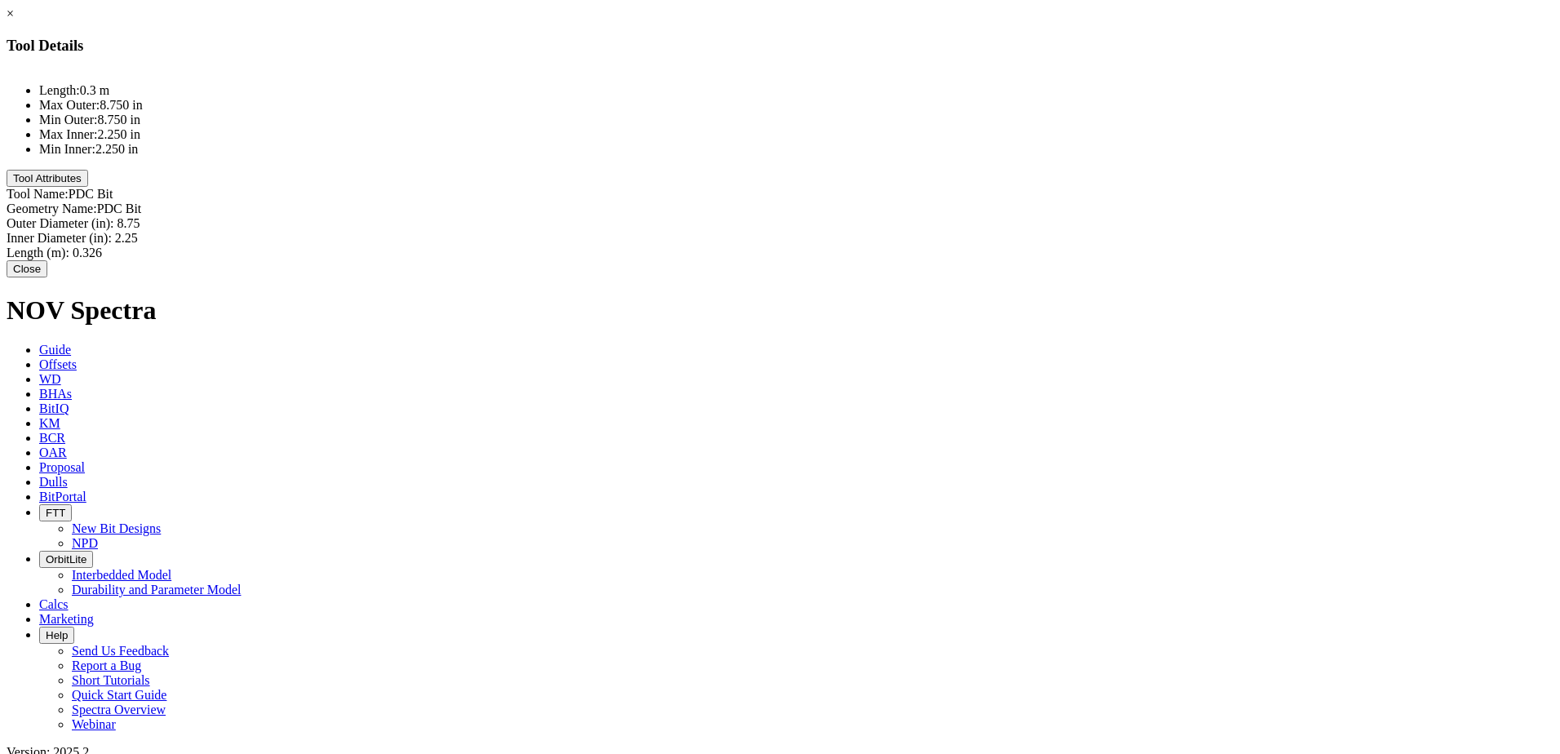
click at [88, 187] on button "Tool Attributes" at bounding box center [48, 178] width 82 height 17
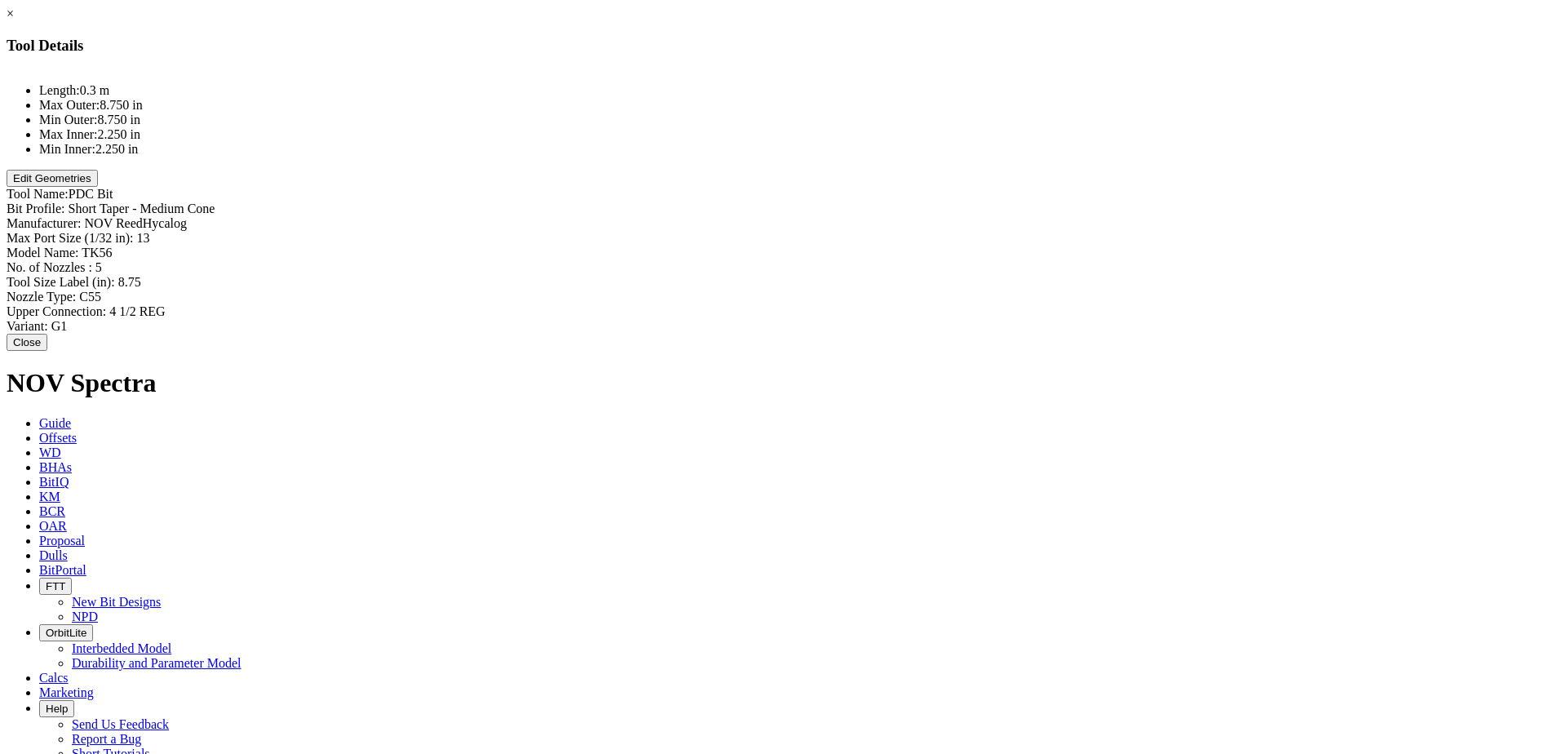
click at [47, 334] on button "Close" at bounding box center [27, 342] width 41 height 17
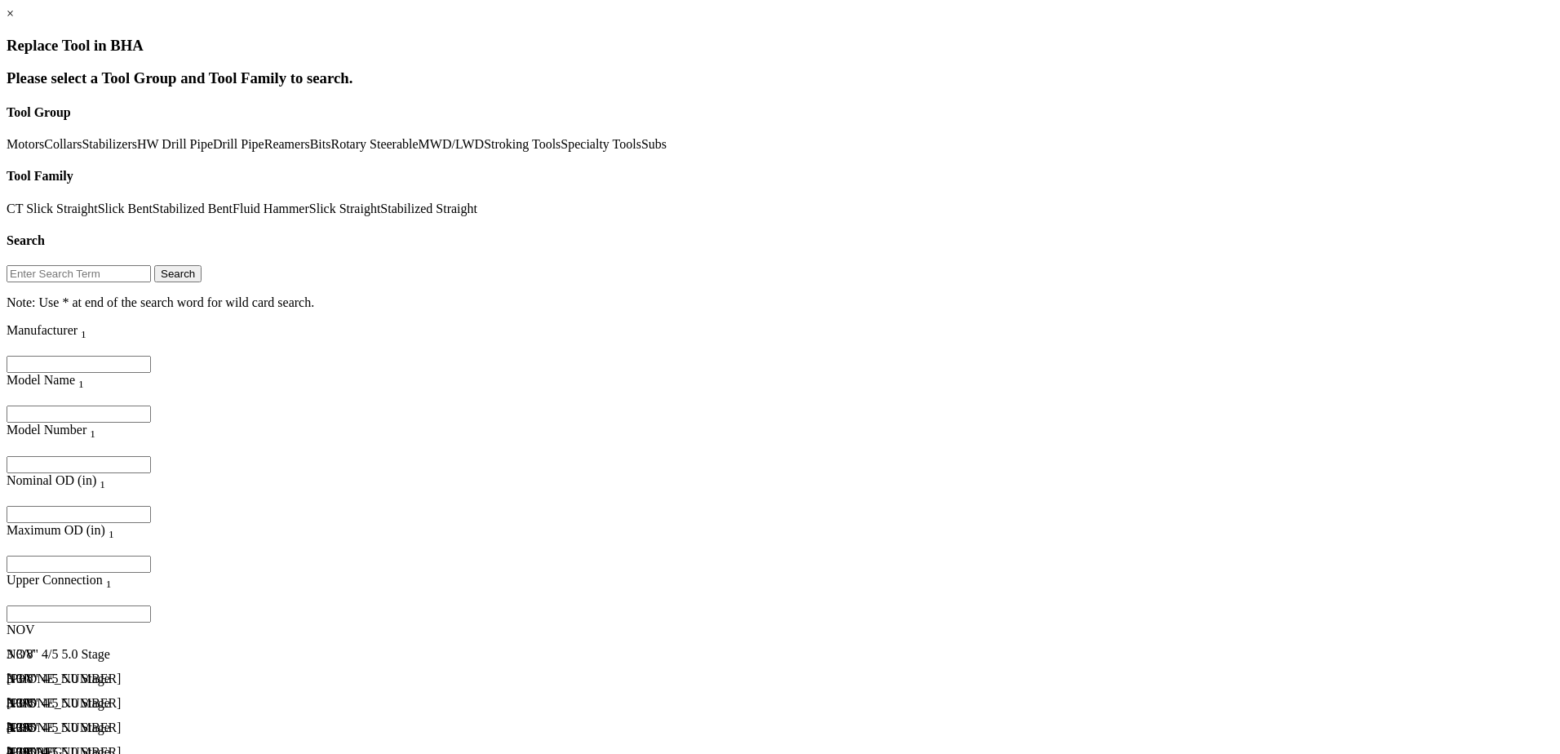
click at [44, 139] on link "Motors" at bounding box center [26, 144] width 38 height 14
click at [232, 201] on link "Stabilized Bent" at bounding box center [193, 208] width 80 height 14
click at [311, 712] on div "7 3/4" 6/7 4.0 Stage" at bounding box center [209, 719] width 404 height 15
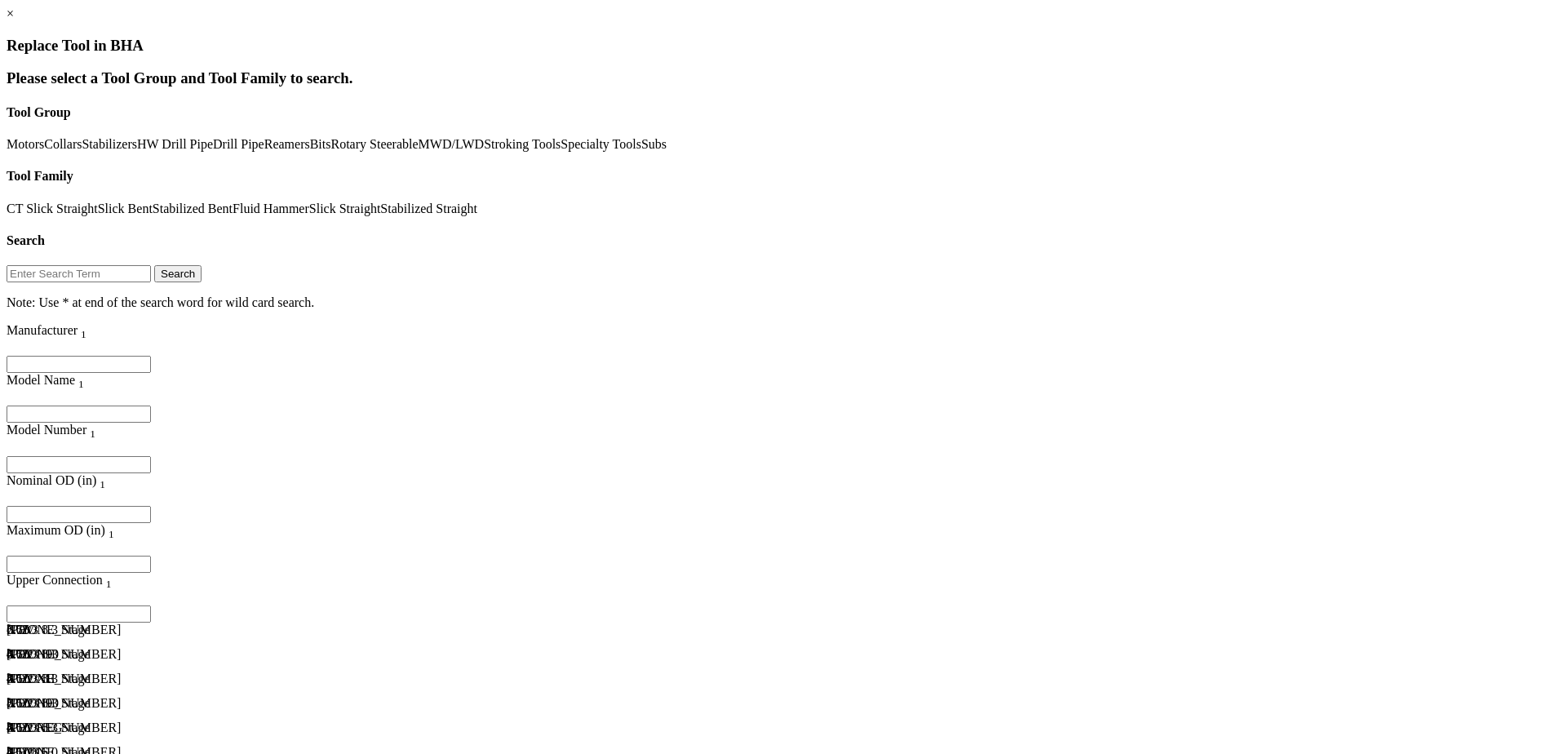
click at [316, 745] on div "7" 7/8 6.0 Stage" at bounding box center [209, 752] width 404 height 15
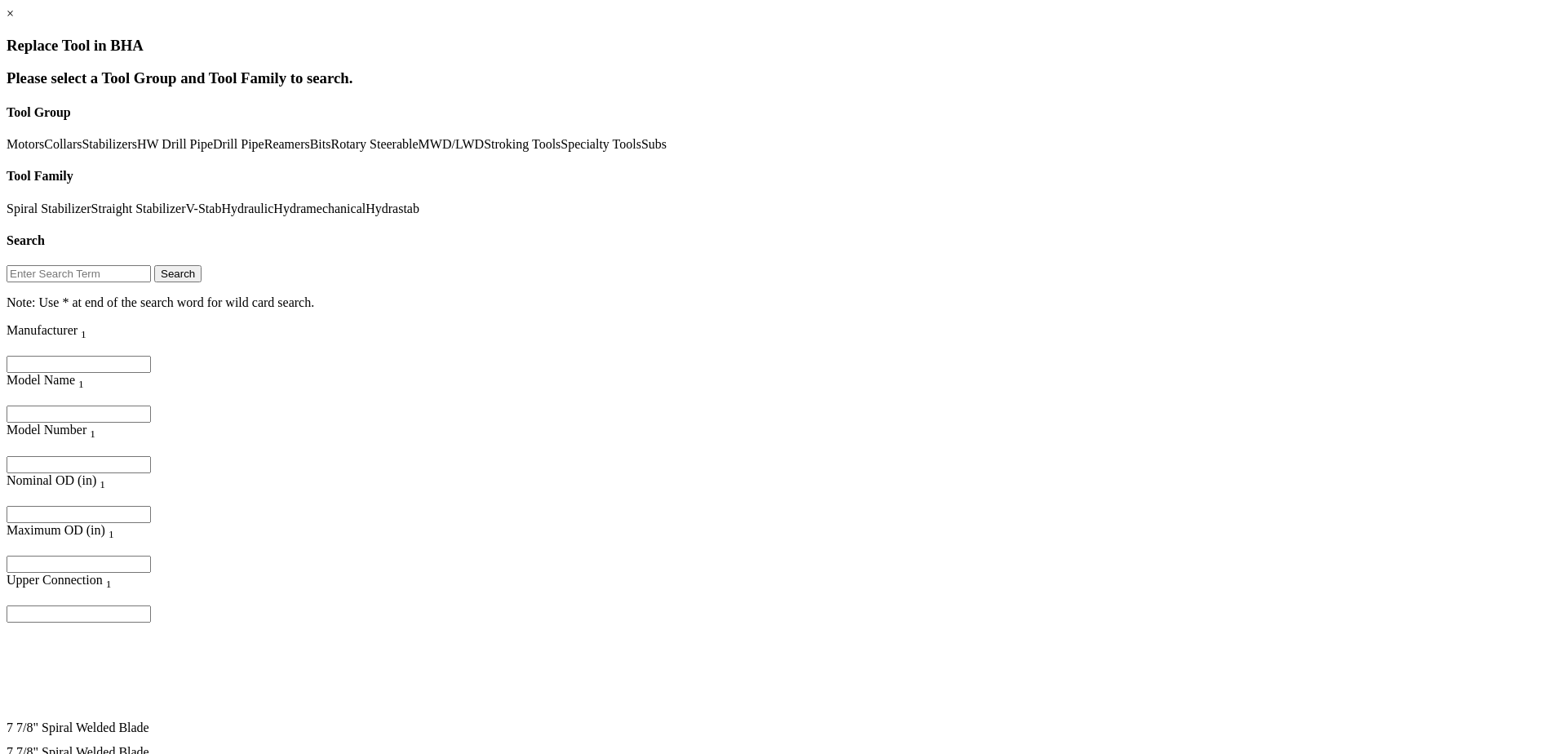
scroll to position [5466, 0]
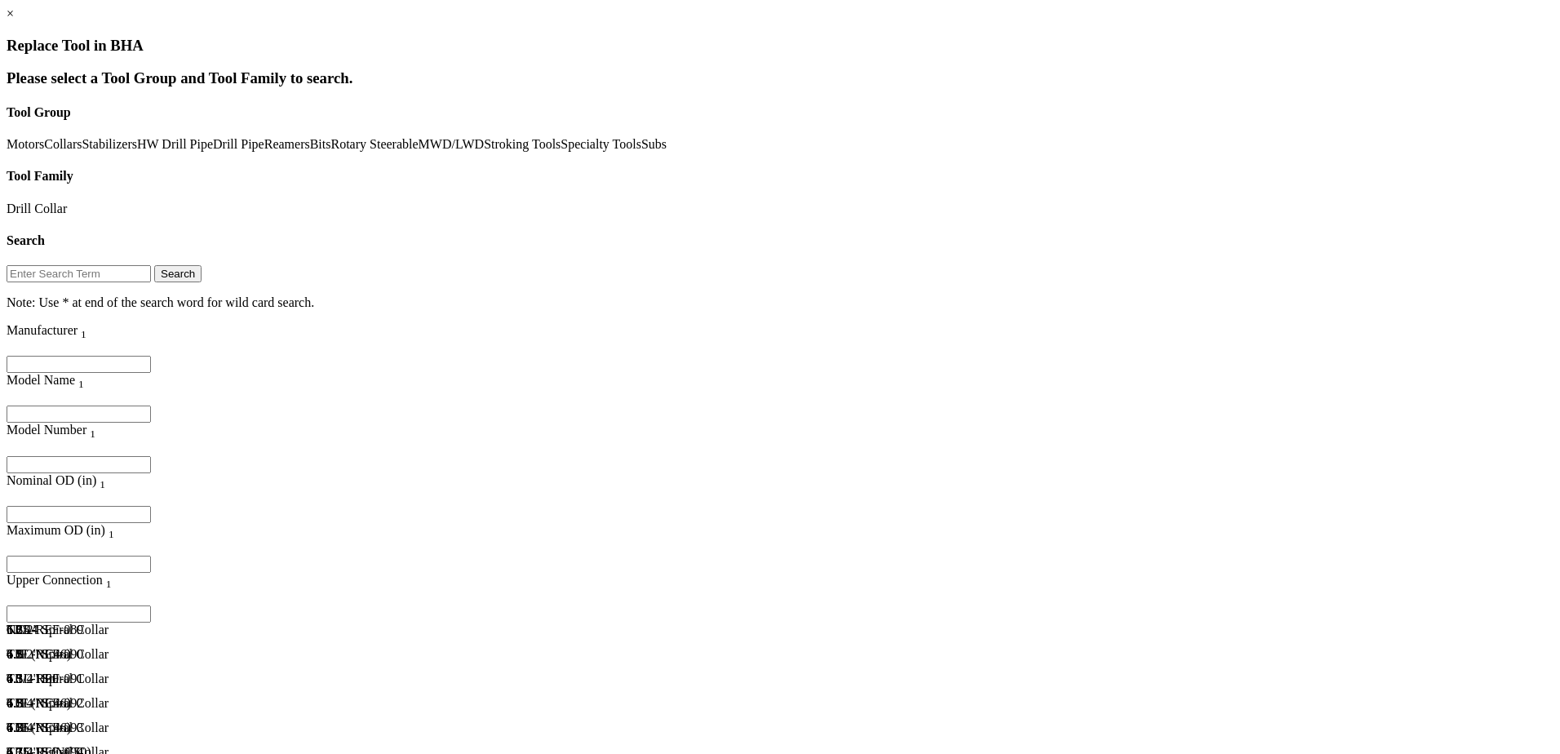
scroll to position [1958, 0]
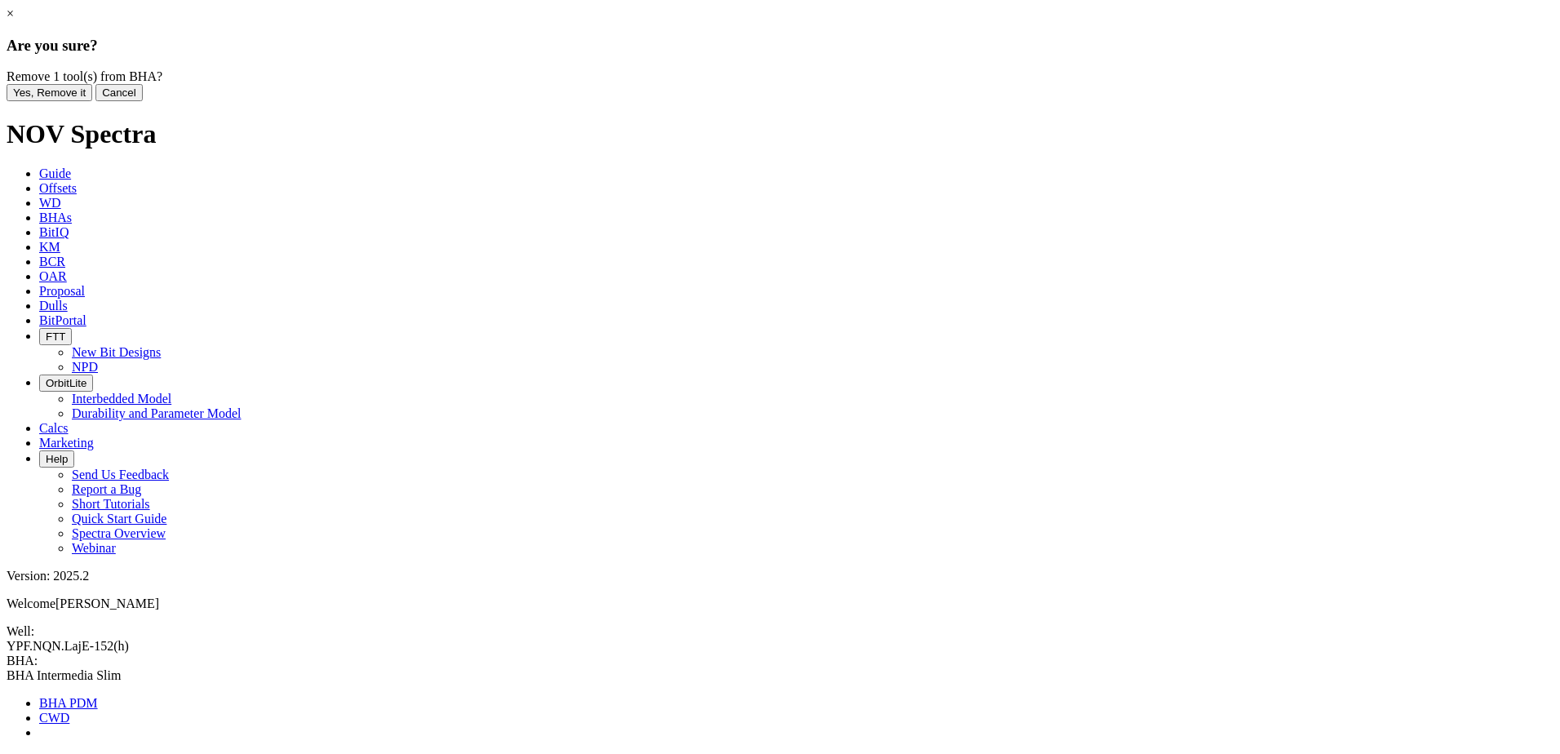
click at [92, 101] on button "Yes, Remove it" at bounding box center [50, 92] width 86 height 17
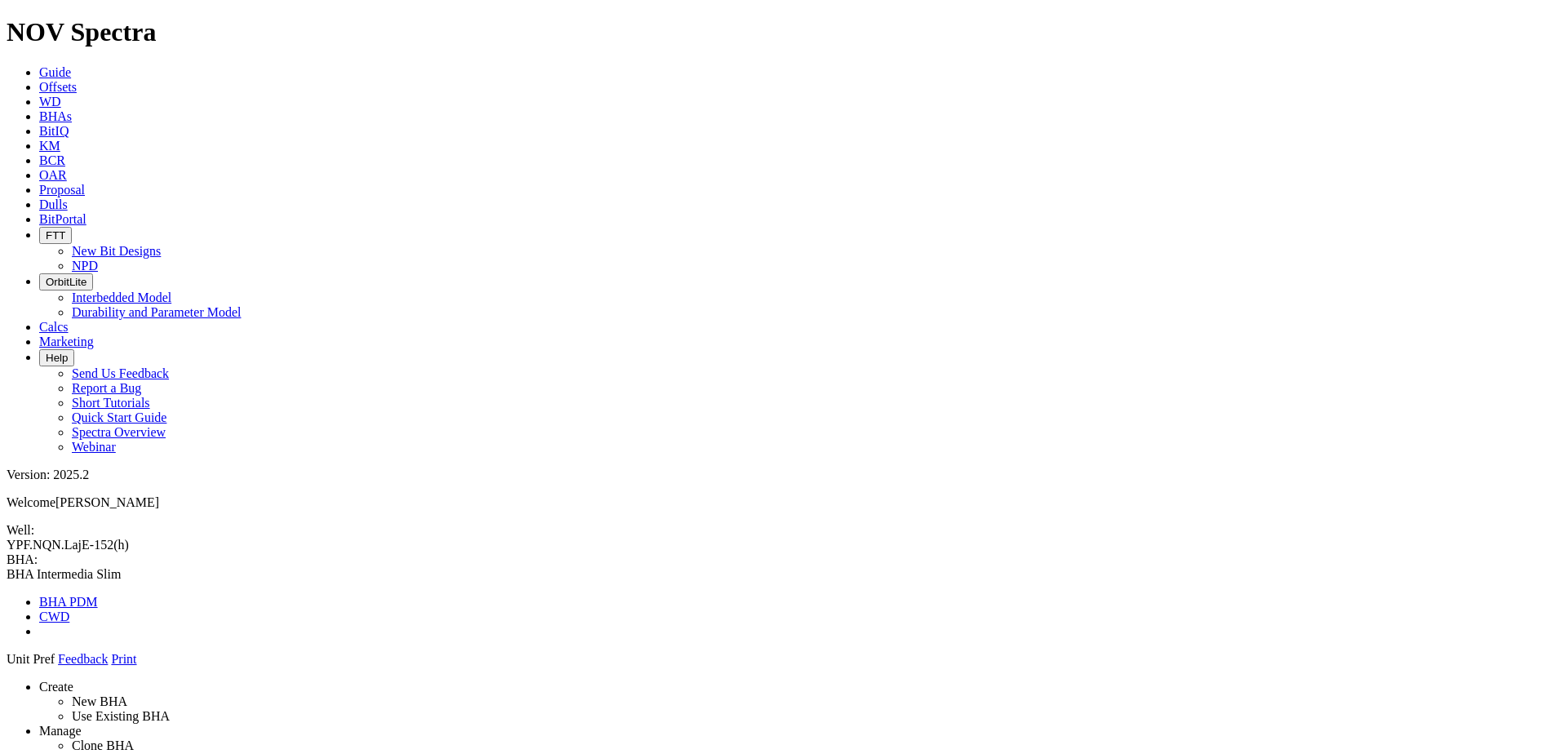
click at [7, 666] on icon at bounding box center [7, 666] width 0 height 0
click at [82, 727] on link "Manage" at bounding box center [60, 734] width 42 height 14
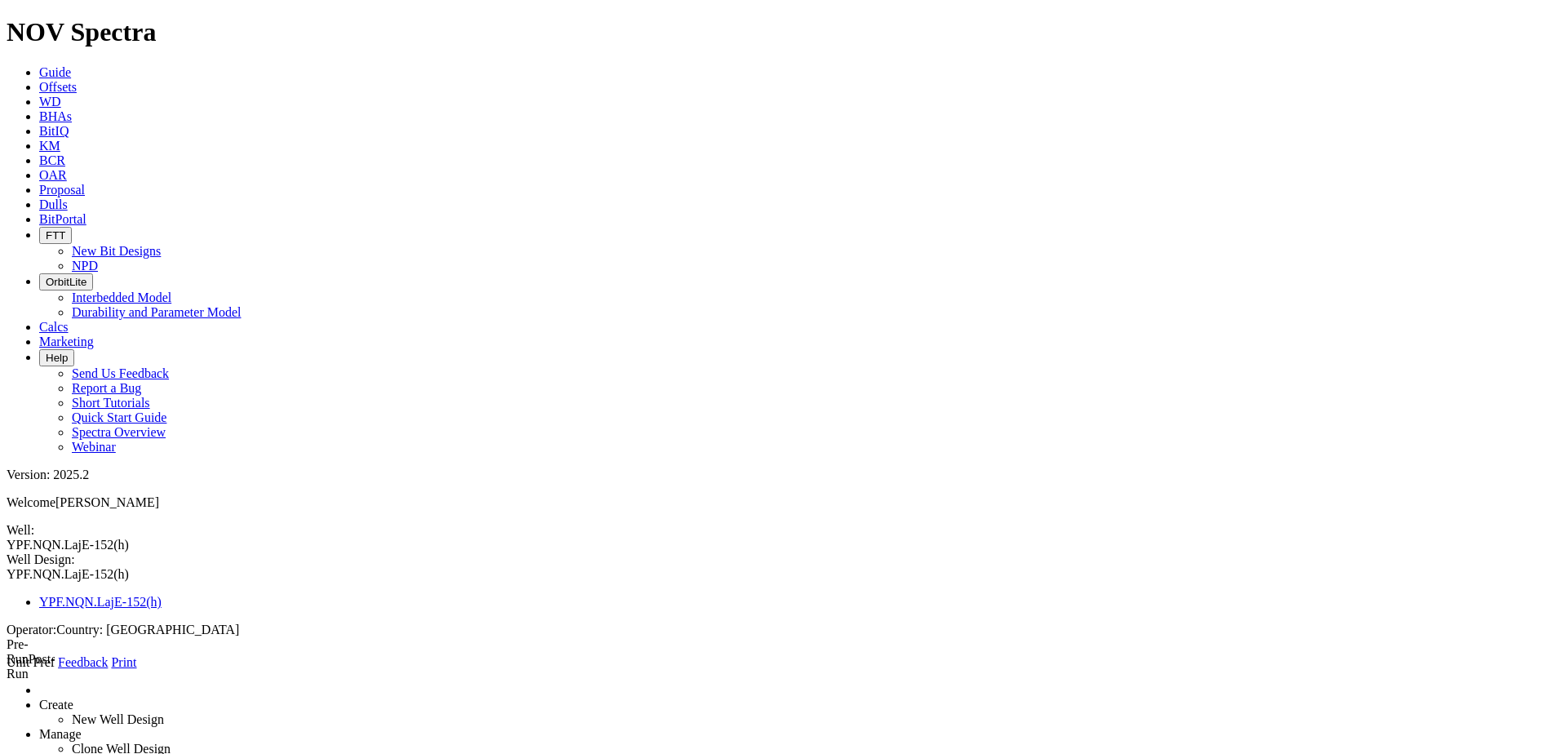
click at [73, 697] on link "Create" at bounding box center [56, 704] width 34 height 14
click at [7, 670] on link at bounding box center [7, 670] width 0 height 0
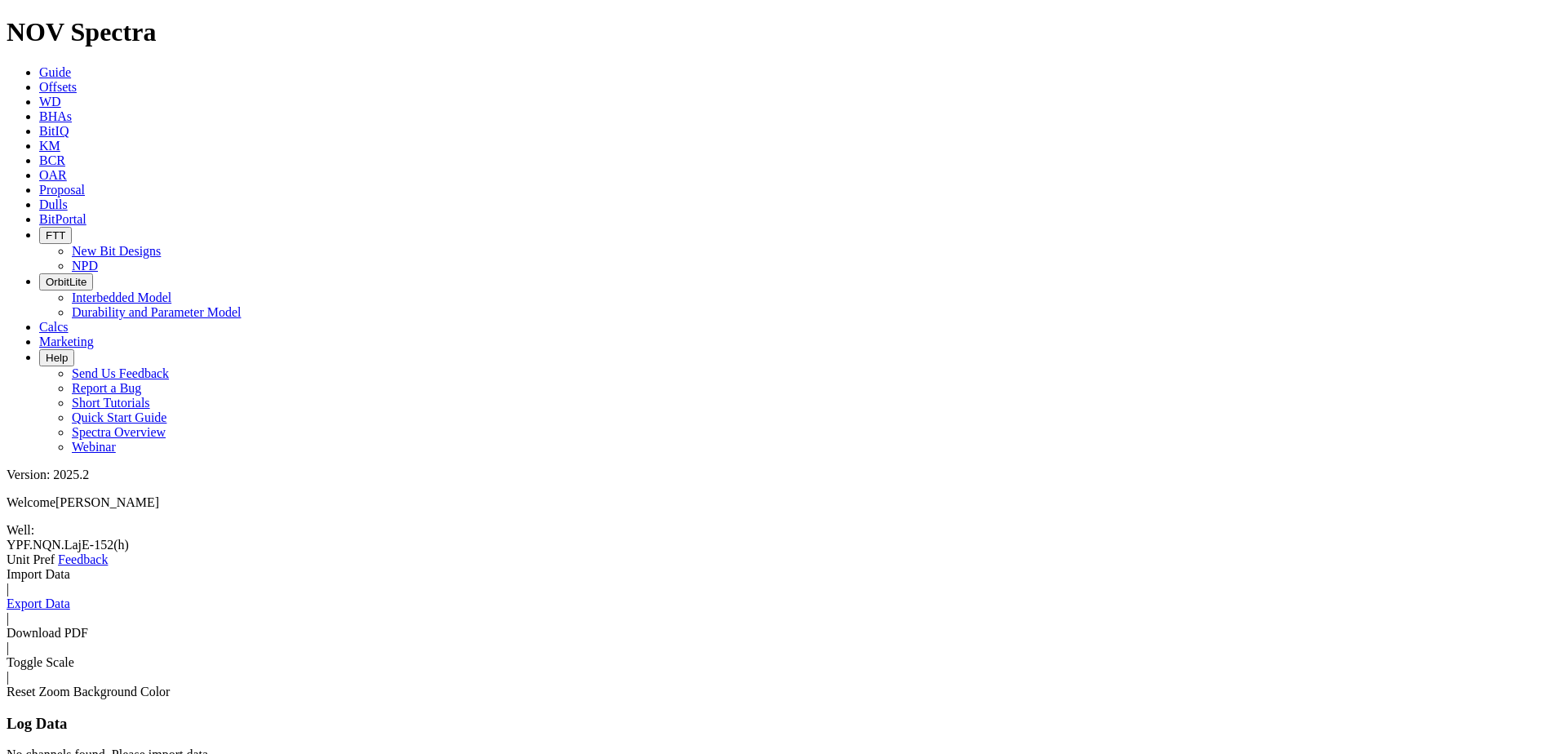
click at [7, 567] on link at bounding box center [7, 567] width 0 height 0
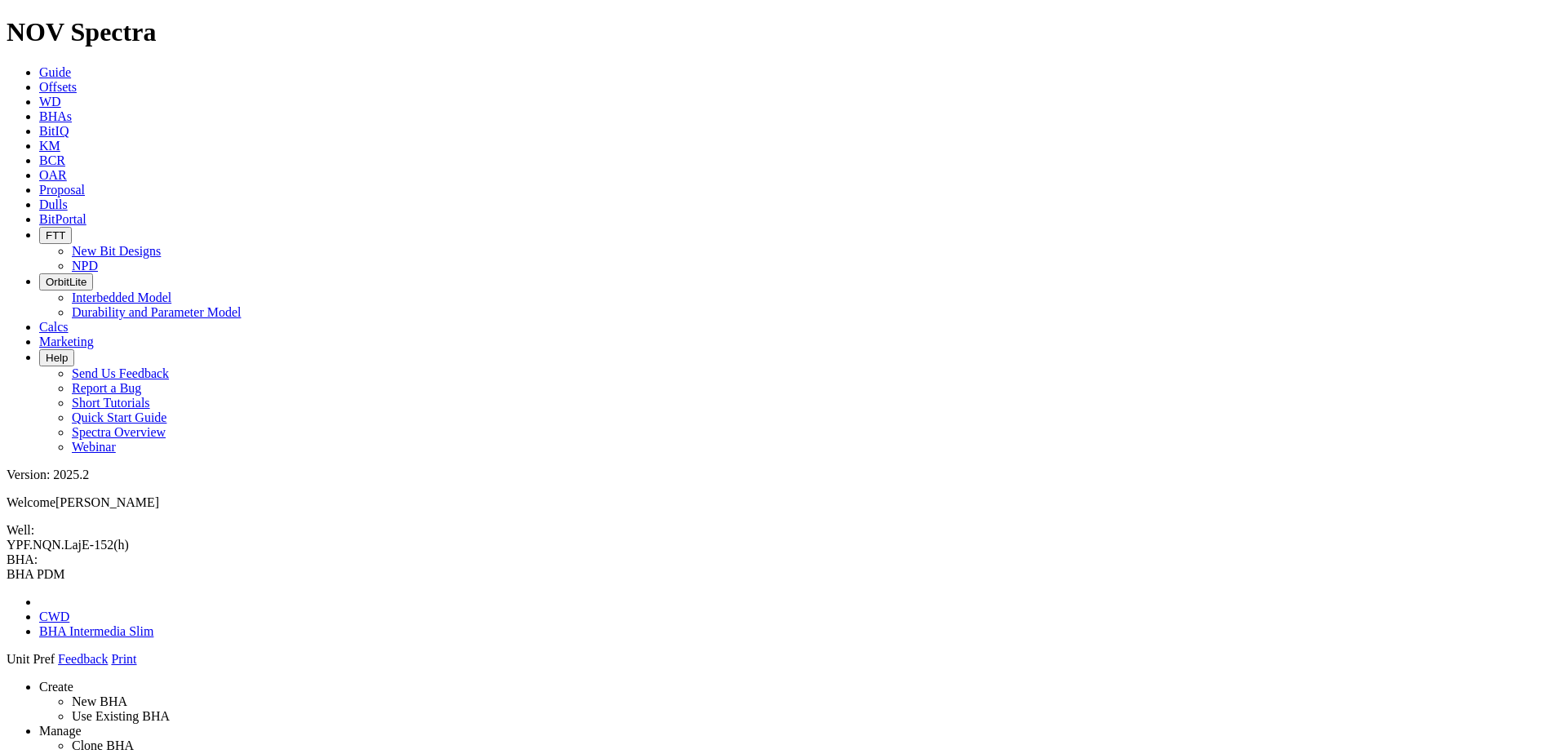
click at [7, 582] on span at bounding box center [7, 582] width 0 height 0
click at [7, 666] on icon at bounding box center [7, 666] width 0 height 0
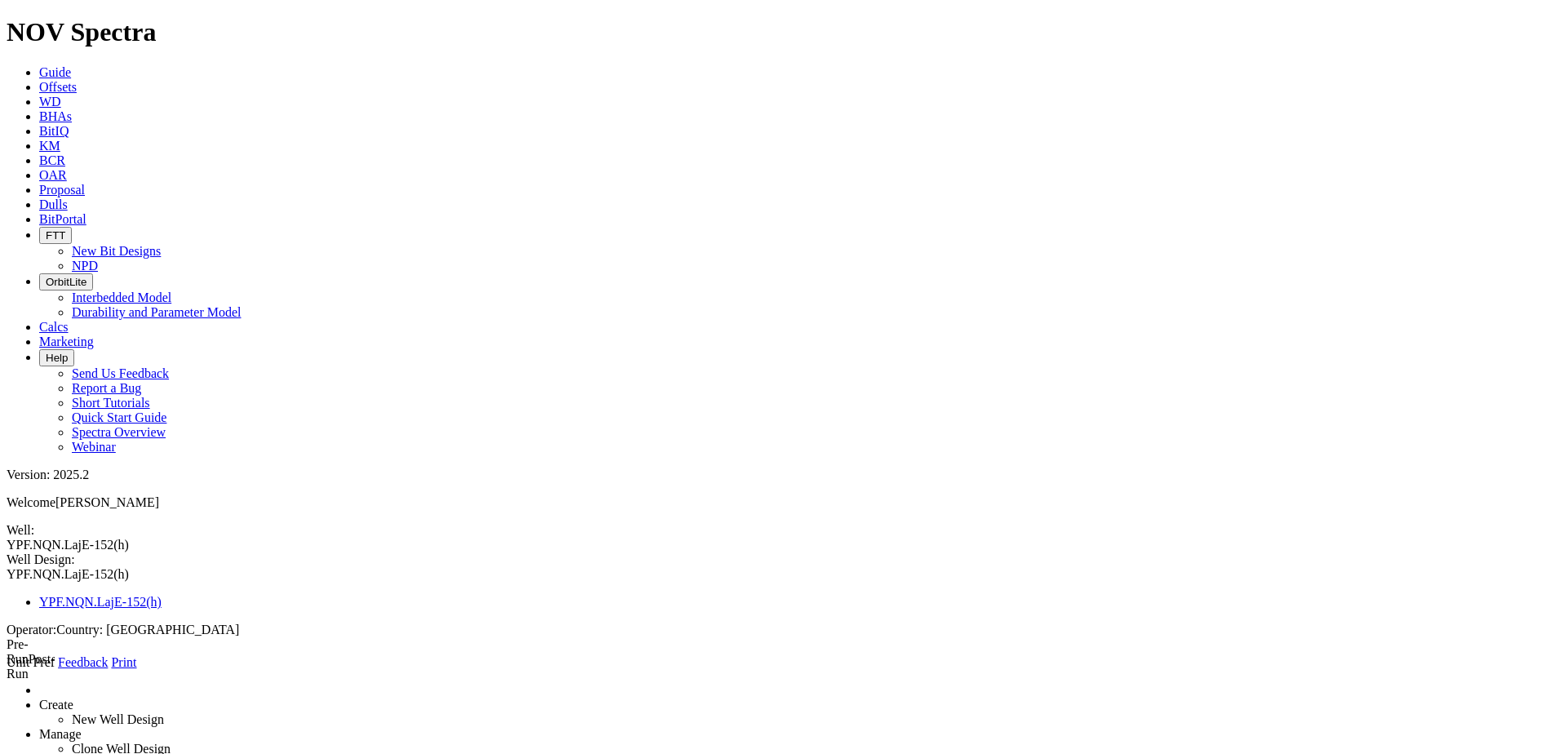
click at [73, 697] on link "Create" at bounding box center [56, 704] width 34 height 14
click at [29, 666] on span at bounding box center [29, 673] width 0 height 14
click at [55, 652] on label "Post-Run" at bounding box center [31, 666] width 49 height 29
click at [82, 727] on link "Manage" at bounding box center [60, 734] width 42 height 14
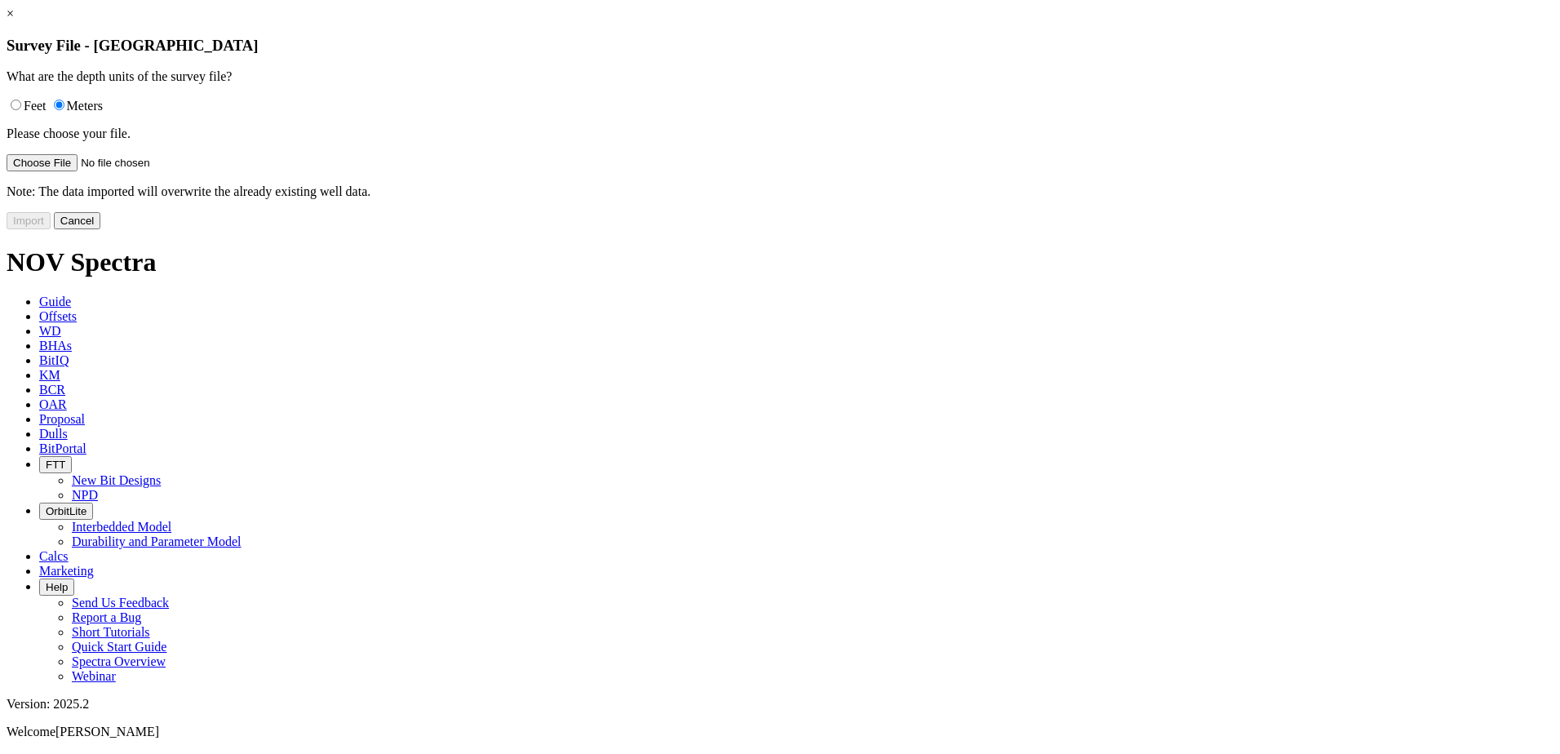
click at [101, 229] on button "Cancel" at bounding box center [77, 220] width 47 height 17
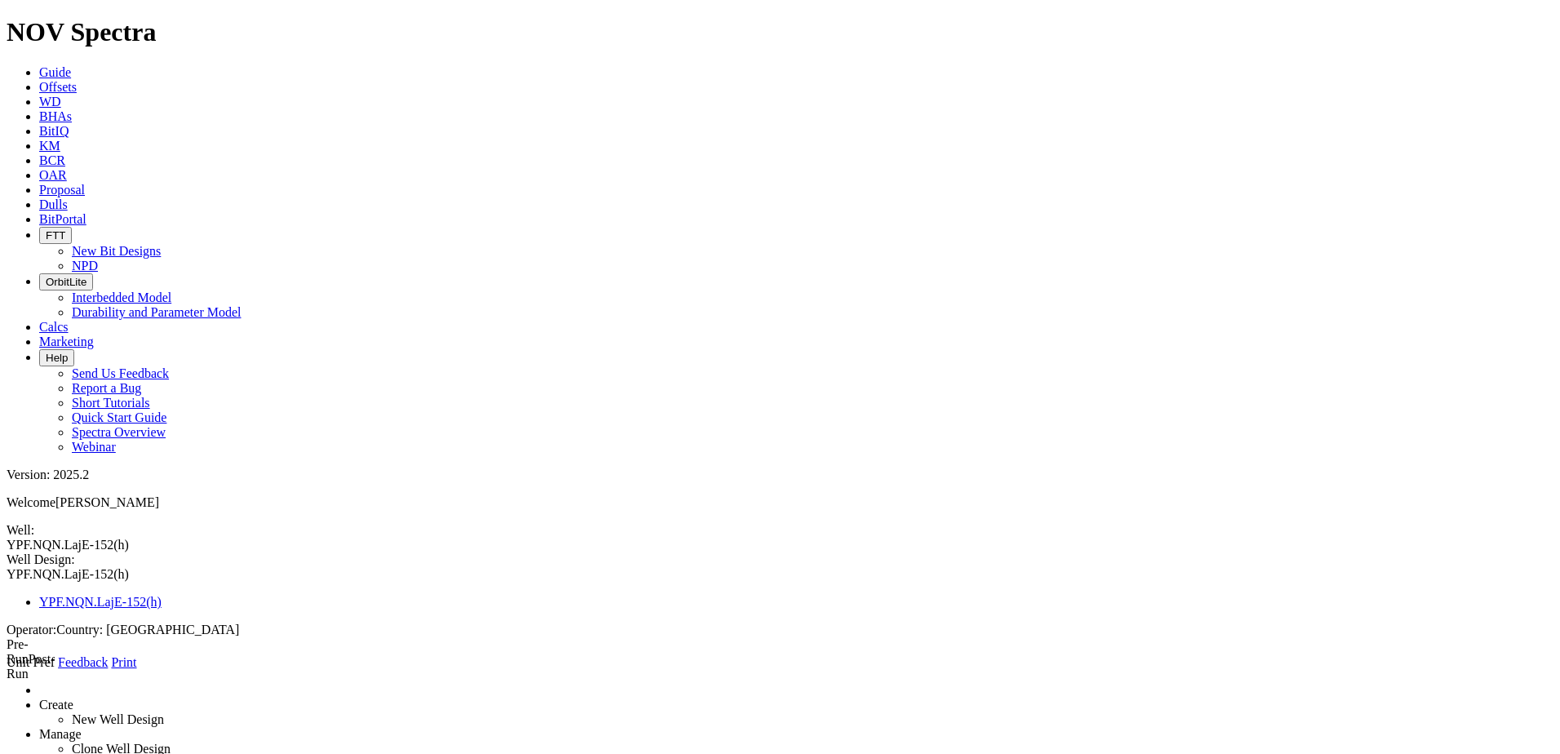
click at [39, 183] on icon at bounding box center [39, 190] width 0 height 14
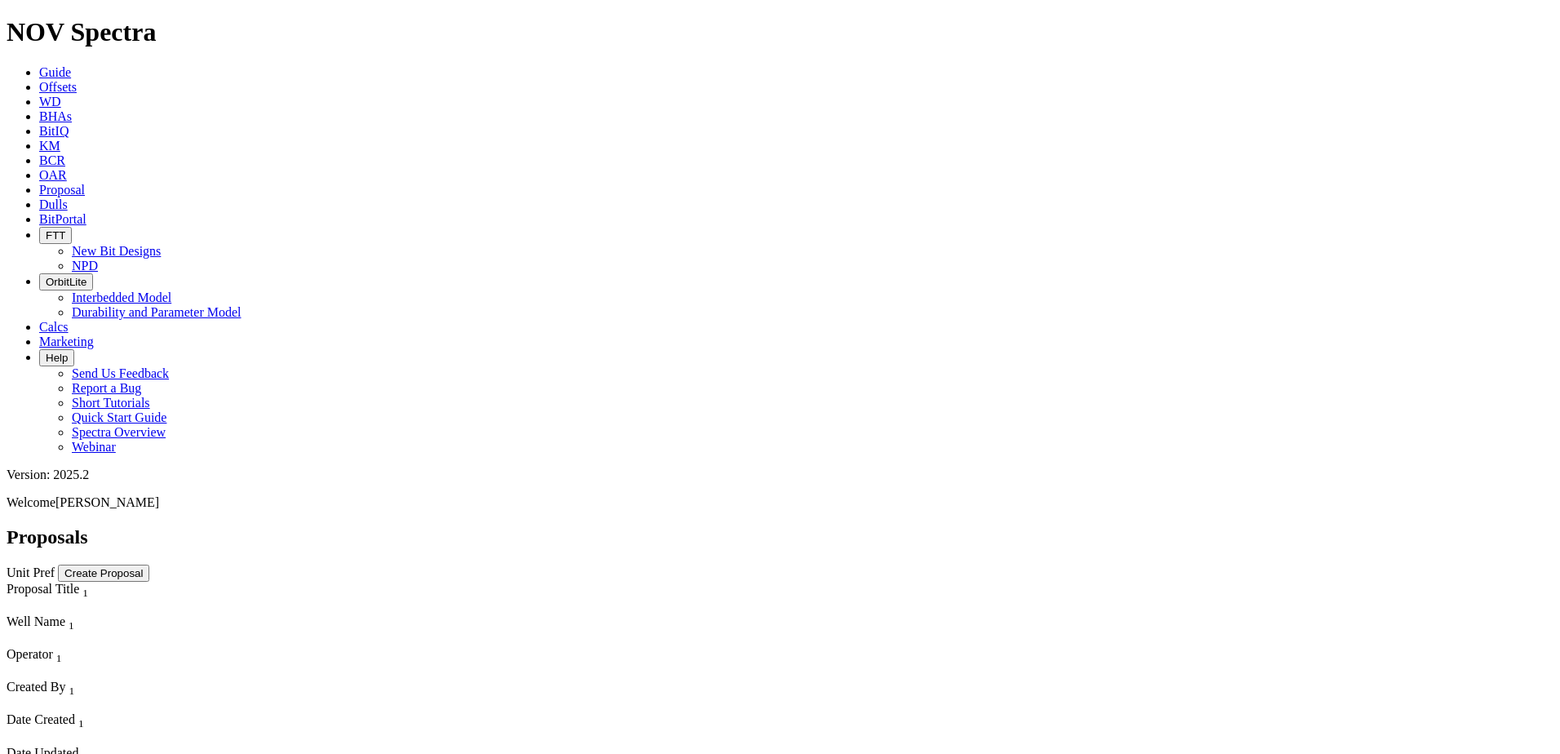
click at [149, 565] on button "Create Proposal" at bounding box center [103, 573] width 91 height 17
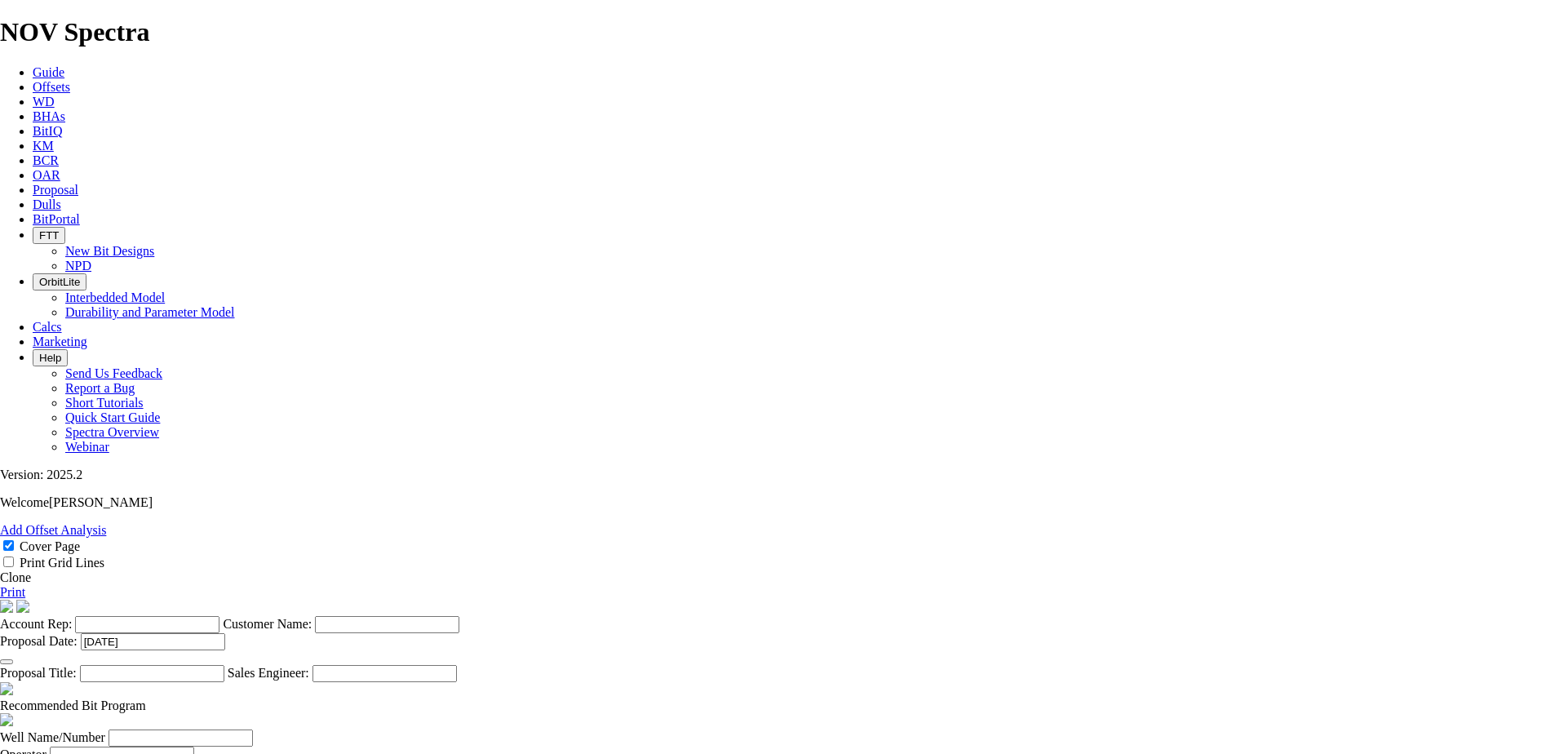
scroll to position [408, 0]
click at [253, 729] on input "Well Name/Number" at bounding box center [180, 737] width 144 height 17
click at [33, 95] on icon at bounding box center [33, 102] width 0 height 14
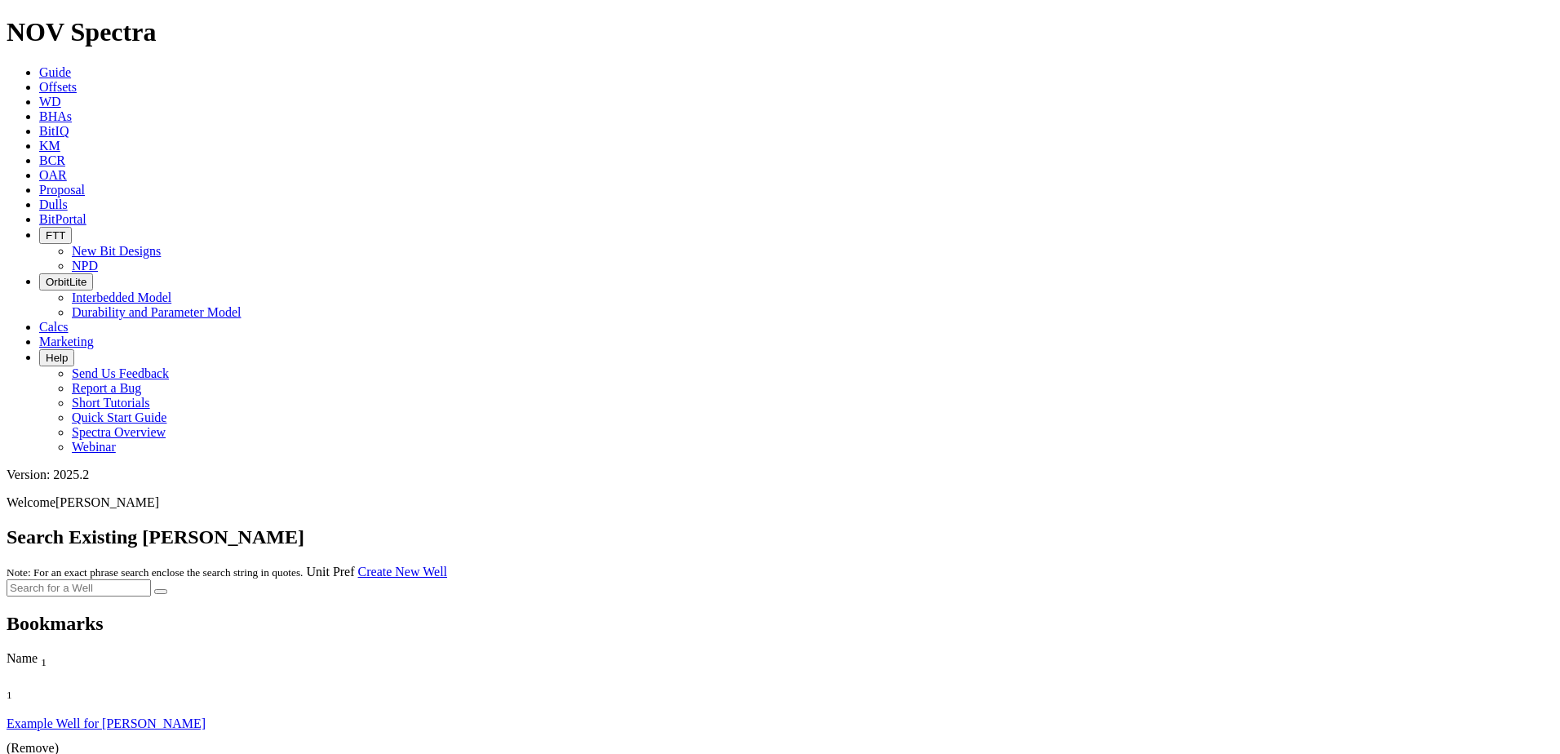
click at [160, 716] on link "Example Well for [PERSON_NAME]" at bounding box center [106, 723] width 199 height 14
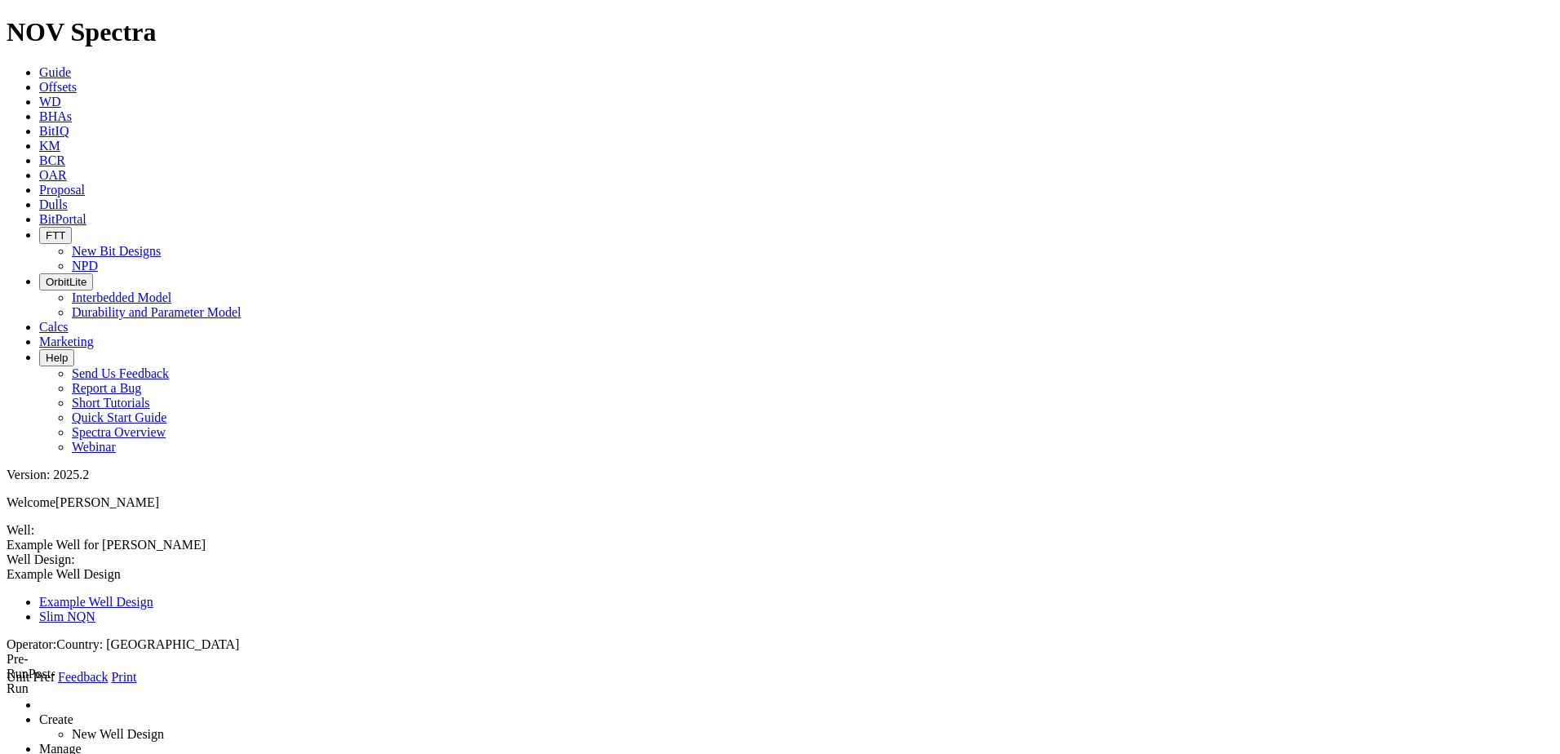
click at [7, 582] on span at bounding box center [7, 582] width 0 height 0
click at [288, 523] on div "Well: Example Well for [PERSON_NAME] A Example Well for [PERSON_NAME] A Well De…" at bounding box center [780, 596] width 1547 height 147
click at [105, 523] on span "Well: Example Well for [PERSON_NAME] A Example Well for [PERSON_NAME]" at bounding box center [780, 537] width 1547 height 29
click at [71, 65] on span "Guide" at bounding box center [55, 72] width 32 height 14
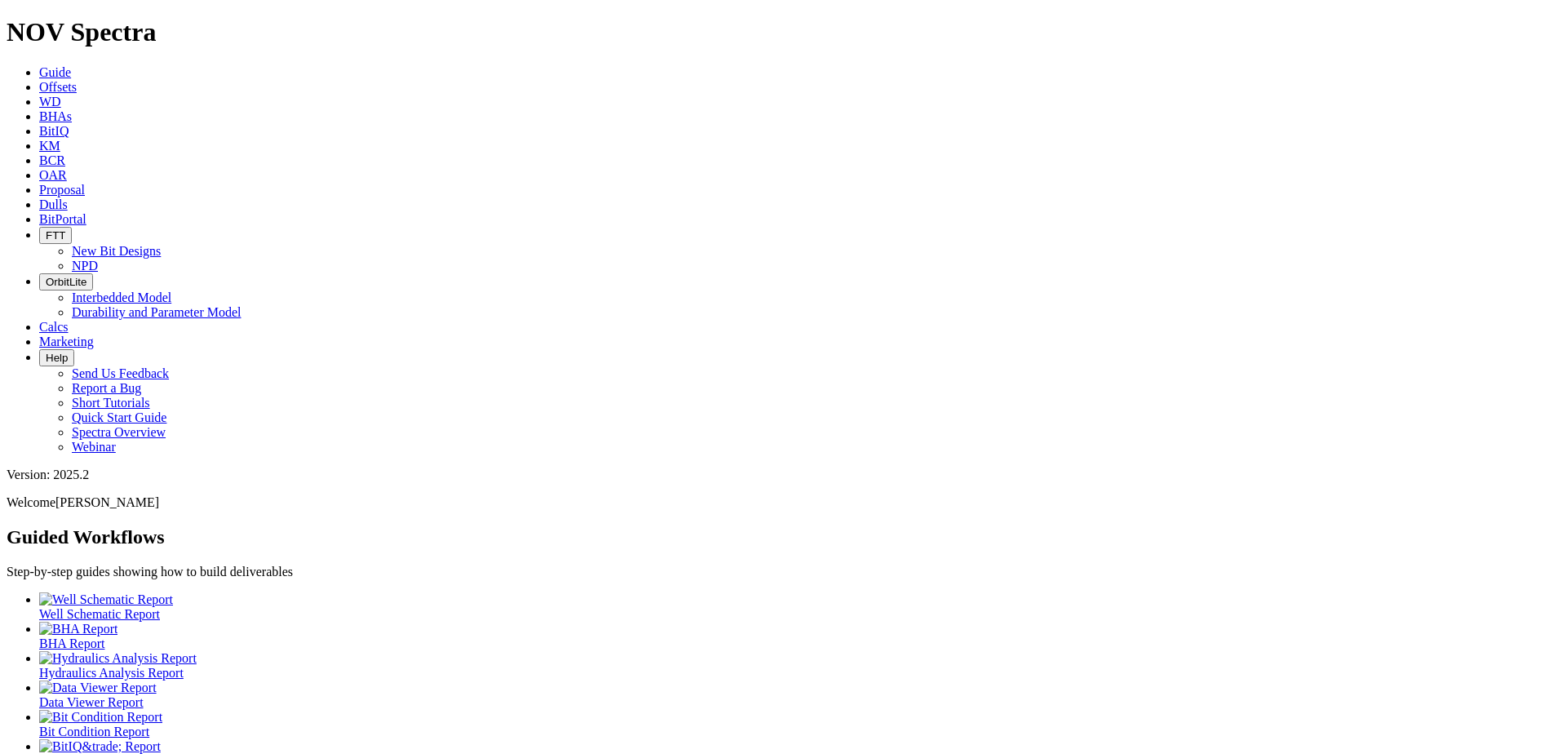
click at [39, 95] on icon at bounding box center [39, 102] width 0 height 14
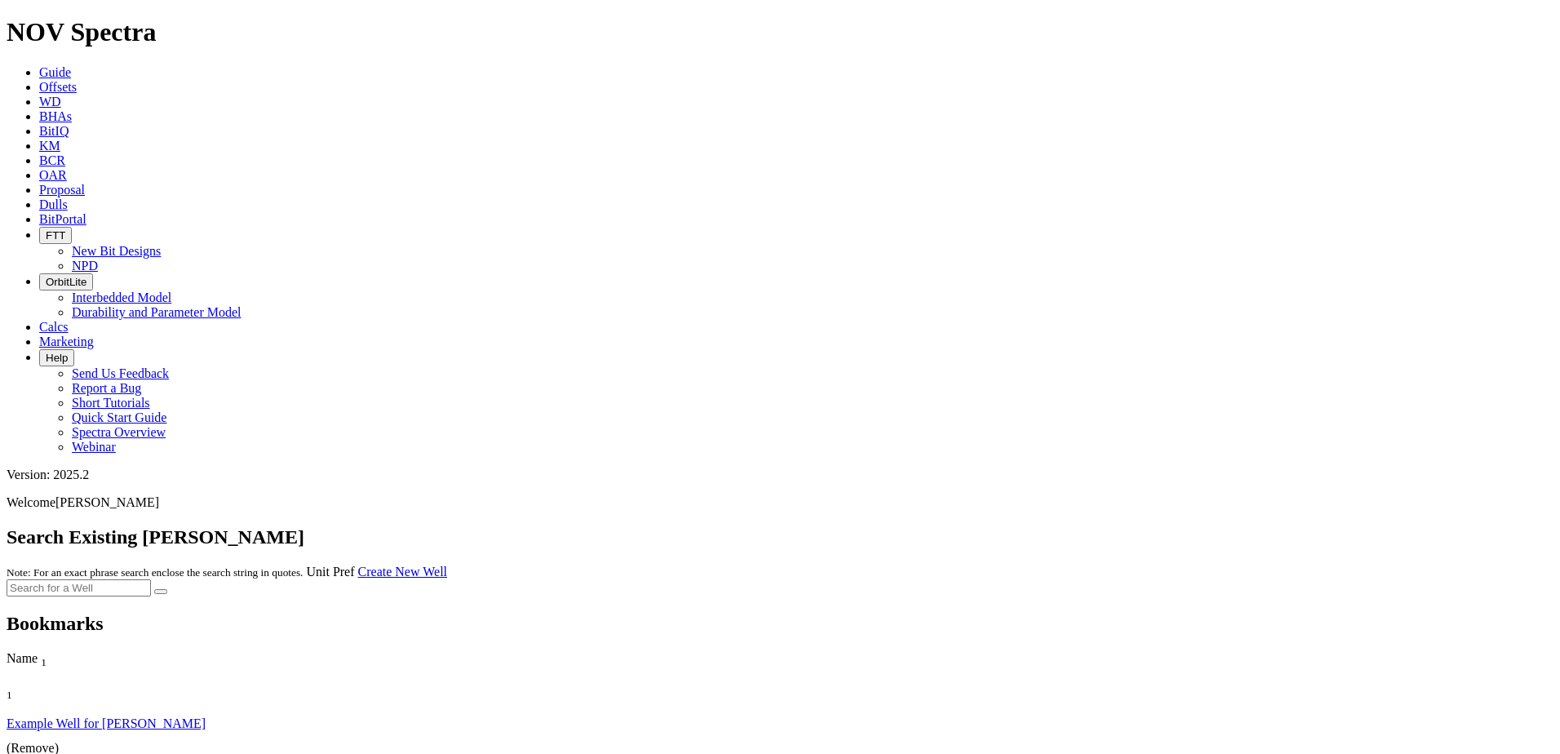
click at [151, 579] on input "text" at bounding box center [79, 587] width 144 height 17
click at [161, 591] on icon "submit" at bounding box center [161, 591] width 0 height 0
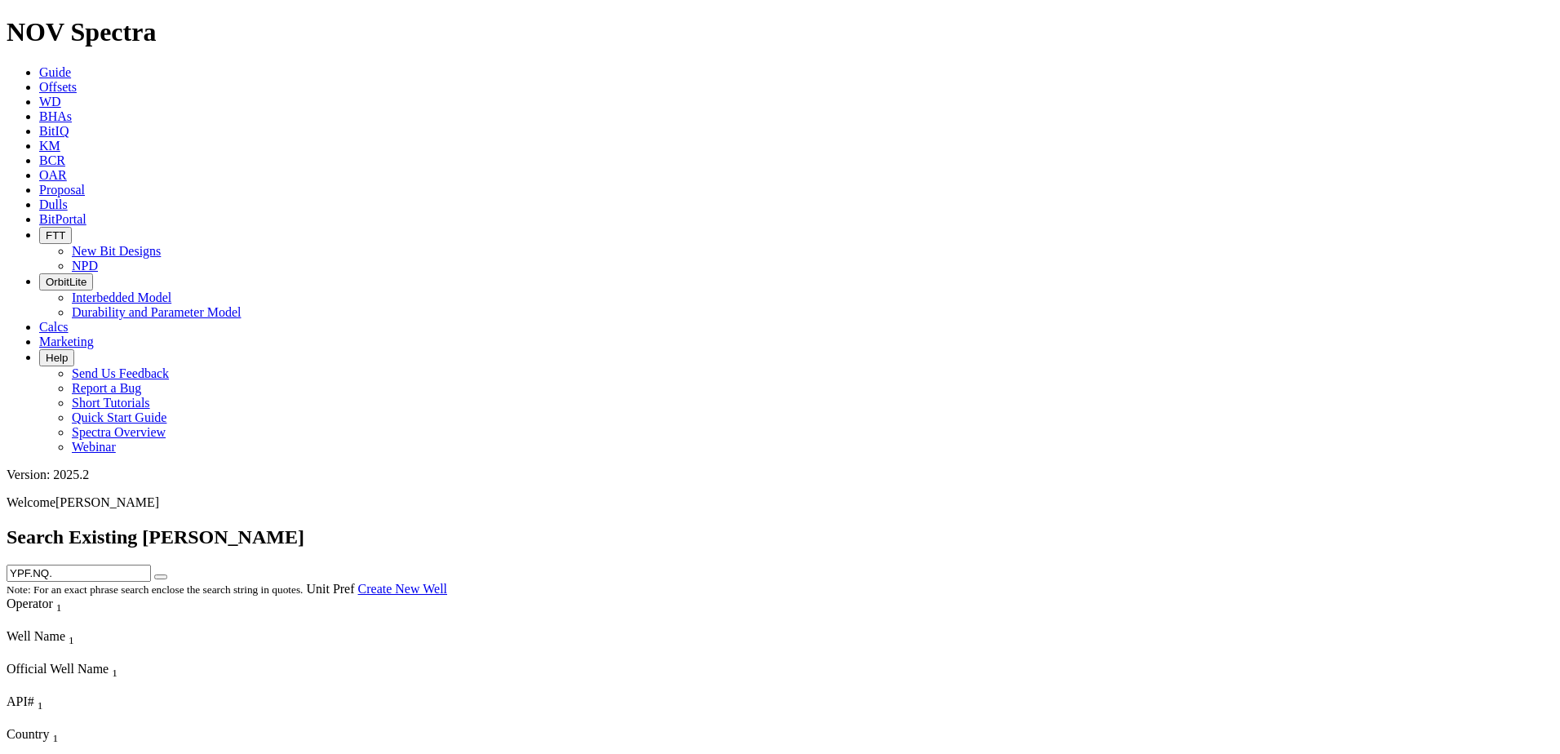
click at [108, 662] on span "Official Well Name" at bounding box center [58, 669] width 102 height 14
click at [71, 65] on link "Guide" at bounding box center [55, 72] width 32 height 14
